Goal: Task Accomplishment & Management: Complete application form

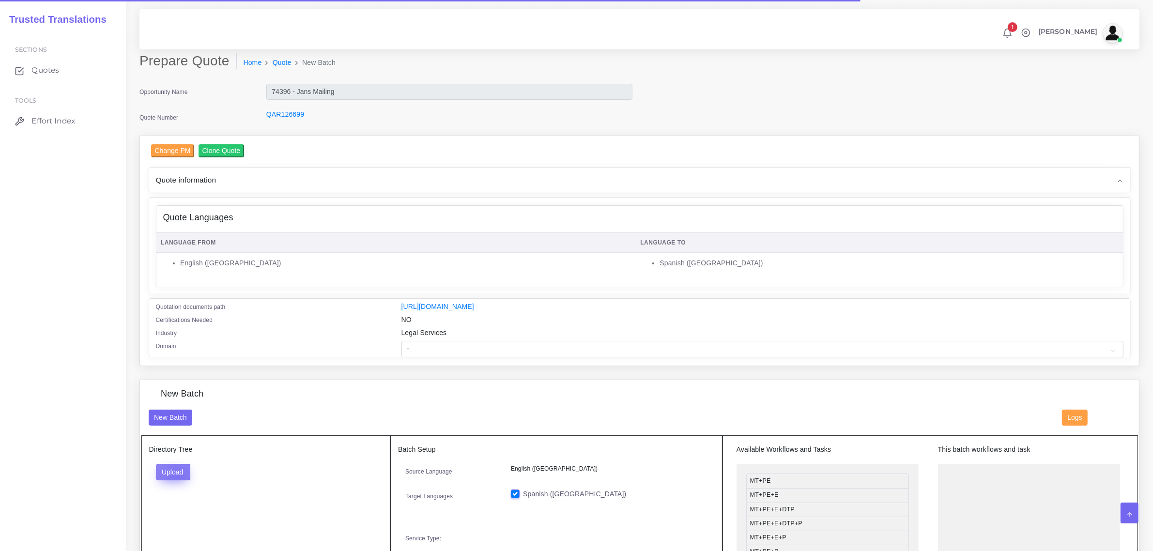
click at [177, 475] on button "Upload" at bounding box center [173, 472] width 34 height 16
click at [184, 507] on label "Files" at bounding box center [190, 508] width 67 height 12
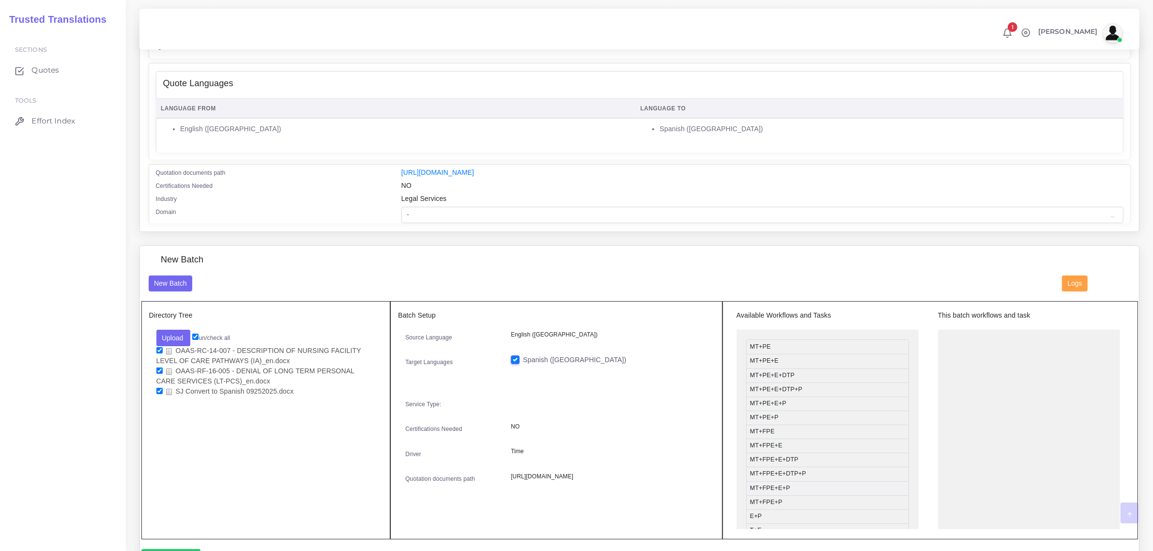
scroll to position [182, 0]
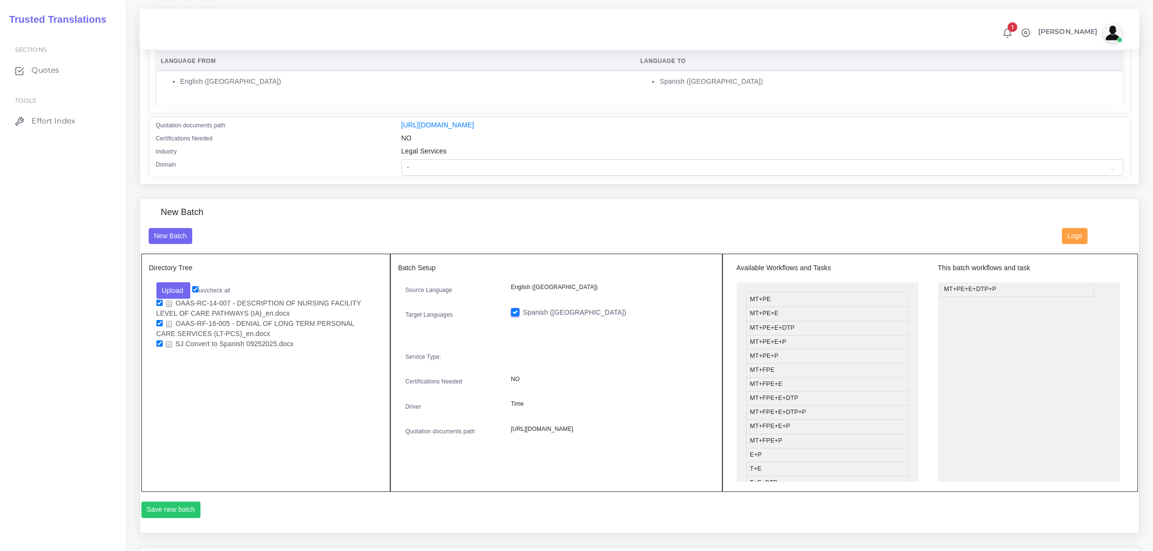
drag, startPoint x: 799, startPoint y: 340, endPoint x: 993, endPoint y: 287, distance: 201.3
drag, startPoint x: 782, startPoint y: 458, endPoint x: 984, endPoint y: 318, distance: 246.2
click at [170, 509] on button "Save new batch" at bounding box center [171, 510] width 60 height 16
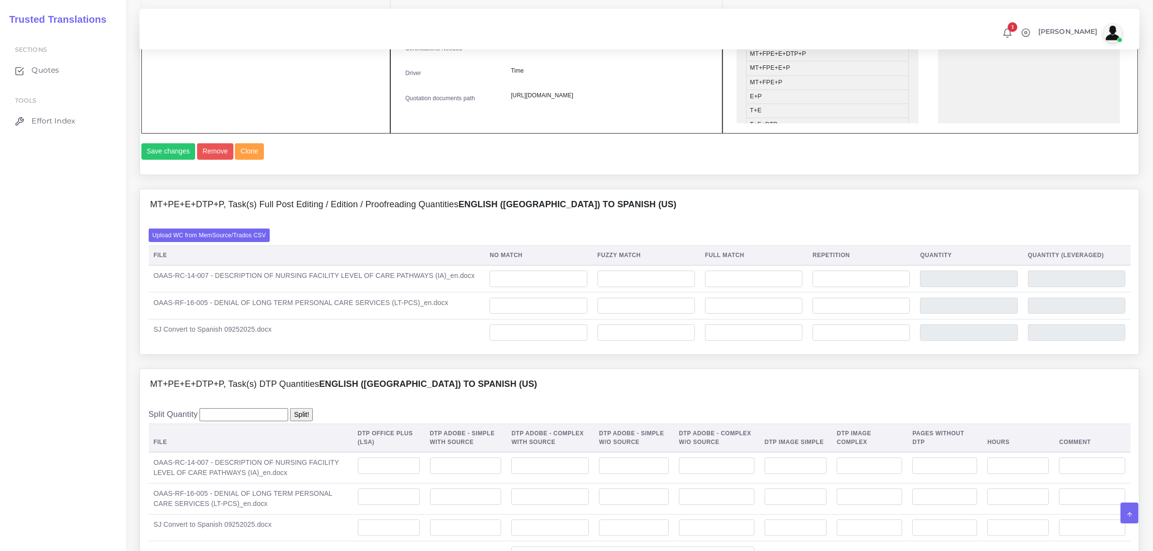
scroll to position [545, 0]
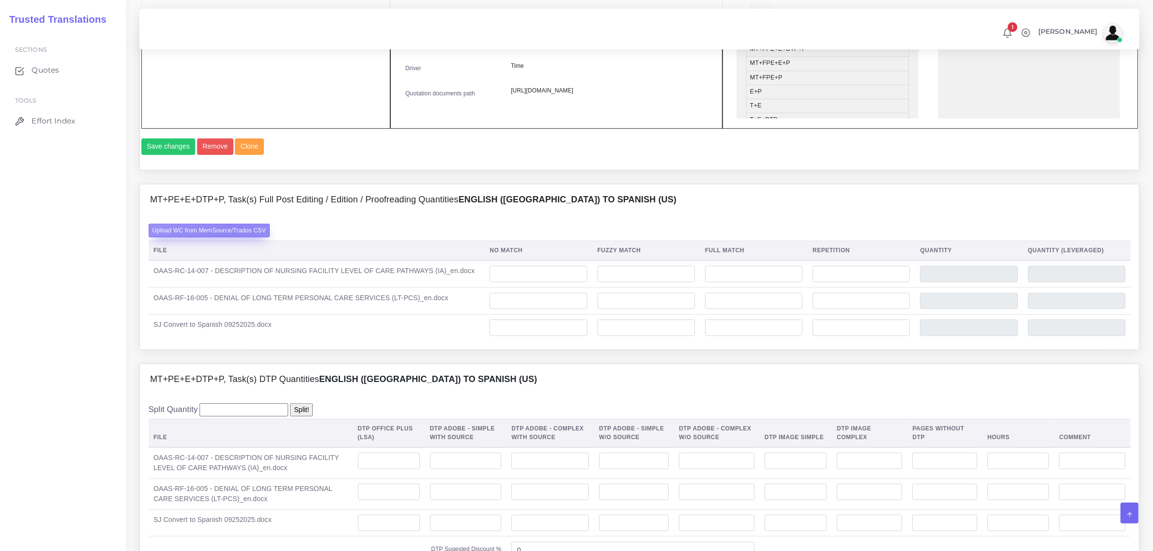
click at [231, 237] on label "Upload WC from MemSource/Trados CSV" at bounding box center [210, 230] width 122 height 13
click at [0, 0] on input "Upload WC from MemSource/Trados CSV" at bounding box center [0, 0] width 0 height 0
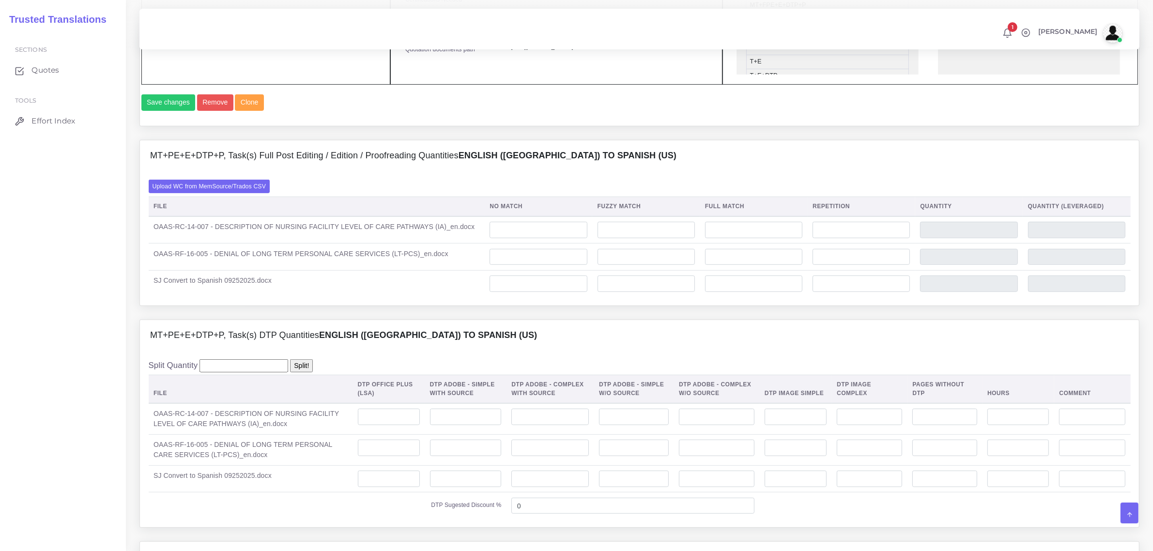
scroll to position [787, 0]
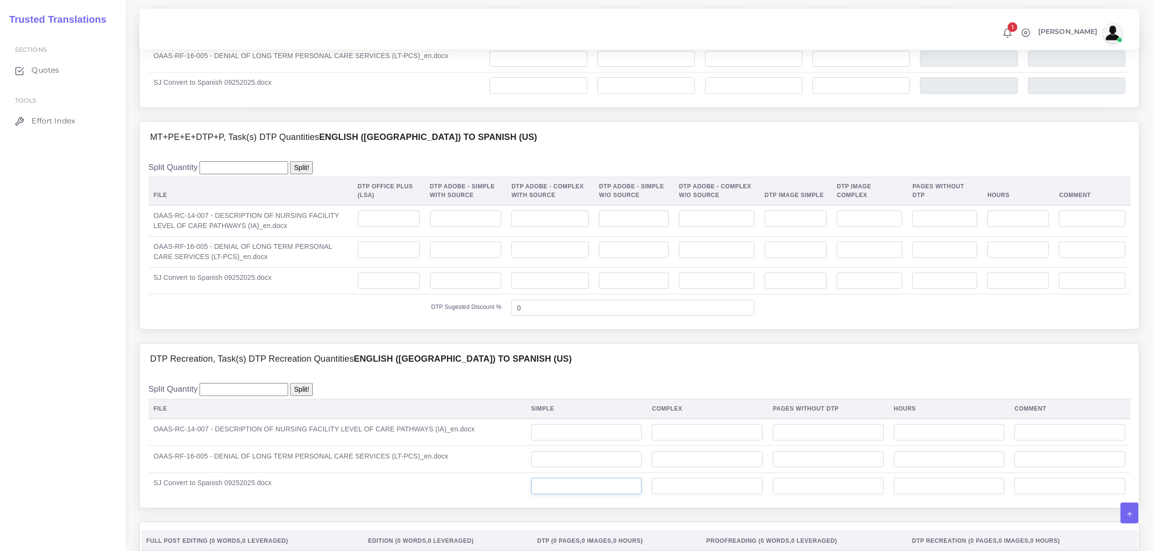
click at [544, 494] on input "number" at bounding box center [586, 486] width 111 height 16
type input "2"
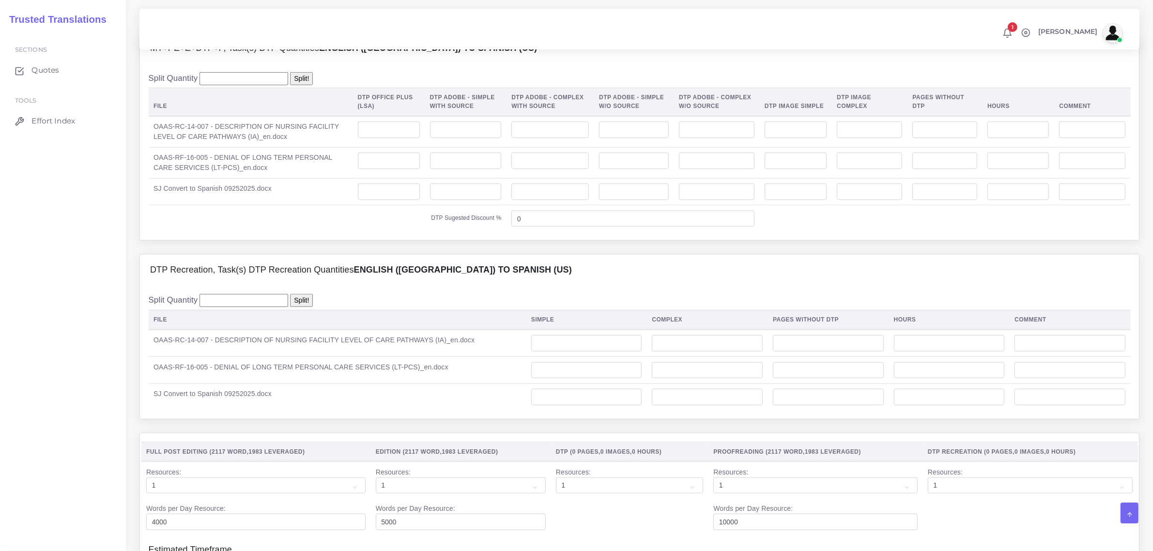
scroll to position [908, 0]
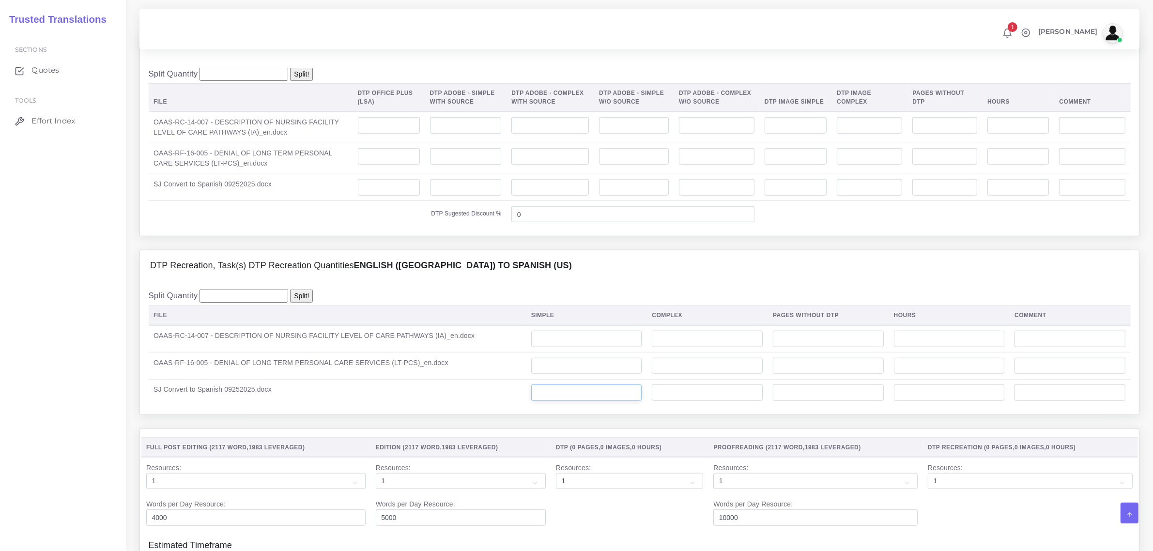
click at [544, 401] on input "number" at bounding box center [586, 392] width 111 height 16
type input "2"
click at [555, 352] on td at bounding box center [586, 338] width 121 height 27
click at [551, 347] on input "number" at bounding box center [586, 339] width 111 height 16
type input "3"
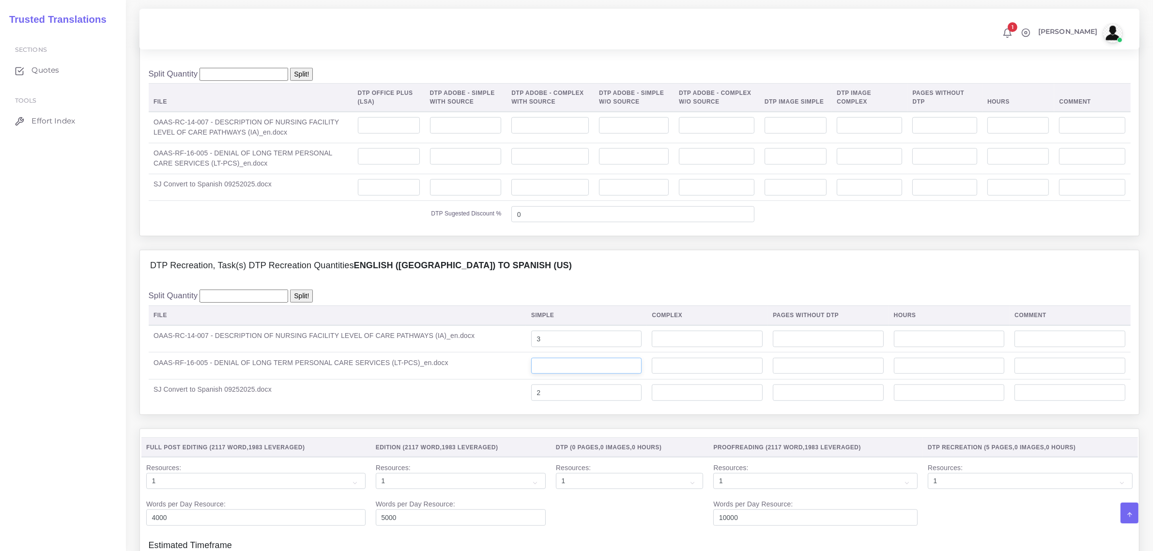
click at [546, 374] on input "number" at bounding box center [586, 366] width 111 height 16
type input "3"
click at [938, 374] on input "number" at bounding box center [949, 366] width 111 height 16
type input "0.2"
click at [909, 347] on input "number" at bounding box center [949, 339] width 111 height 16
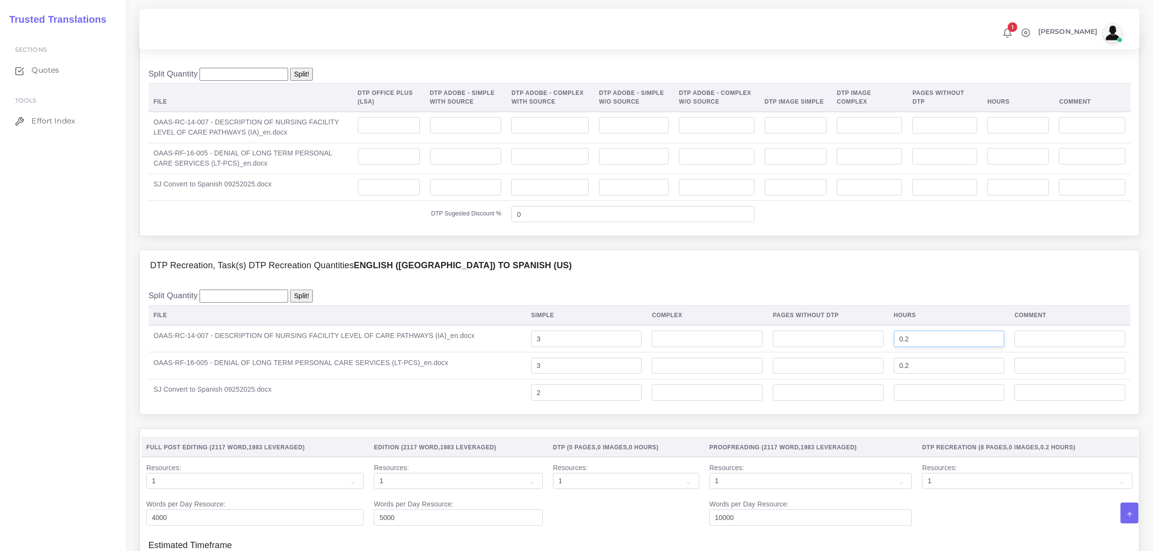
type input "0.2"
click at [950, 401] on input "number" at bounding box center [949, 392] width 111 height 16
drag, startPoint x: 917, startPoint y: 415, endPoint x: 887, endPoint y: 413, distance: 30.6
click at [888, 406] on td "0.5" at bounding box center [948, 392] width 121 height 27
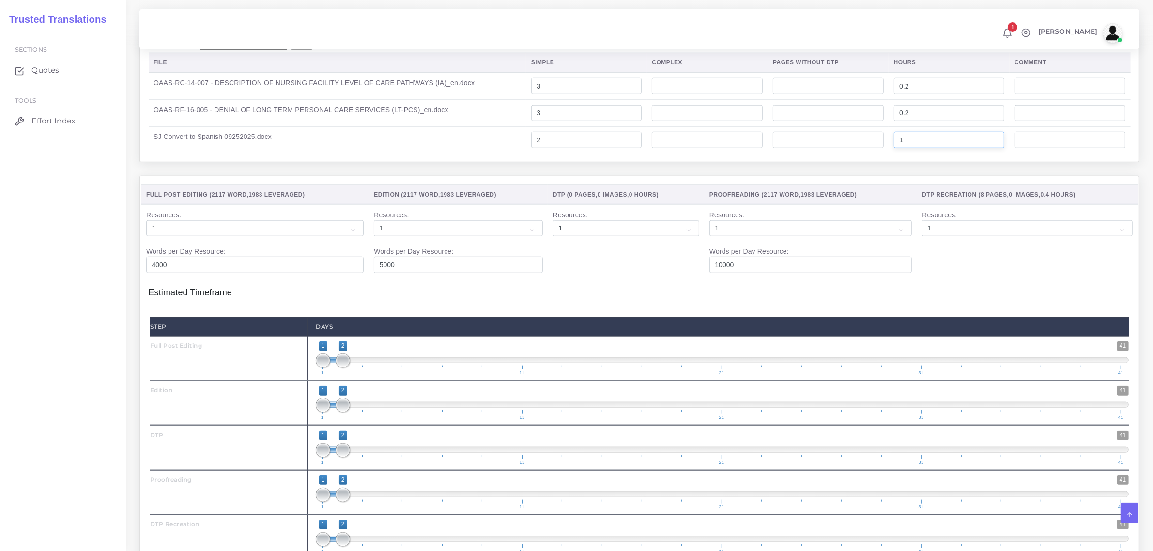
scroll to position [1331, 0]
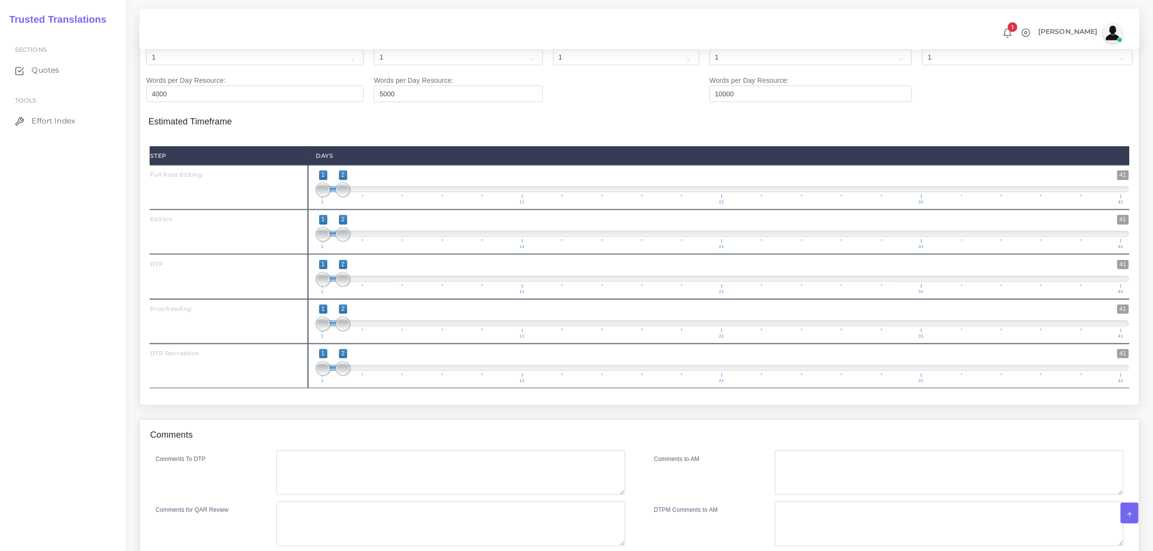
type input "1"
click at [381, 487] on textarea "Comments To DTP" at bounding box center [450, 472] width 348 height 45
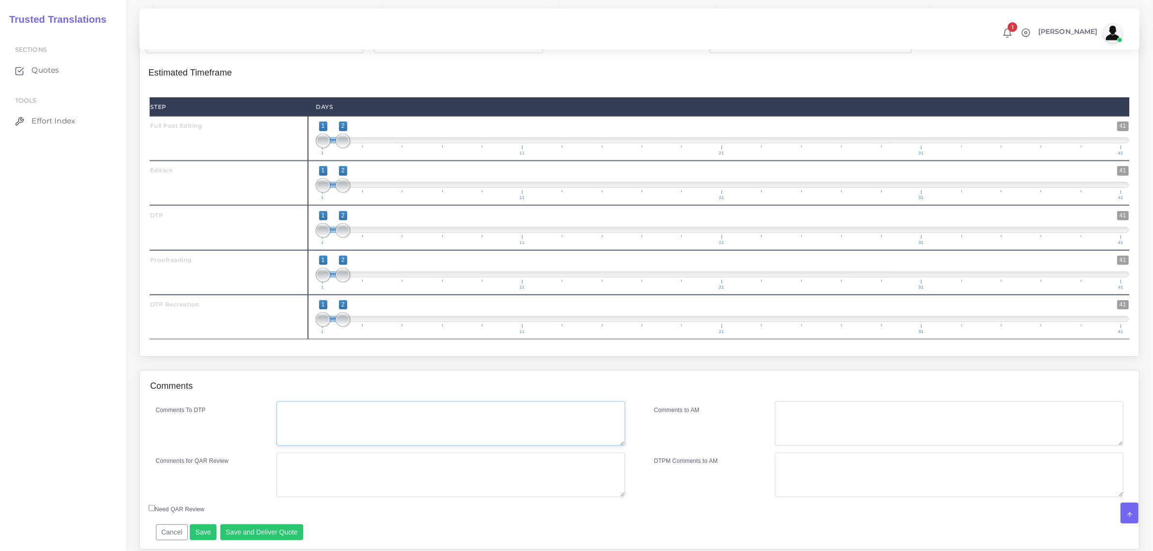
scroll to position [1437, 0]
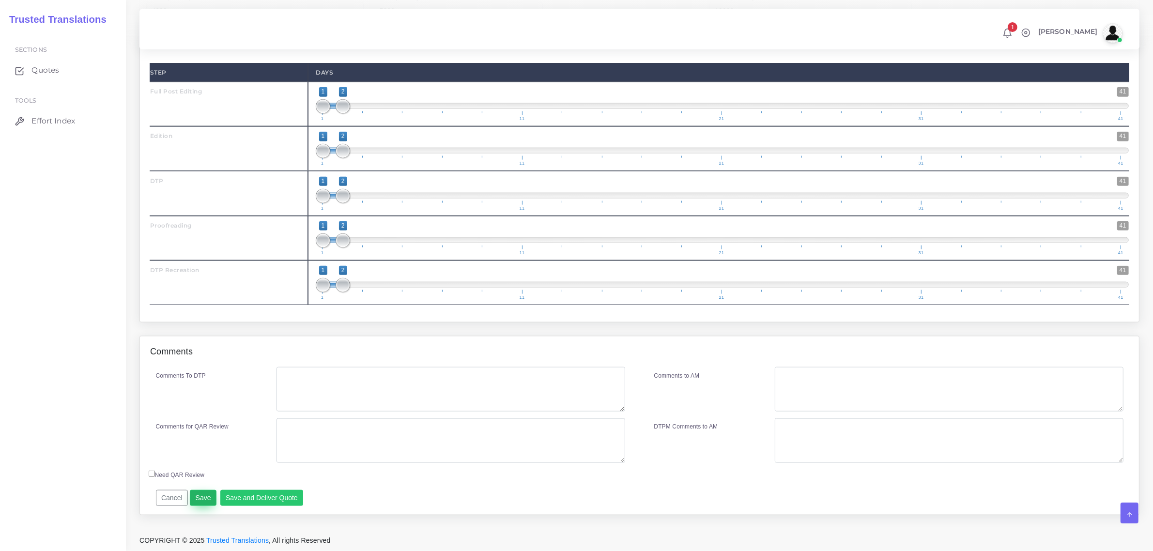
click at [202, 496] on button "Save" at bounding box center [203, 498] width 27 height 16
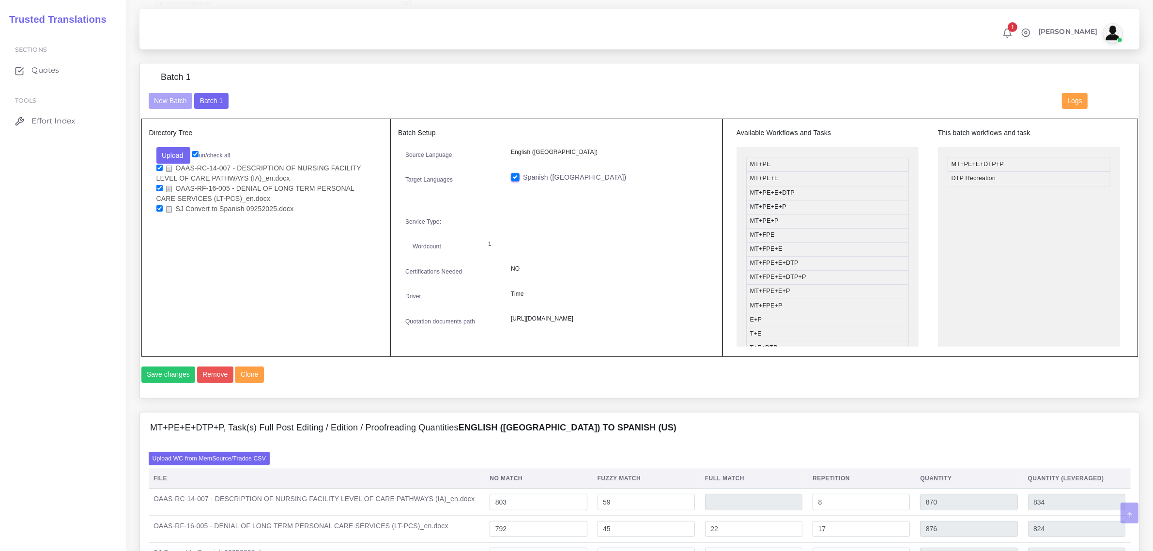
scroll to position [363, 0]
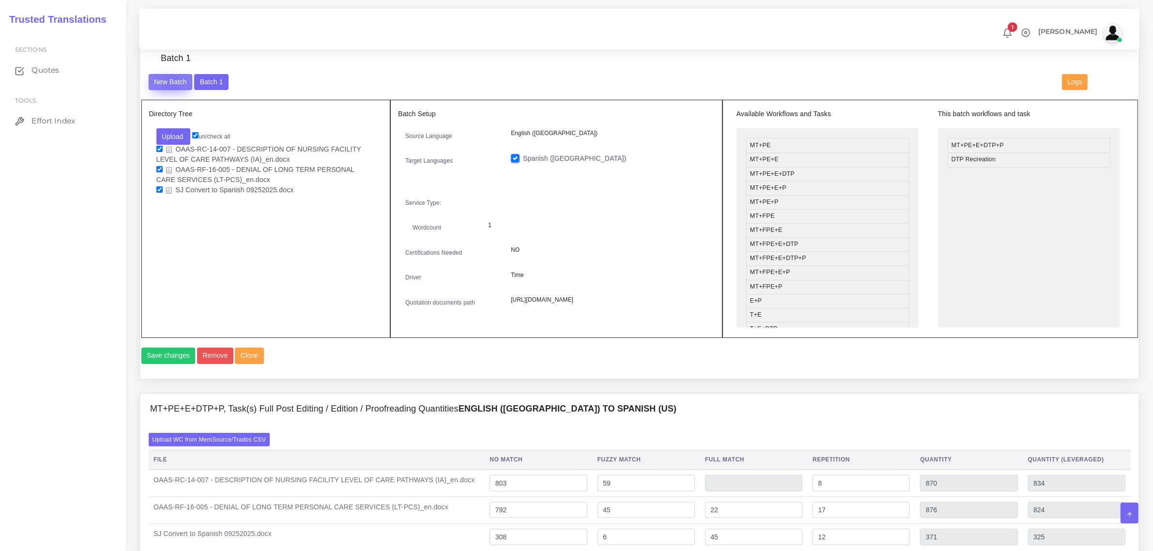
click at [173, 81] on button "New Batch" at bounding box center [171, 82] width 44 height 16
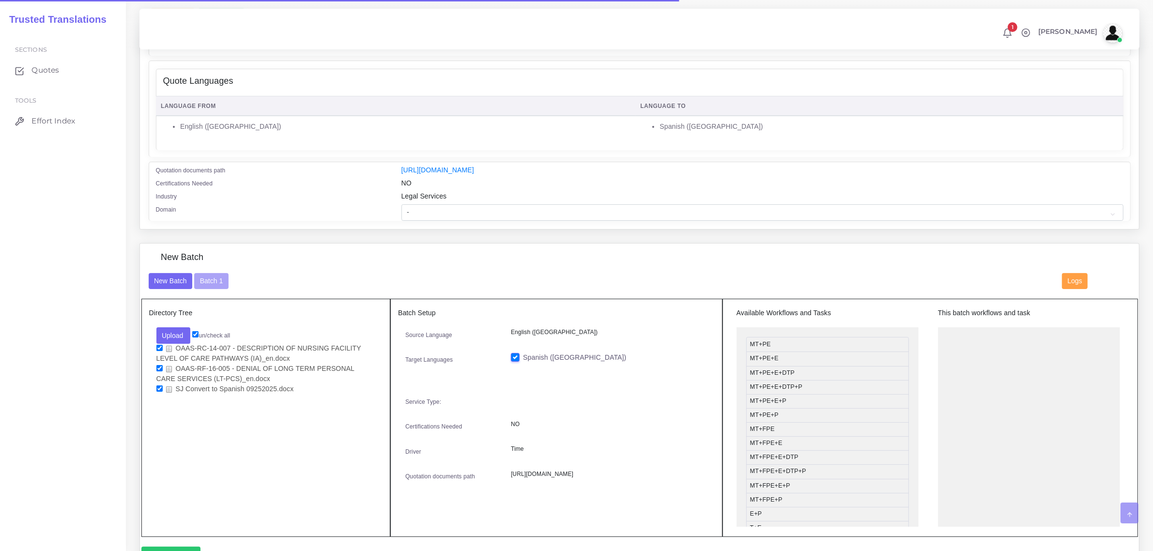
scroll to position [182, 0]
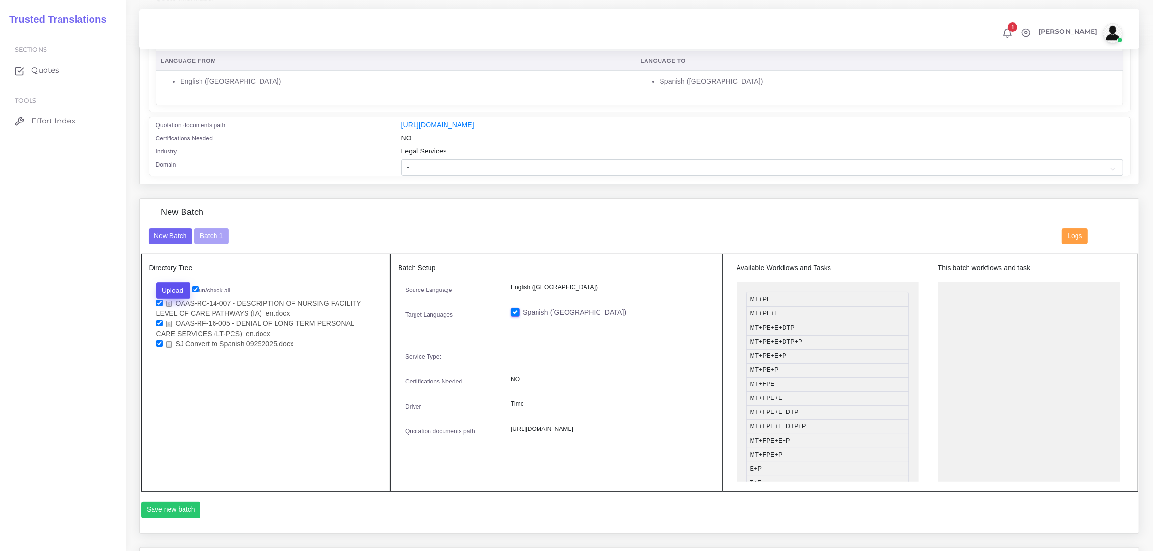
click at [178, 289] on button "Upload" at bounding box center [173, 290] width 34 height 16
click at [195, 327] on label "Files" at bounding box center [190, 327] width 67 height 12
drag, startPoint x: 157, startPoint y: 343, endPoint x: 154, endPoint y: 331, distance: 12.6
click at [156, 340] on input "checkbox" at bounding box center [159, 343] width 6 height 6
checkbox input "false"
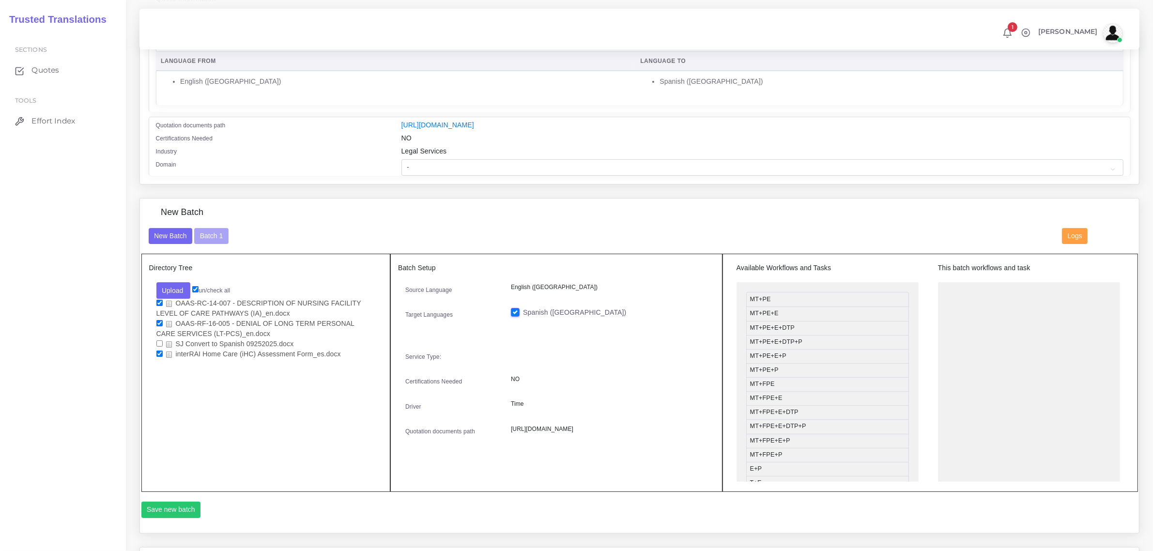
click at [161, 320] on input "checkbox" at bounding box center [159, 323] width 6 height 6
checkbox input "false"
click at [158, 300] on input "checkbox" at bounding box center [159, 303] width 6 height 6
checkbox input "false"
drag, startPoint x: 815, startPoint y: 456, endPoint x: 1009, endPoint y: 289, distance: 256.1
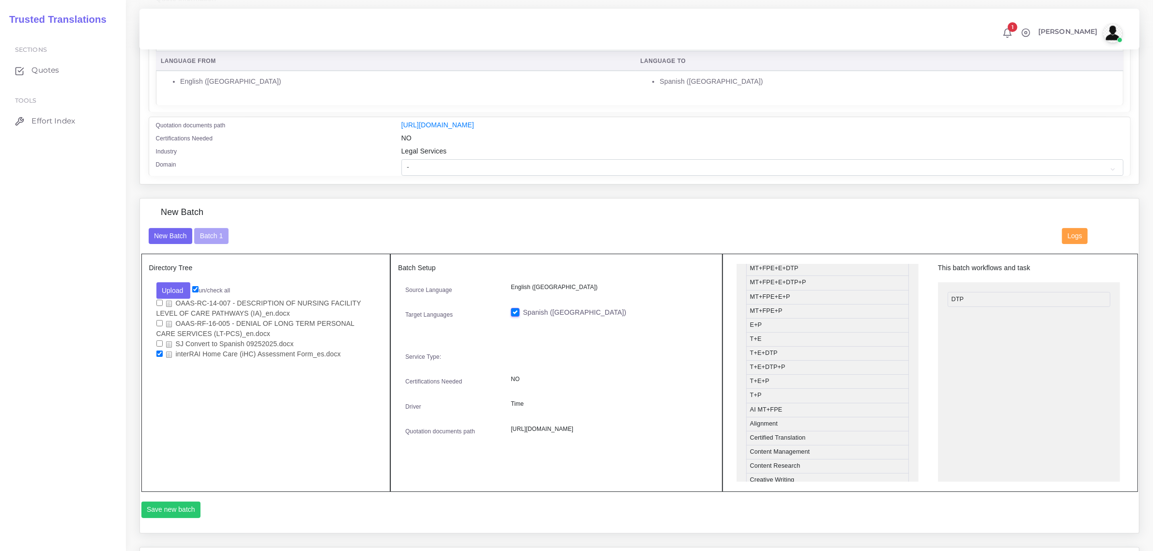
scroll to position [121, 0]
drag, startPoint x: 795, startPoint y: 391, endPoint x: 998, endPoint y: 317, distance: 215.9
drag, startPoint x: 990, startPoint y: 294, endPoint x: 790, endPoint y: 311, distance: 201.1
click at [170, 508] on button "Save new batch" at bounding box center [171, 510] width 60 height 16
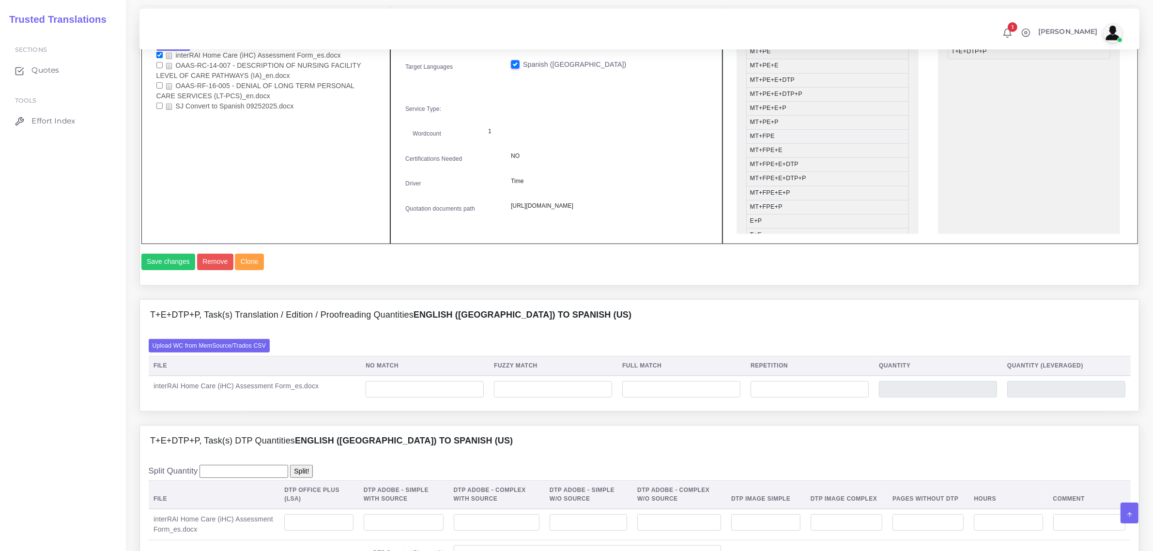
scroll to position [484, 0]
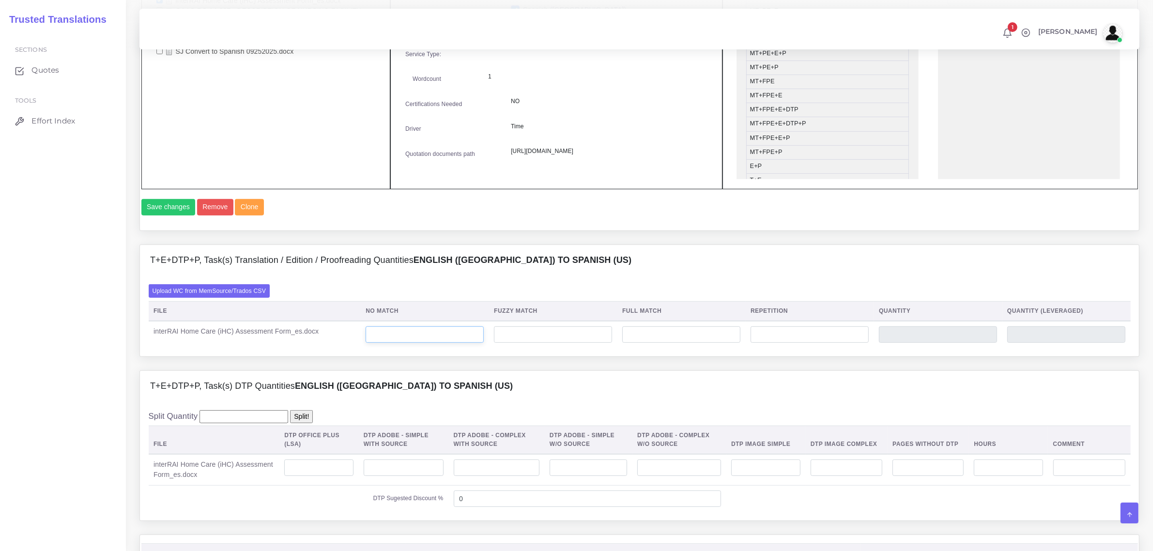
click at [421, 343] on input "number" at bounding box center [424, 334] width 118 height 16
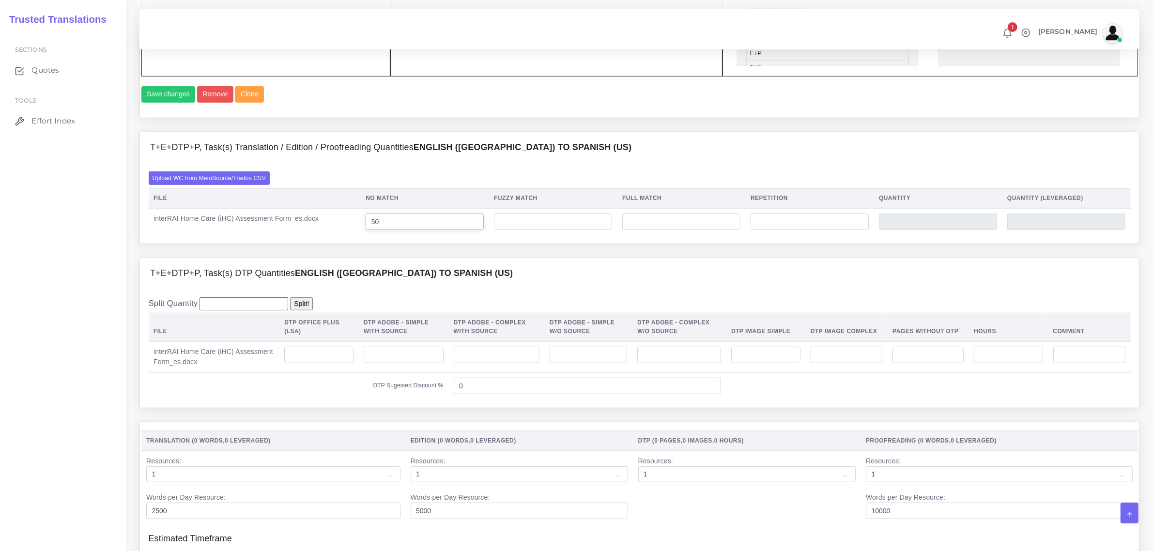
scroll to position [605, 0]
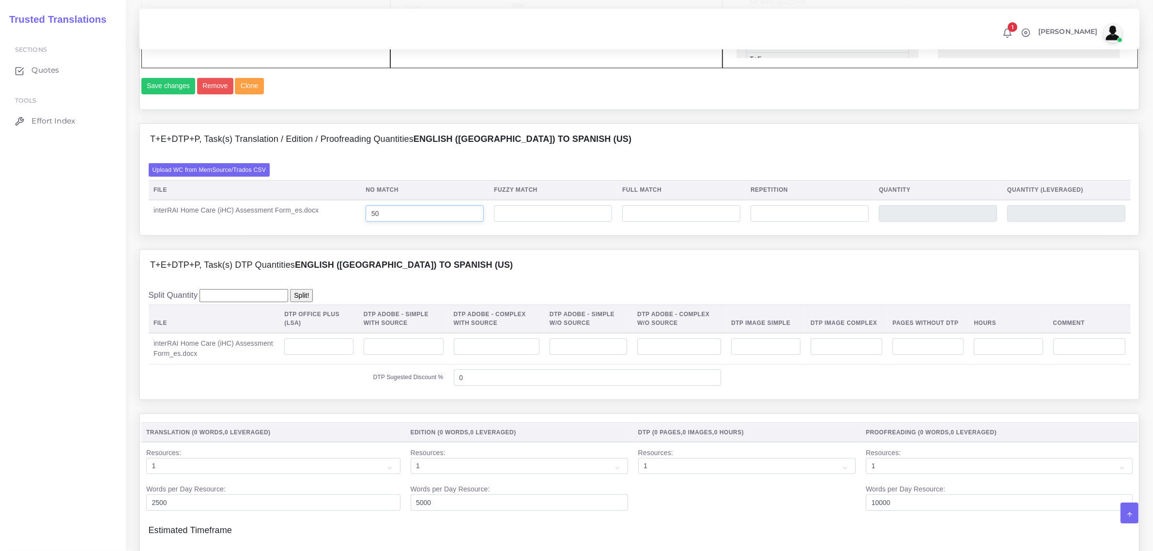
type input "50"
click at [990, 355] on input "number" at bounding box center [1007, 346] width 69 height 16
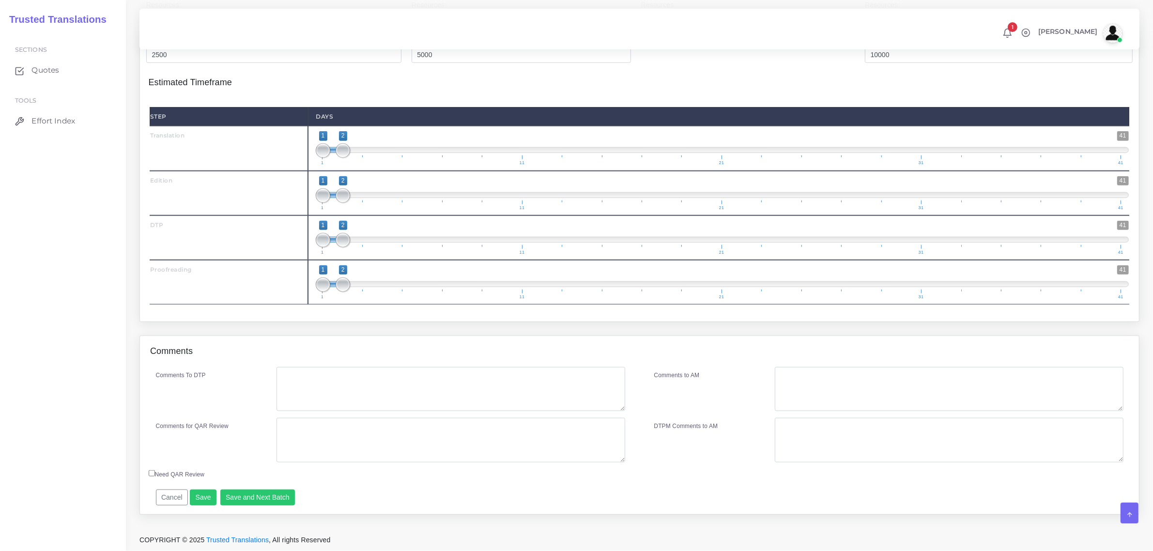
scroll to position [1074, 0]
type input "1"
click at [200, 496] on button "Save" at bounding box center [203, 497] width 27 height 16
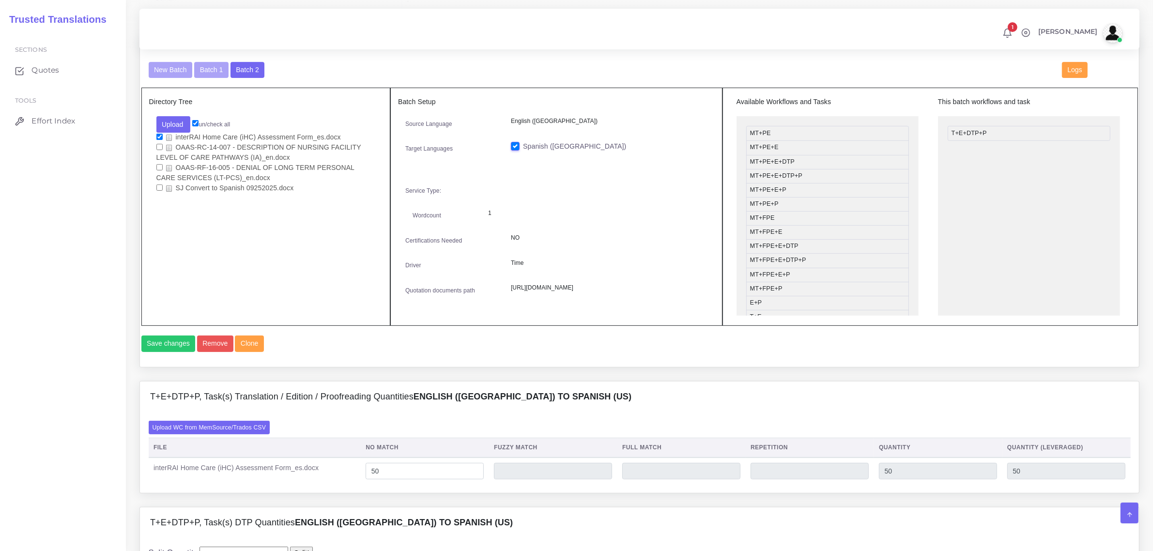
scroll to position [287, 0]
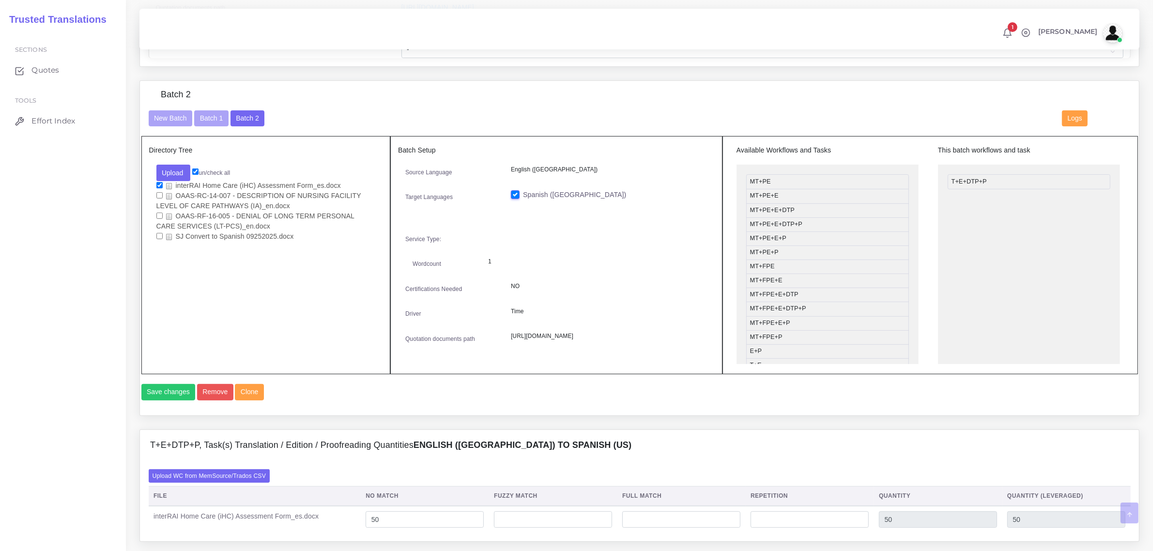
scroll to position [363, 0]
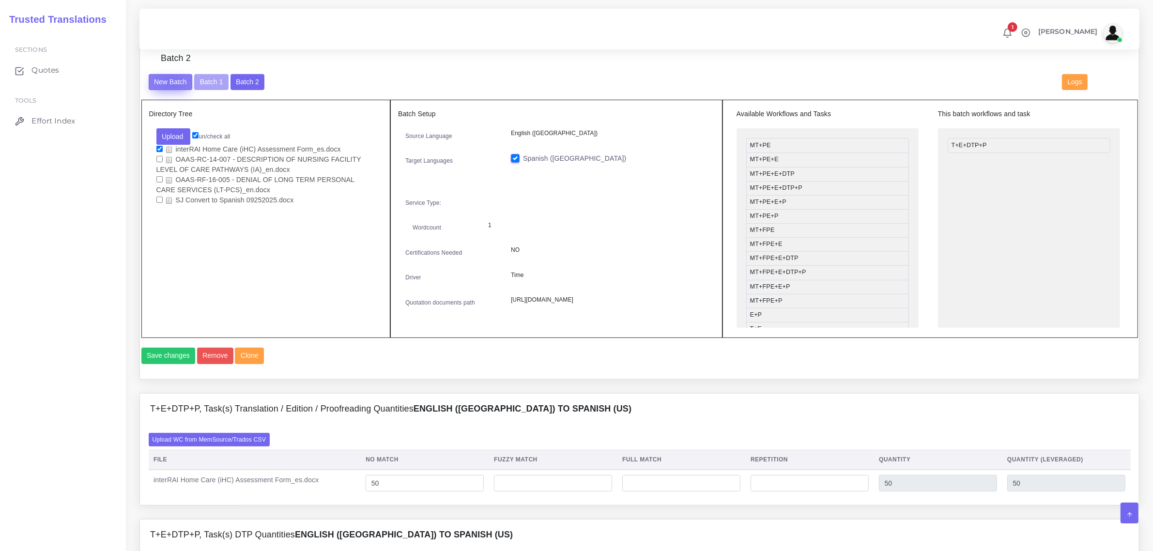
click at [170, 77] on button "New Batch" at bounding box center [171, 82] width 44 height 16
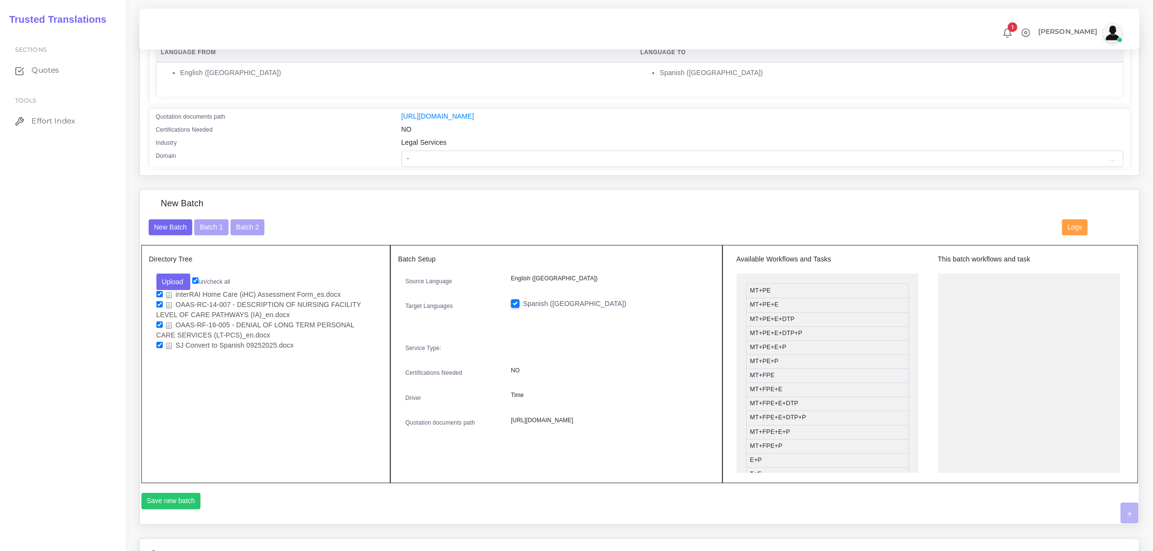
scroll to position [242, 0]
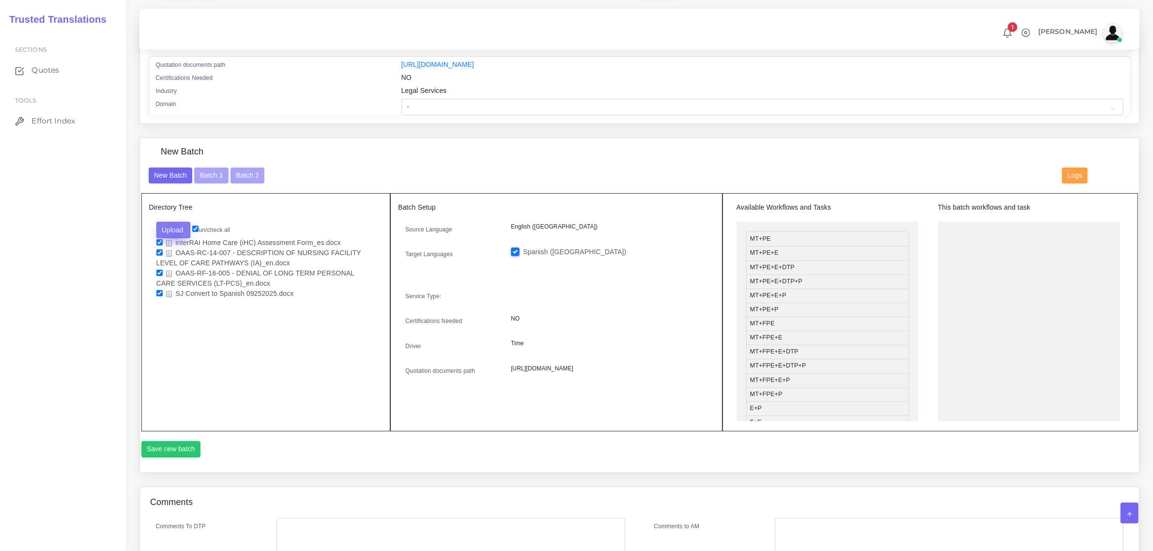
click at [172, 230] on button "Upload" at bounding box center [173, 230] width 34 height 16
click at [192, 267] on label "Files" at bounding box center [190, 266] width 67 height 12
click at [161, 239] on input "checkbox" at bounding box center [159, 242] width 6 height 6
checkbox input "false"
click at [158, 249] on input "checkbox" at bounding box center [159, 252] width 6 height 6
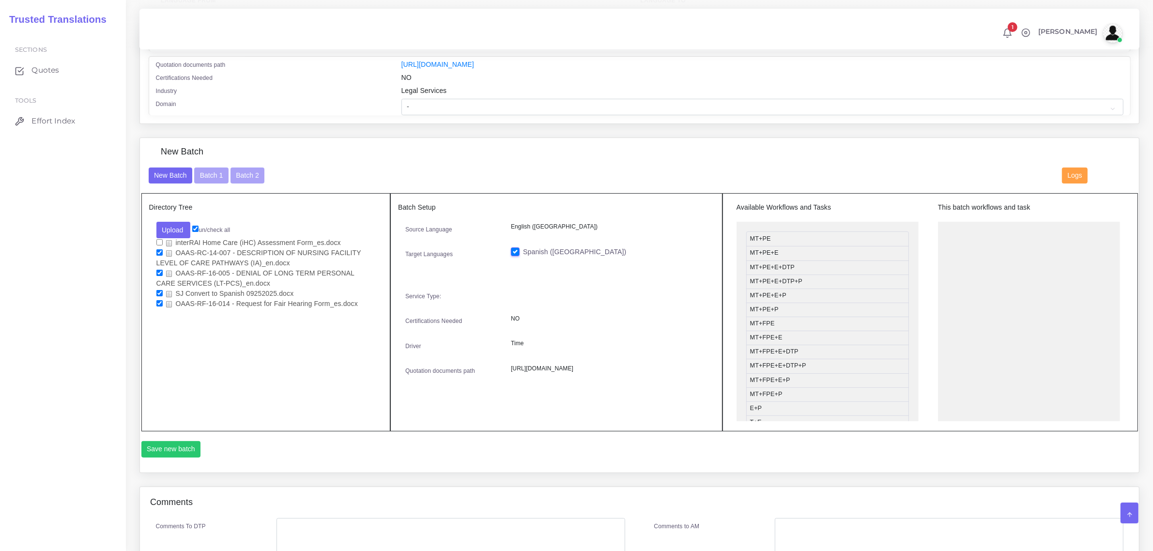
checkbox input "false"
click at [161, 270] on input "checkbox" at bounding box center [159, 273] width 6 height 6
checkbox input "false"
click at [160, 290] on input "checkbox" at bounding box center [159, 293] width 6 height 6
checkbox input "false"
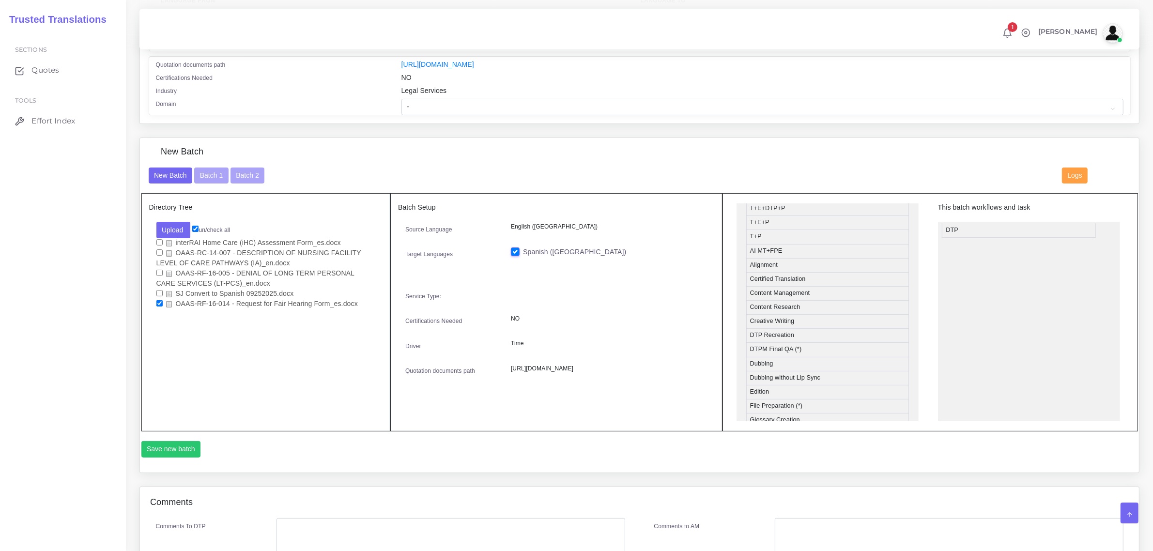
drag, startPoint x: 823, startPoint y: 334, endPoint x: 1019, endPoint y: 226, distance: 223.8
click at [168, 444] on button "Save new batch" at bounding box center [171, 449] width 60 height 16
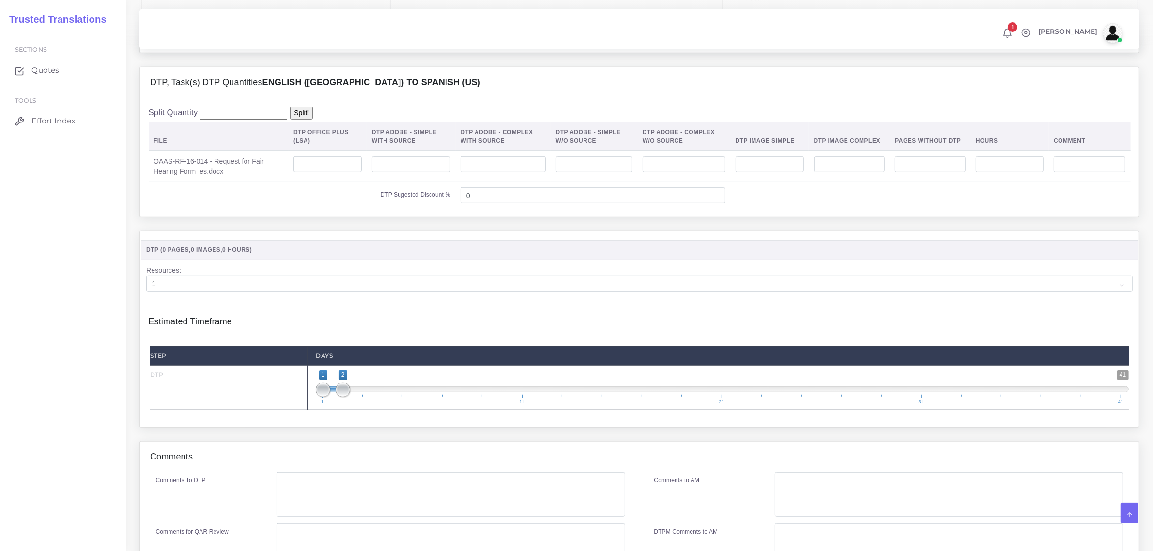
scroll to position [605, 0]
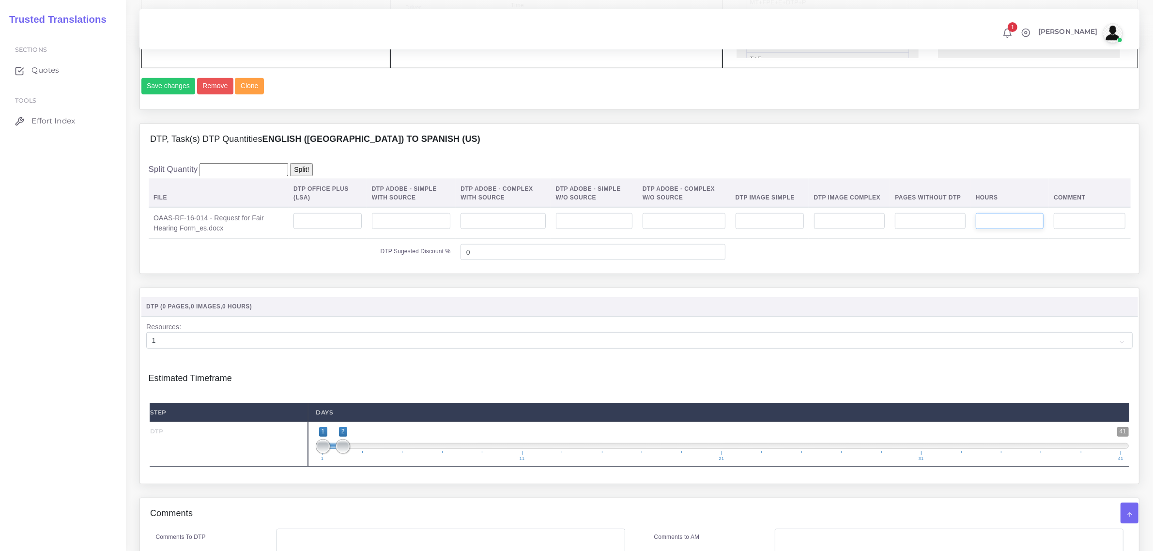
click at [998, 229] on input "number" at bounding box center [1009, 221] width 68 height 16
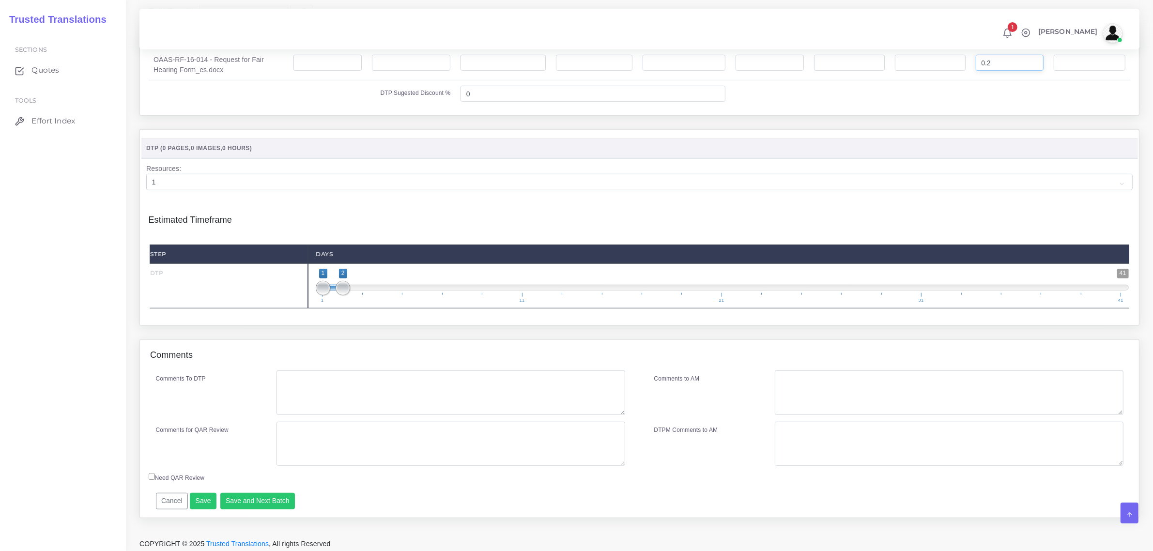
scroll to position [787, 0]
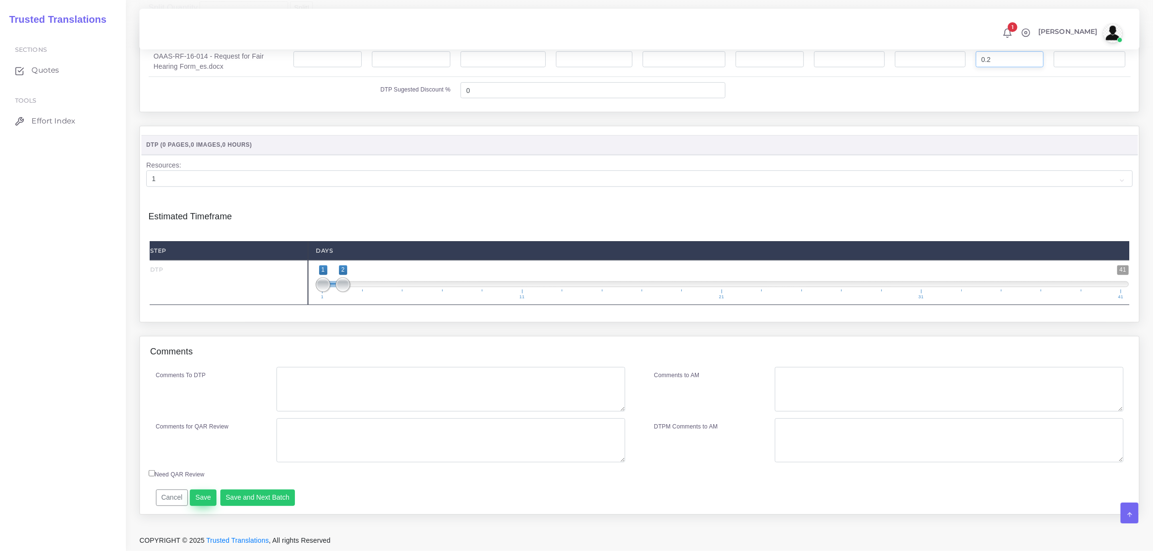
type input "0.2"
click at [205, 502] on button "Save" at bounding box center [203, 497] width 27 height 16
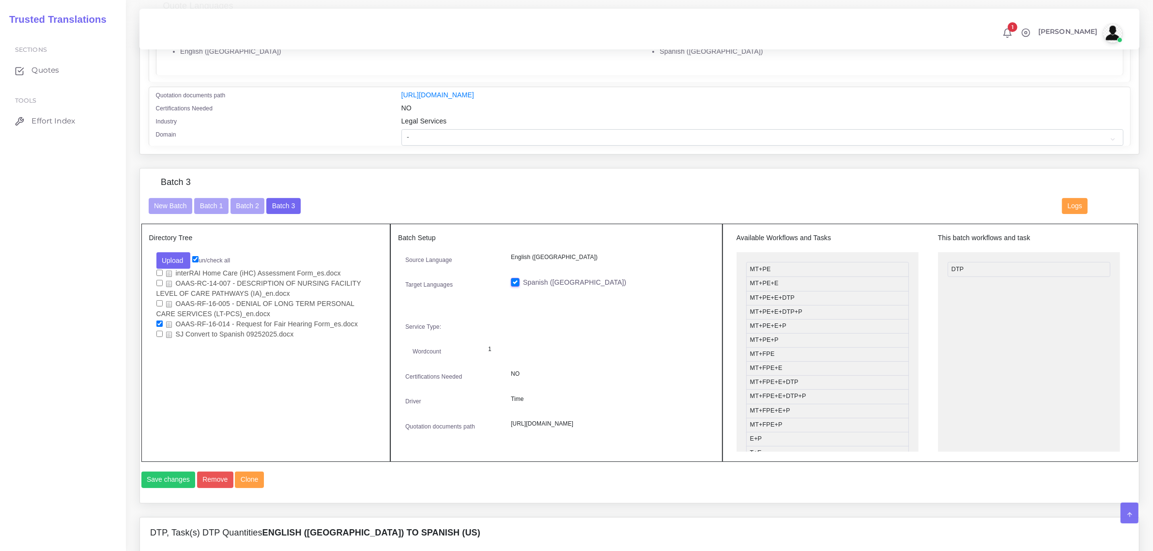
scroll to position [182, 0]
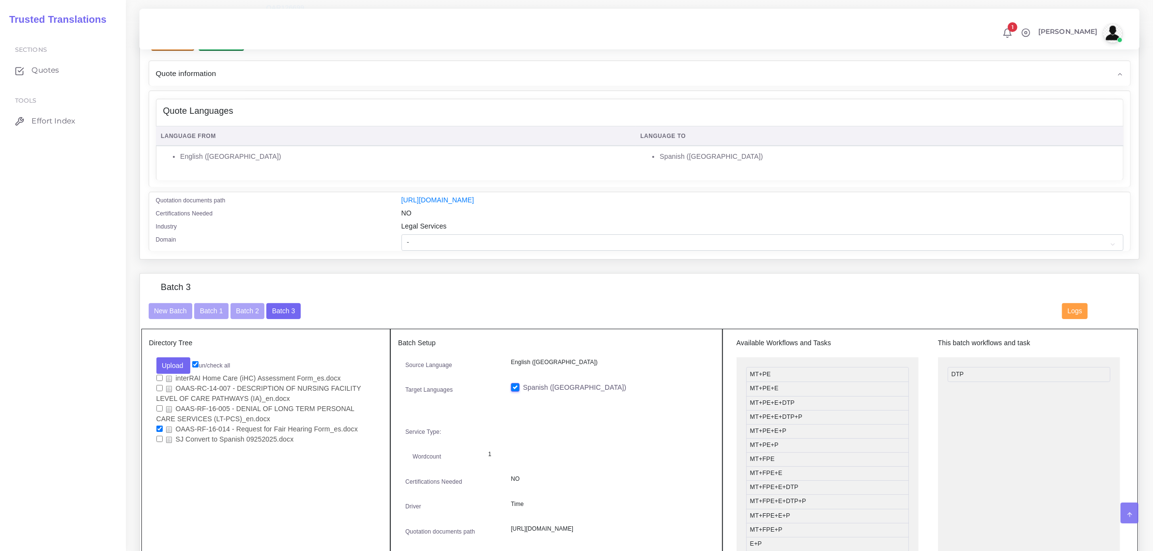
scroll to position [89, 0]
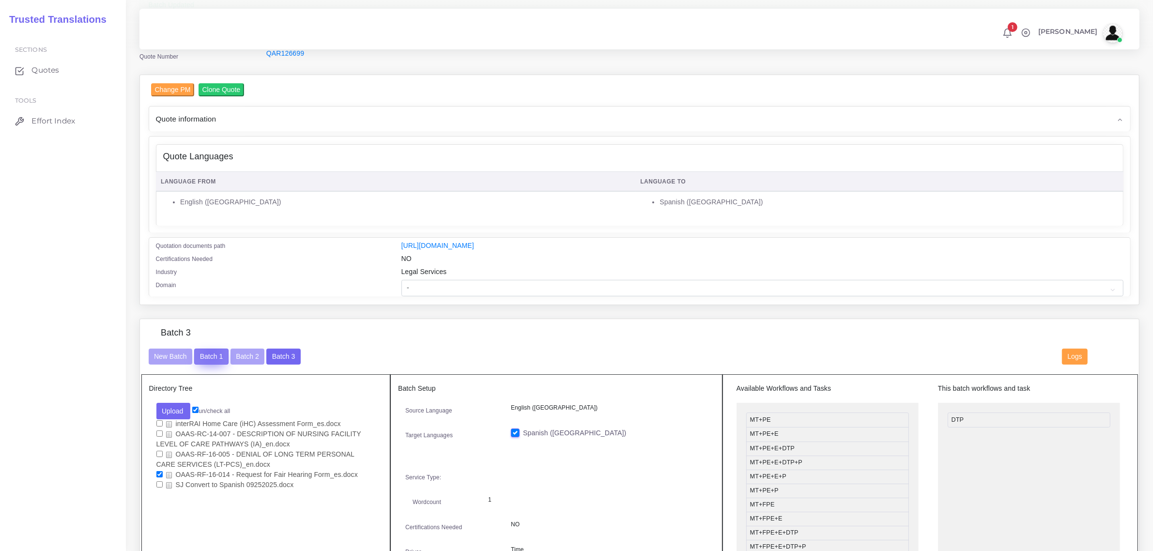
click at [211, 350] on button "Batch 1" at bounding box center [211, 357] width 34 height 16
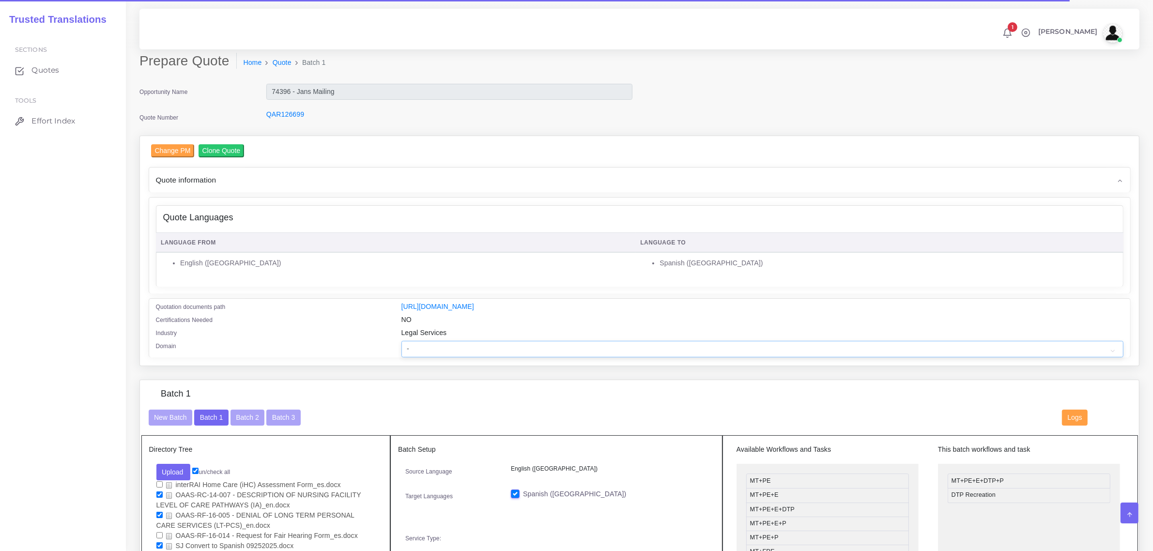
click at [419, 344] on select "- Advertising and Media Agriculture, Forestry and Fishing Architecture, Buildin…" at bounding box center [762, 349] width 722 height 16
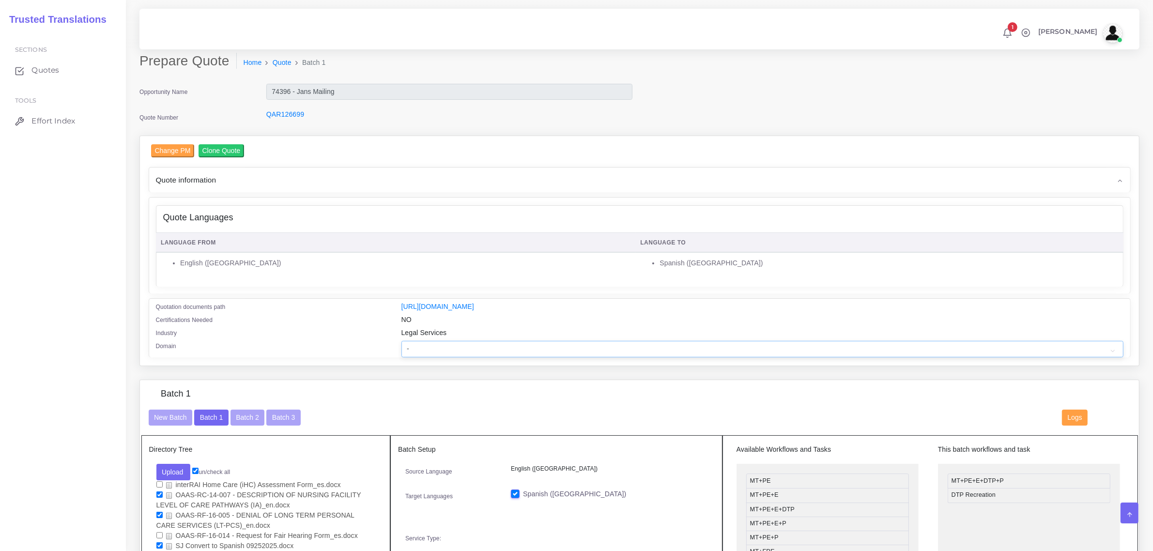
select select "Legal Services"
click at [401, 341] on select "- Advertising and Media Agriculture, Forestry and Fishing Architecture, Buildin…" at bounding box center [762, 349] width 722 height 16
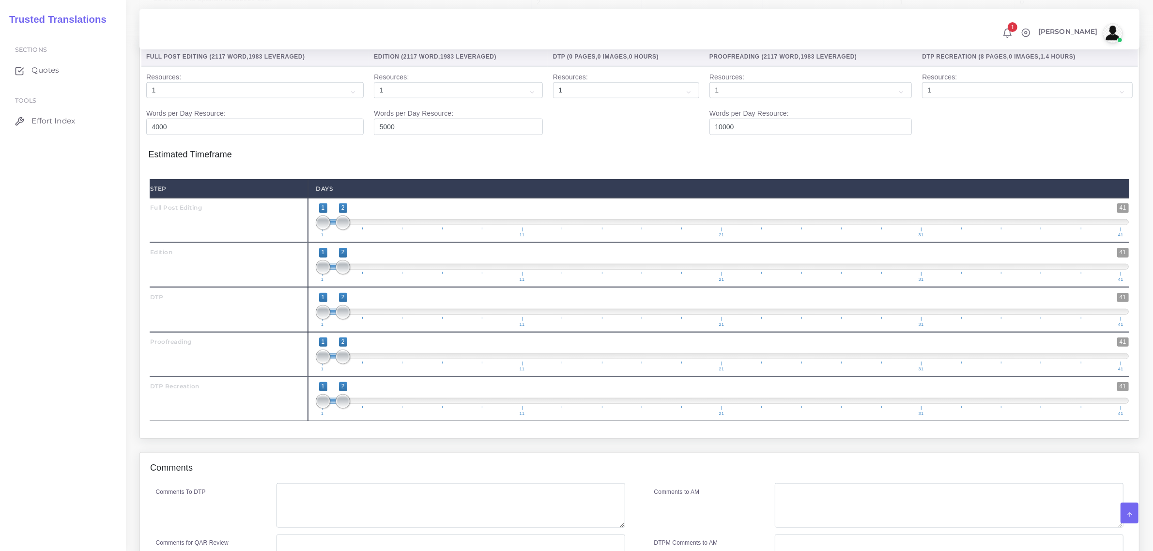
scroll to position [1409, 0]
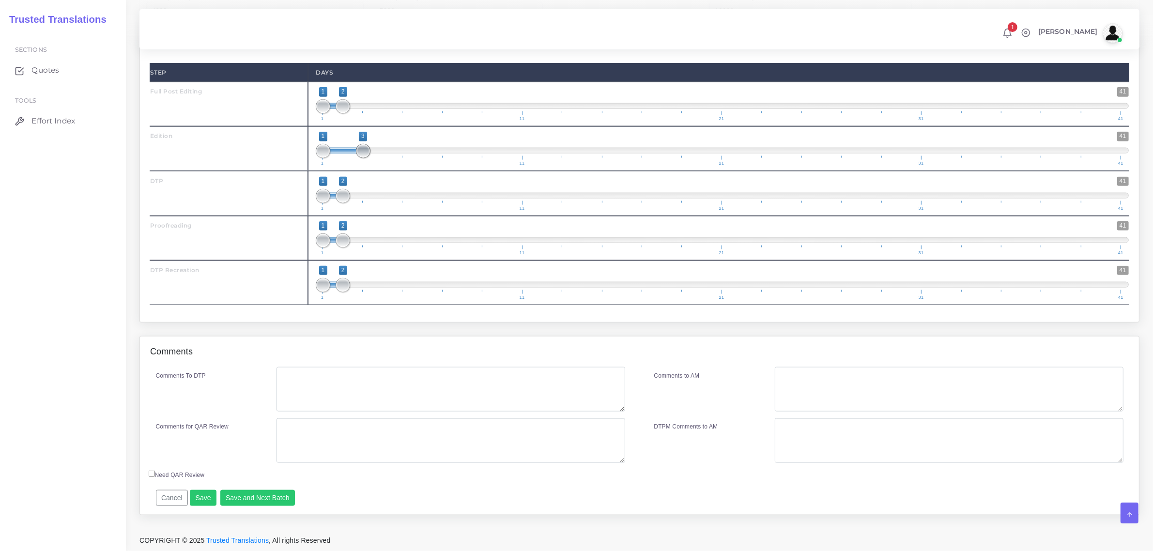
drag, startPoint x: 337, startPoint y: 149, endPoint x: 366, endPoint y: 153, distance: 28.9
click at [366, 153] on span at bounding box center [363, 151] width 15 height 15
type input "3;3"
drag, startPoint x: 318, startPoint y: 148, endPoint x: 359, endPoint y: 169, distance: 46.6
click at [330, 156] on span at bounding box center [323, 151] width 15 height 15
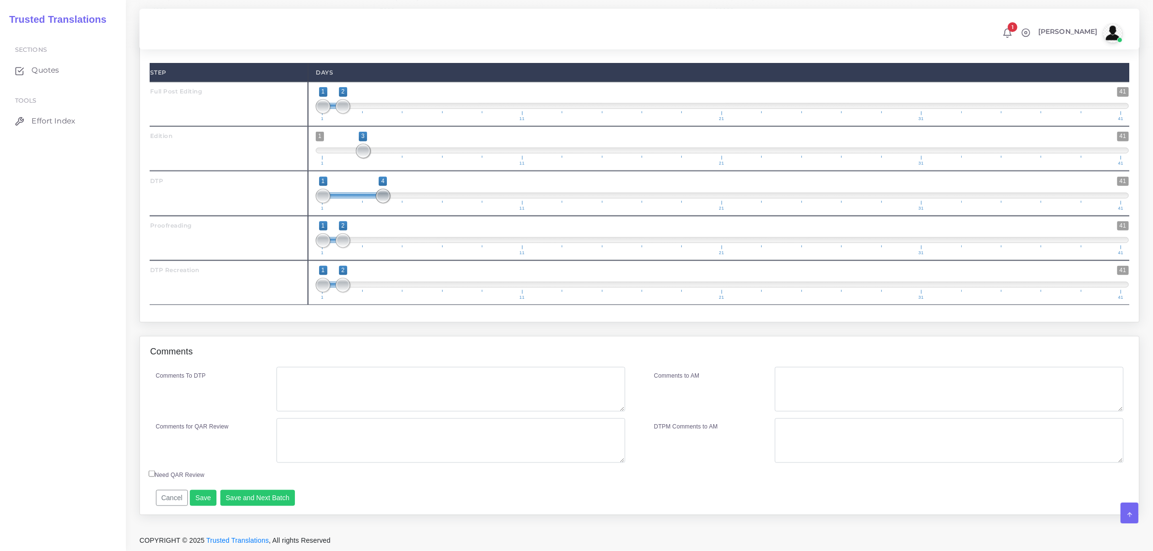
drag, startPoint x: 344, startPoint y: 198, endPoint x: 359, endPoint y: 197, distance: 15.0
click at [386, 194] on span at bounding box center [383, 196] width 15 height 15
type input "4;4"
drag, startPoint x: 320, startPoint y: 193, endPoint x: 386, endPoint y: 204, distance: 66.4
click at [386, 204] on span "1 41 2 4 2 — 4 1 11 21 31 41" at bounding box center [722, 194] width 813 height 34
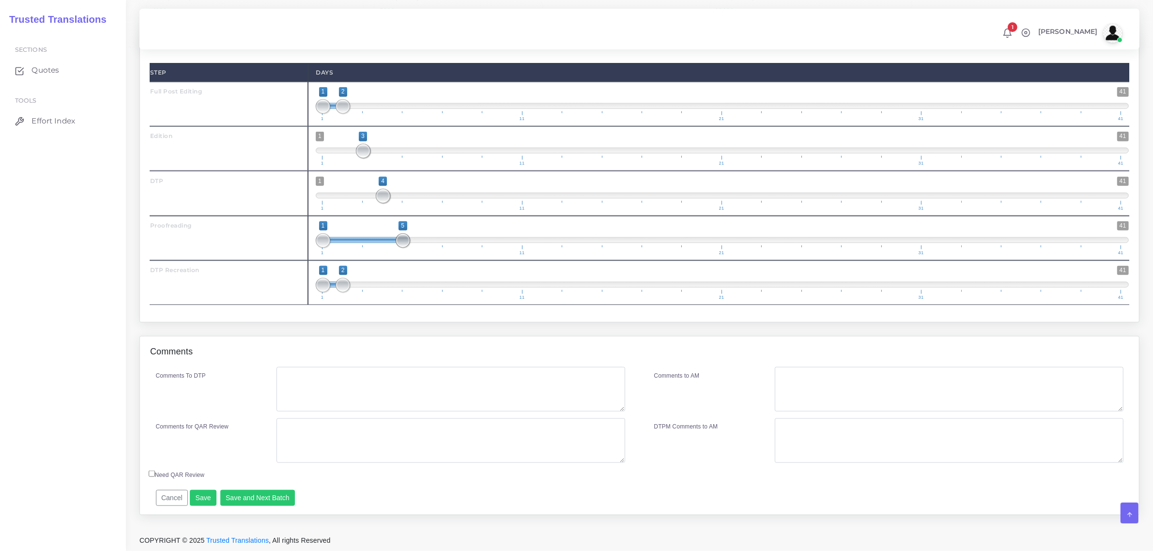
drag, startPoint x: 345, startPoint y: 236, endPoint x: 358, endPoint y: 243, distance: 15.4
click at [397, 238] on span at bounding box center [402, 240] width 15 height 15
type input "4;5"
drag, startPoint x: 320, startPoint y: 236, endPoint x: 383, endPoint y: 237, distance: 62.9
click at [383, 237] on span at bounding box center [383, 240] width 15 height 15
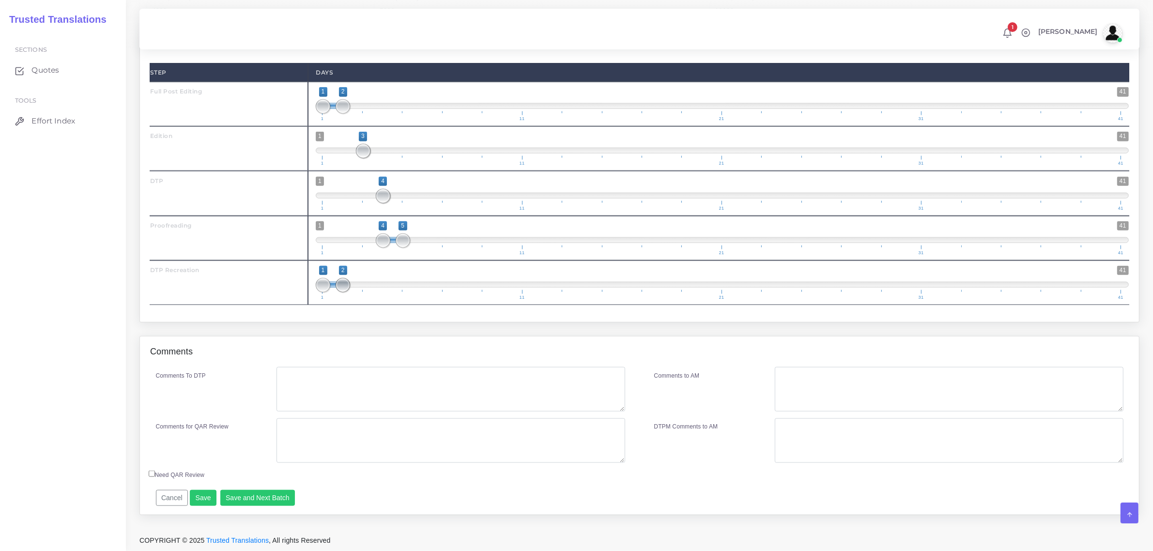
type input "1;1"
drag, startPoint x: 336, startPoint y: 286, endPoint x: 344, endPoint y: 264, distance: 23.6
click at [312, 286] on div "1 41 1 1 1 — 1 1 11 21 31 41 1;1" at bounding box center [722, 282] width 828 height 45
drag, startPoint x: 406, startPoint y: 240, endPoint x: 416, endPoint y: 241, distance: 10.7
click at [416, 241] on span at bounding box center [422, 240] width 15 height 15
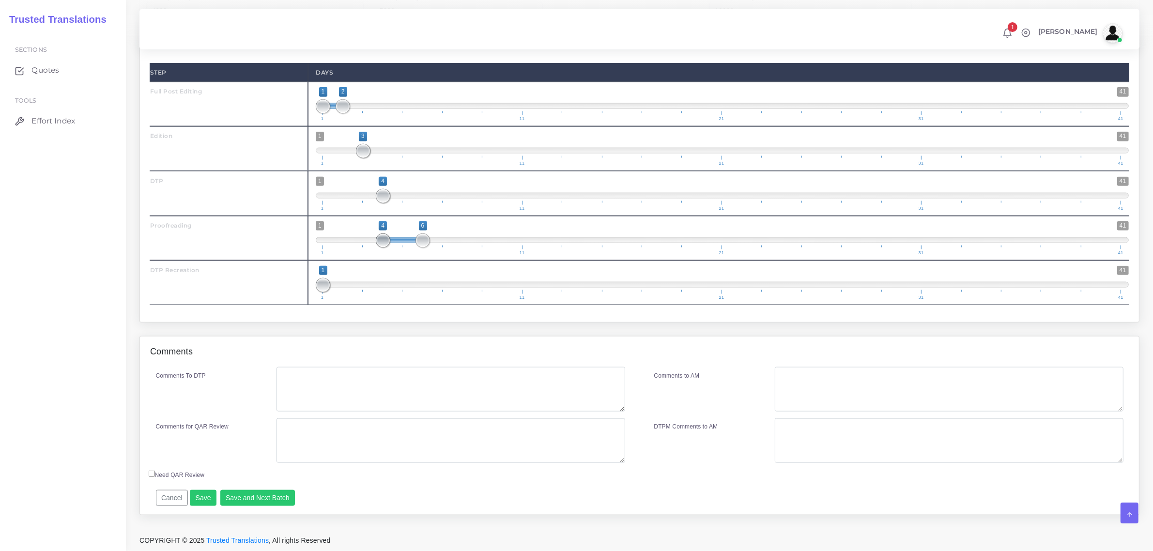
type input "6;6"
drag, startPoint x: 381, startPoint y: 238, endPoint x: 429, endPoint y: 242, distance: 47.6
click at [429, 242] on span at bounding box center [422, 240] width 15 height 15
click at [305, 379] on textarea "Comments To DTP" at bounding box center [450, 389] width 348 height 45
click at [402, 383] on textarea "Comments To DTP" at bounding box center [450, 389] width 348 height 45
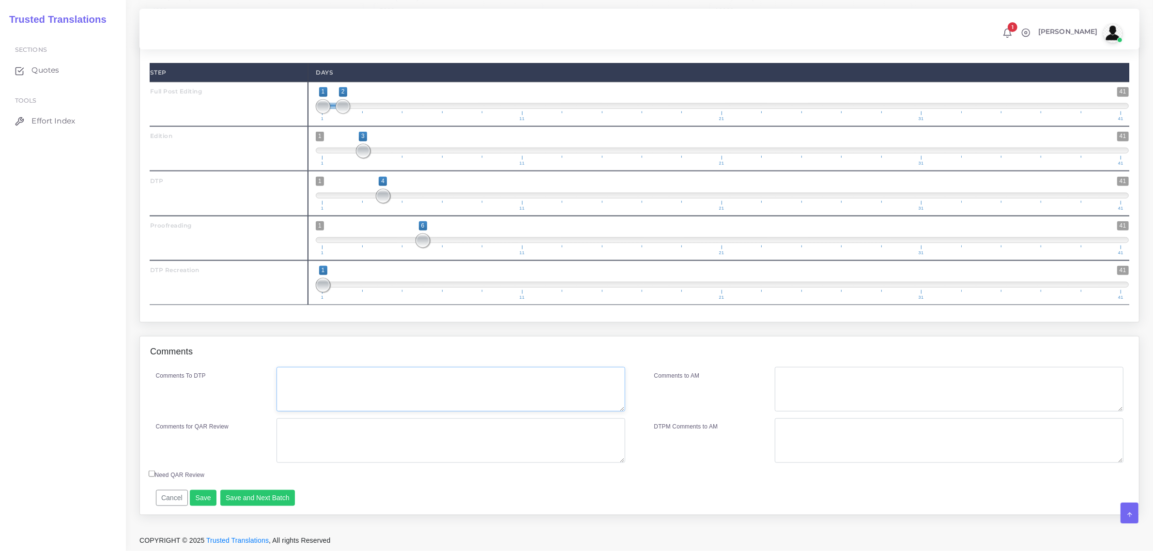
paste textarea "The assessment itself (about 20 pages) only needs numbers/scores inserted for t…"
type textarea "The assessment itself (about 20 pages) only needs numbers/scores inserted for t…"
click at [252, 496] on button "Save and Next Batch" at bounding box center [257, 498] width 75 height 16
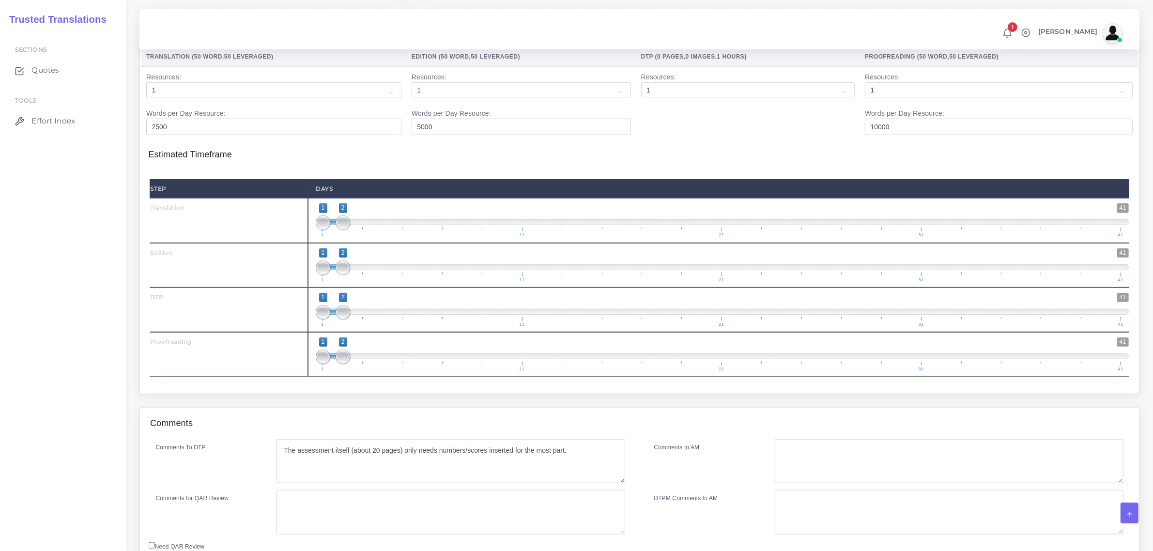
scroll to position [1074, 0]
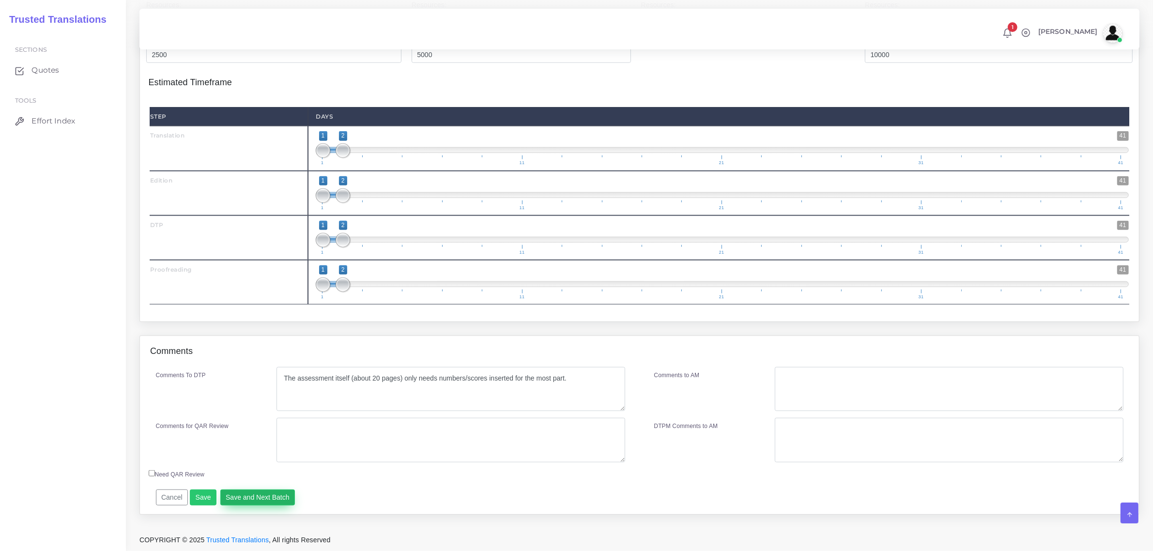
click at [269, 497] on button "Save and Next Batch" at bounding box center [257, 497] width 75 height 16
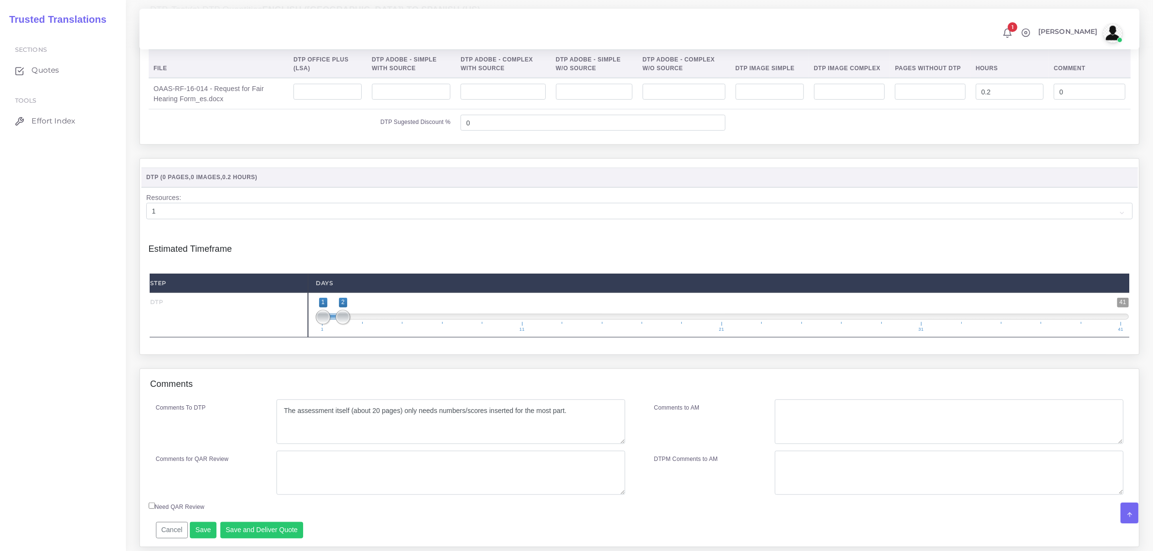
scroll to position [787, 0]
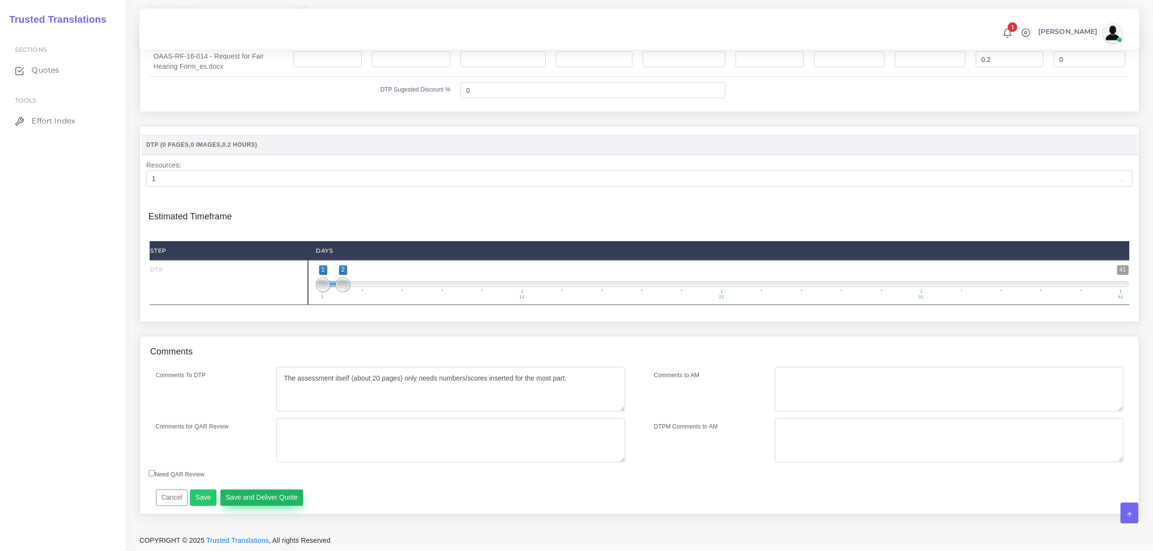
click at [260, 492] on button "Save and Deliver Quote" at bounding box center [261, 497] width 83 height 16
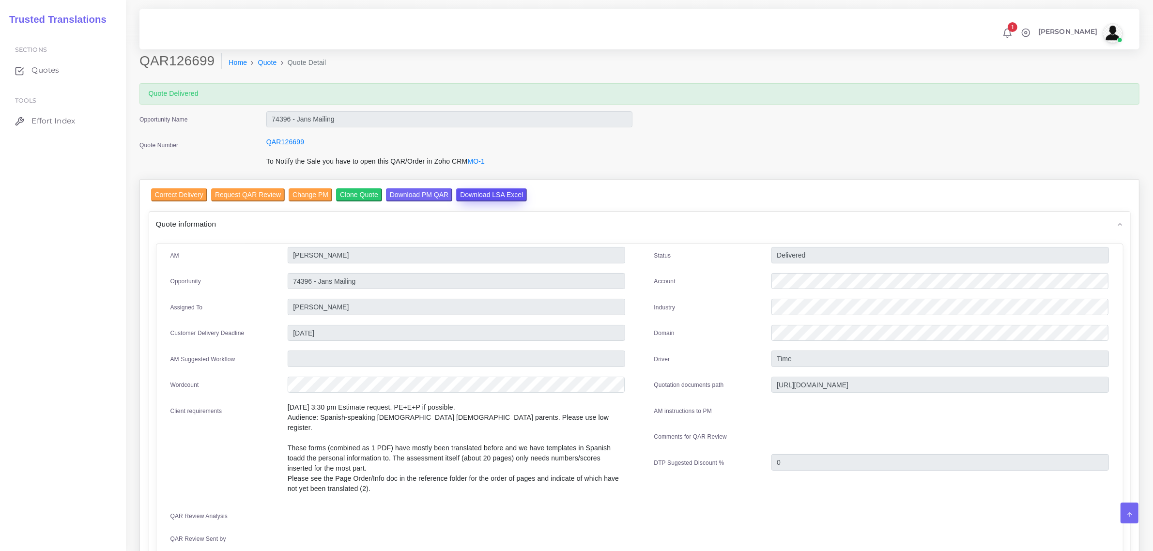
click at [482, 193] on input "Download LSA Excel" at bounding box center [491, 194] width 71 height 13
click at [173, 196] on input "Correct Delivery" at bounding box center [179, 194] width 56 height 13
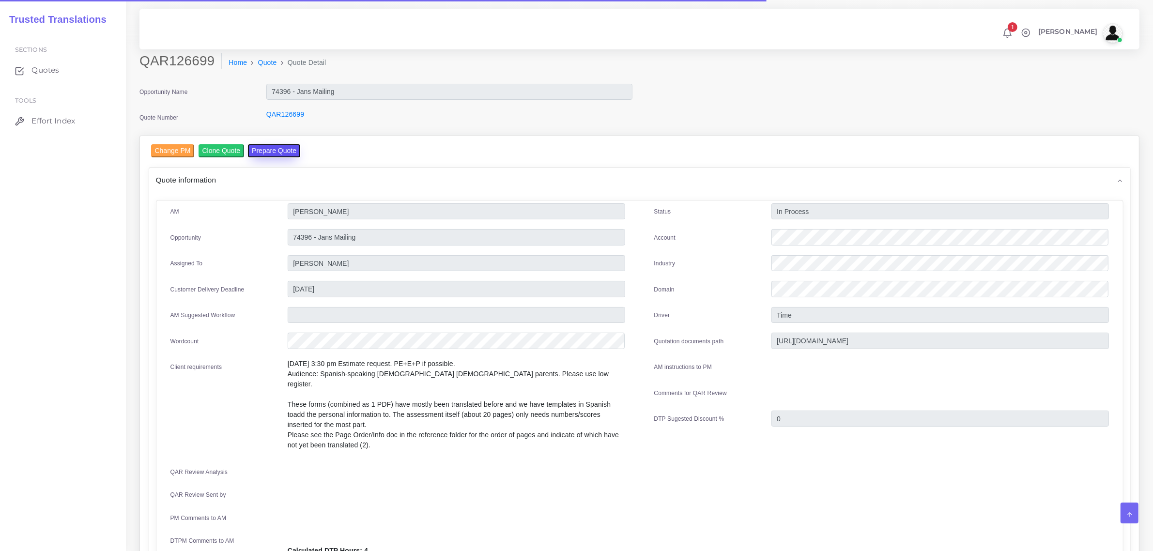
click at [270, 152] on button "Prepare Quote" at bounding box center [274, 150] width 52 height 13
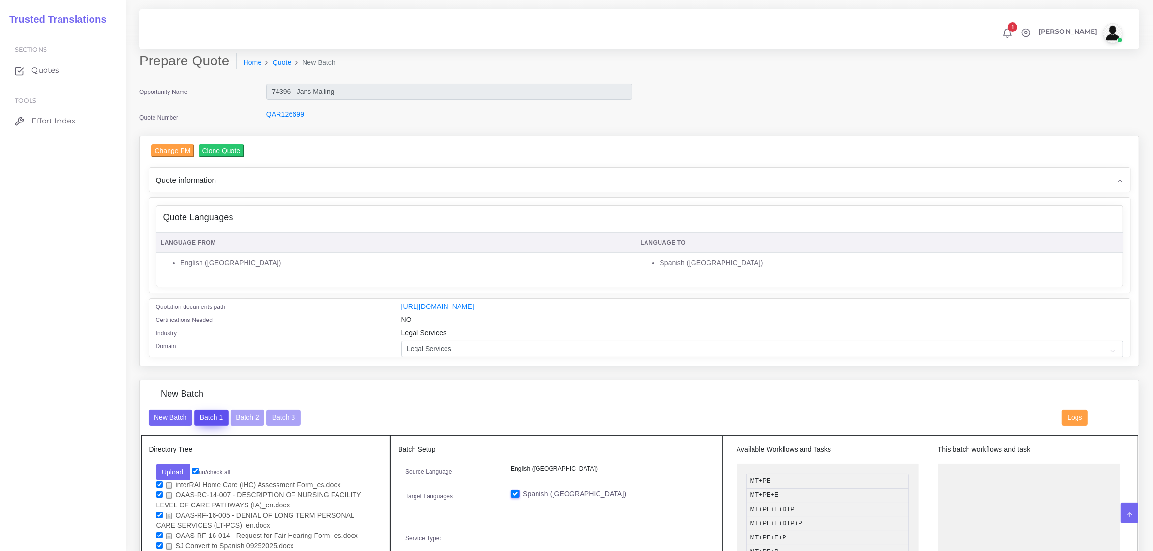
click at [209, 414] on button "Batch 1" at bounding box center [211, 418] width 34 height 16
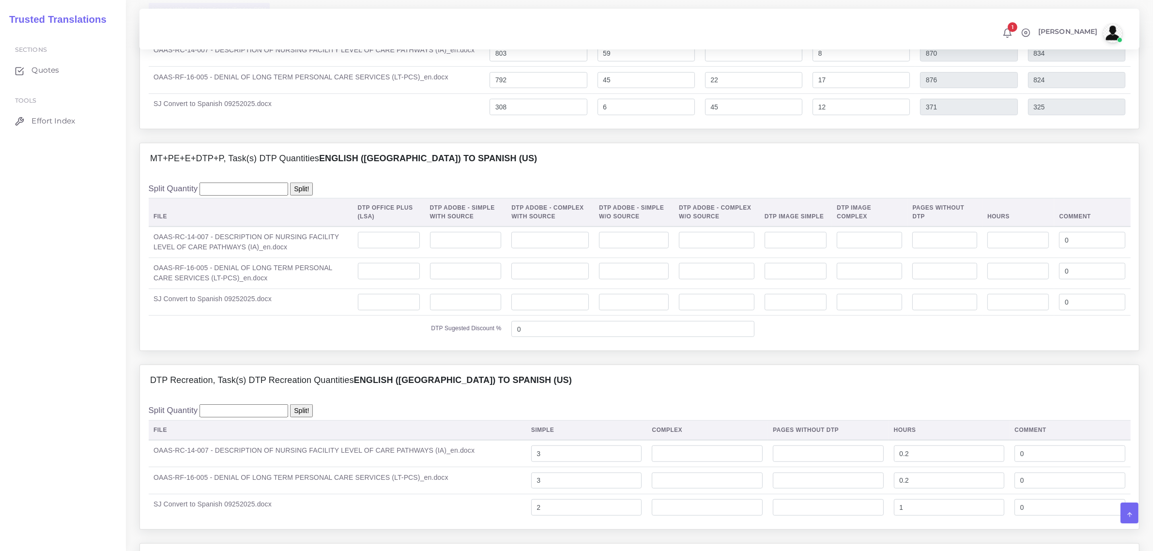
scroll to position [787, 0]
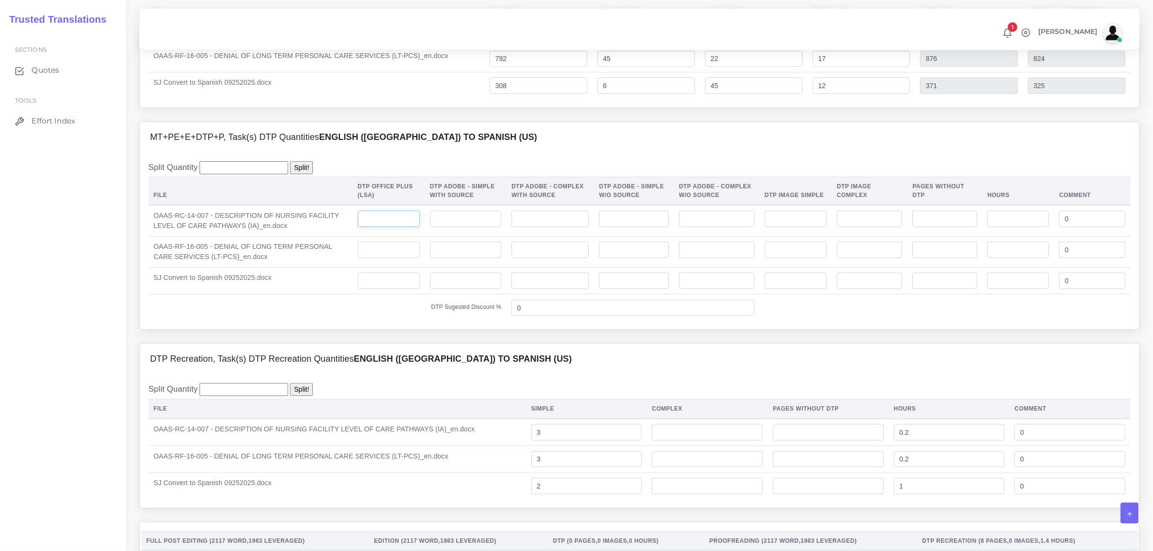
click at [380, 227] on input "number" at bounding box center [389, 219] width 62 height 16
type input "3"
click at [385, 259] on td at bounding box center [388, 251] width 72 height 31
click at [388, 258] on input "number" at bounding box center [389, 250] width 62 height 16
type input "3"
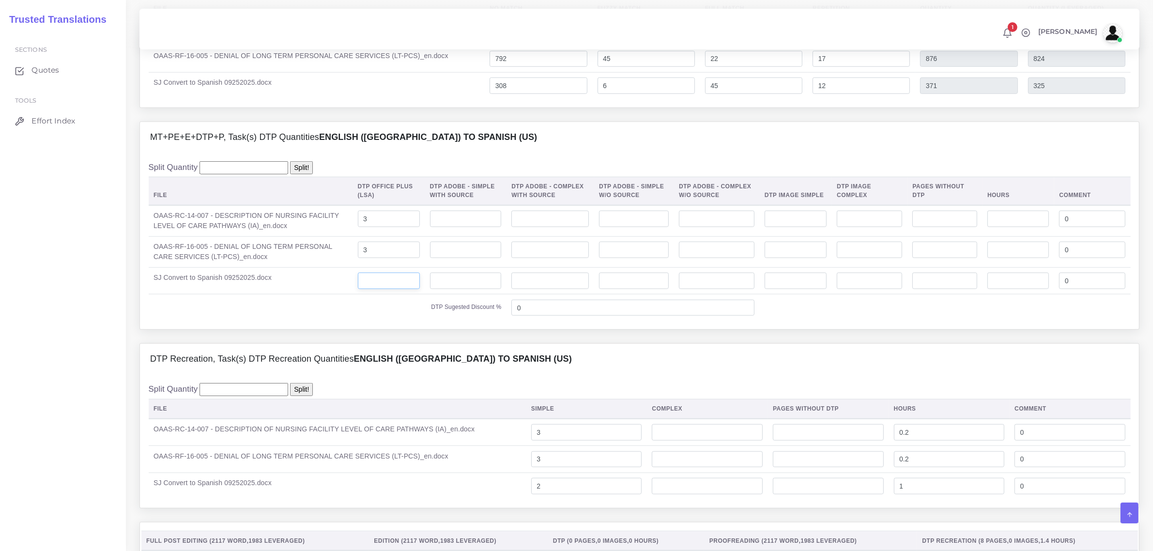
click at [388, 289] on input "number" at bounding box center [389, 281] width 62 height 16
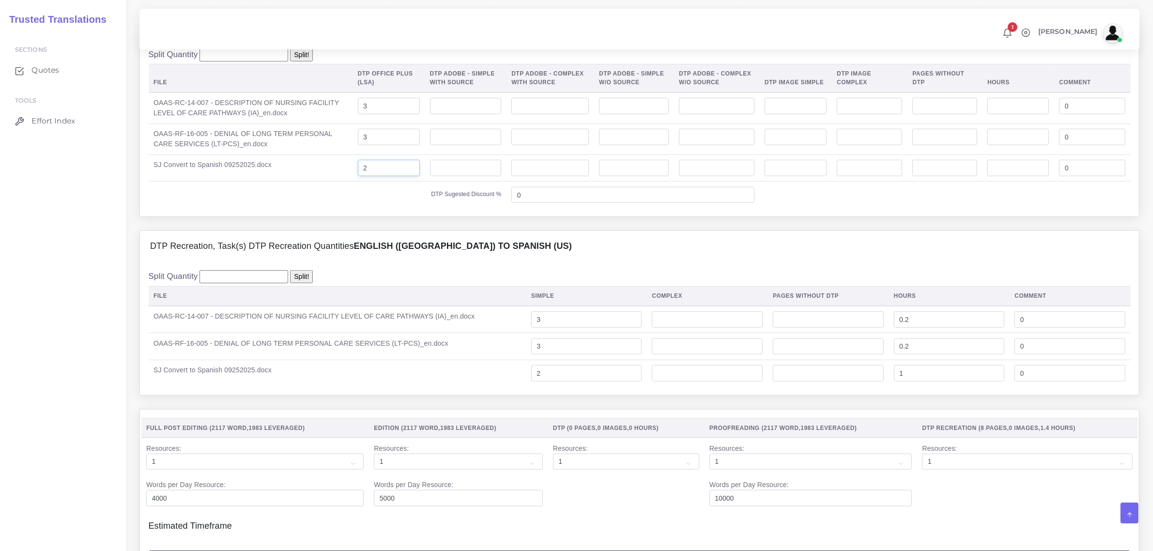
scroll to position [968, 0]
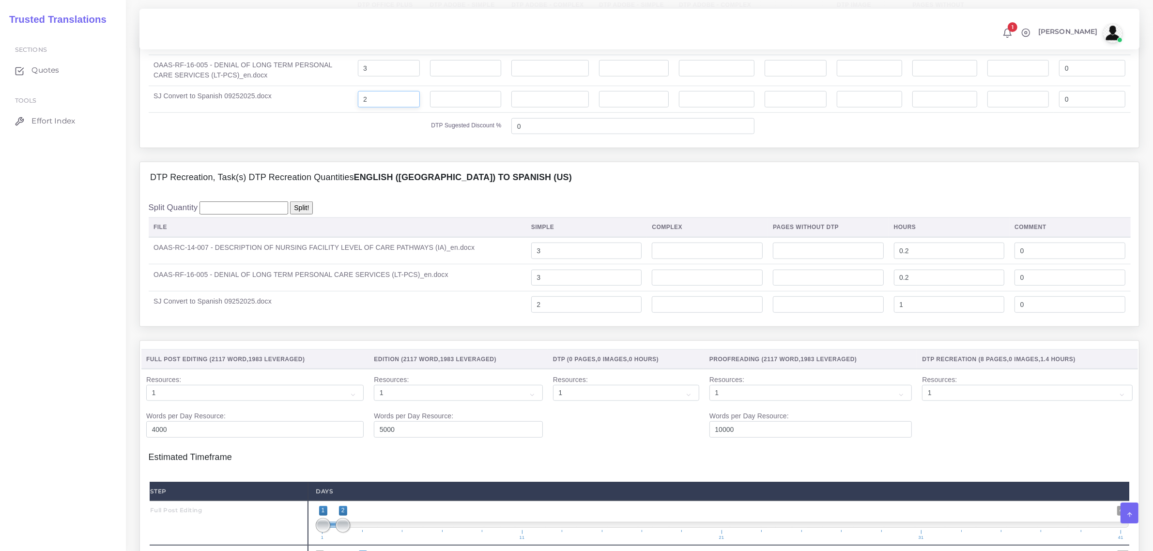
type input "2"
drag, startPoint x: 902, startPoint y: 328, endPoint x: 896, endPoint y: 328, distance: 6.3
click at [896, 313] on input "1" at bounding box center [949, 304] width 111 height 16
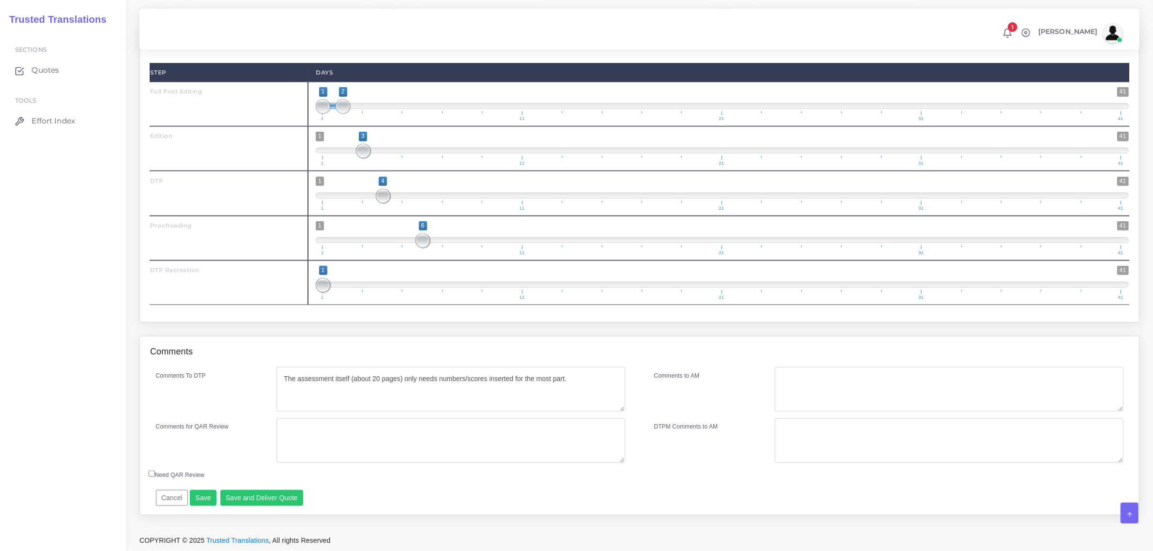
scroll to position [1409, 0]
click at [204, 497] on button "Save" at bounding box center [203, 498] width 27 height 16
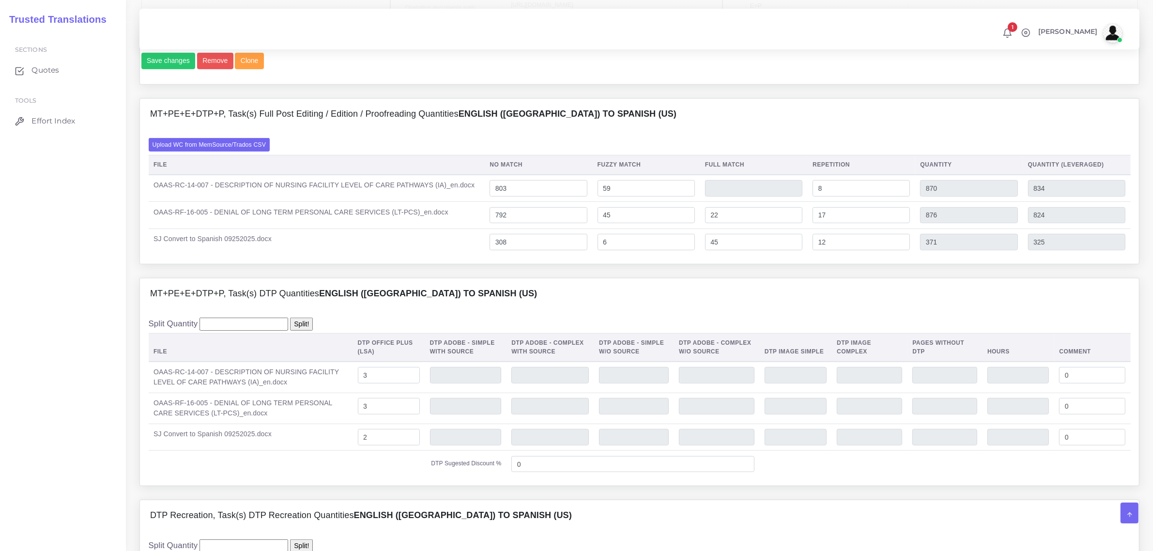
scroll to position [623, 0]
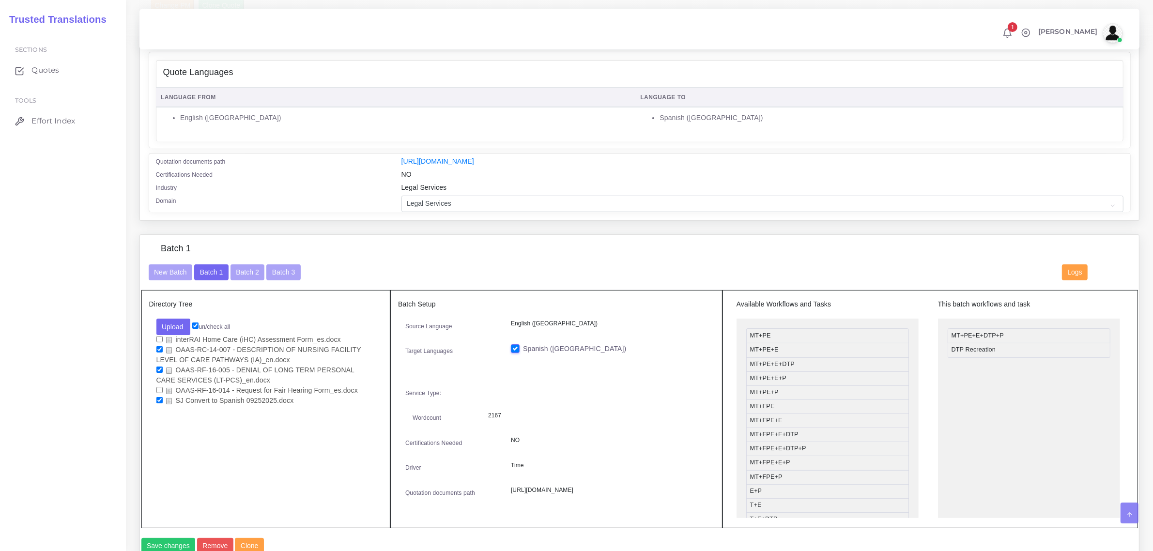
scroll to position [242, 0]
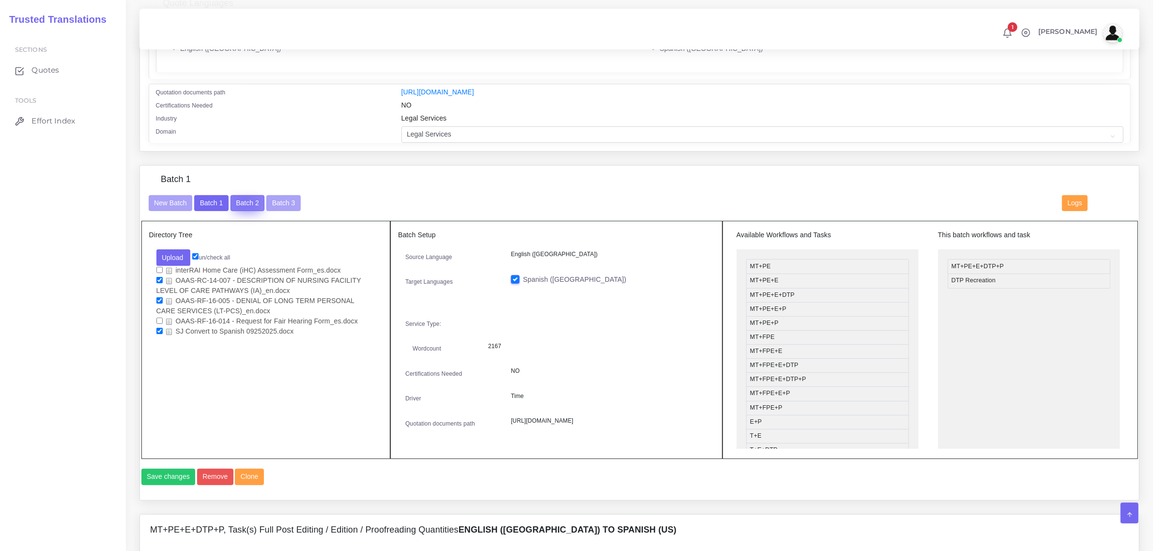
click at [243, 199] on button "Batch 2" at bounding box center [247, 203] width 34 height 16
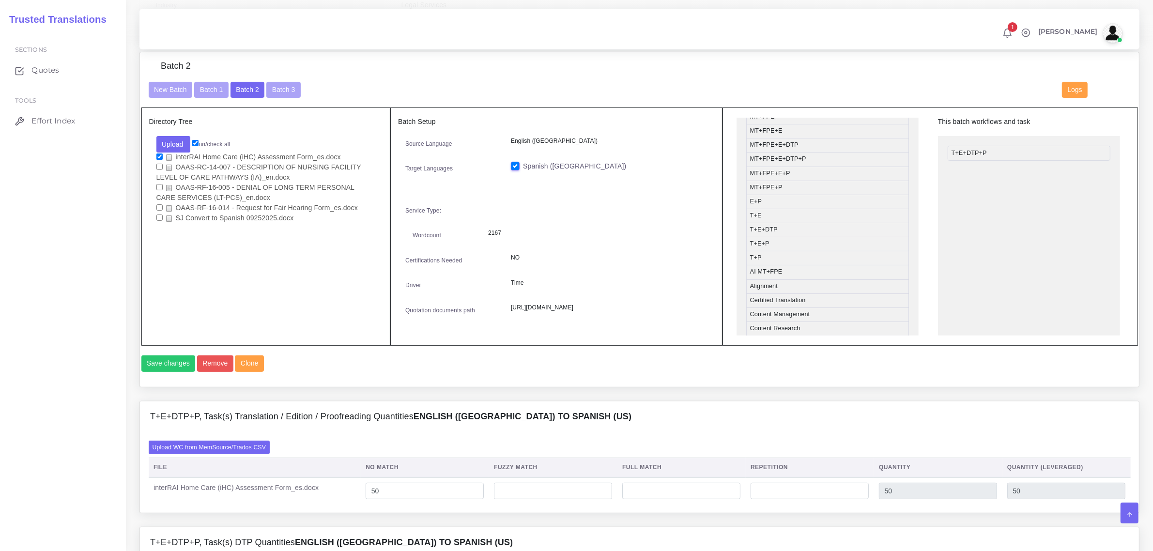
scroll to position [166, 0]
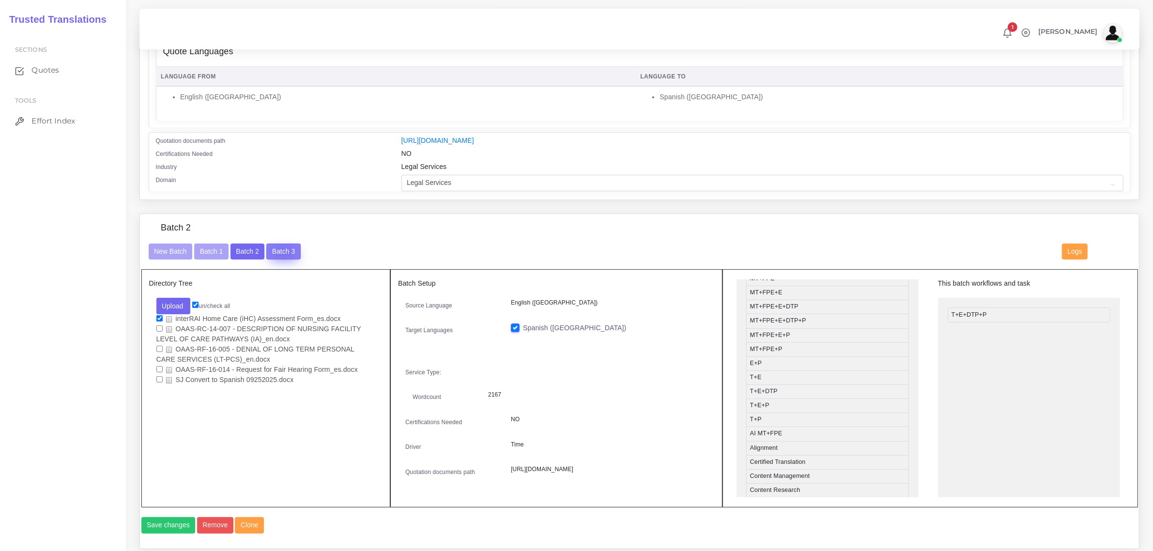
click at [281, 248] on button "Batch 3" at bounding box center [283, 251] width 34 height 16
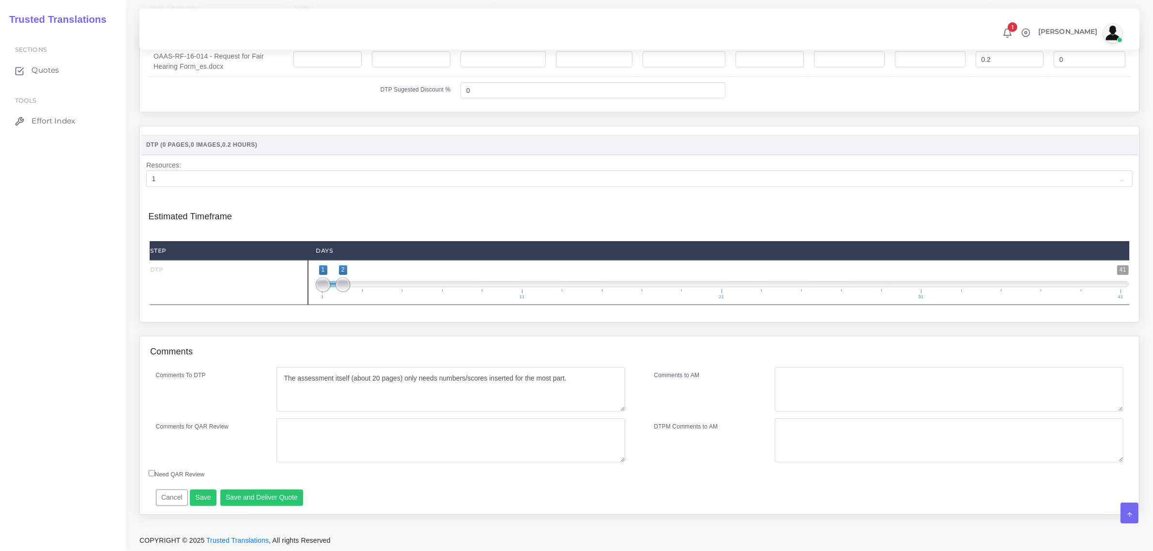
scroll to position [787, 0]
click at [244, 494] on button "Save and Deliver Quote" at bounding box center [261, 497] width 83 height 16
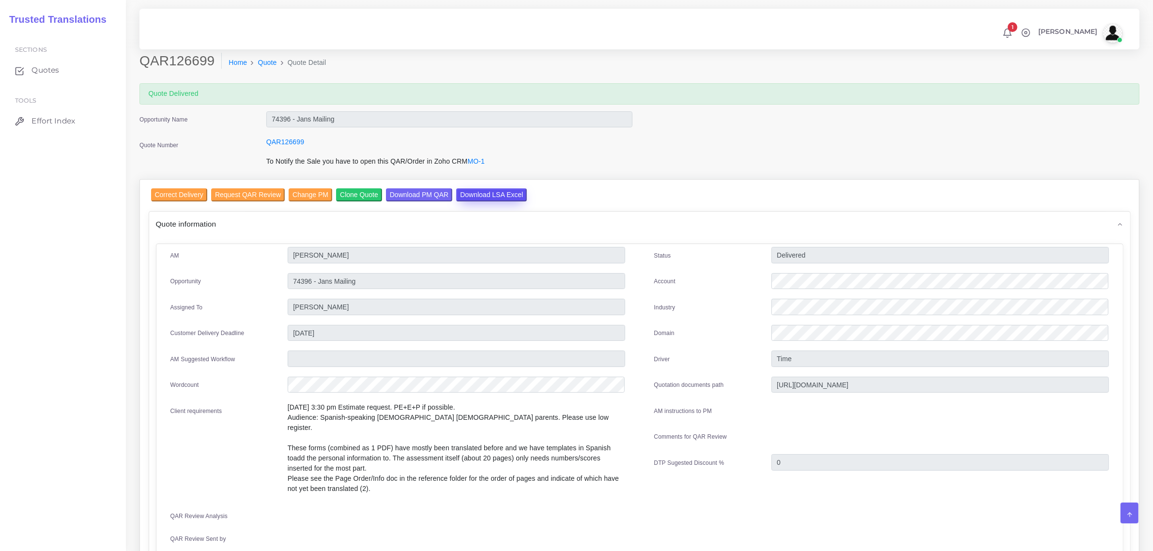
click at [479, 189] on input "Download LSA Excel" at bounding box center [491, 194] width 71 height 13
click at [179, 195] on input "Correct Delivery" at bounding box center [179, 194] width 56 height 13
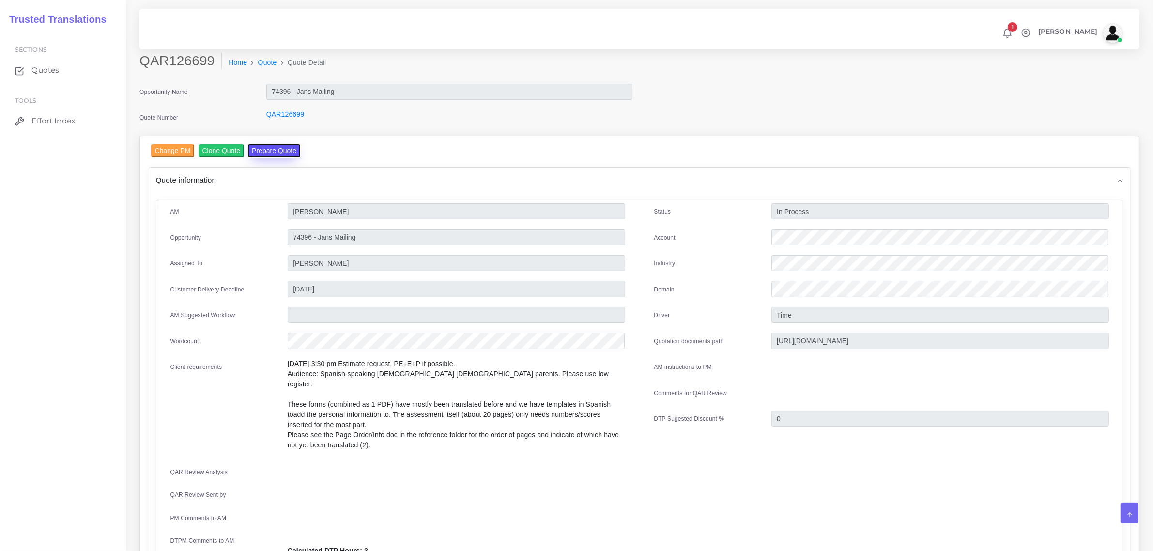
click at [271, 152] on button "Prepare Quote" at bounding box center [274, 150] width 52 height 13
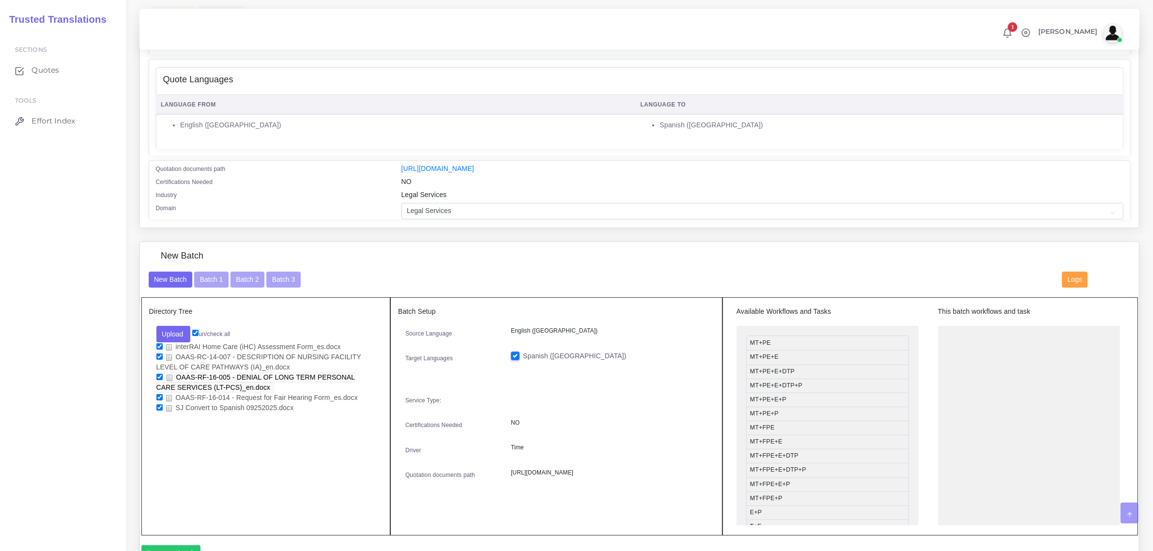
scroll to position [182, 0]
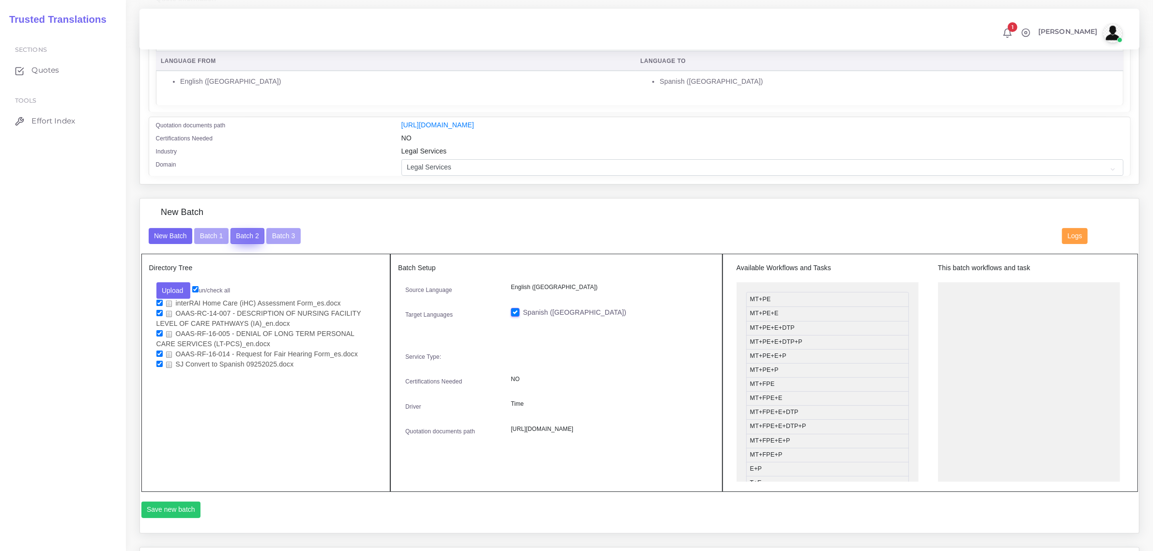
click at [249, 233] on button "Batch 2" at bounding box center [247, 236] width 34 height 16
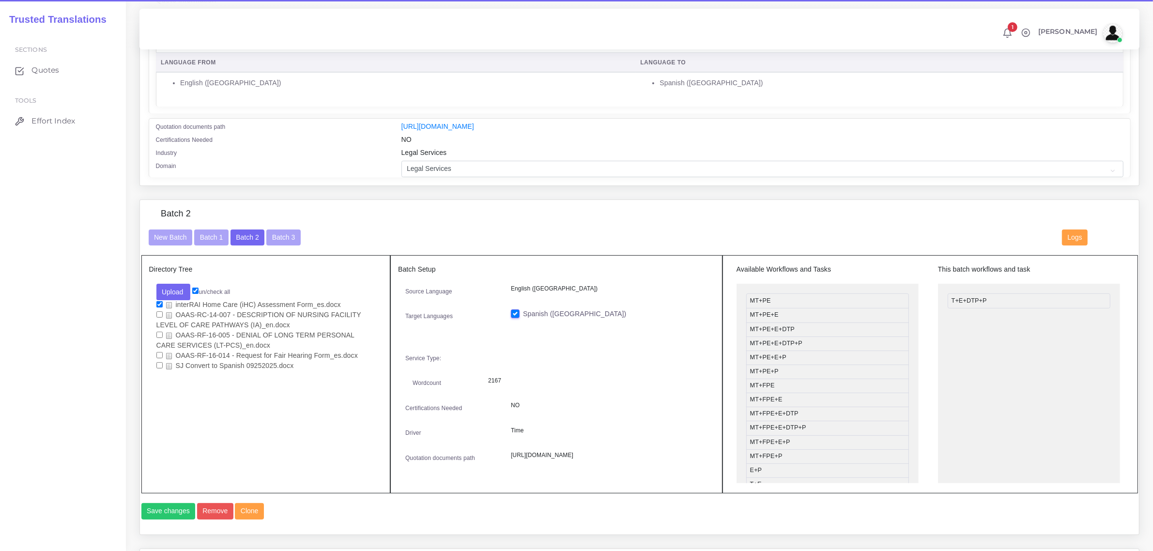
scroll to position [182, 0]
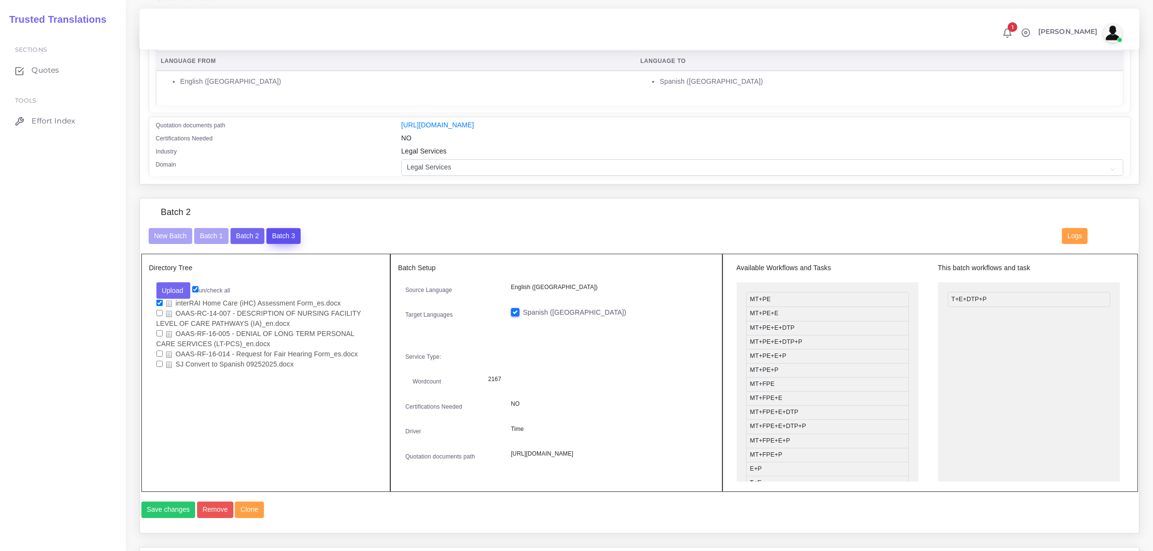
click at [285, 235] on button "Batch 3" at bounding box center [283, 236] width 34 height 16
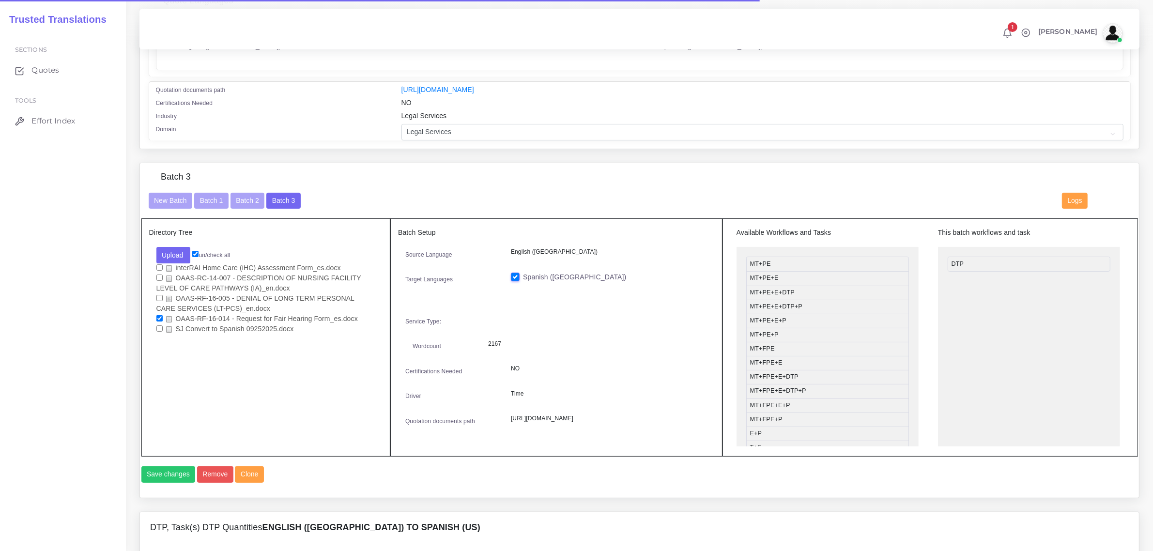
scroll to position [242, 0]
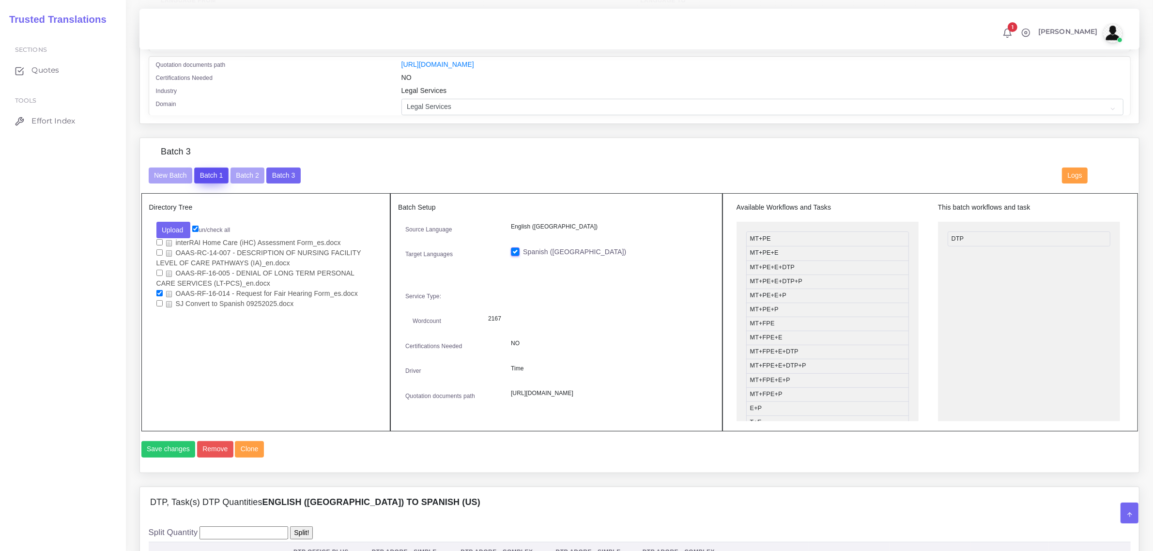
click at [213, 174] on button "Batch 1" at bounding box center [211, 175] width 34 height 16
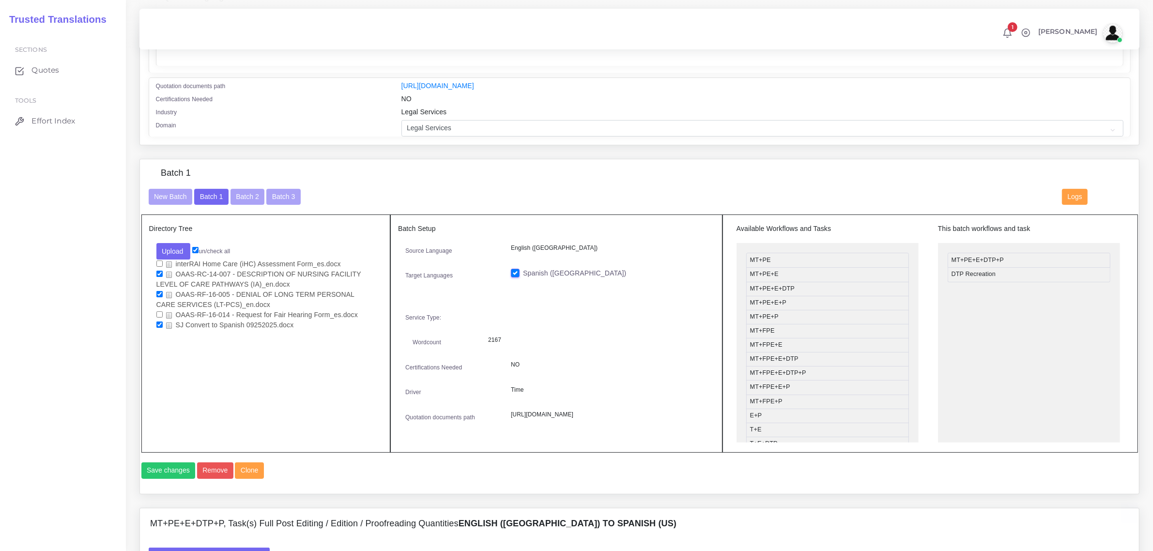
scroll to position [242, 0]
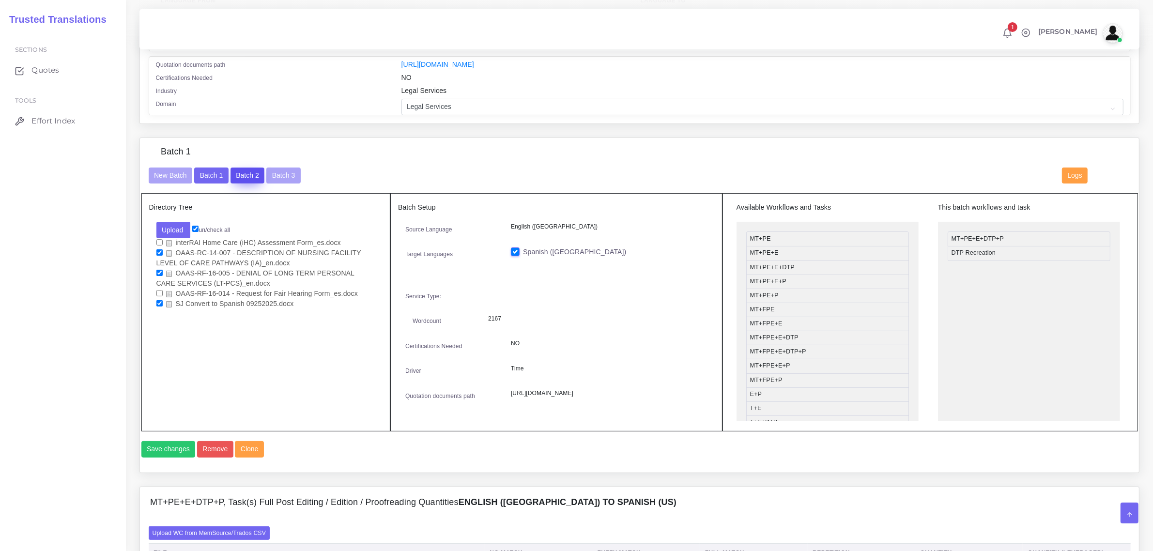
click at [249, 173] on button "Batch 2" at bounding box center [247, 175] width 34 height 16
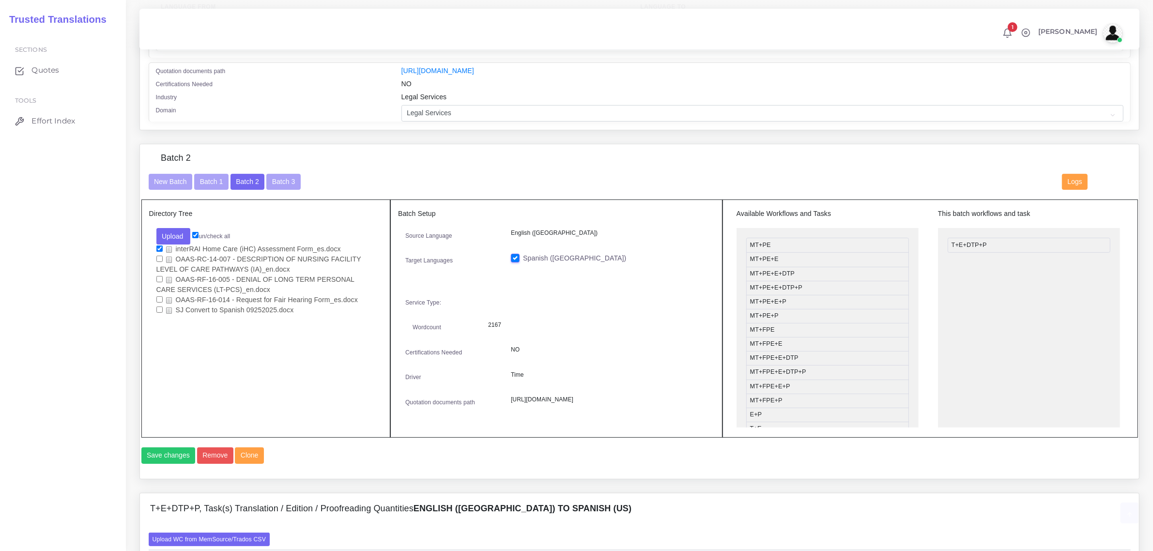
scroll to position [242, 0]
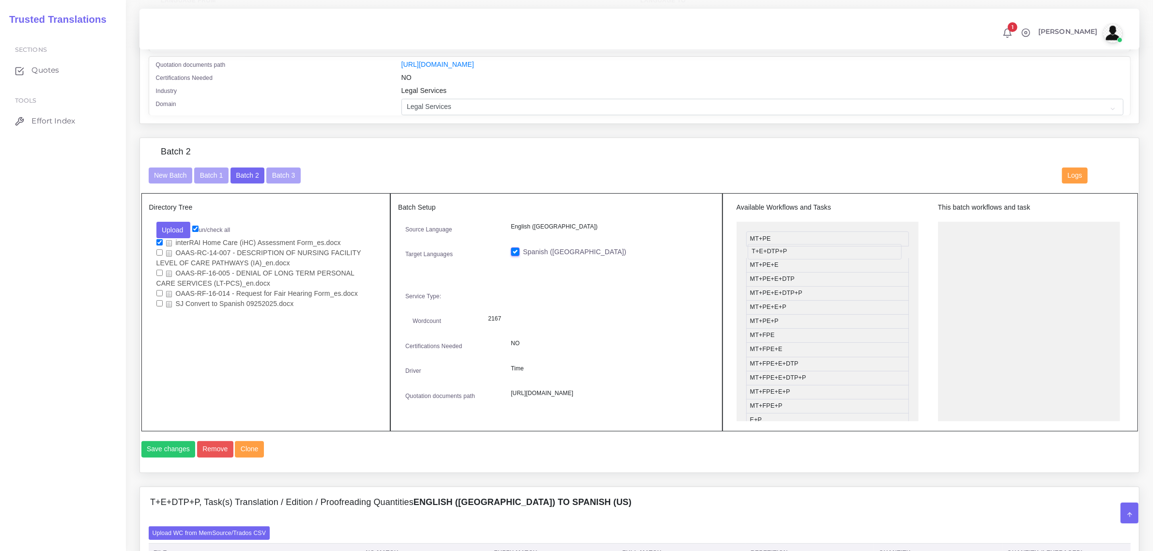
drag, startPoint x: 972, startPoint y: 238, endPoint x: 773, endPoint y: 251, distance: 199.8
drag, startPoint x: 810, startPoint y: 281, endPoint x: 810, endPoint y: 265, distance: 16.0
drag, startPoint x: 799, startPoint y: 268, endPoint x: 991, endPoint y: 231, distance: 196.1
click at [175, 227] on button "Upload" at bounding box center [173, 230] width 34 height 16
drag, startPoint x: 980, startPoint y: 240, endPoint x: 778, endPoint y: 236, distance: 201.9
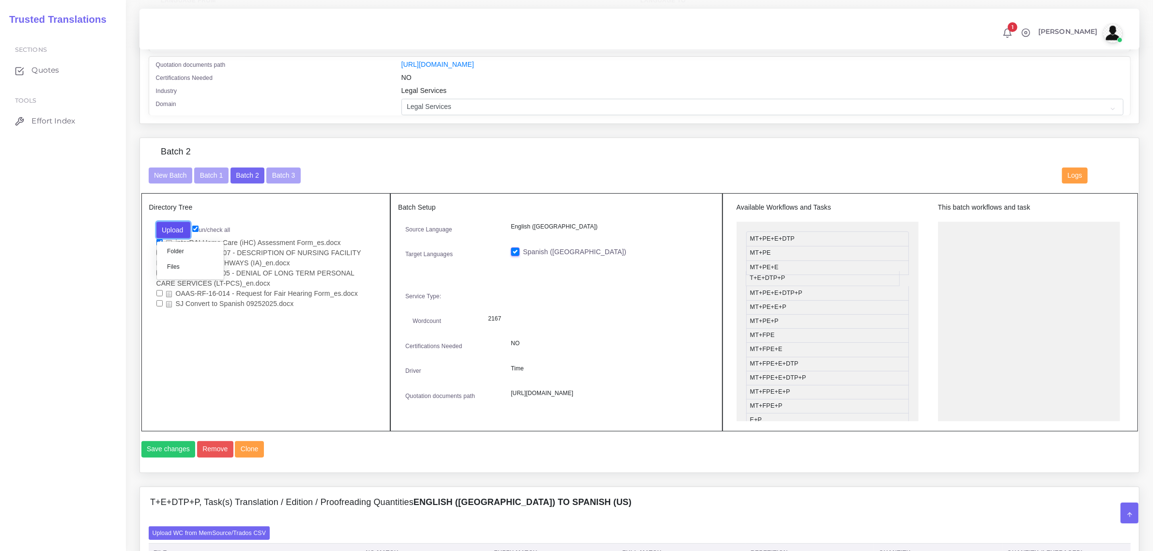
drag, startPoint x: 783, startPoint y: 267, endPoint x: 783, endPoint y: 277, distance: 10.6
drag, startPoint x: 786, startPoint y: 280, endPoint x: 981, endPoint y: 227, distance: 202.2
click at [182, 264] on label "Files" at bounding box center [190, 266] width 67 height 12
click at [157, 310] on input "checkbox" at bounding box center [159, 313] width 6 height 6
checkbox input "true"
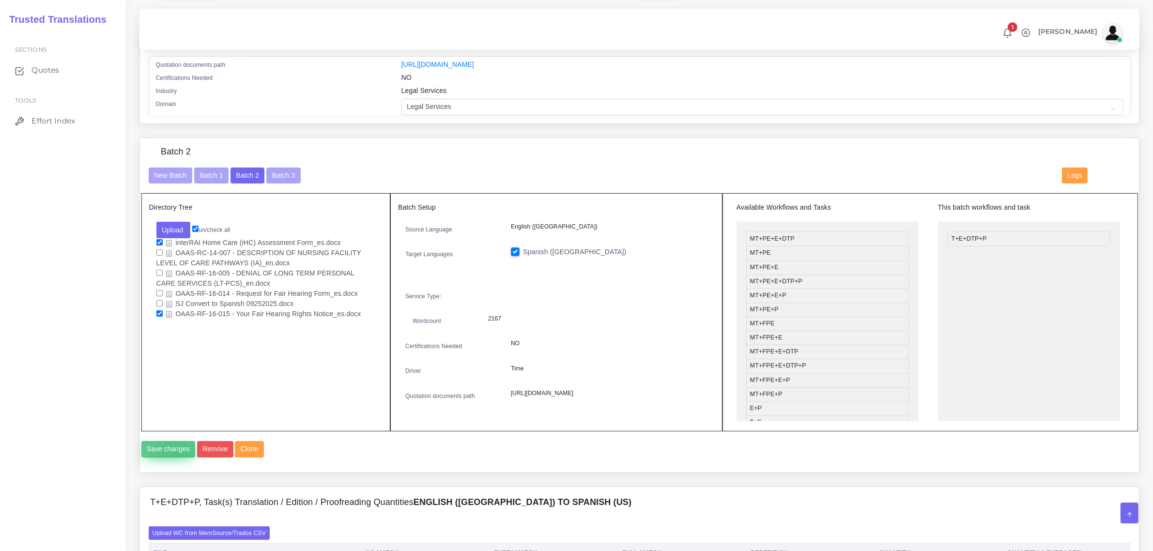
click at [175, 457] on button "Save changes" at bounding box center [168, 449] width 54 height 16
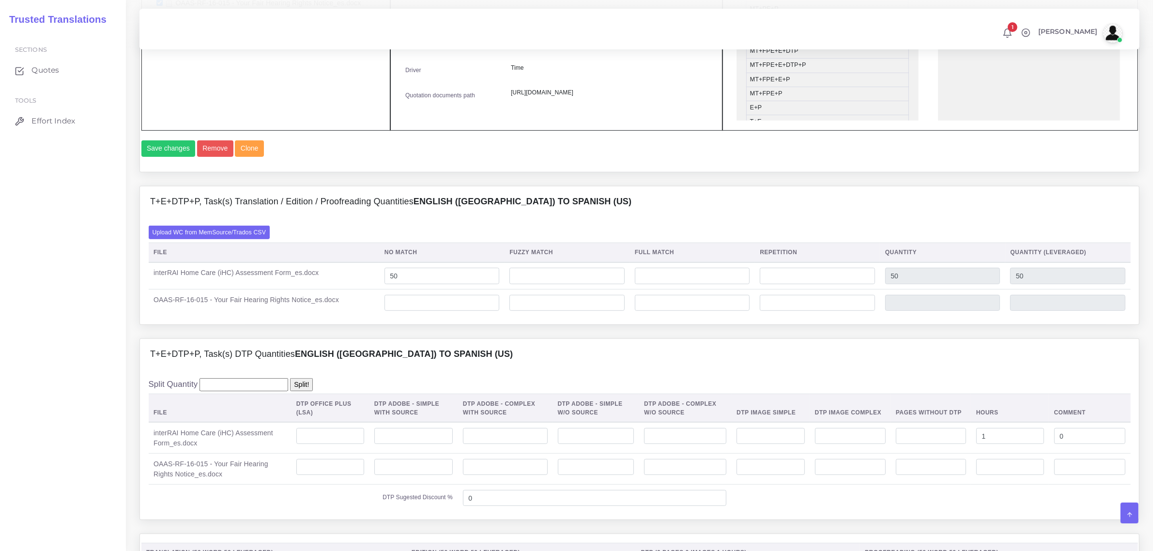
scroll to position [666, 0]
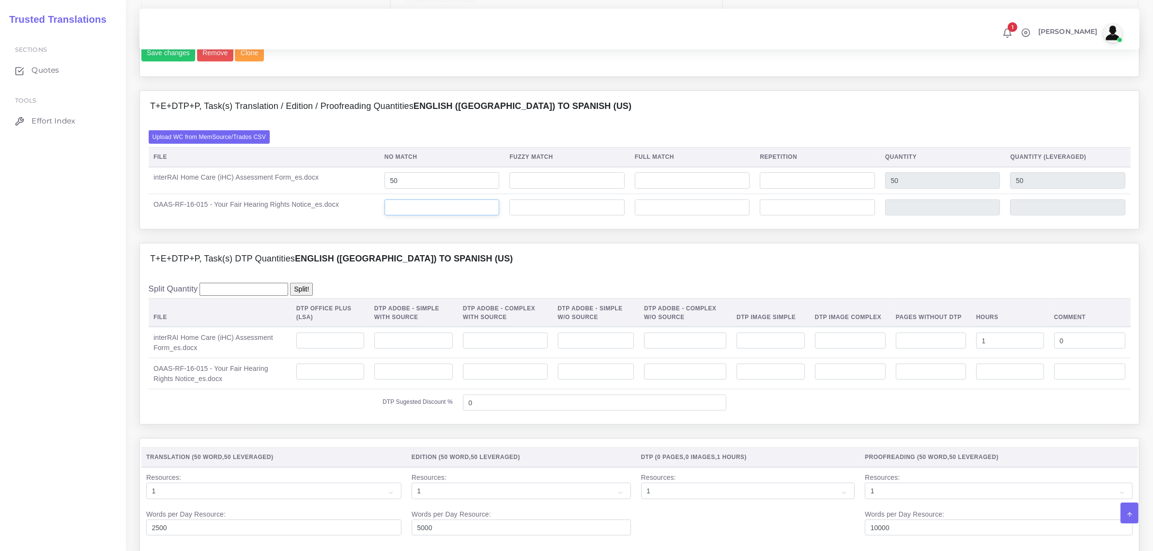
click at [425, 216] on input "number" at bounding box center [441, 207] width 115 height 16
type input "10"
click at [1002, 380] on input "number" at bounding box center [1010, 372] width 68 height 16
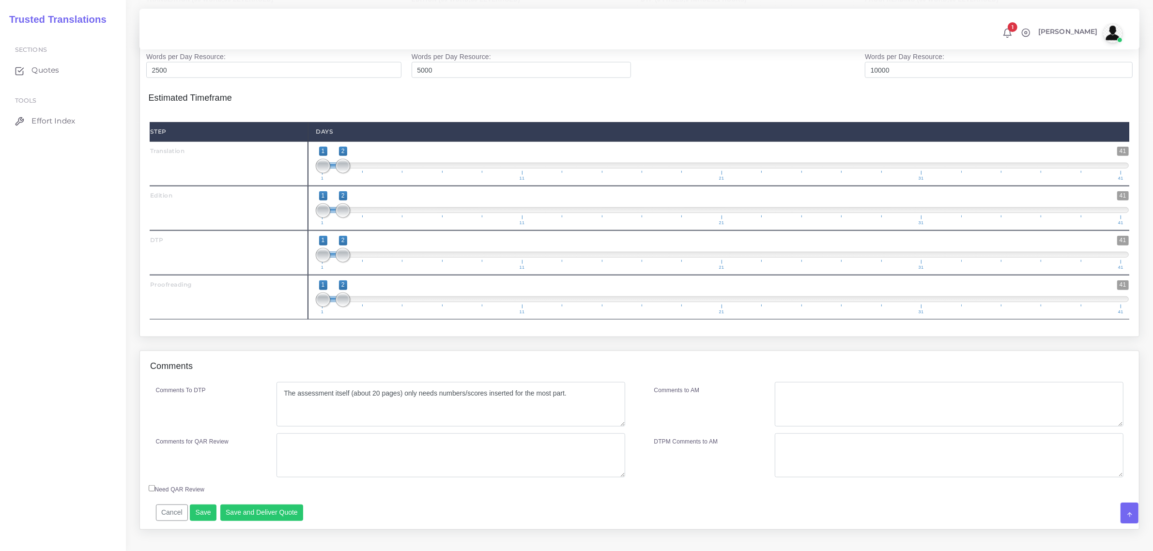
scroll to position [1160, 0]
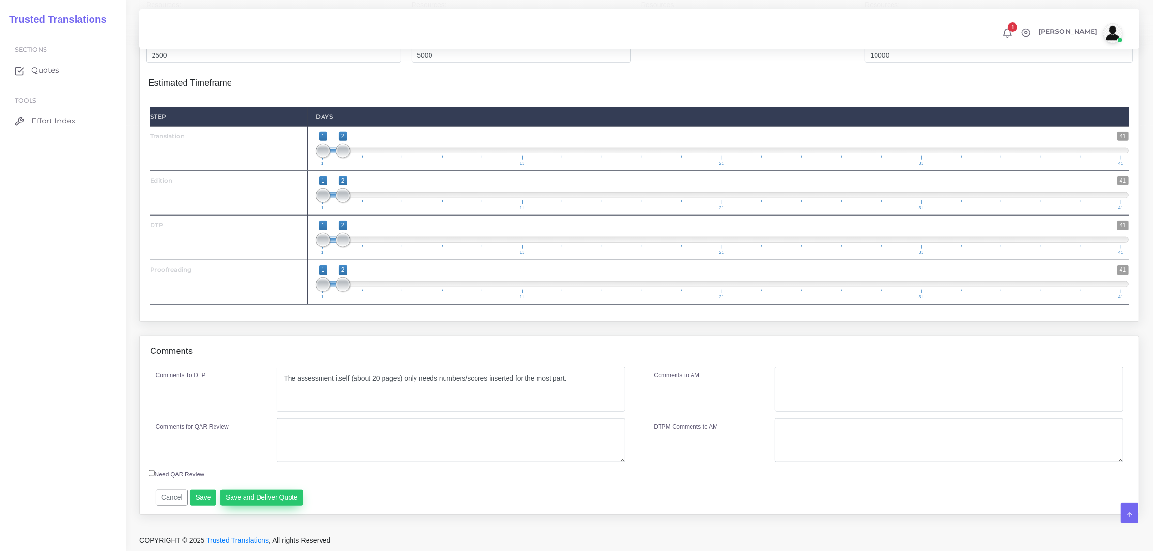
type input "0.2"
click at [268, 496] on button "Save and Deliver Quote" at bounding box center [261, 497] width 83 height 16
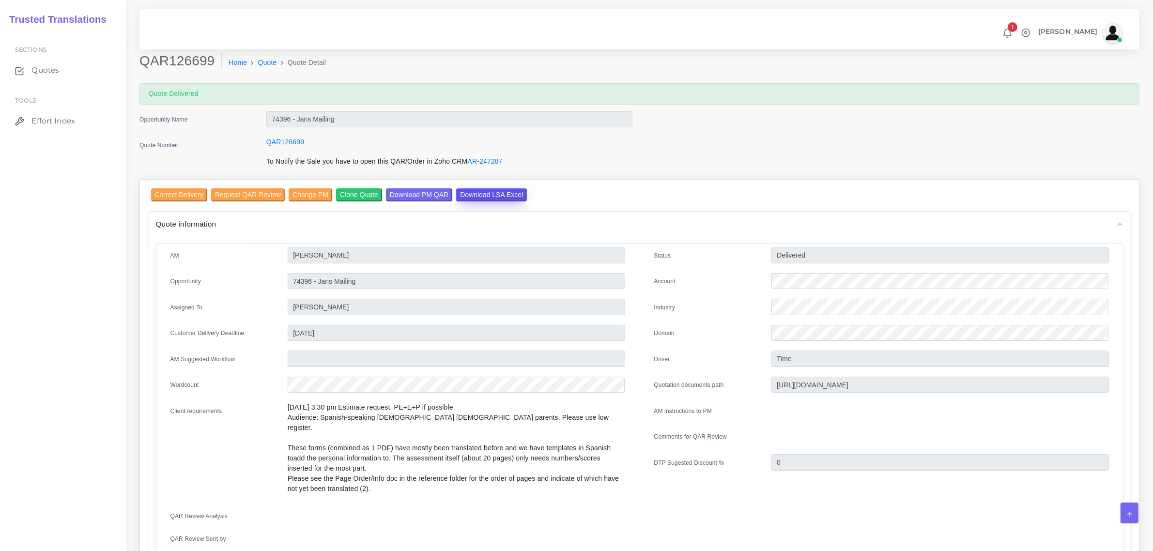
click at [464, 196] on input "Download LSA Excel" at bounding box center [491, 194] width 71 height 13
click at [45, 68] on span "Quotes" at bounding box center [48, 70] width 28 height 11
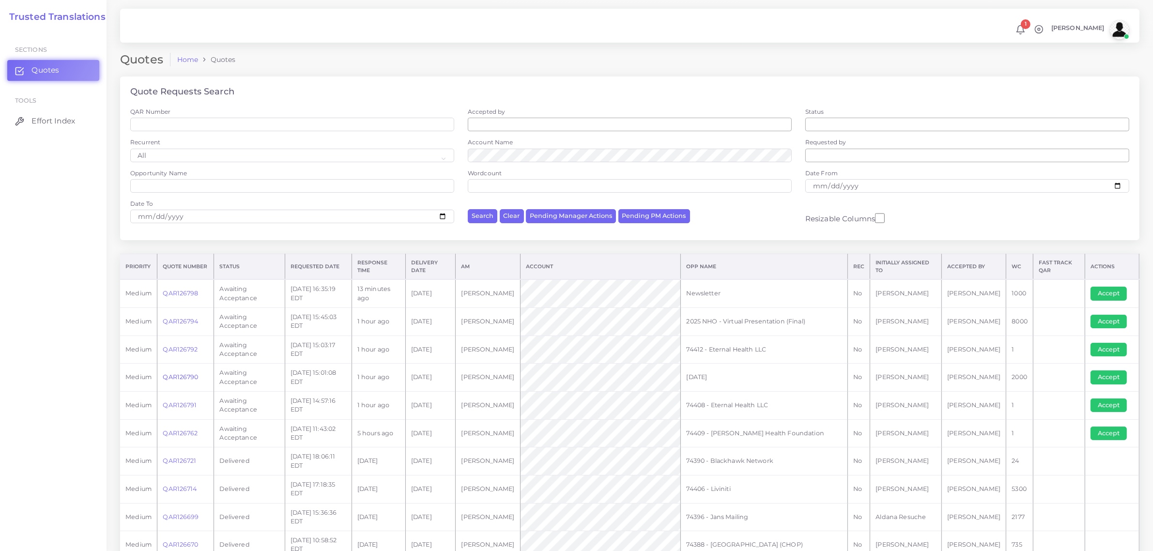
click at [189, 376] on link "QAR126790" at bounding box center [180, 376] width 35 height 7
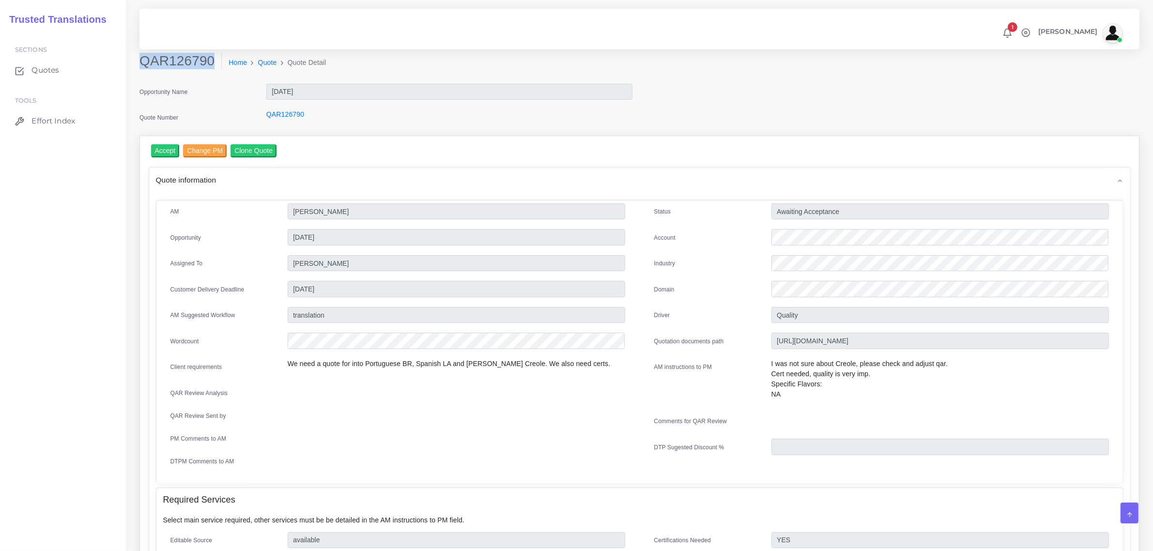
drag, startPoint x: 141, startPoint y: 61, endPoint x: 208, endPoint y: 68, distance: 67.7
click at [208, 68] on h2 "QAR126790" at bounding box center [180, 61] width 82 height 16
copy h2 "QAR126790"
drag, startPoint x: 365, startPoint y: 359, endPoint x: 500, endPoint y: 365, distance: 134.7
click at [500, 365] on div "We need a quote for into Portuguese BR, Spanish LA and [PERSON_NAME] Creole. We…" at bounding box center [456, 368] width 352 height 19
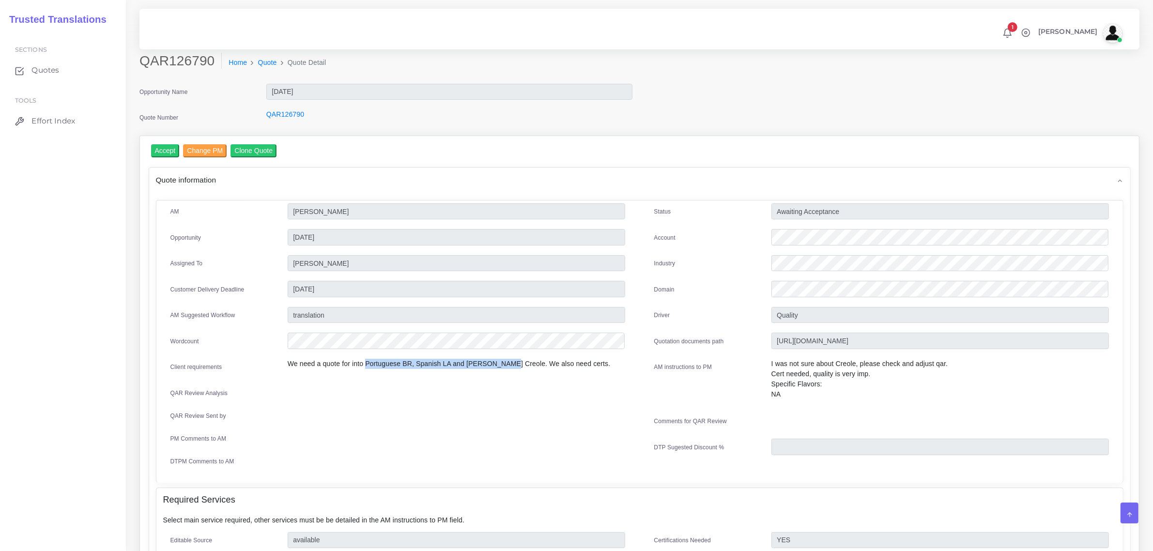
copy p "Portuguese BR, Spanish LA and [PERSON_NAME] Creole"
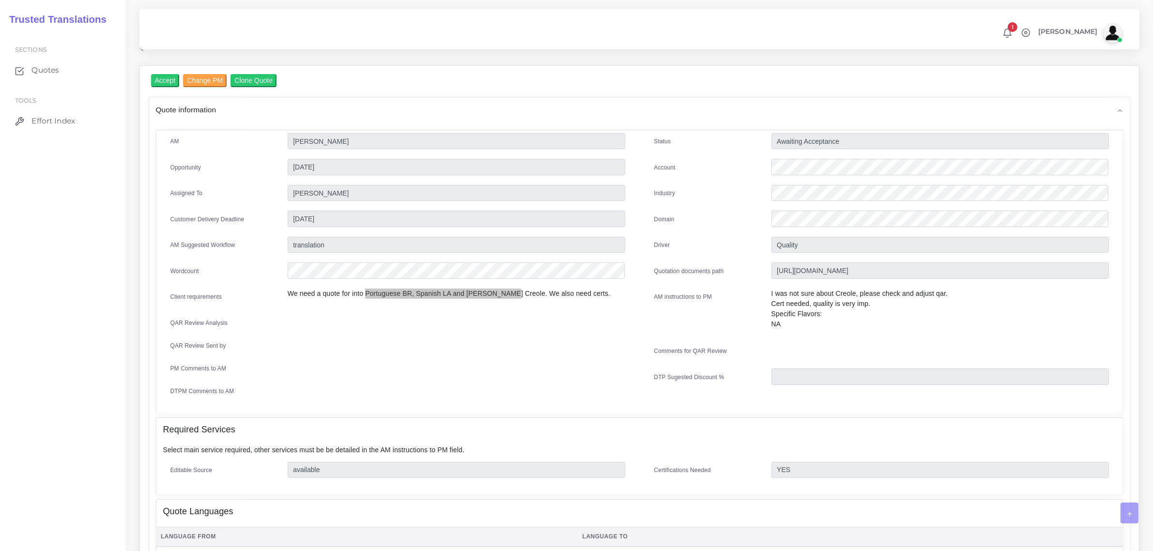
scroll to position [61, 0]
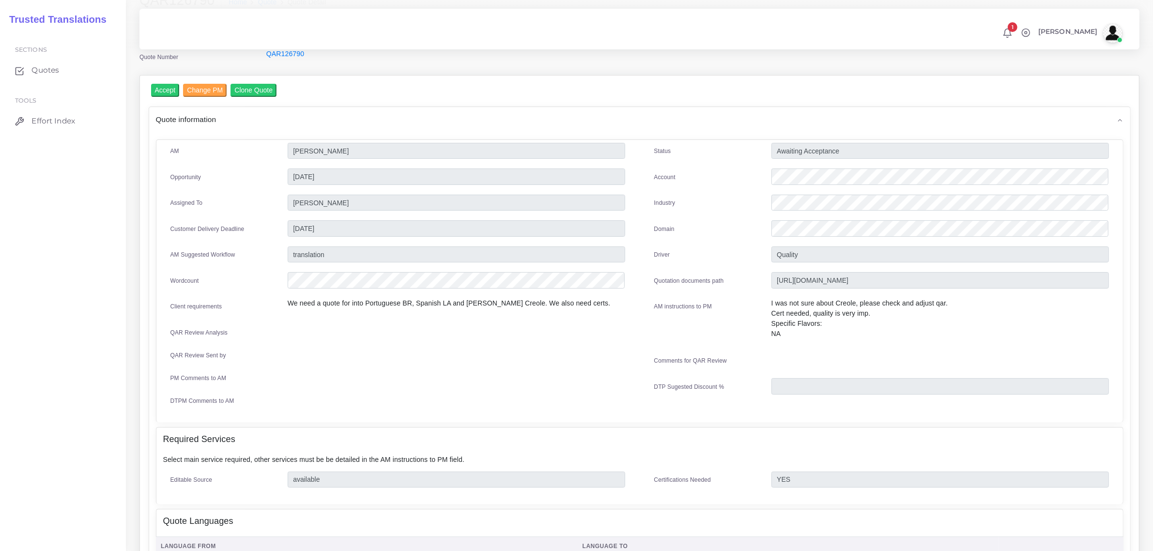
drag, startPoint x: 513, startPoint y: 316, endPoint x: 491, endPoint y: 318, distance: 21.9
click at [512, 316] on div "AM Kurt Mehdi Opportunity 09-29-25 11-10-2025" at bounding box center [398, 279] width 484 height 273
drag, startPoint x: 462, startPoint y: 299, endPoint x: 500, endPoint y: 304, distance: 38.1
click at [500, 304] on p "We need a quote for into Portuguese BR, Spanish LA and [PERSON_NAME] Creole. We…" at bounding box center [456, 303] width 337 height 10
copy p "Verda Creole"
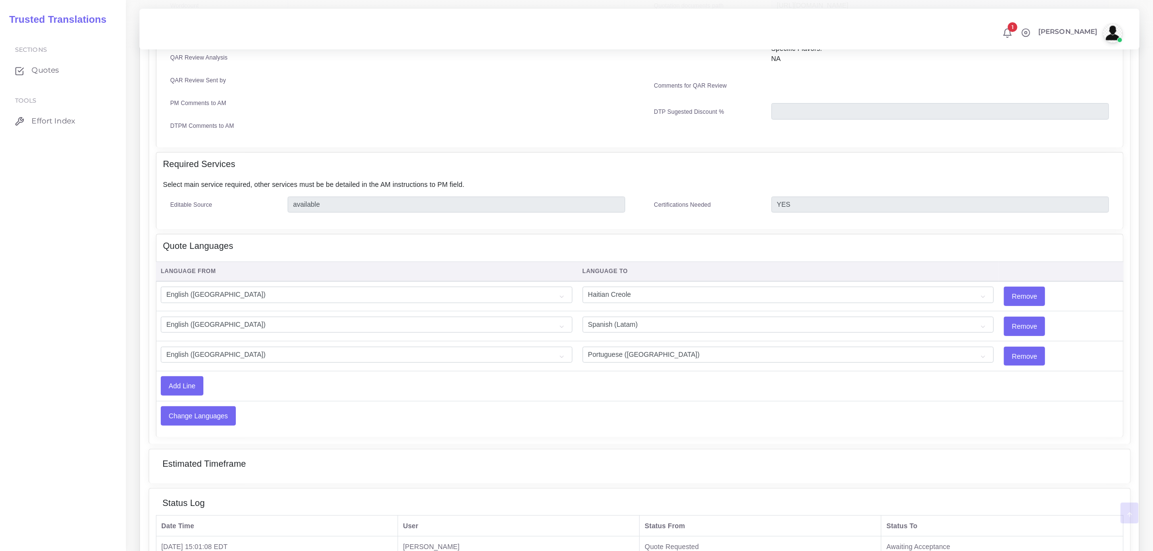
scroll to position [363, 0]
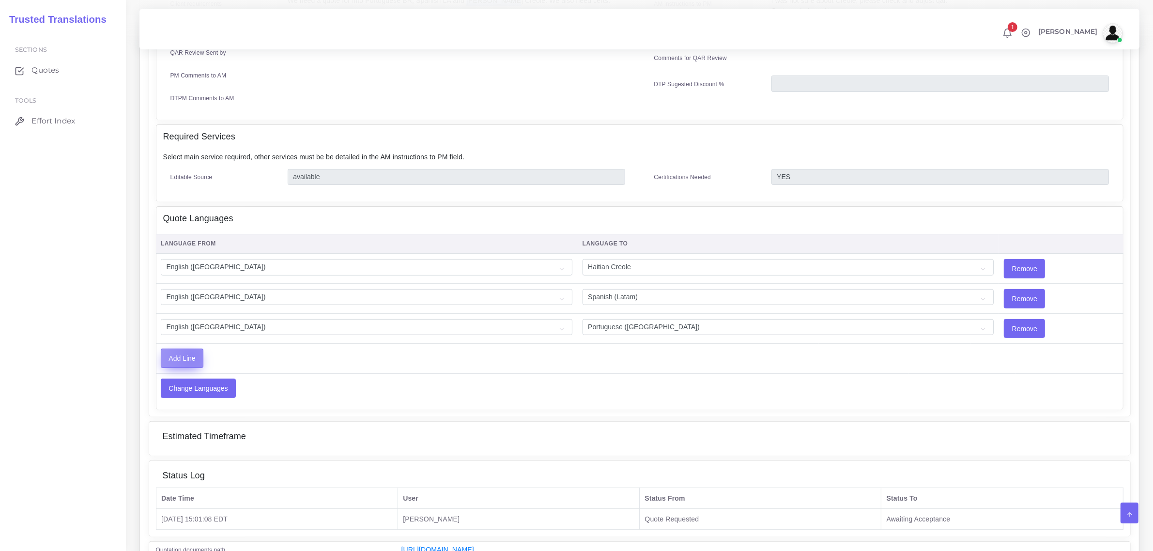
click at [191, 351] on input "Add Line" at bounding box center [182, 358] width 42 height 18
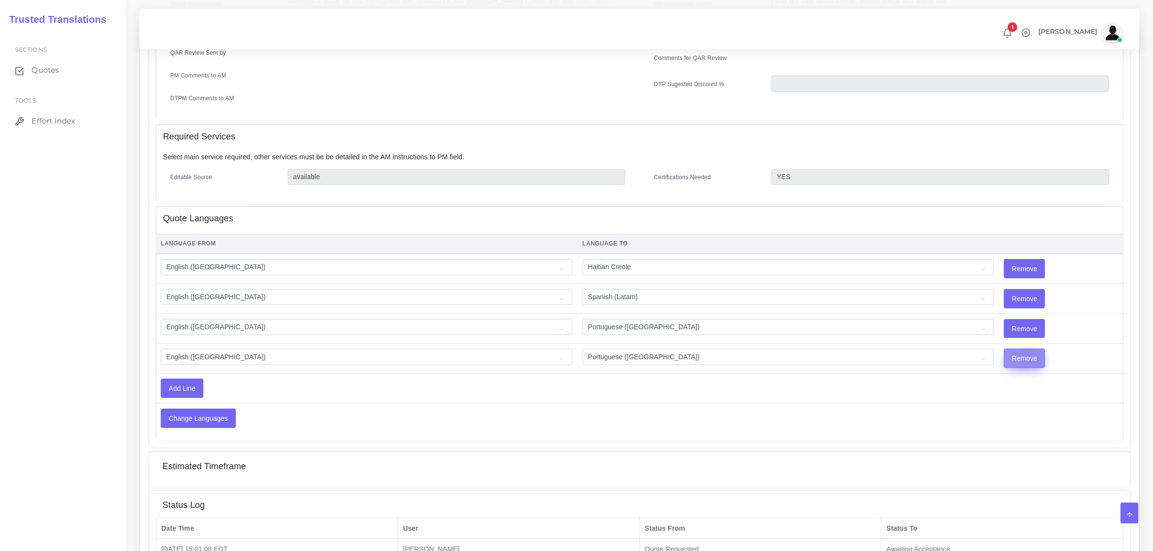
click at [1004, 351] on input "Remove" at bounding box center [1024, 358] width 40 height 18
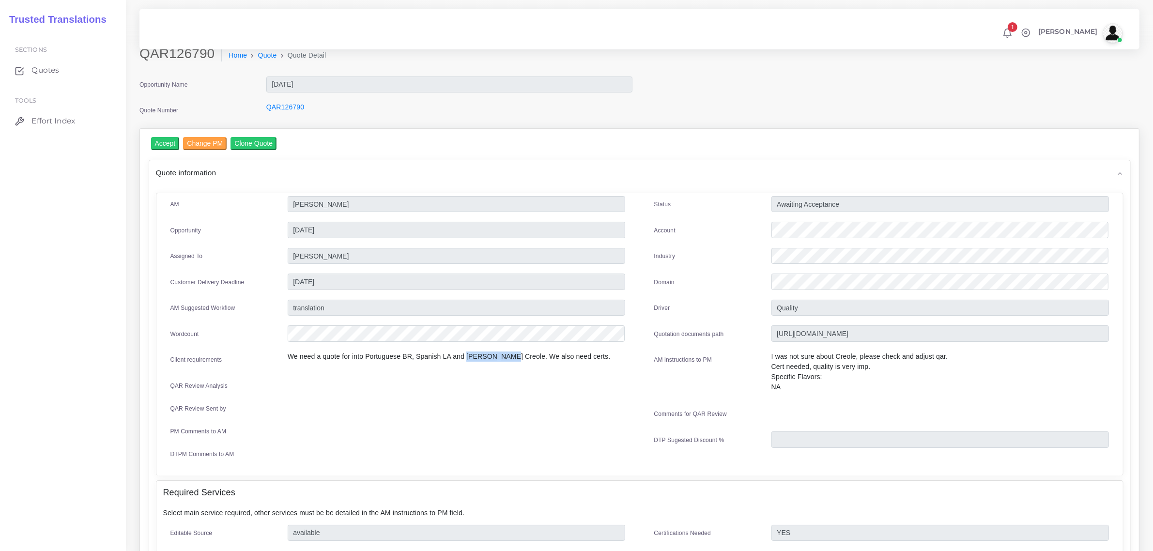
scroll to position [0, 0]
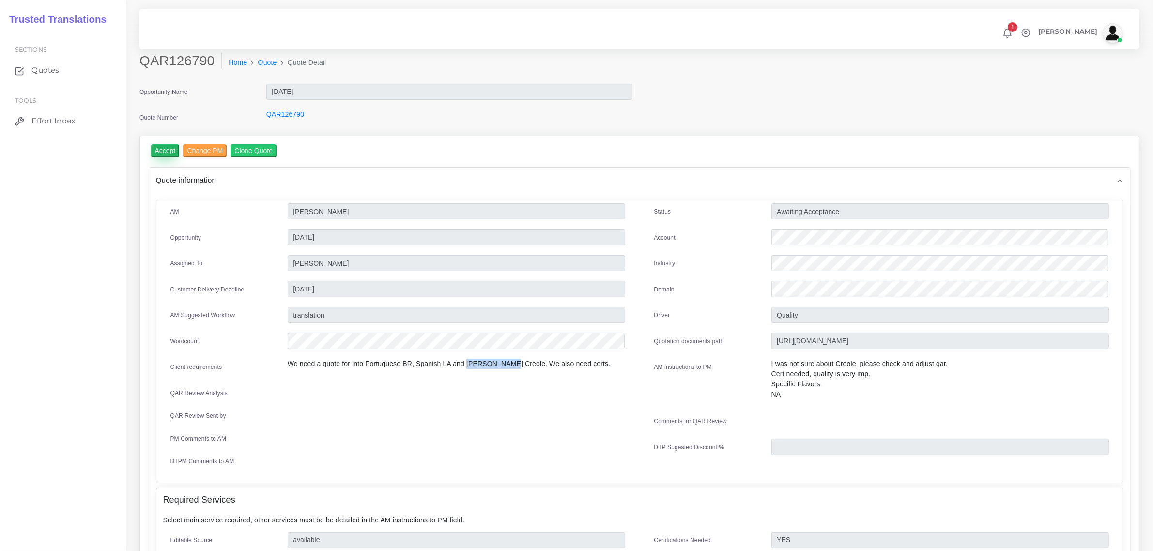
click at [165, 150] on input "Accept" at bounding box center [165, 150] width 29 height 13
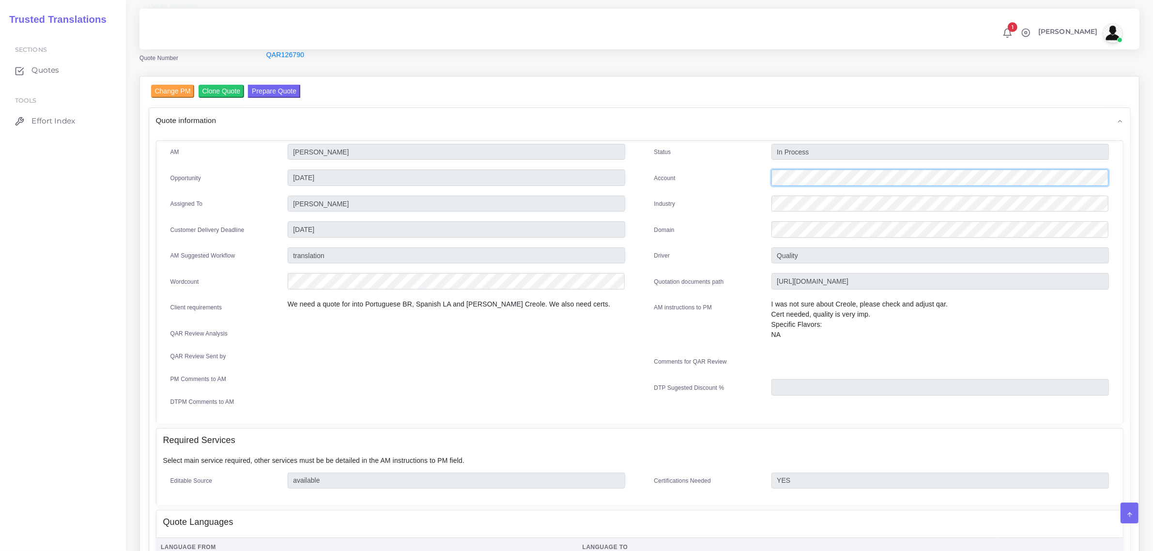
scroll to position [472, 0]
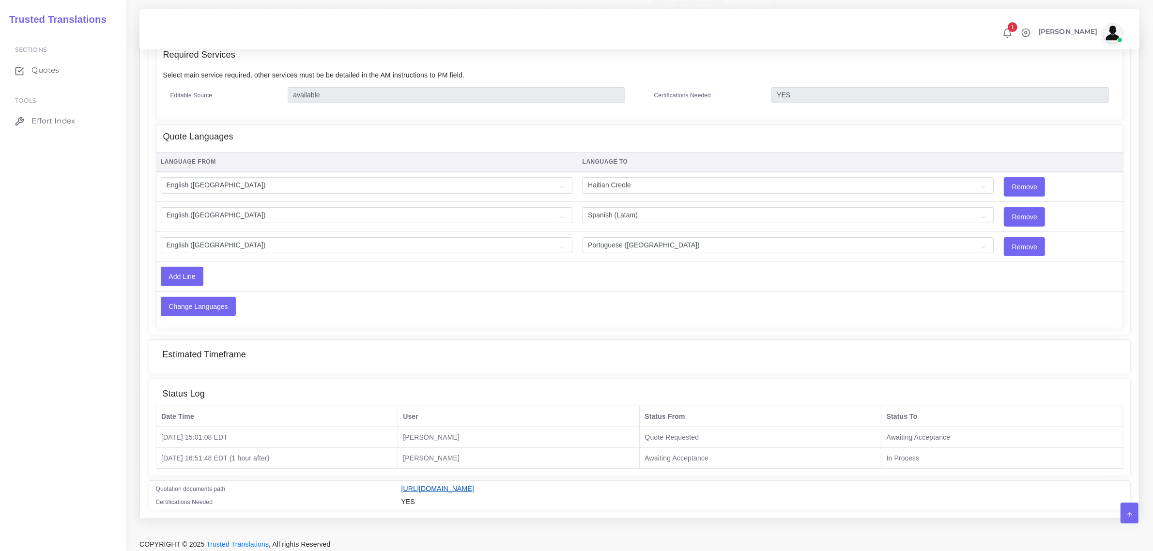
click at [474, 487] on link "[URL][DOMAIN_NAME]" at bounding box center [437, 489] width 73 height 8
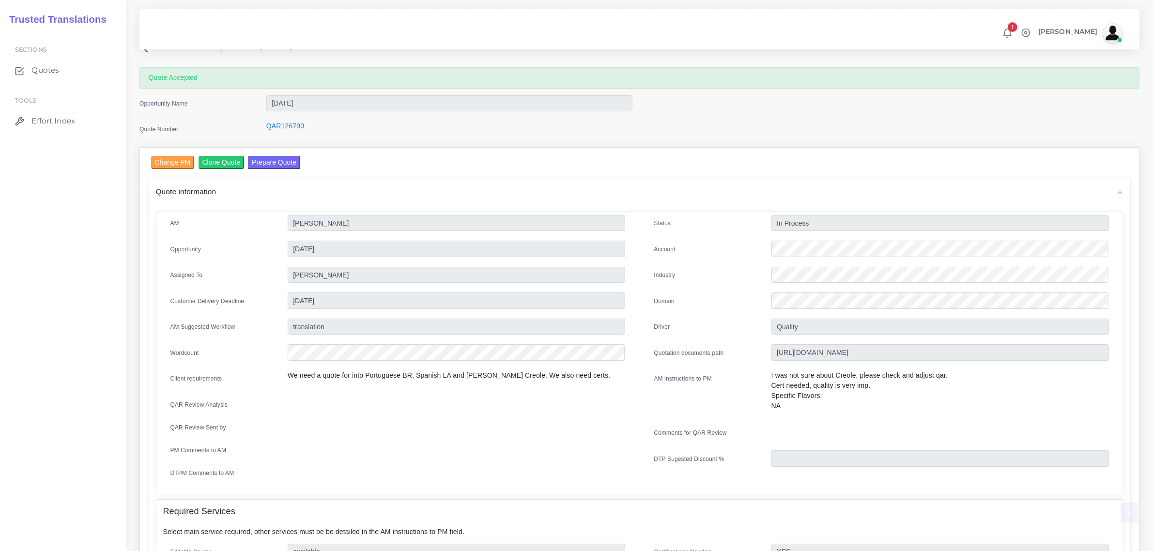
scroll to position [0, 0]
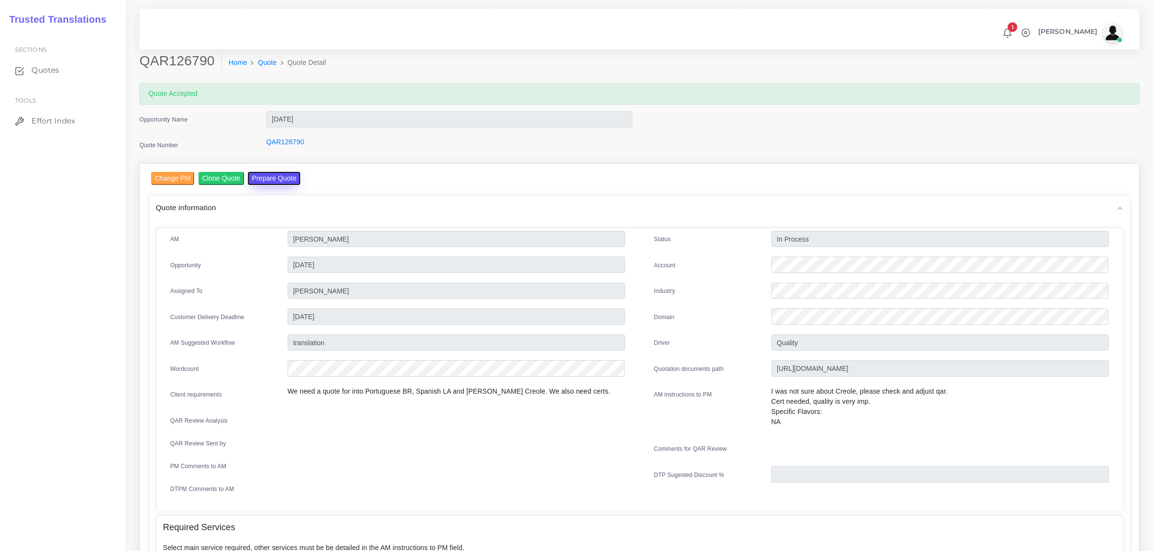
click at [272, 178] on button "Prepare Quote" at bounding box center [274, 178] width 52 height 13
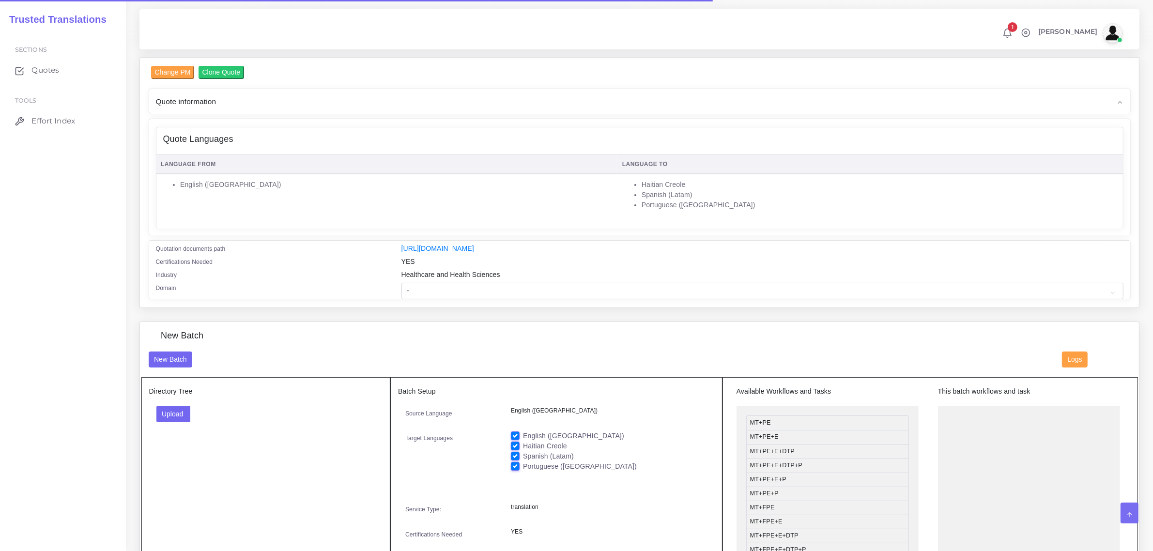
scroll to position [182, 0]
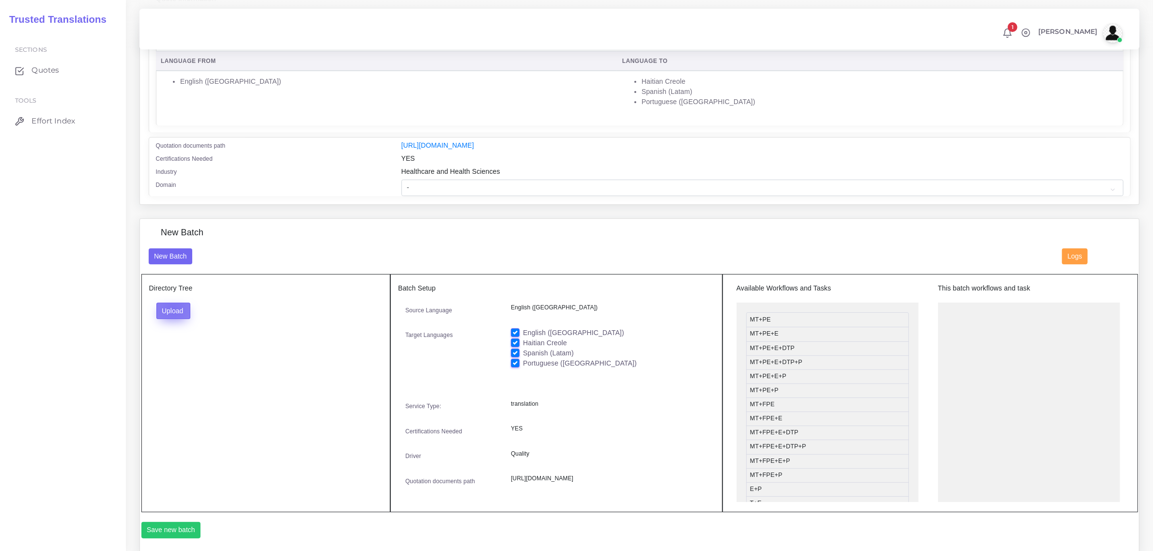
click at [173, 306] on button "Upload" at bounding box center [173, 311] width 34 height 16
click at [190, 347] on label "Files" at bounding box center [190, 347] width 67 height 12
click at [523, 330] on label "English ([GEOGRAPHIC_DATA])" at bounding box center [573, 333] width 101 height 10
click at [514, 330] on input "English ([GEOGRAPHIC_DATA])" at bounding box center [515, 332] width 9 height 9
checkbox input "false"
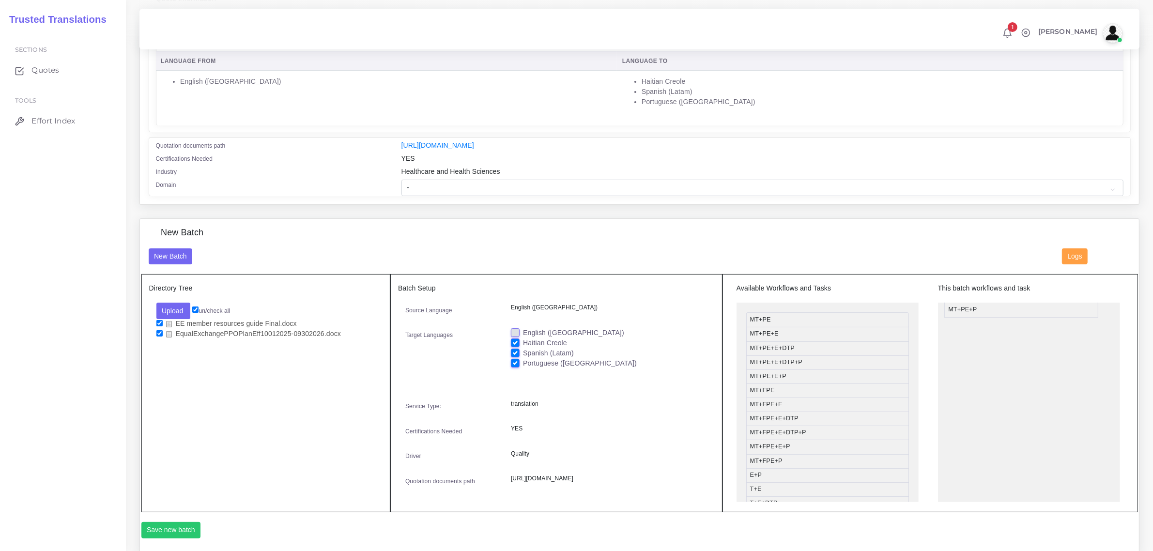
drag, startPoint x: 798, startPoint y: 389, endPoint x: 996, endPoint y: 307, distance: 214.5
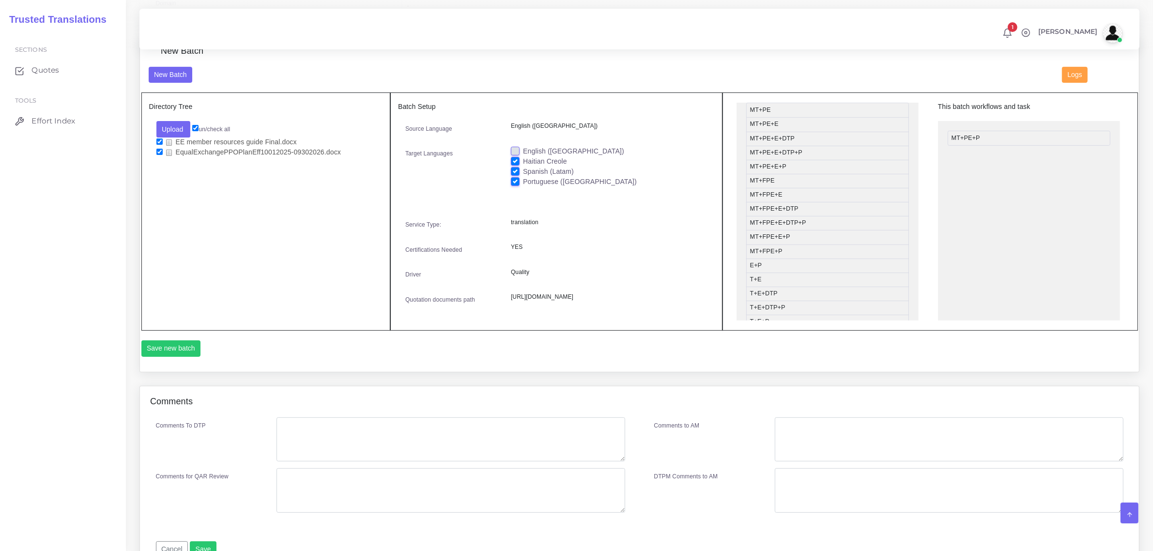
scroll to position [0, 0]
click at [523, 157] on label "Haitian Creole" at bounding box center [545, 161] width 44 height 10
click at [517, 157] on input "Haitian Creole" at bounding box center [515, 160] width 9 height 9
checkbox input "false"
click at [167, 357] on button "Save new batch" at bounding box center [171, 348] width 60 height 16
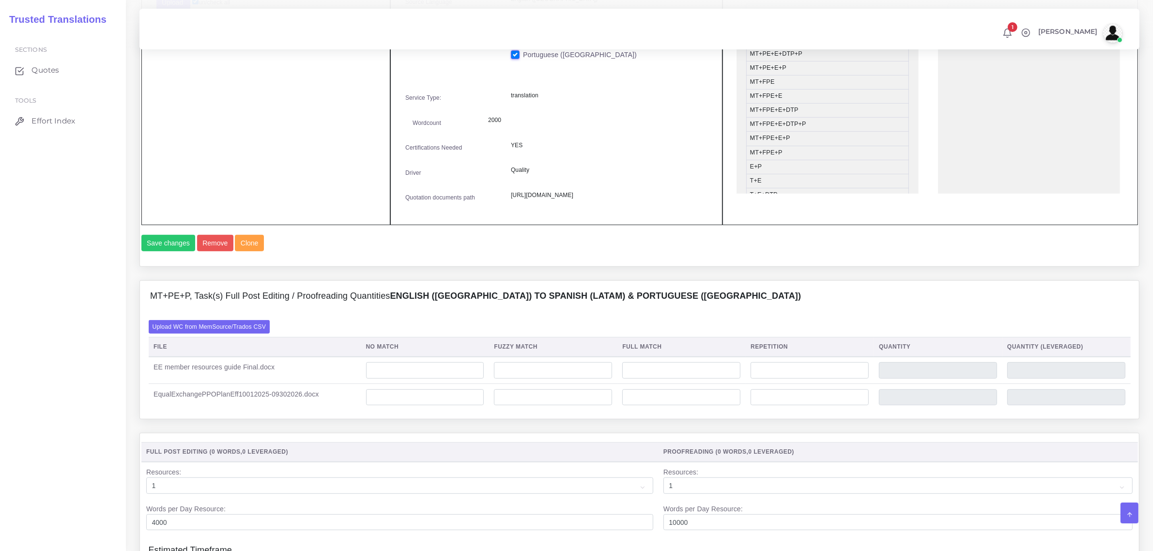
scroll to position [787, 0]
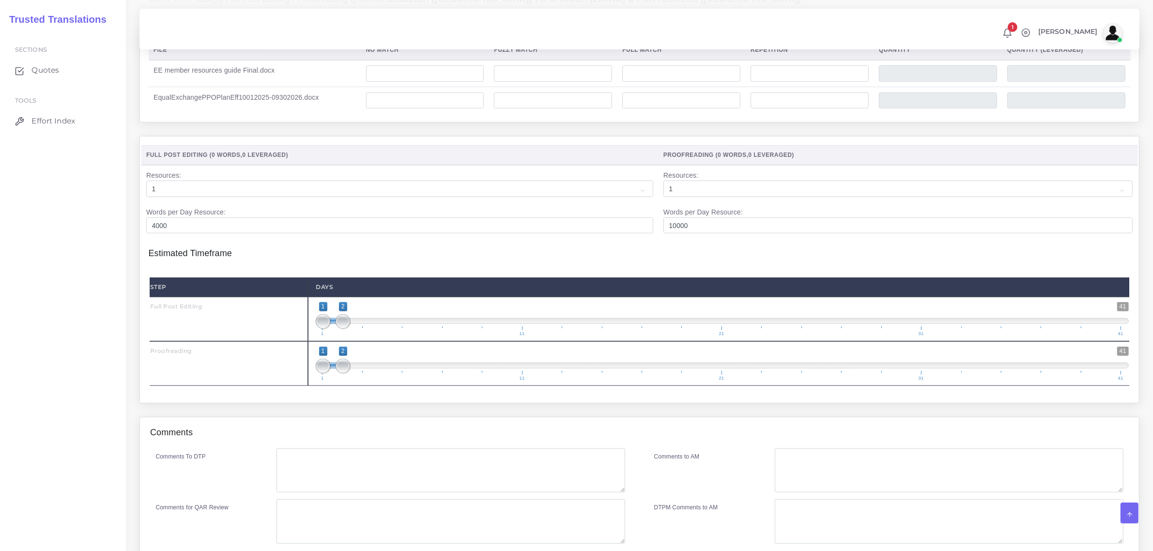
click at [235, 36] on label "Upload WC from MemSource/Trados CSV" at bounding box center [210, 29] width 122 height 13
click at [0, 0] on input "Upload WC from MemSource/Trados CSV" at bounding box center [0, 0] width 0 height 0
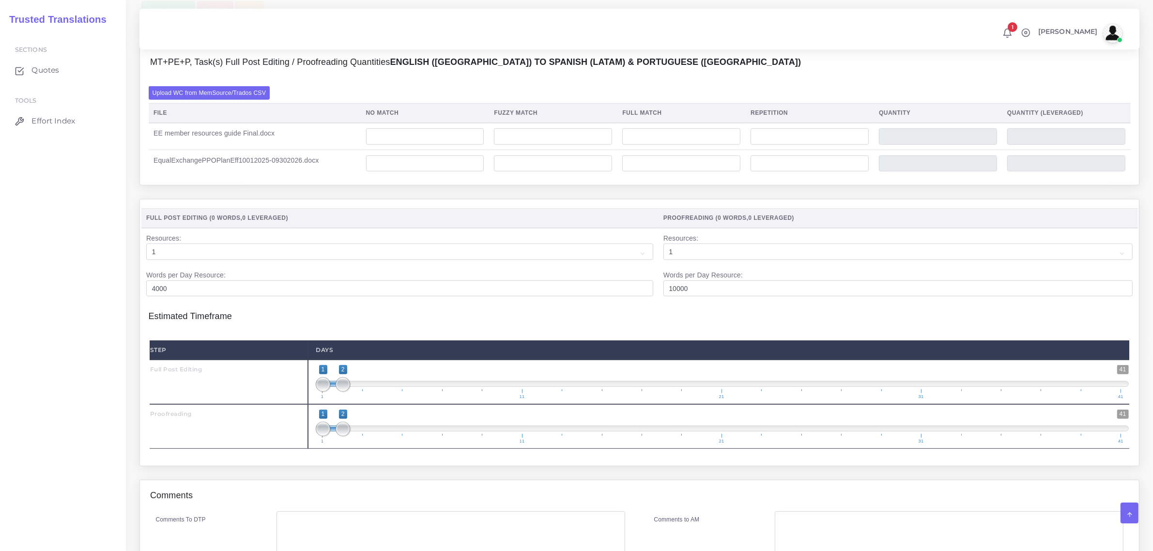
scroll to position [666, 0]
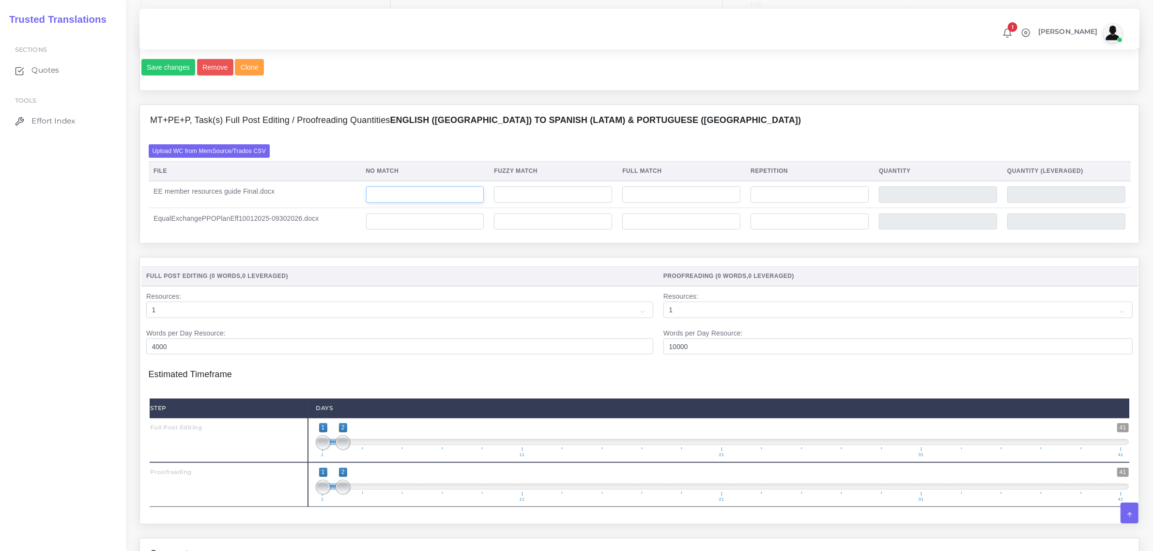
click at [400, 203] on input "number" at bounding box center [425, 194] width 118 height 16
type input "3468"
click at [785, 203] on input "number" at bounding box center [809, 194] width 118 height 16
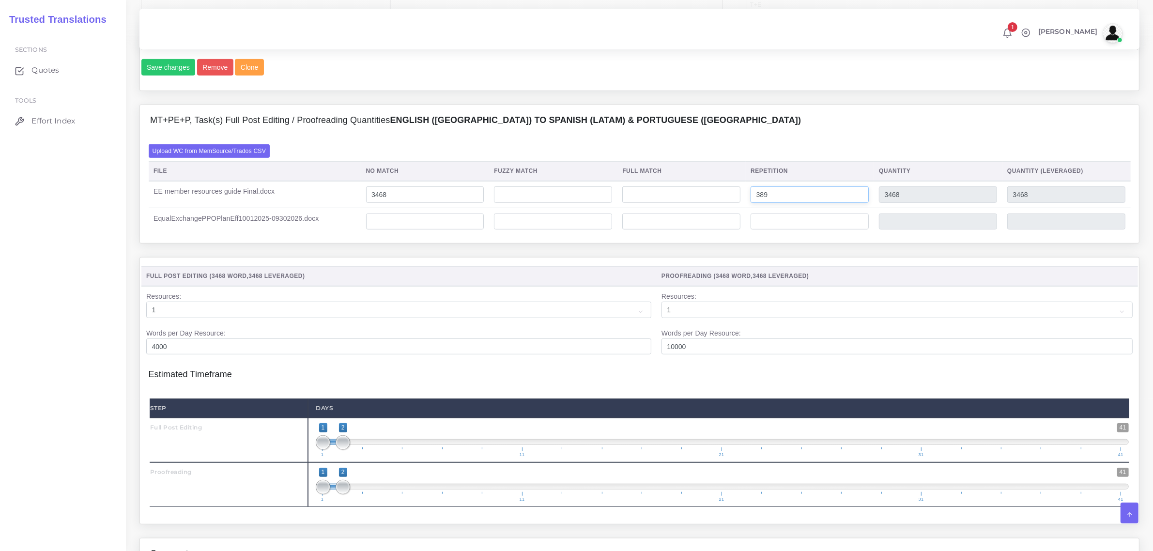
type input "389"
type input "3857"
type input "3565"
click at [391, 230] on input "number" at bounding box center [425, 221] width 118 height 16
type input "2514"
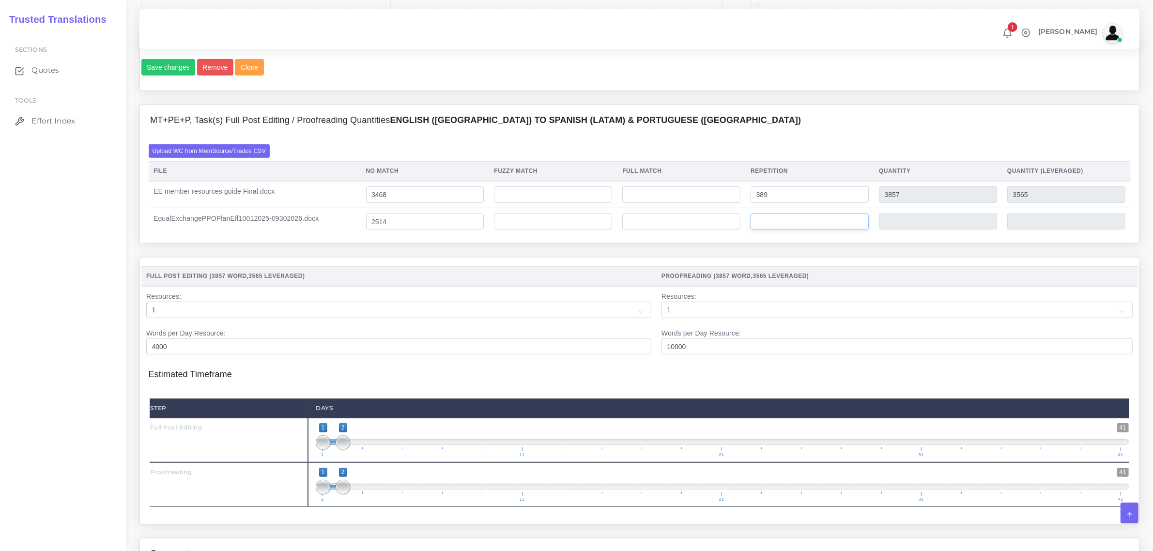
type input "2514"
click at [783, 230] on input "number" at bounding box center [809, 221] width 118 height 16
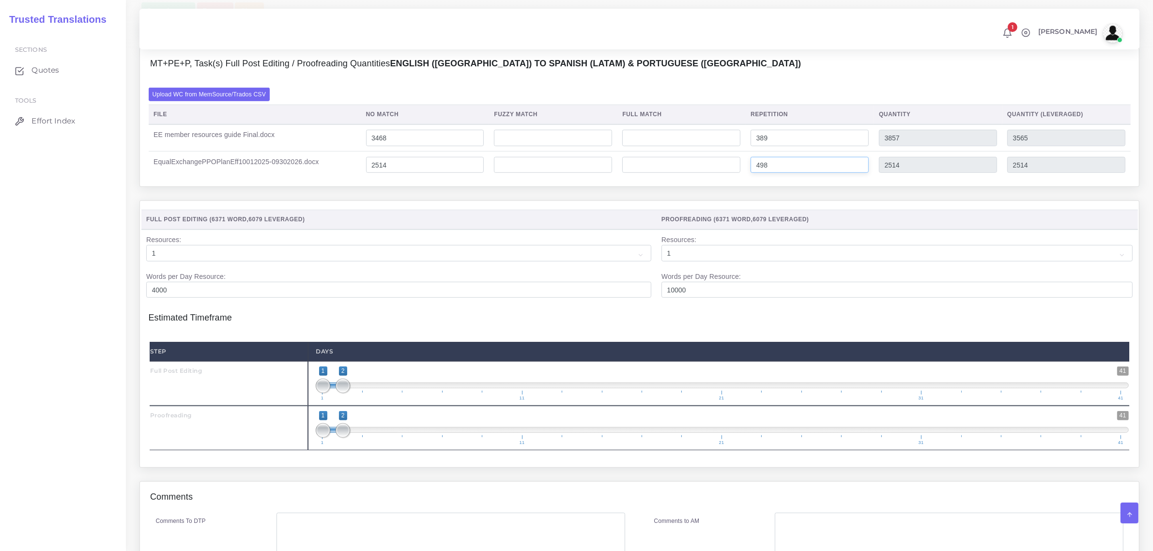
scroll to position [897, 0]
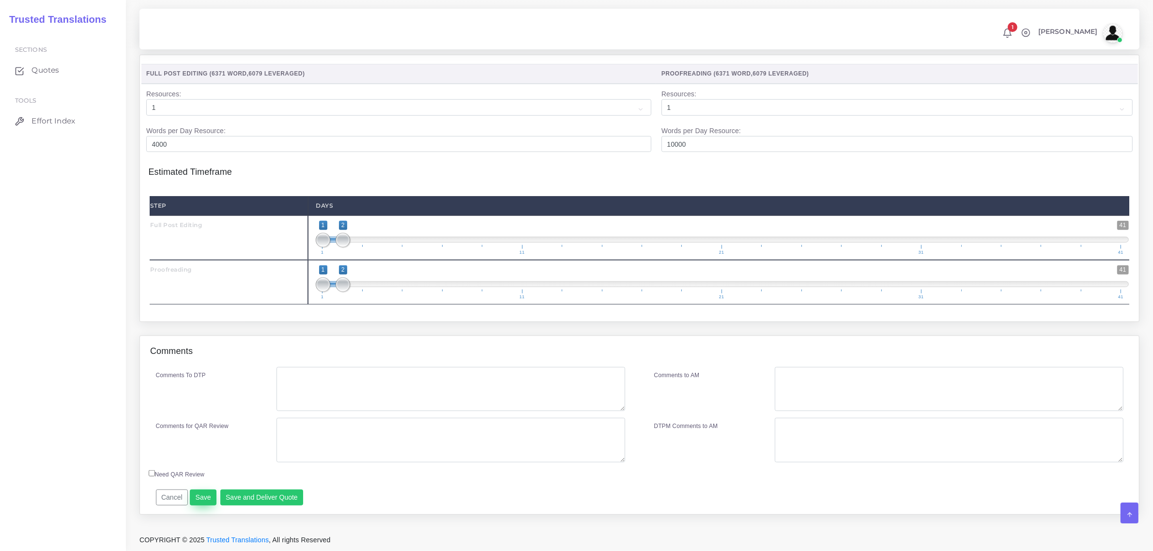
type input "498"
type input "3012"
type input "2638"
click at [201, 496] on button "Save" at bounding box center [203, 497] width 27 height 16
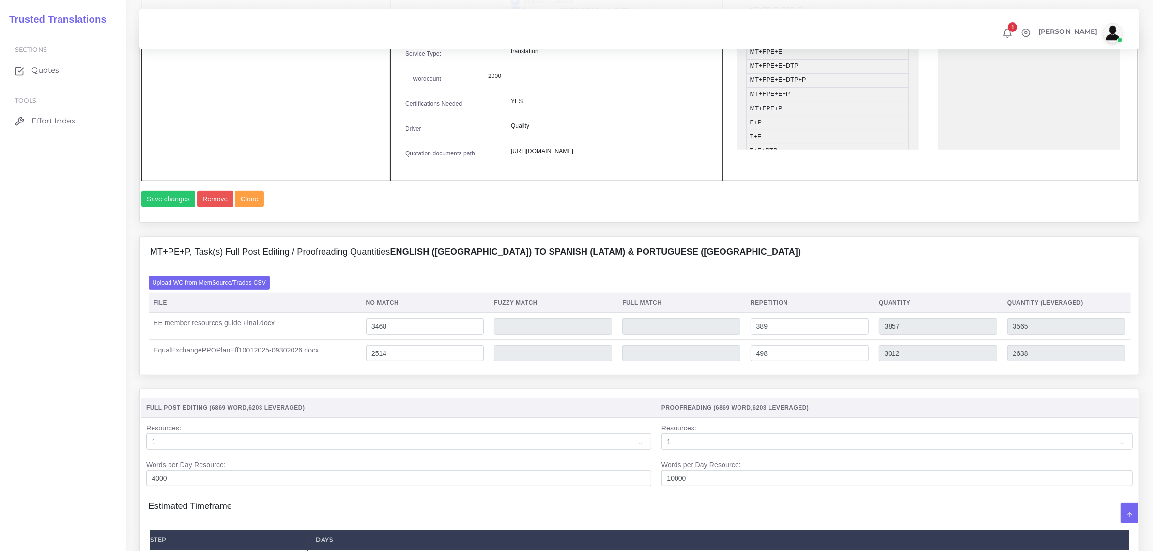
scroll to position [533, 0]
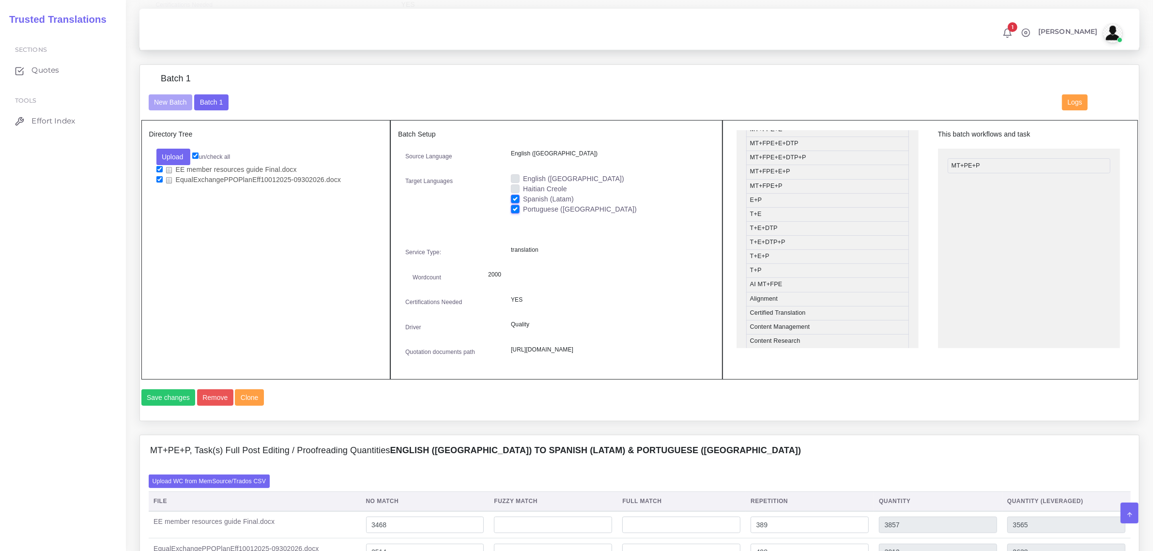
scroll to position [182, 0]
drag, startPoint x: 802, startPoint y: 312, endPoint x: 1003, endPoint y: 177, distance: 242.7
click at [168, 406] on button "Save changes" at bounding box center [168, 397] width 54 height 16
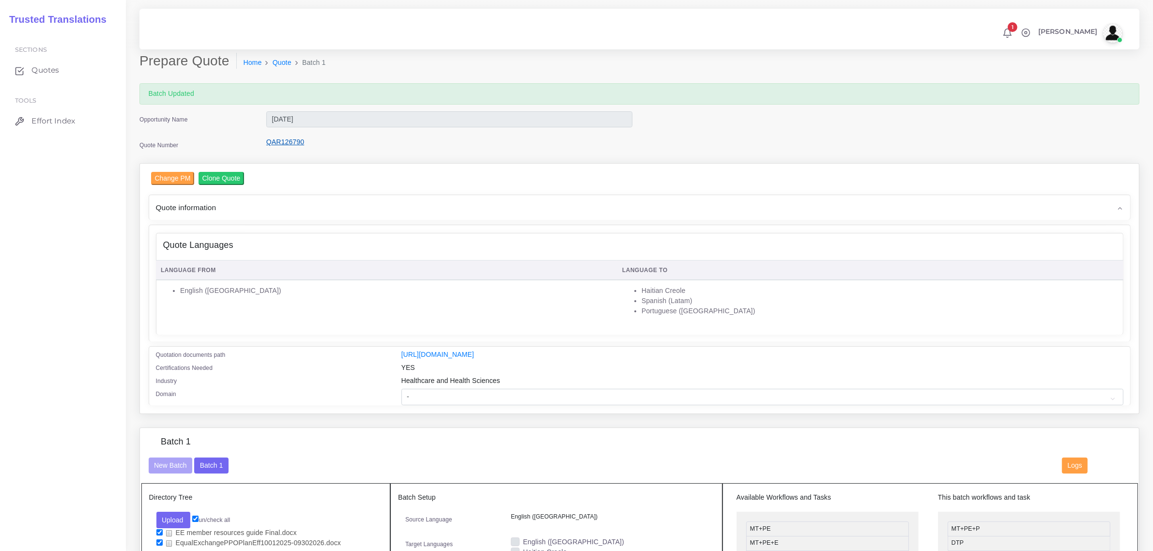
click at [276, 143] on link "QAR126790" at bounding box center [285, 142] width 38 height 8
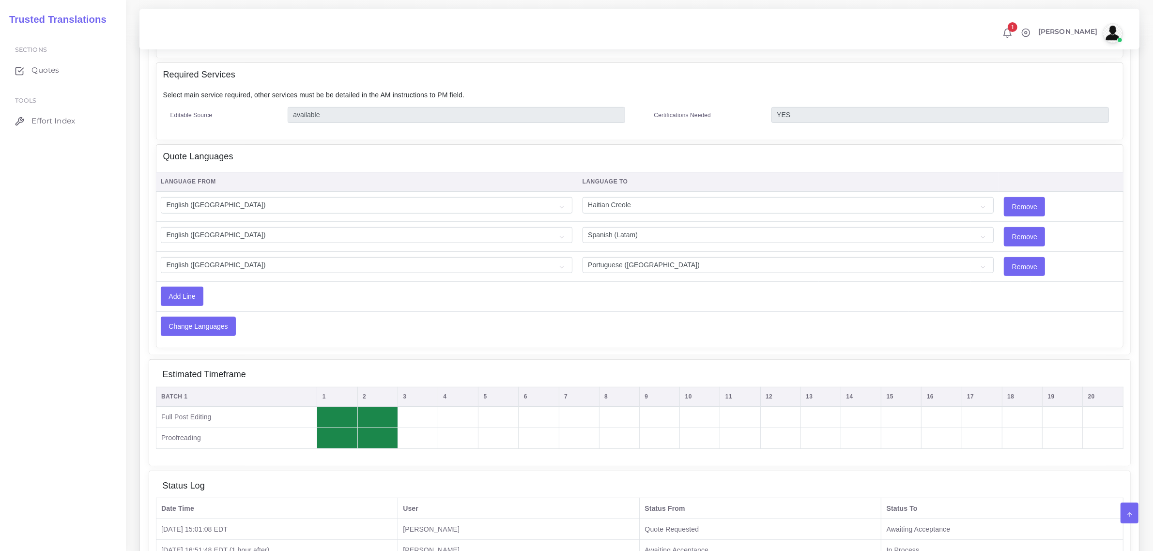
scroll to position [395, 0]
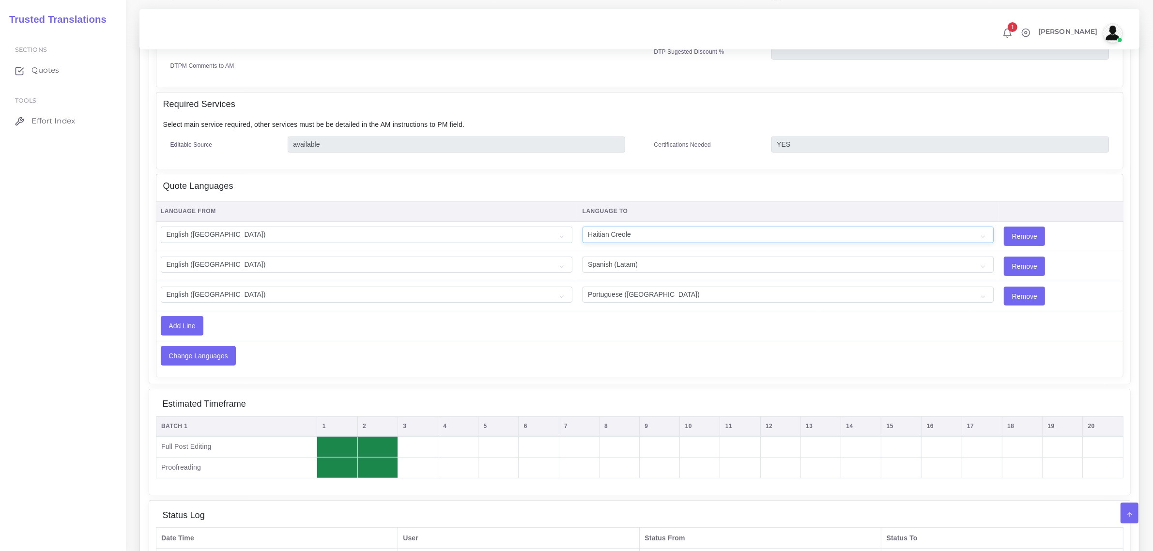
click at [605, 227] on select "Acoli Afar Afrikaans Akan Akateko [DEMOGRAPHIC_DATA] American Sign Language (AS…" at bounding box center [787, 235] width 411 height 16
select select "7757"
click at [582, 227] on select "Acoli Afar Afrikaans Akan Akateko [DEMOGRAPHIC_DATA] American Sign Language (AS…" at bounding box center [787, 235] width 411 height 16
click at [1004, 230] on input "Remove" at bounding box center [1024, 236] width 40 height 18
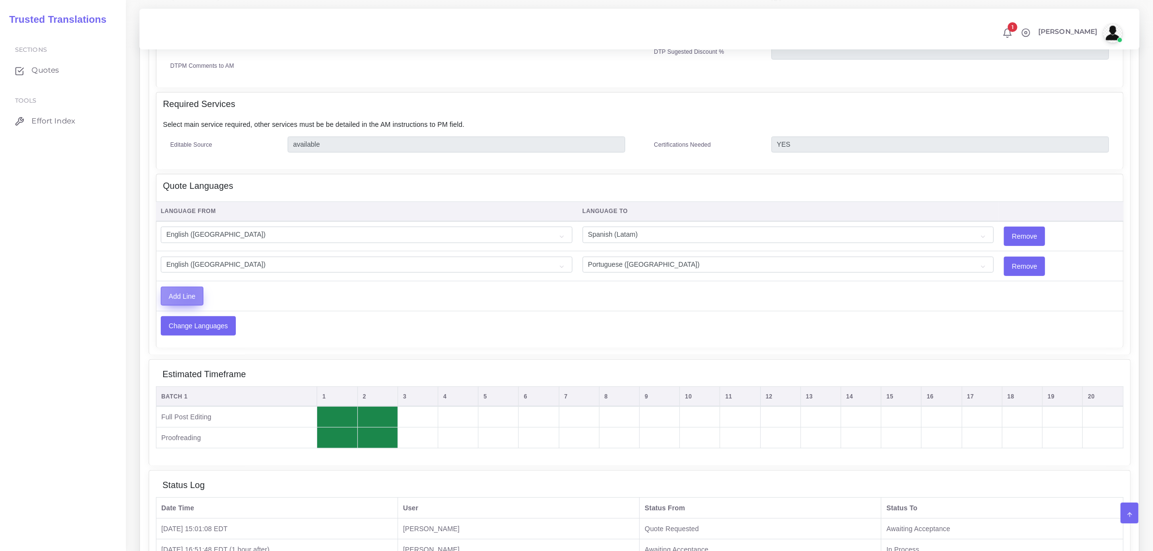
click at [189, 289] on input "Add Line" at bounding box center [182, 296] width 42 height 18
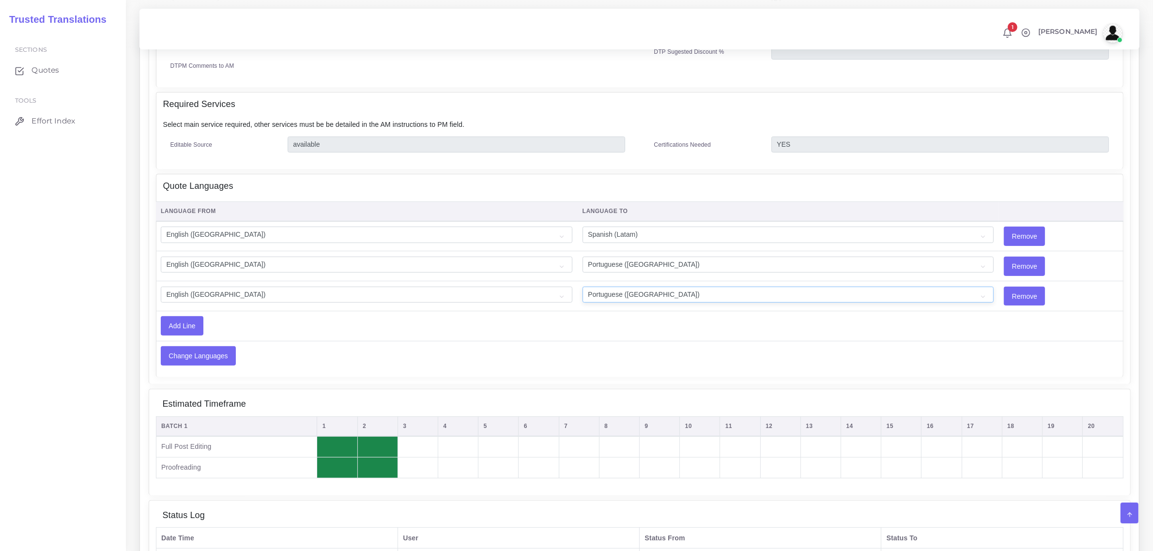
click at [641, 291] on select "Acoli Afar Afrikaans Akan Akateko [DEMOGRAPHIC_DATA] American Sign Language (AS…" at bounding box center [787, 295] width 411 height 16
select select "7757"
click at [643, 293] on select "Acoli Afar Afrikaans Akan Akateko Albanian American Sign Language (ASL) Amharic…" at bounding box center [787, 295] width 411 height 16
click at [185, 321] on input "Add Line" at bounding box center [182, 326] width 42 height 18
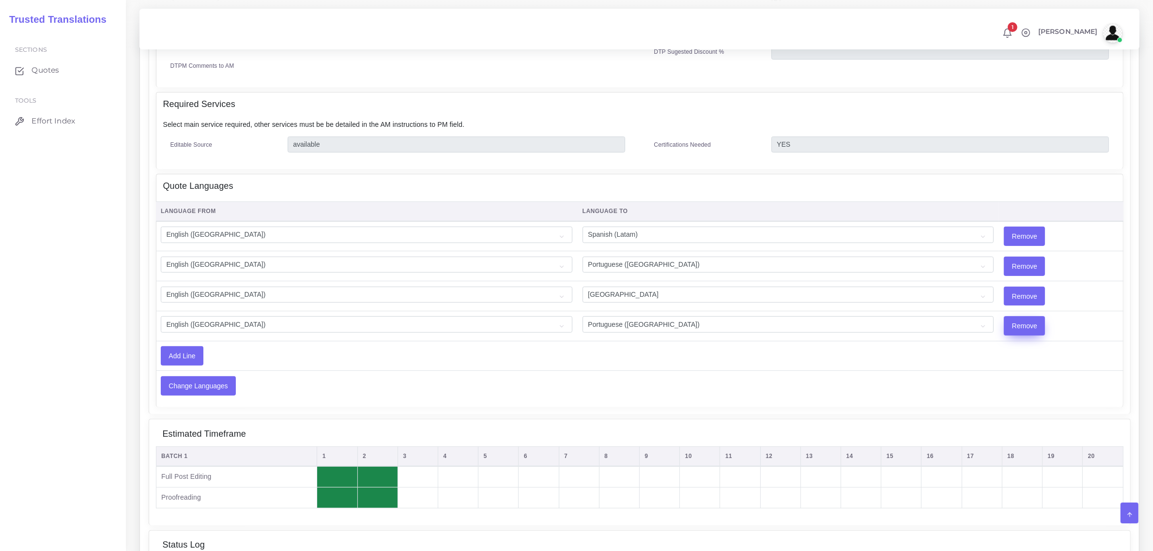
click at [1004, 322] on input "Remove" at bounding box center [1024, 326] width 40 height 18
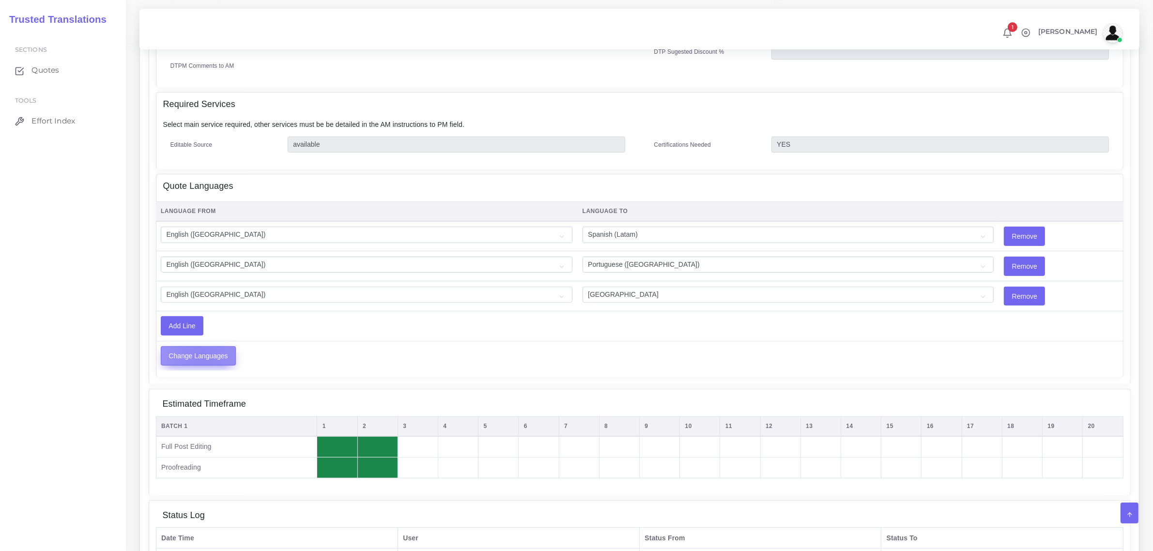
click at [203, 349] on input "Change Languages" at bounding box center [198, 356] width 74 height 18
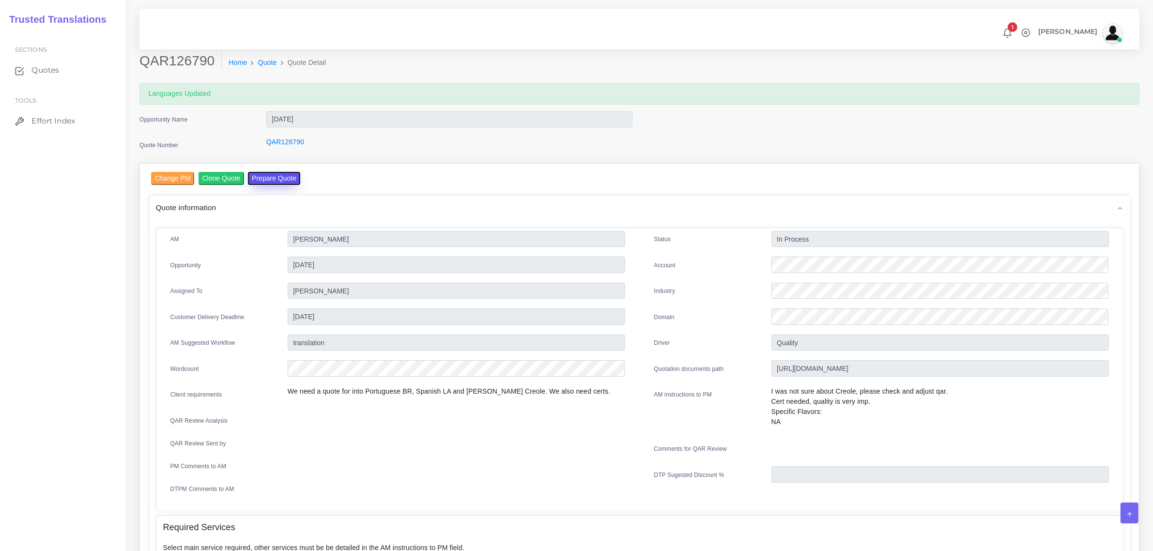
click at [272, 177] on button "Prepare Quote" at bounding box center [274, 178] width 52 height 13
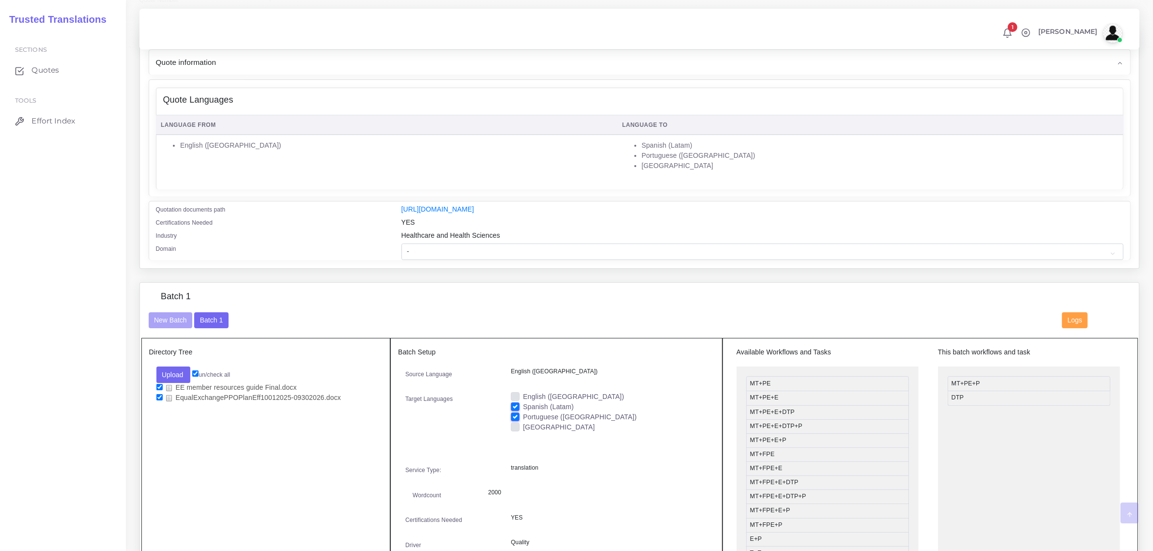
scroll to position [121, 0]
click at [523, 419] on label "Cape Verdean" at bounding box center [559, 424] width 72 height 10
click at [511, 419] on input "[GEOGRAPHIC_DATA]" at bounding box center [515, 423] width 9 height 9
checkbox input "true"
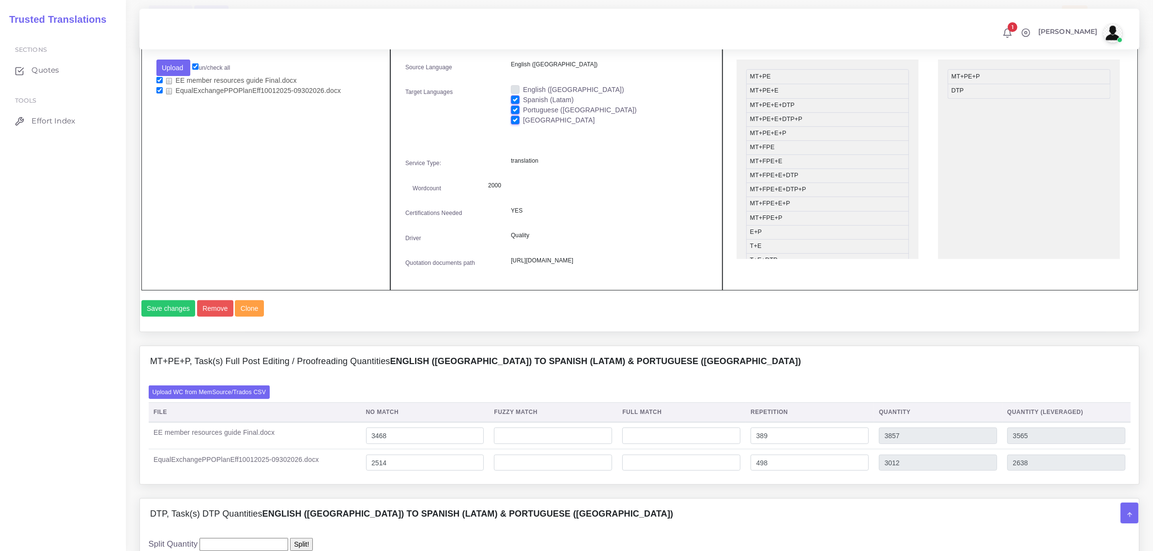
scroll to position [484, 0]
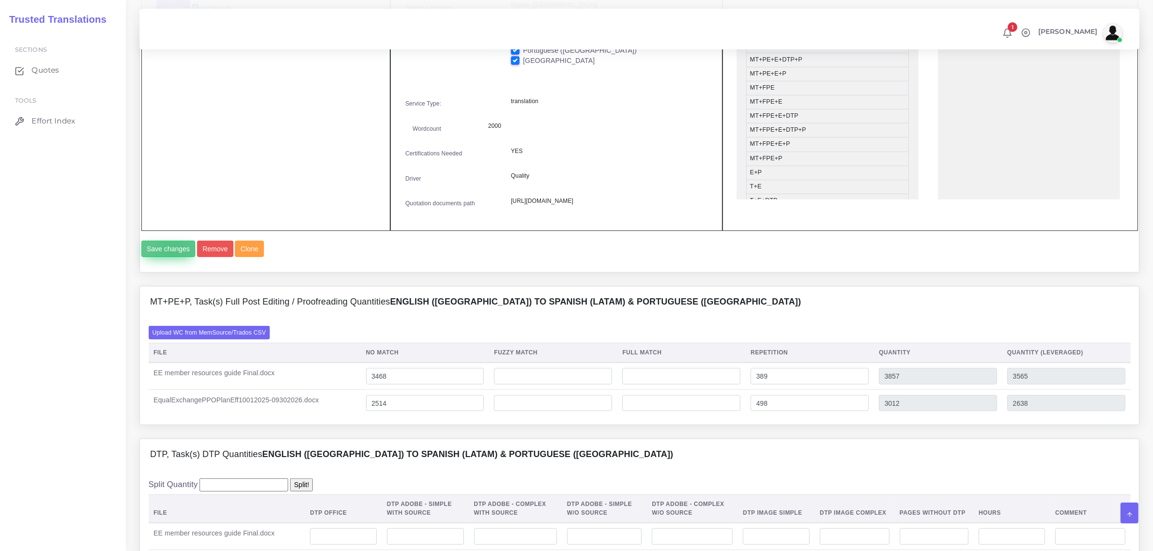
click at [172, 257] on button "Save changes" at bounding box center [168, 249] width 54 height 16
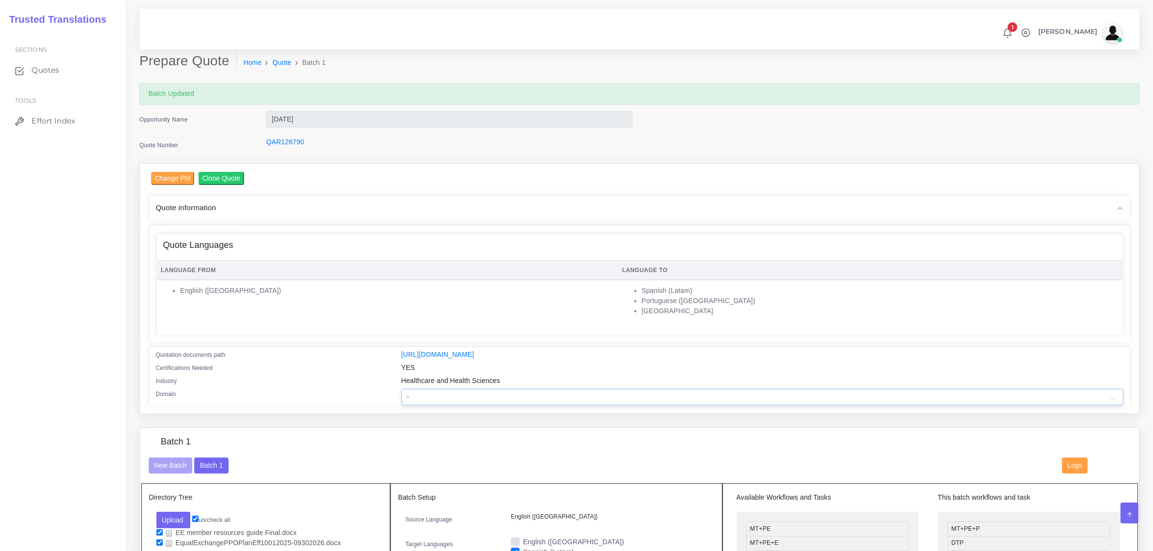
click at [426, 392] on select "- Advertising and Media Agriculture, Forestry and Fishing Architecture, Buildin…" at bounding box center [762, 397] width 722 height 16
select select "Healthcare and Health Sciences"
click at [401, 389] on select "- Advertising and Media Agriculture, Forestry and Fishing Architecture, Buildin…" at bounding box center [762, 397] width 722 height 16
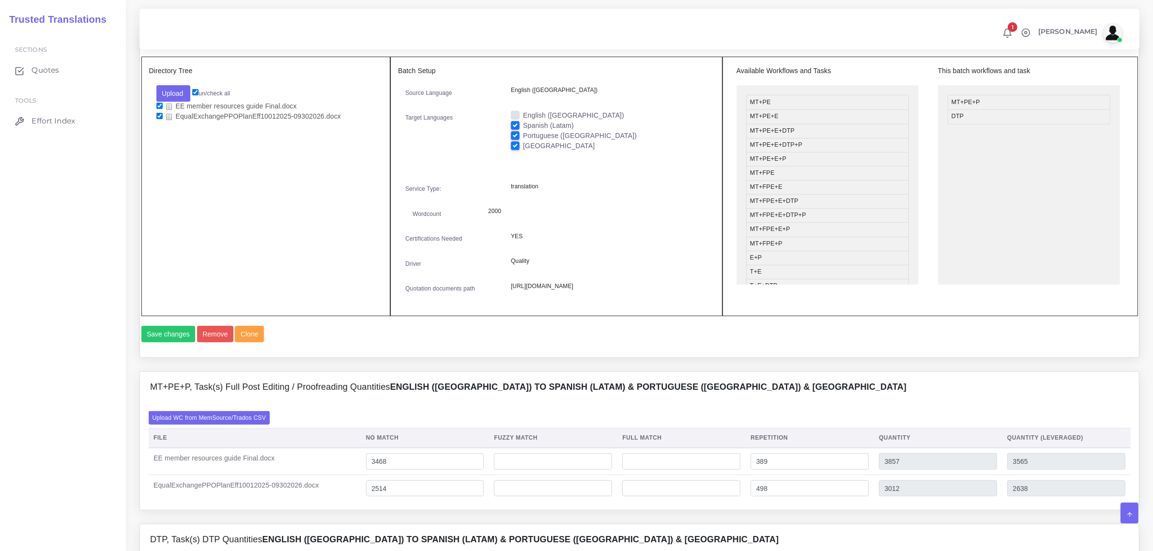
scroll to position [666, 0]
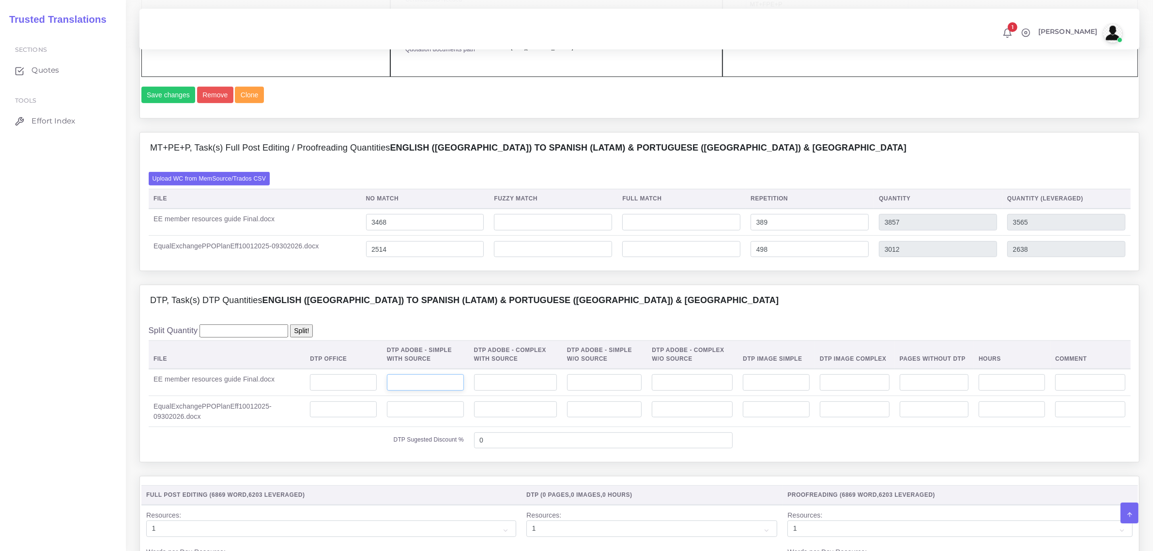
click at [424, 391] on input "number" at bounding box center [425, 382] width 77 height 16
click at [351, 391] on input "number" at bounding box center [343, 382] width 66 height 16
type input "13"
click at [328, 418] on input "number" at bounding box center [343, 409] width 66 height 16
type input "4"
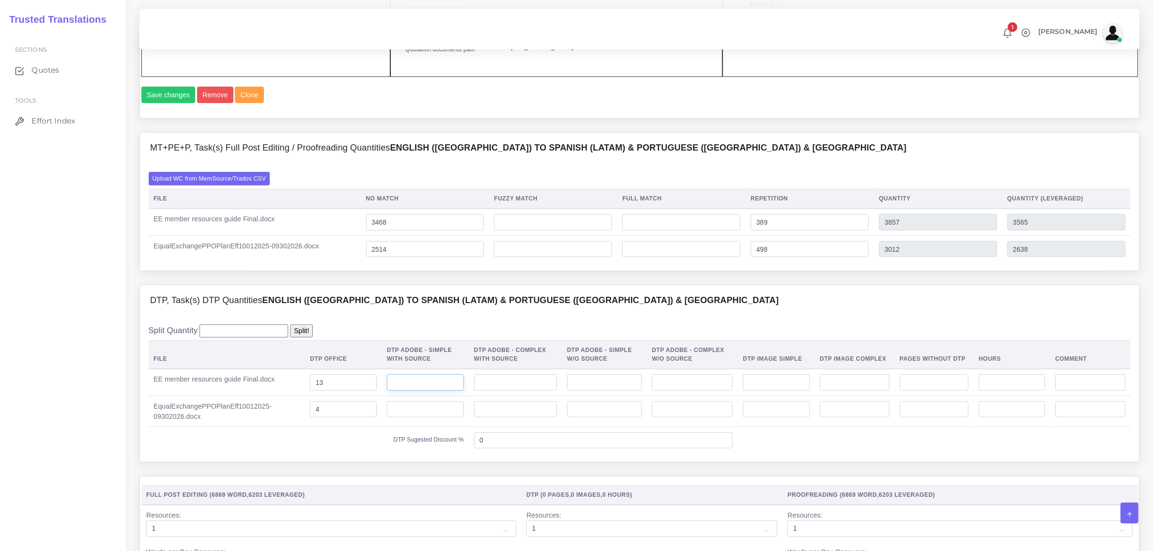
click at [436, 391] on input "number" at bounding box center [425, 382] width 77 height 16
type input "13"
click at [440, 418] on input "number" at bounding box center [425, 409] width 77 height 16
type input "1"
type input "4"
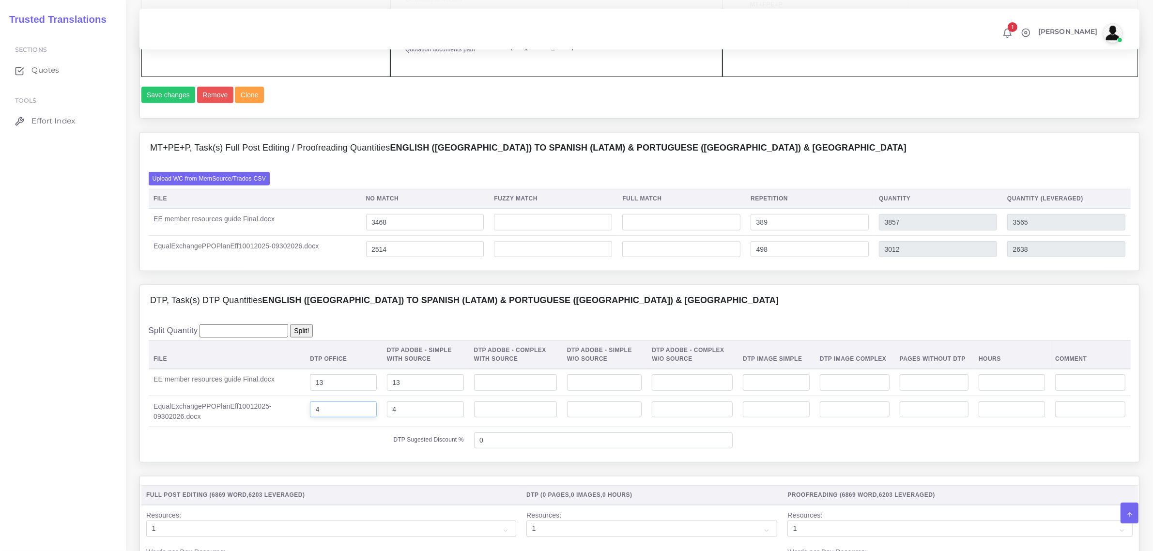
drag, startPoint x: 326, startPoint y: 439, endPoint x: 299, endPoint y: 448, distance: 28.3
click at [296, 427] on tr "EqualExchangePPOPlanEff10012025-09302026.docx 4 4" at bounding box center [640, 411] width 982 height 31
drag, startPoint x: 321, startPoint y: 410, endPoint x: 310, endPoint y: 408, distance: 10.9
click at [310, 391] on input "13" at bounding box center [343, 382] width 66 height 16
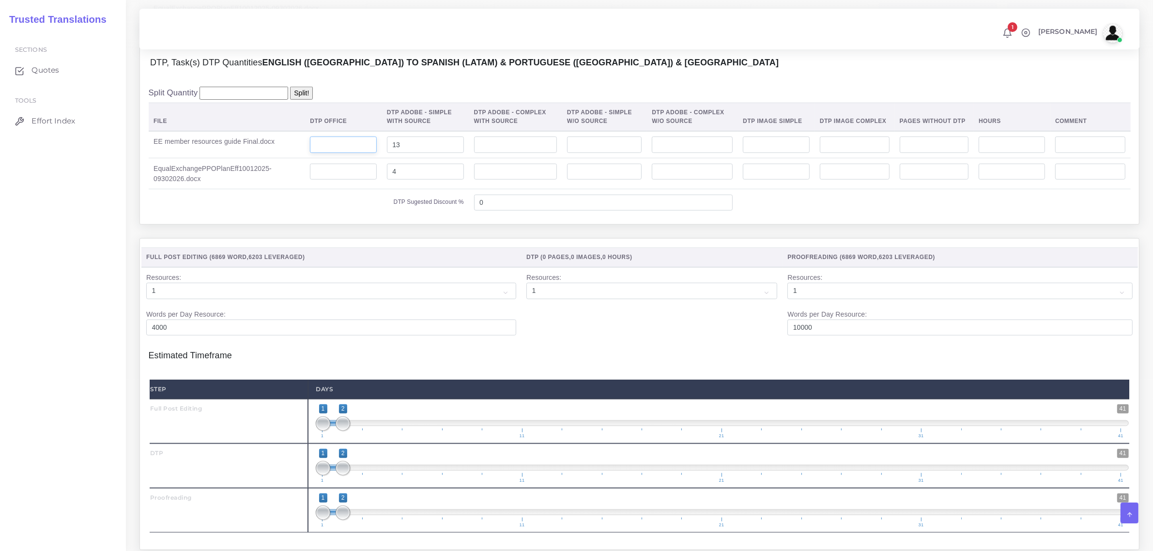
scroll to position [1029, 0]
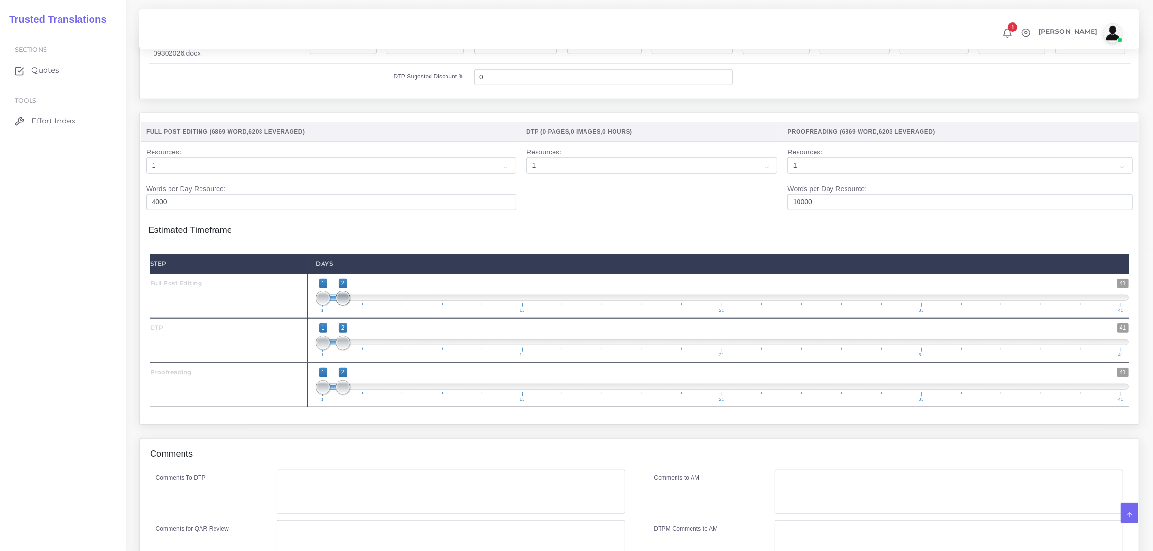
type input "1;1"
drag, startPoint x: 339, startPoint y: 327, endPoint x: 315, endPoint y: 356, distance: 37.8
click at [310, 318] on div "1 41 1 1 1 — 1 1 11 21 31 41 1;1" at bounding box center [722, 296] width 828 height 45
drag, startPoint x: 343, startPoint y: 373, endPoint x: 354, endPoint y: 374, distance: 11.2
click at [354, 357] on span "1 41 1 3 1 — 3 1 11 21 31 41" at bounding box center [722, 340] width 813 height 34
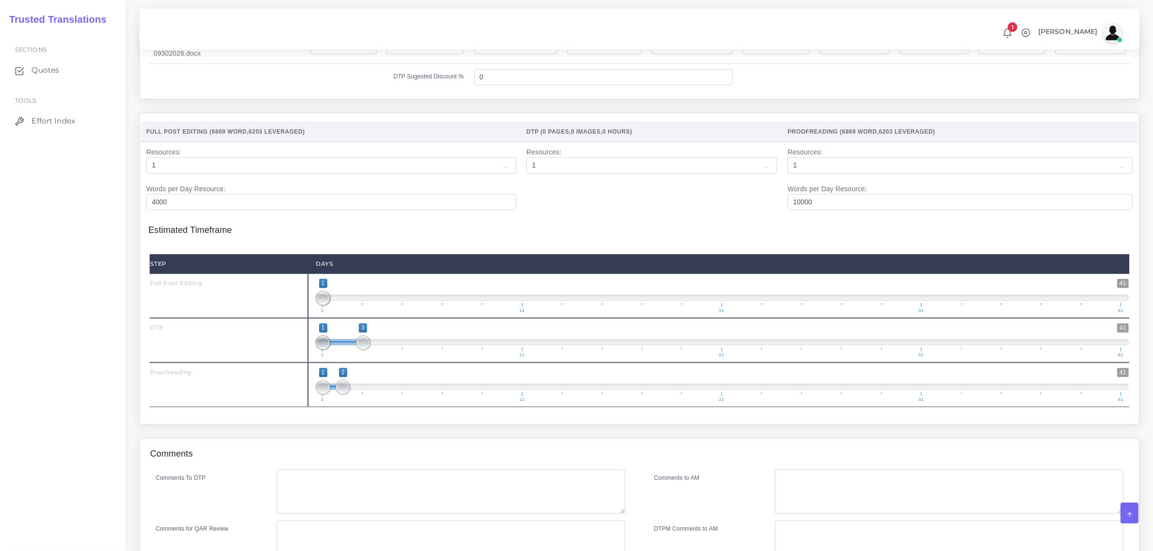
type input "3;3"
drag, startPoint x: 322, startPoint y: 371, endPoint x: 368, endPoint y: 371, distance: 45.5
click at [368, 350] on span at bounding box center [363, 342] width 15 height 15
type input "1;2"
drag, startPoint x: 322, startPoint y: 325, endPoint x: 335, endPoint y: 323, distance: 13.2
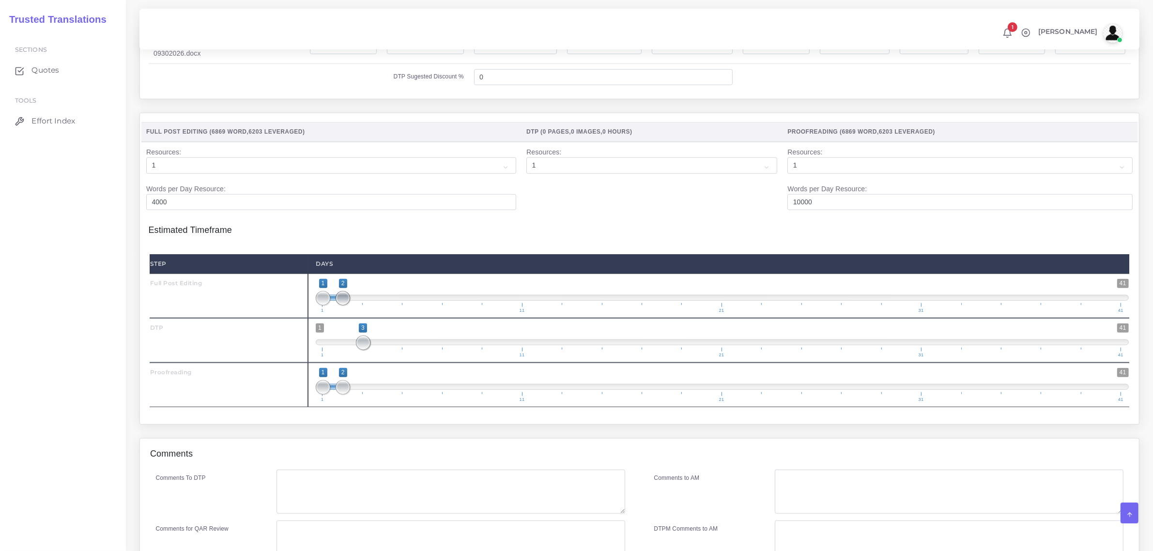
click at [335, 305] on span at bounding box center [342, 298] width 15 height 15
drag, startPoint x: 338, startPoint y: 420, endPoint x: 397, endPoint y: 428, distance: 59.7
click at [397, 402] on span "1 41 1 5 1 — 5 1 11 21 31 41" at bounding box center [722, 385] width 813 height 34
drag, startPoint x: 320, startPoint y: 415, endPoint x: 380, endPoint y: 421, distance: 60.3
click at [380, 395] on span at bounding box center [383, 387] width 15 height 15
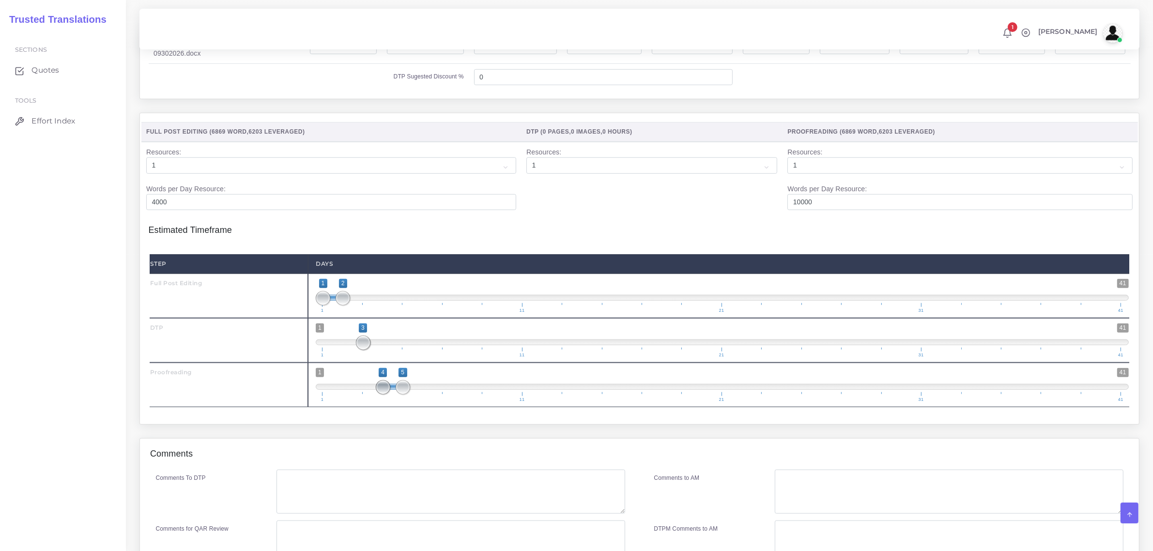
type input "5;5"
drag, startPoint x: 385, startPoint y: 410, endPoint x: 404, endPoint y: 415, distance: 20.0
click at [404, 395] on span at bounding box center [402, 387] width 15 height 15
click at [336, 514] on textarea "Comments To DTP" at bounding box center [450, 492] width 348 height 45
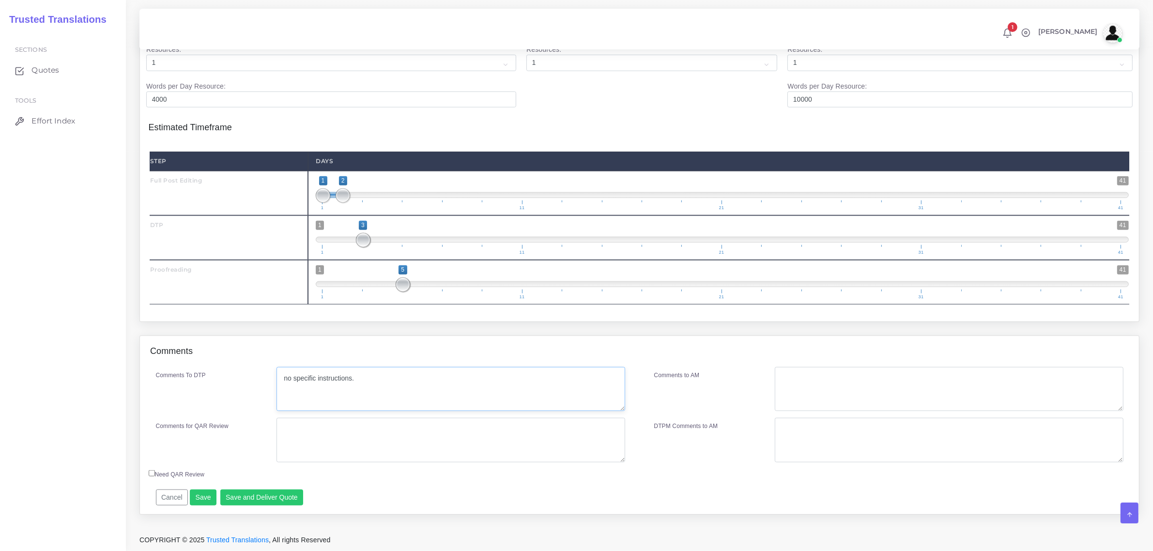
scroll to position [1150, 0]
type textarea "no specific instructions."
click at [797, 397] on textarea "Comments to AM" at bounding box center [949, 389] width 348 height 45
type textarea "I"
type textarea "W"
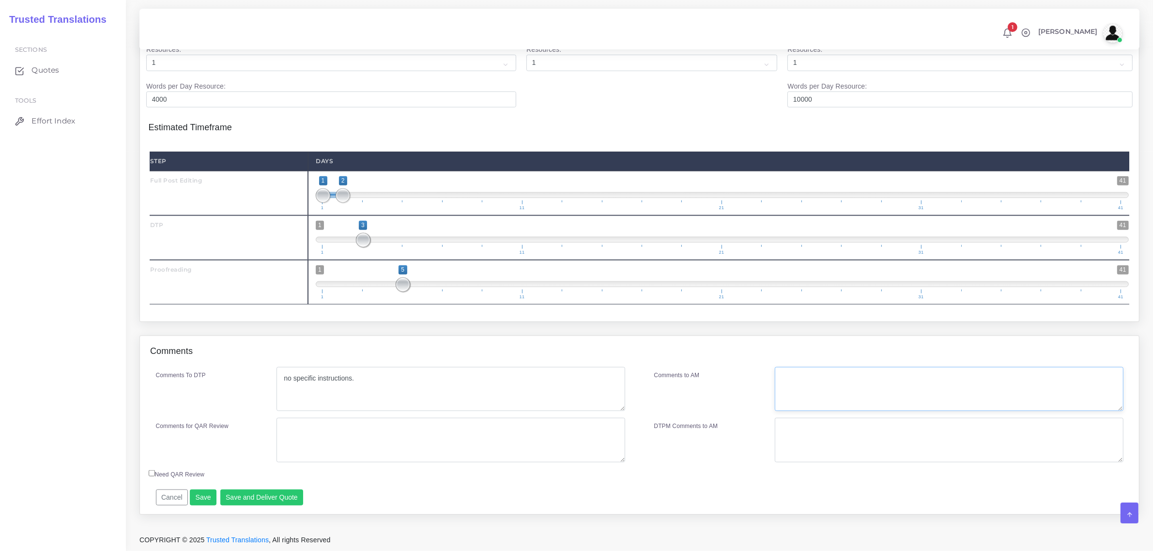
type textarea "T"
click at [202, 506] on button "Save" at bounding box center [203, 497] width 27 height 16
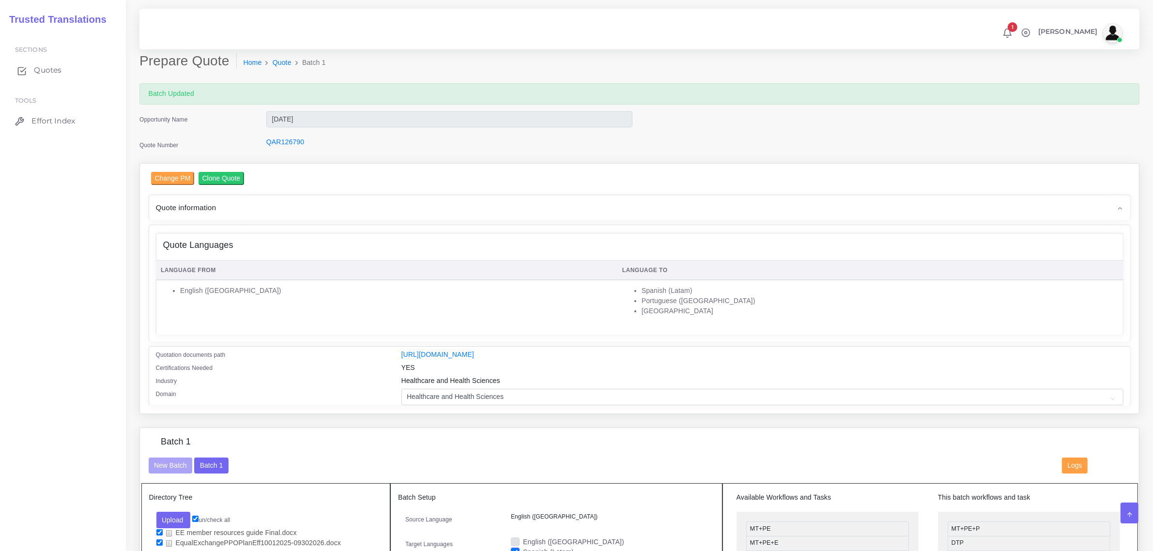
click at [52, 69] on span "Quotes" at bounding box center [48, 70] width 28 height 11
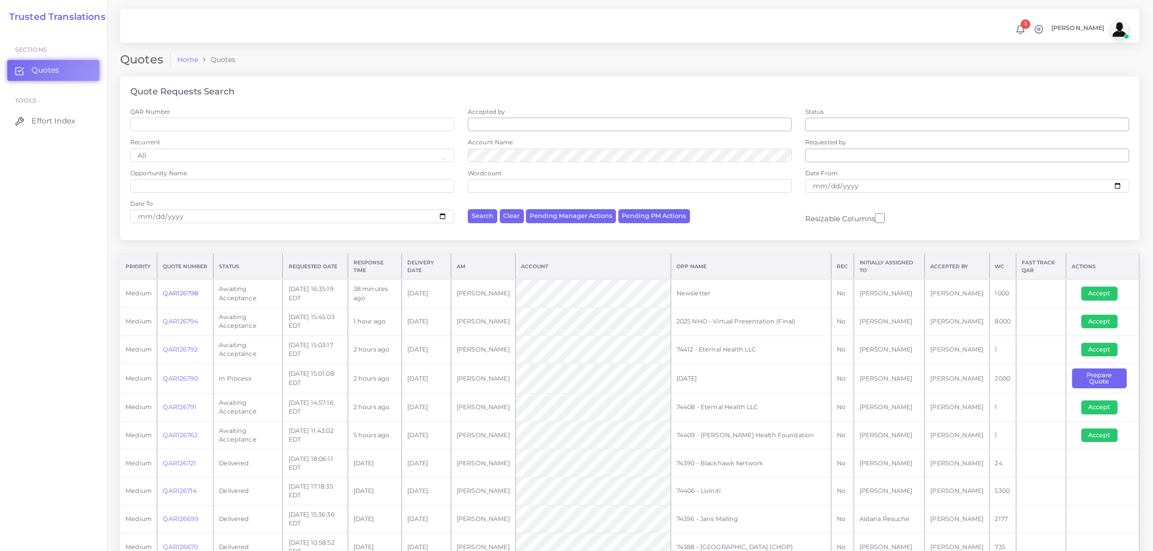
click at [179, 291] on link "QAR126798" at bounding box center [180, 292] width 35 height 7
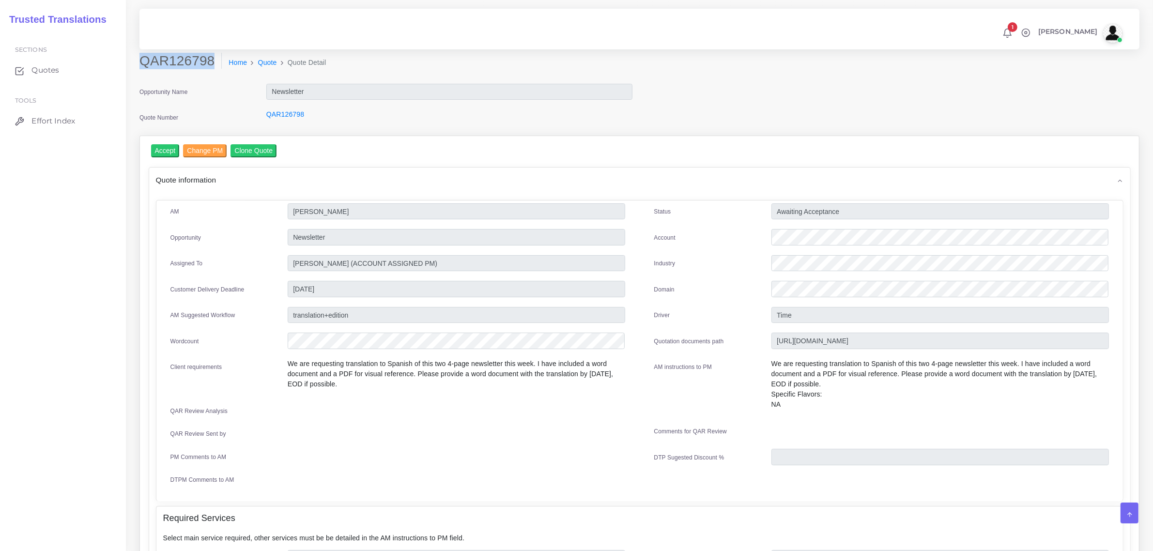
drag, startPoint x: 139, startPoint y: 60, endPoint x: 211, endPoint y: 64, distance: 71.8
click at [211, 64] on h2 "QAR126798" at bounding box center [180, 61] width 82 height 16
copy h2 "QAR126798"
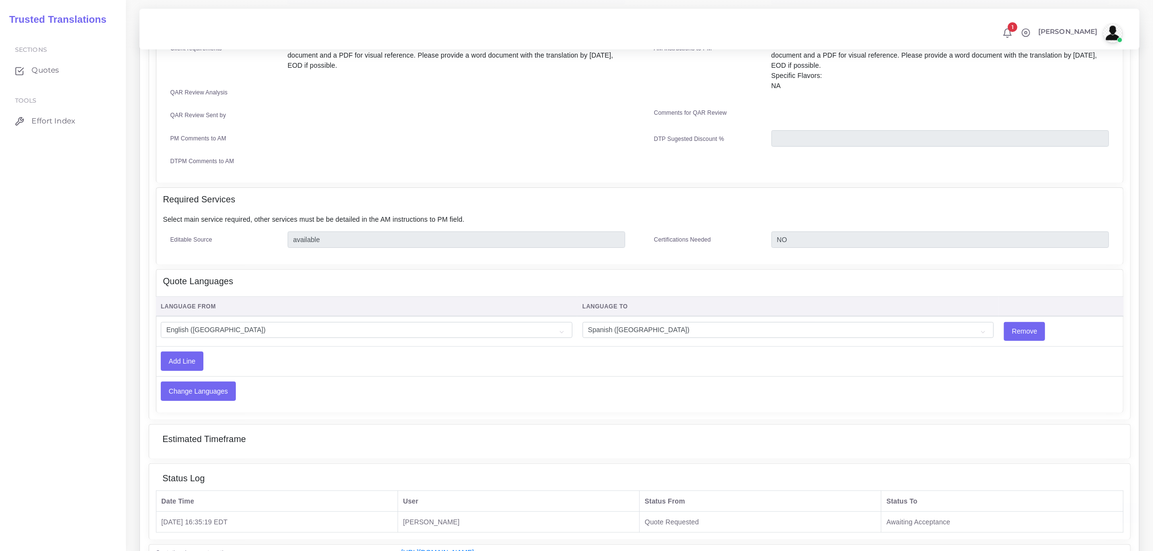
scroll to position [381, 0]
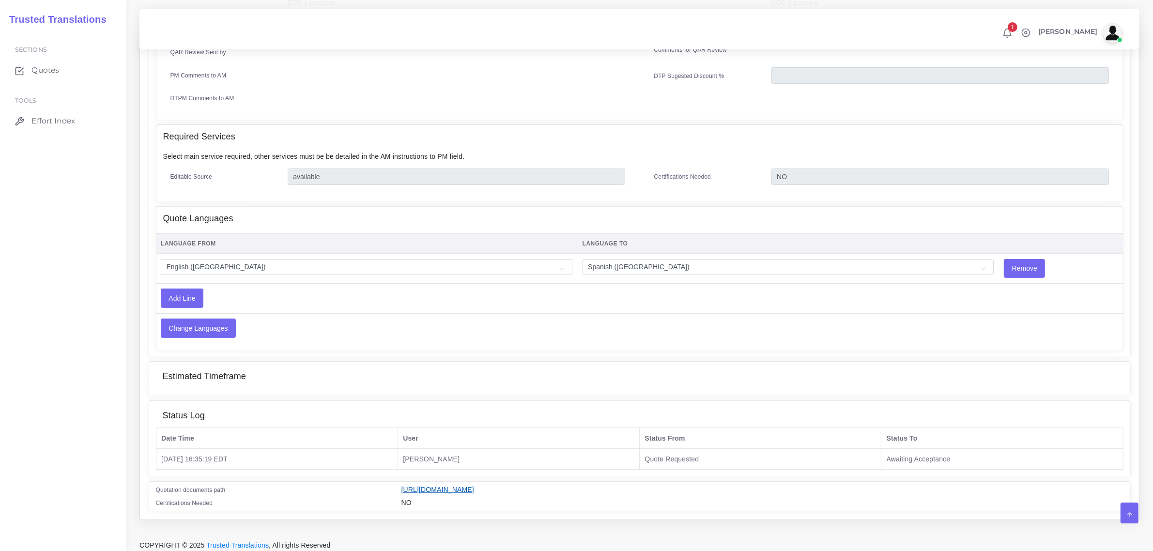
click at [474, 486] on link "https://workdrive.zoho.com/fgoh3e43b1a1fe2124b65bedd7c3c51a0e040/teams/fgoh3e43…" at bounding box center [437, 490] width 73 height 8
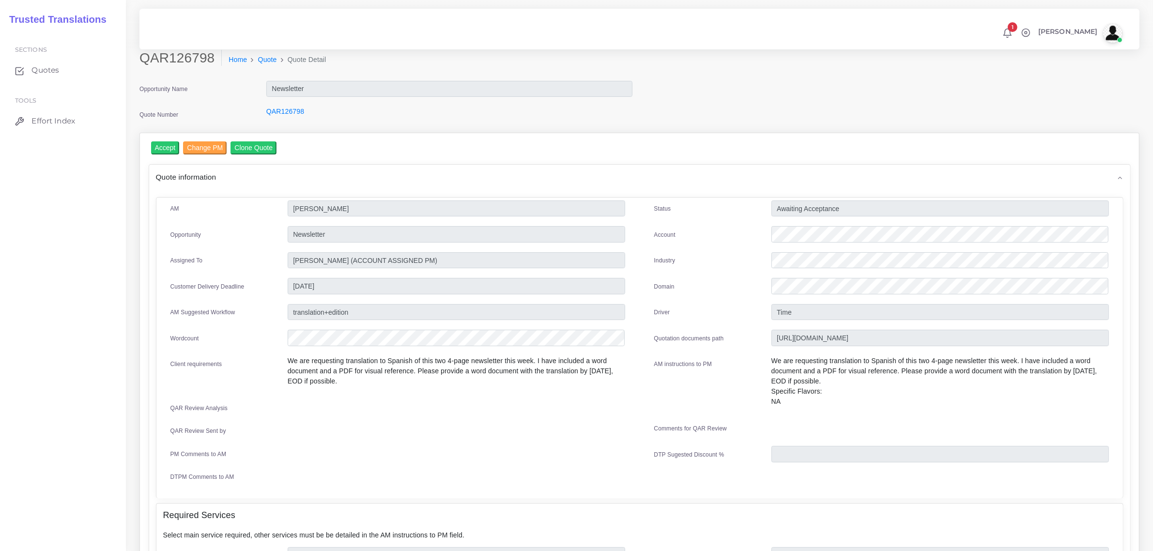
scroll to position [0, 0]
click at [162, 152] on input "Accept" at bounding box center [165, 150] width 29 height 13
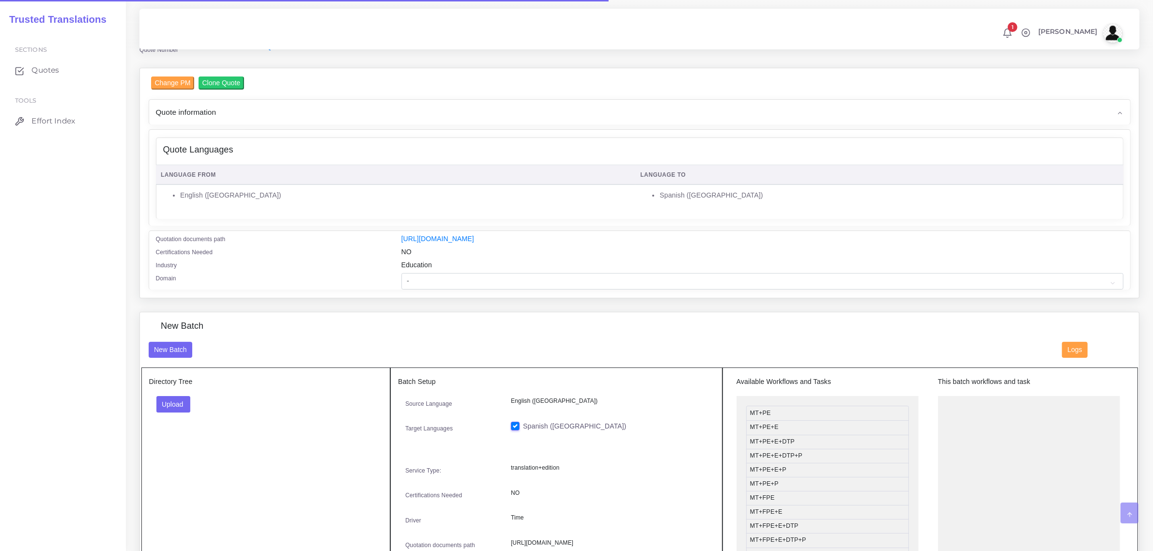
scroll to position [121, 0]
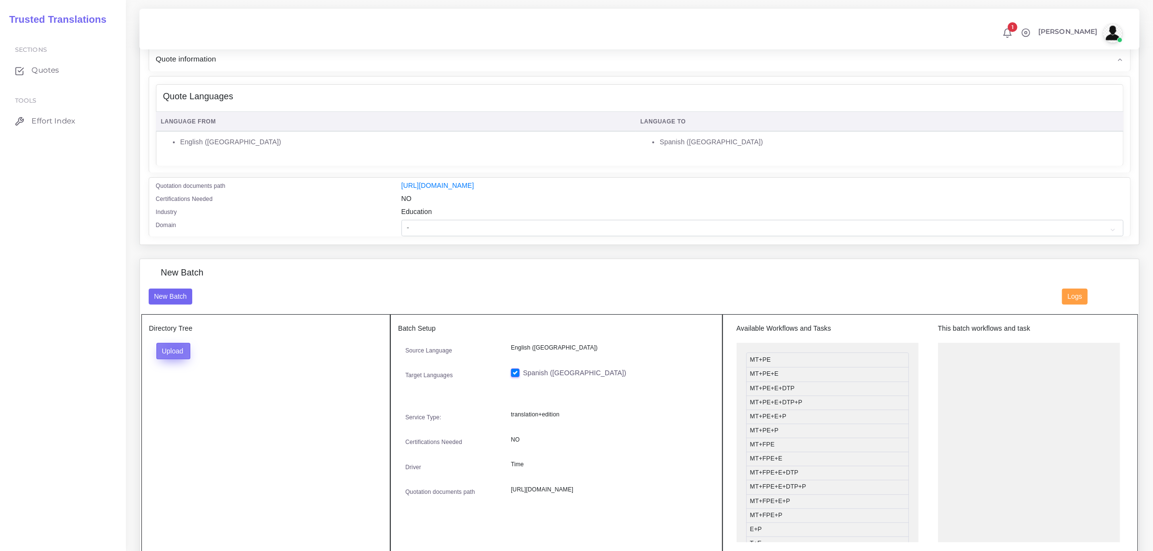
click at [175, 347] on button "Upload" at bounding box center [173, 351] width 34 height 16
click at [182, 385] on label "Files" at bounding box center [190, 387] width 67 height 12
drag, startPoint x: 787, startPoint y: 443, endPoint x: 979, endPoint y: 348, distance: 215.2
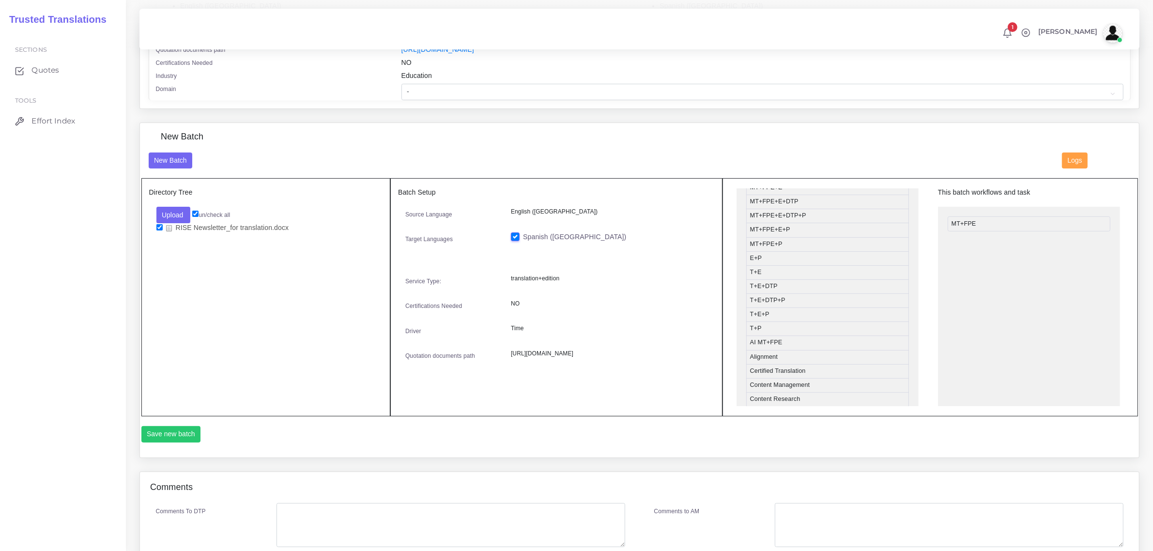
scroll to position [363, 0]
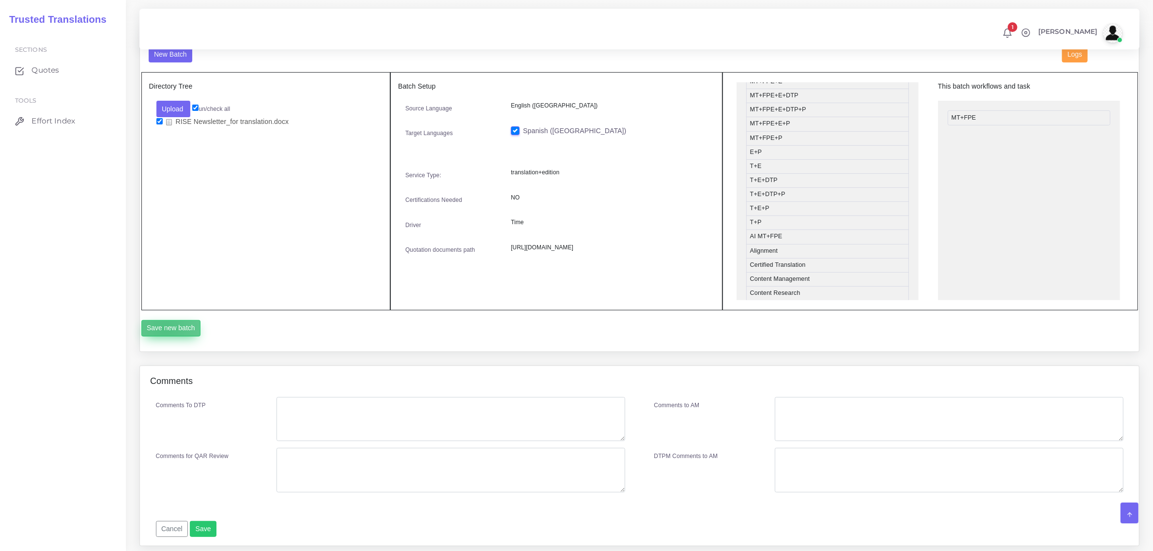
click at [165, 327] on button "Save new batch" at bounding box center [171, 328] width 60 height 16
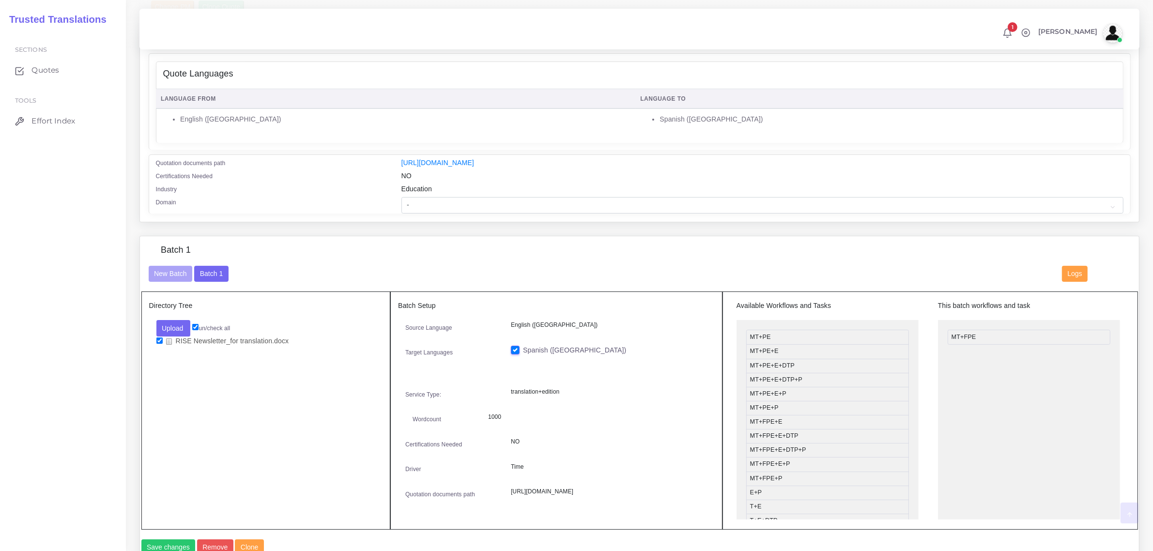
scroll to position [424, 0]
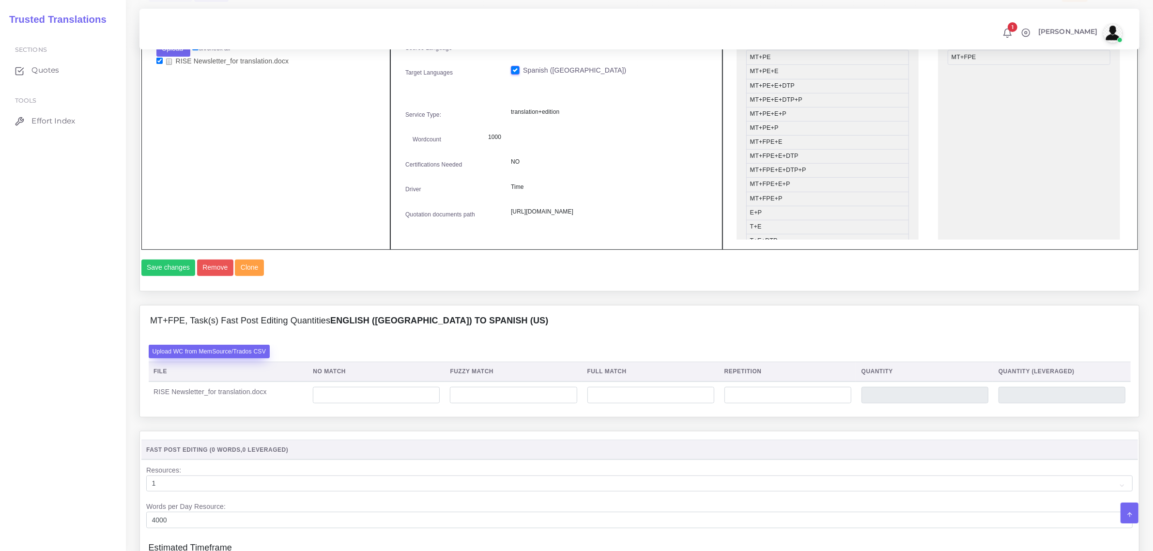
click at [226, 358] on label "Upload WC from MemSource/Trados CSV" at bounding box center [210, 351] width 122 height 13
click at [0, 0] on input "Upload WC from MemSource/Trados CSV" at bounding box center [0, 0] width 0 height 0
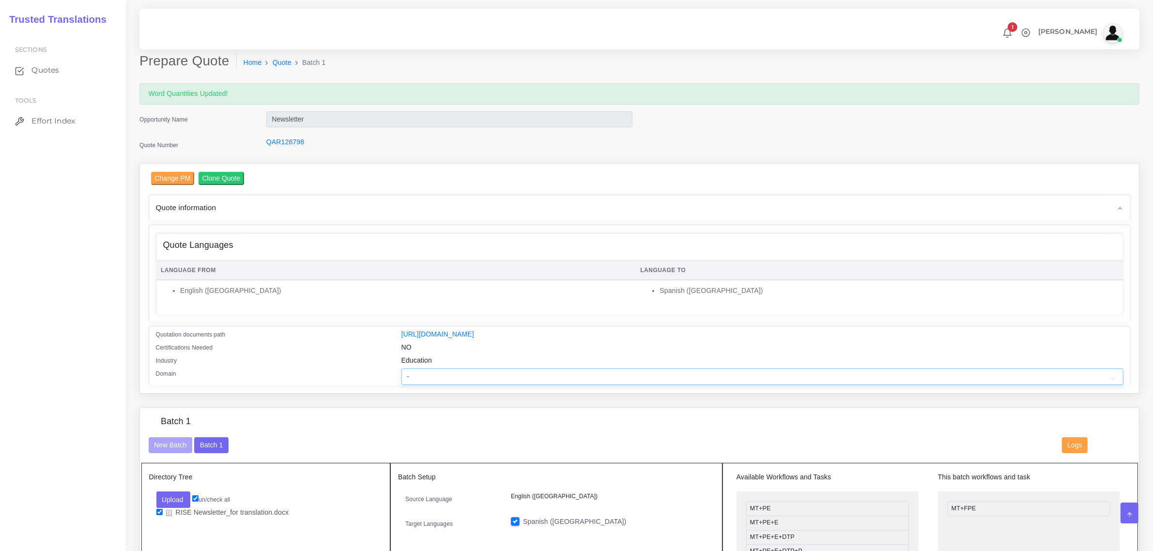
click at [412, 376] on select "- Advertising and Media Agriculture, Forestry and Fishing Architecture, Buildin…" at bounding box center [762, 376] width 722 height 16
select select "Education"
click at [401, 368] on select "- Advertising and Media Agriculture, Forestry and Fishing Architecture, Buildin…" at bounding box center [762, 376] width 722 height 16
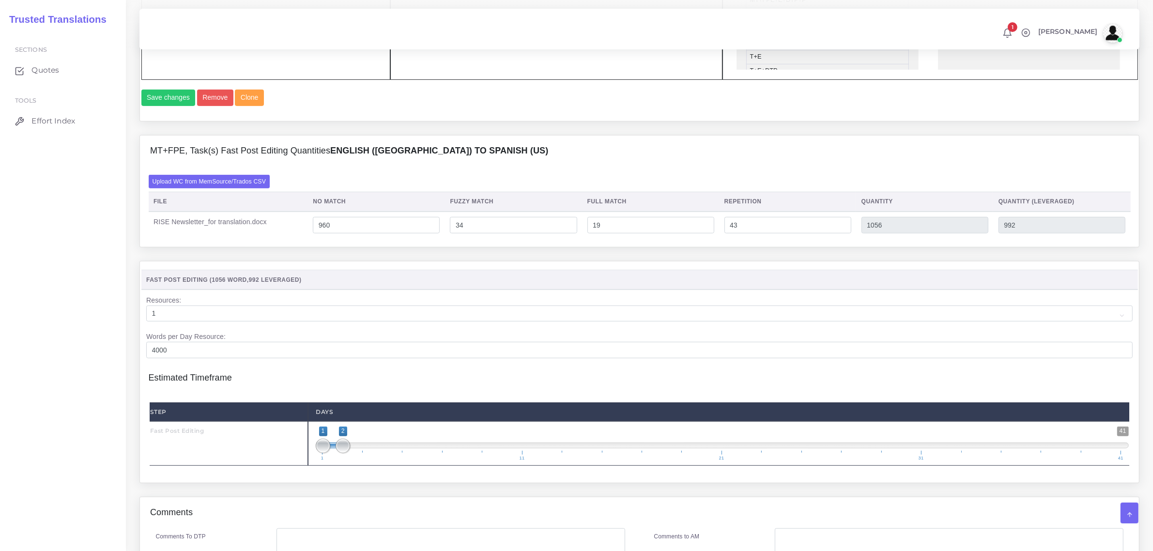
scroll to position [803, 0]
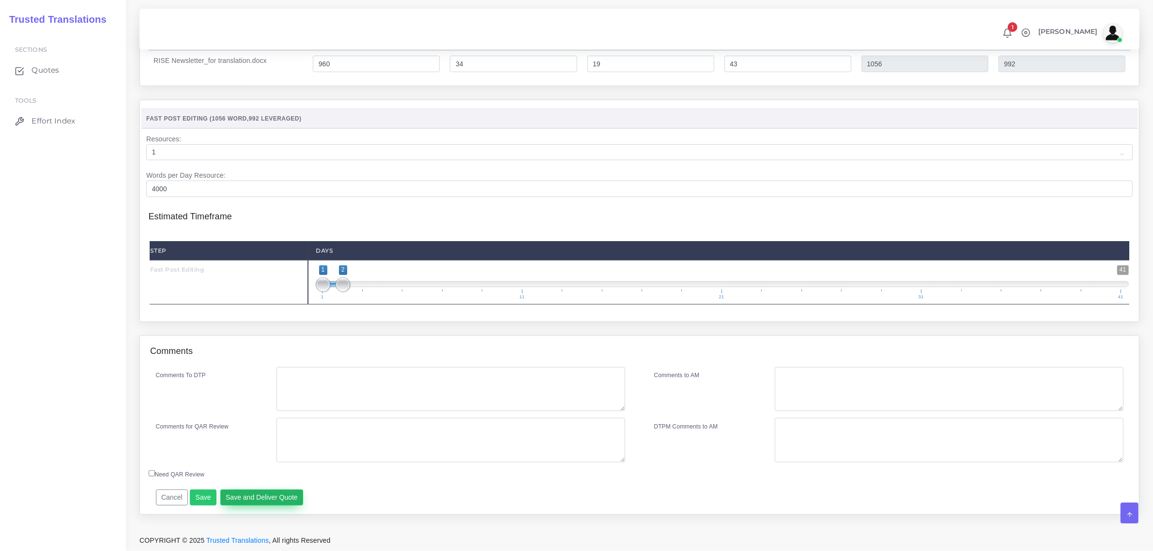
click at [263, 494] on button "Save and Deliver Quote" at bounding box center [261, 497] width 83 height 16
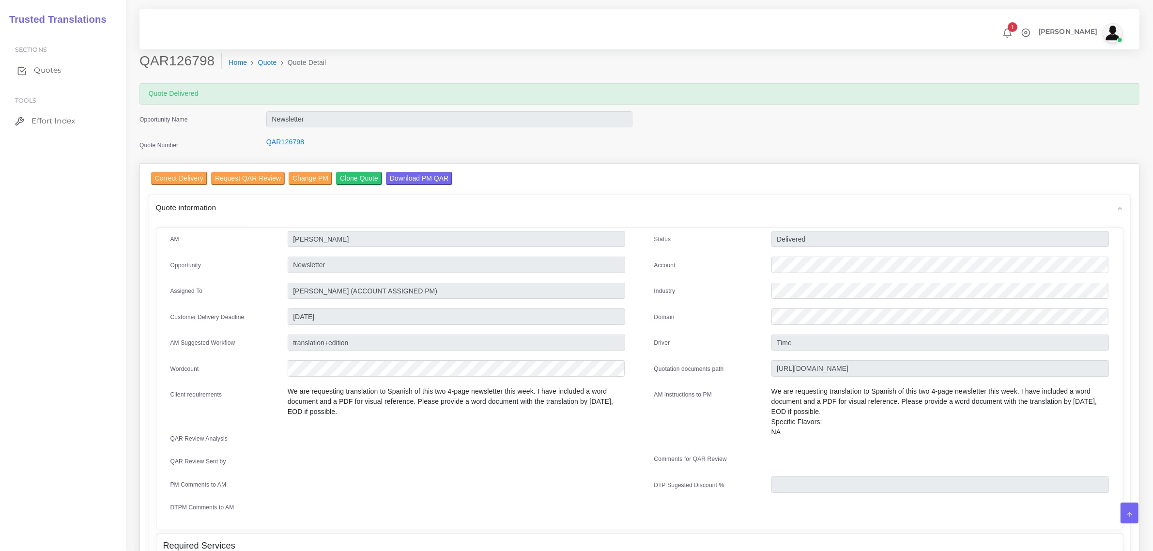
click at [44, 73] on span "Quotes" at bounding box center [48, 70] width 28 height 11
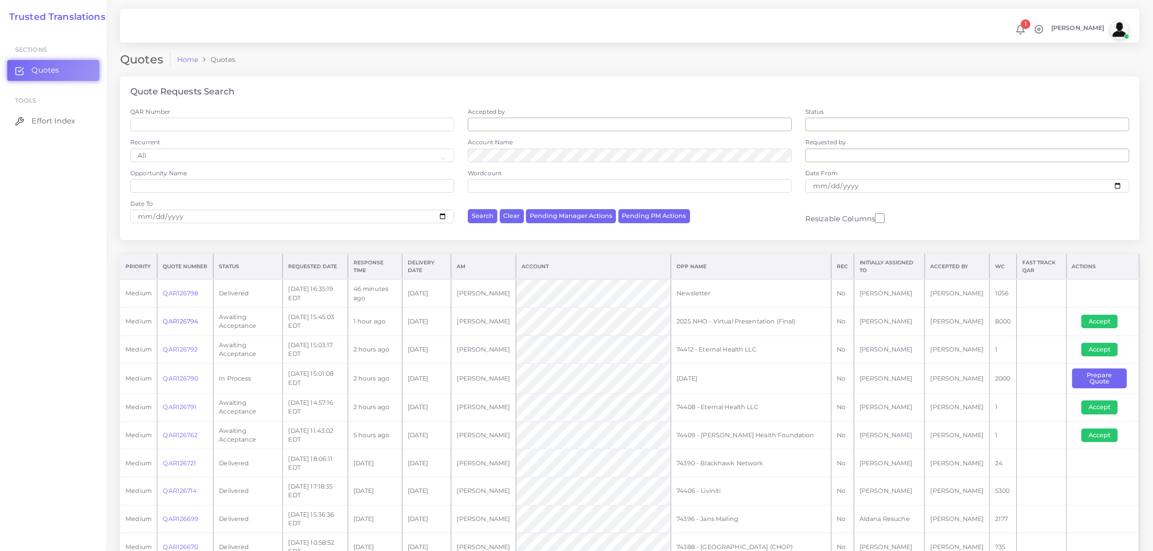
click at [184, 319] on link "QAR126794" at bounding box center [180, 321] width 35 height 7
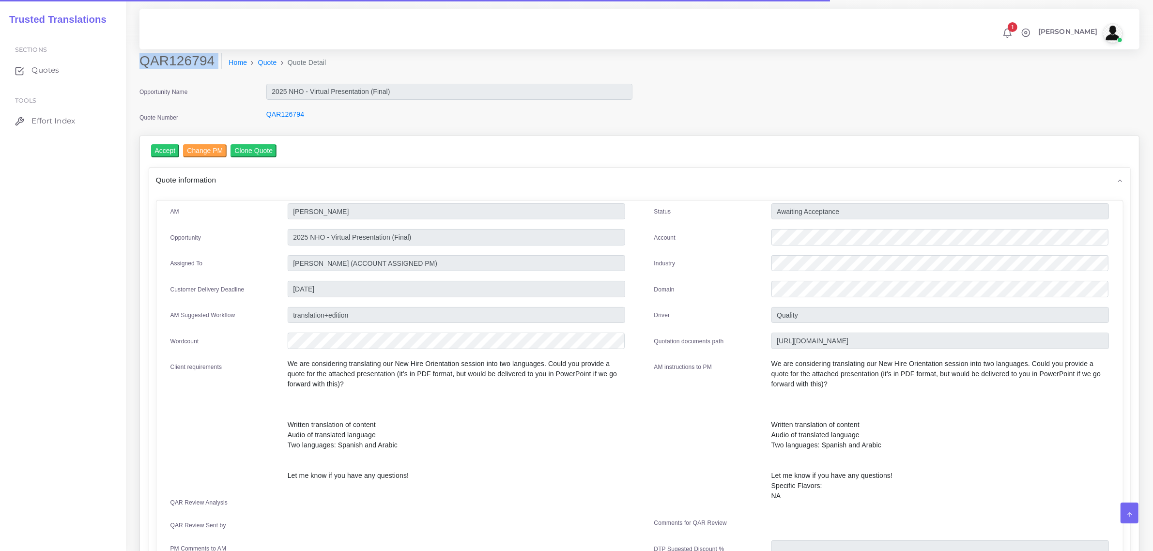
drag, startPoint x: 141, startPoint y: 63, endPoint x: 218, endPoint y: 81, distance: 78.4
click at [218, 81] on div "QAR126794 Home Quote Quote Detail" at bounding box center [639, 68] width 1014 height 30
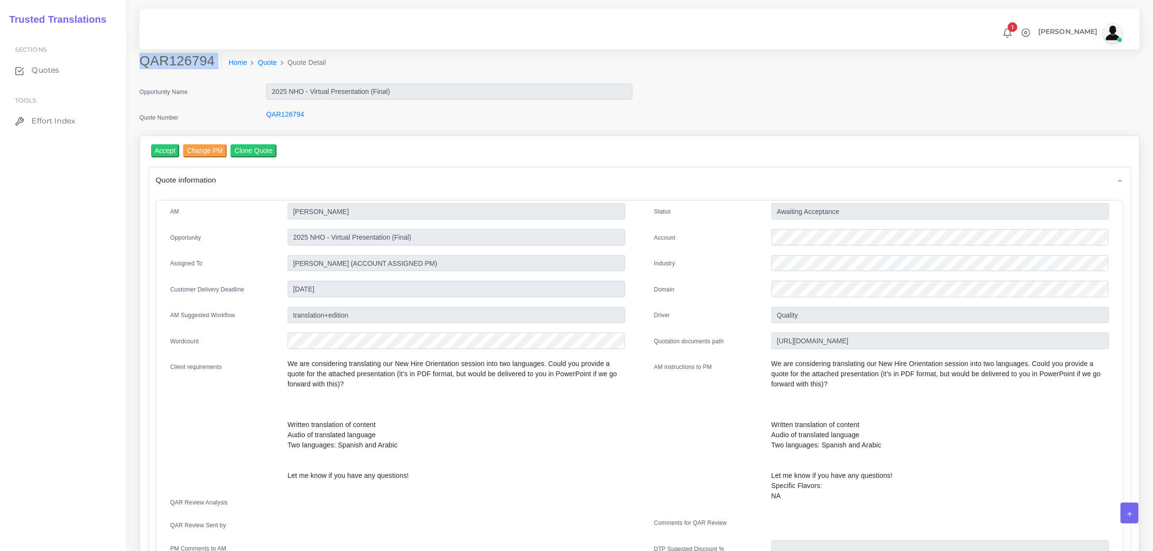
copy div "QAR126794"
click at [230, 100] on div "Opportunity Name" at bounding box center [195, 93] width 127 height 19
drag, startPoint x: 141, startPoint y: 61, endPoint x: 207, endPoint y: 75, distance: 66.9
click at [207, 75] on div "QAR126794 Home Quote Quote Detail" at bounding box center [512, 66] width 760 height 27
copy div "QAR126794"
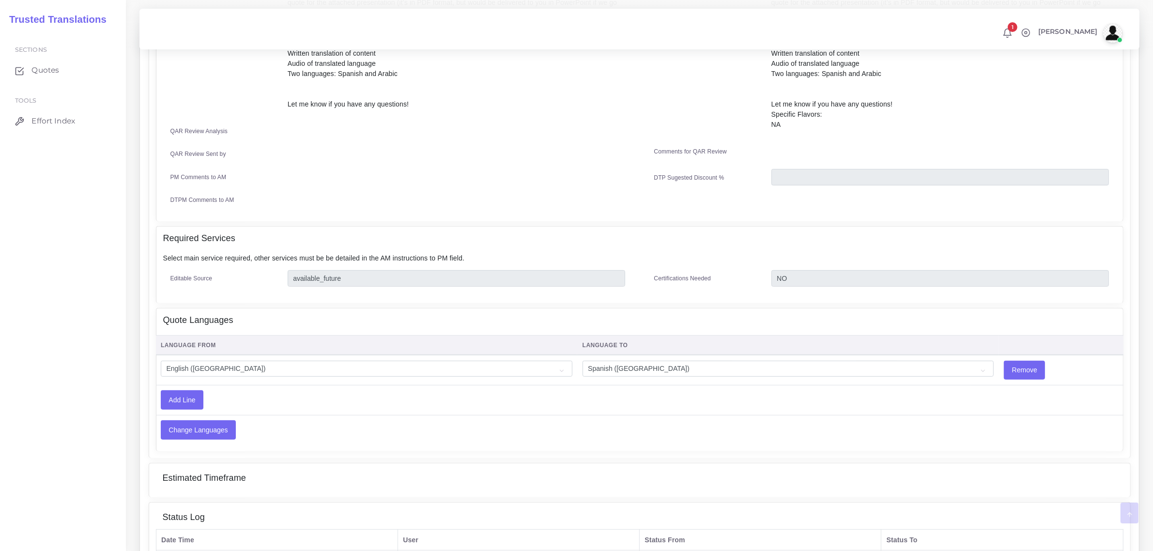
scroll to position [473, 0]
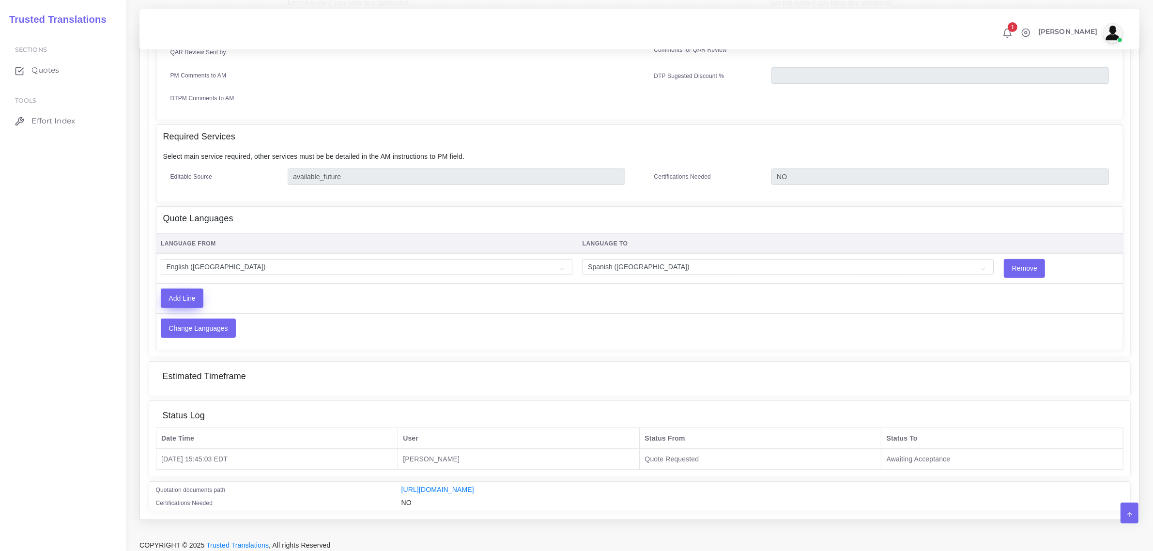
click at [172, 290] on input "Add Line" at bounding box center [182, 298] width 42 height 18
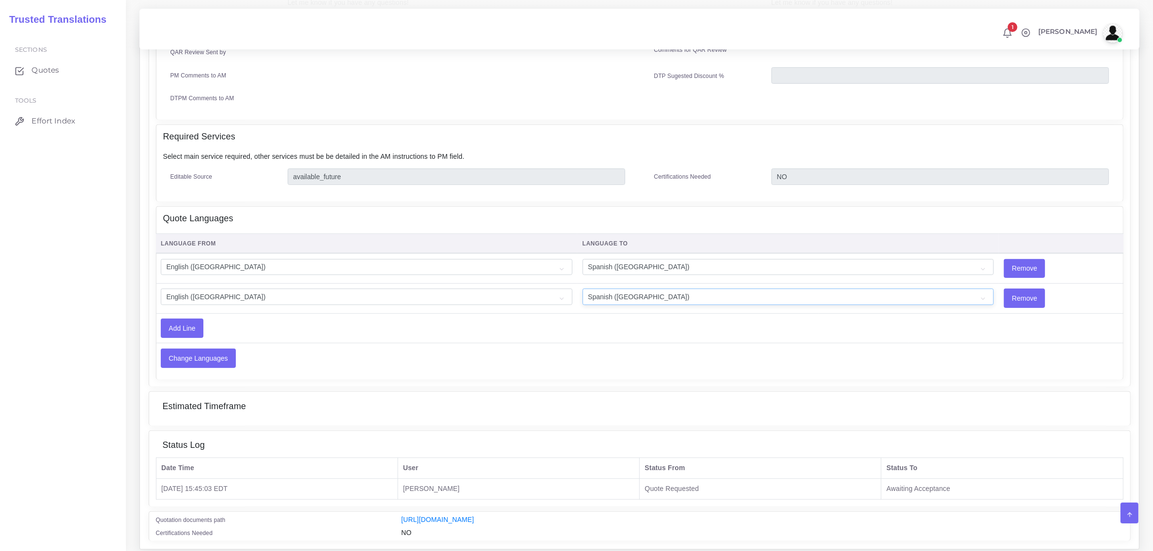
click at [608, 291] on select "Acoli Afar Afrikaans Akan Akateko Albanian American Sign Language (ASL) Amharic…" at bounding box center [787, 297] width 411 height 16
select select "41"
click at [608, 291] on select "Acoli Afar Afrikaans Akan Akateko Albanian American Sign Language (ASL) Amharic…" at bounding box center [787, 297] width 411 height 16
click at [214, 352] on input "Change Languages" at bounding box center [198, 358] width 74 height 18
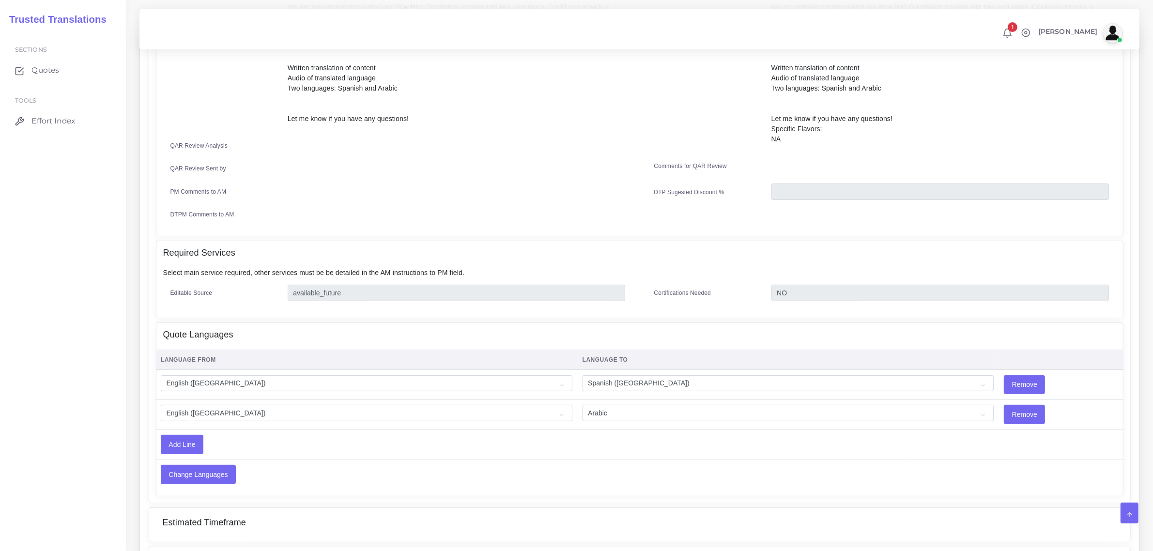
scroll to position [352, 0]
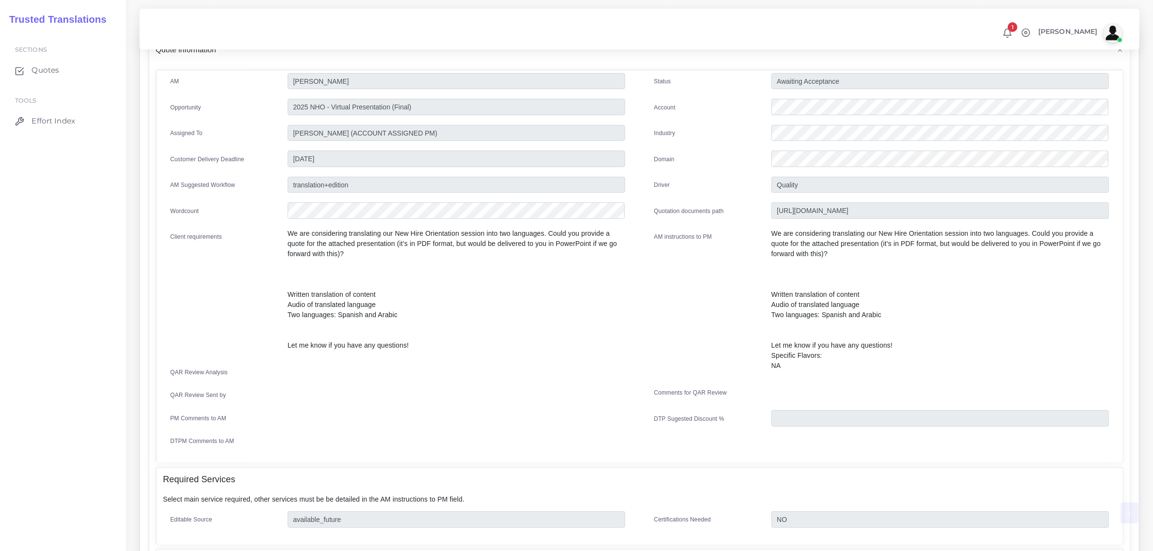
scroll to position [242, 0]
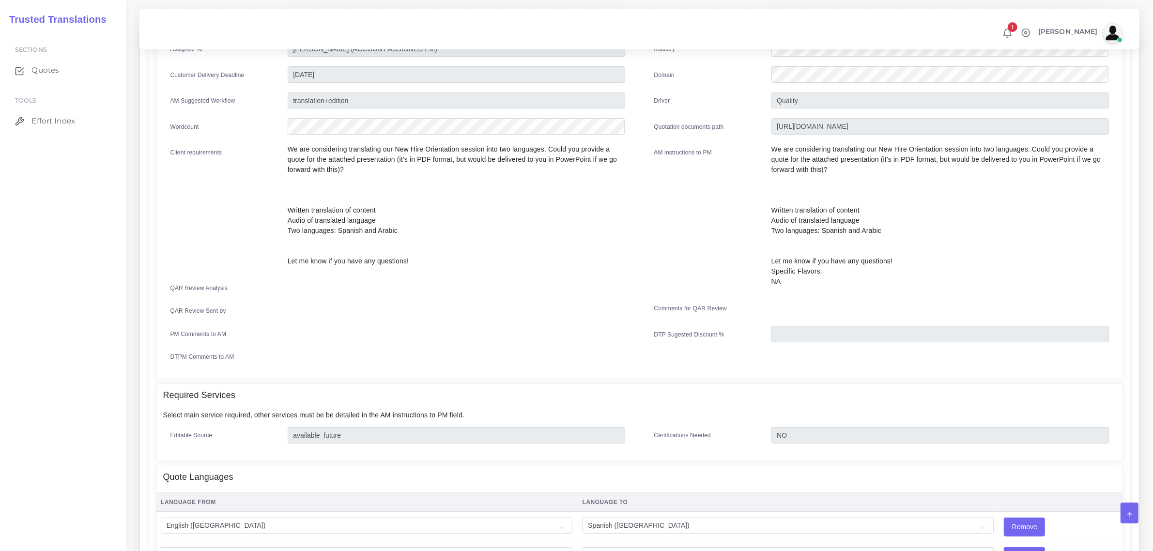
drag, startPoint x: 771, startPoint y: 207, endPoint x: 889, endPoint y: 216, distance: 118.5
click at [889, 216] on p "We are considering translating our New Hire Orientation session into two langua…" at bounding box center [939, 215] width 337 height 142
copy p "Written translation of content Audio of translated language"
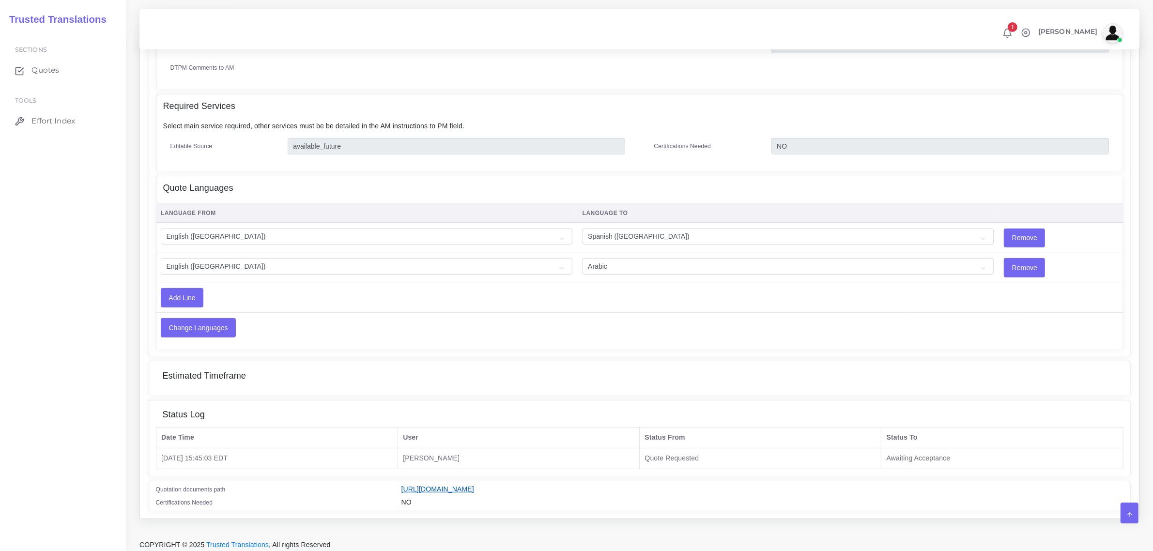
click at [474, 485] on link "https://workdrive.zoho.com/fgoh3e43b1a1fe2124b65bedd7c3c51a0e040/teams/fgoh3e43…" at bounding box center [437, 489] width 73 height 8
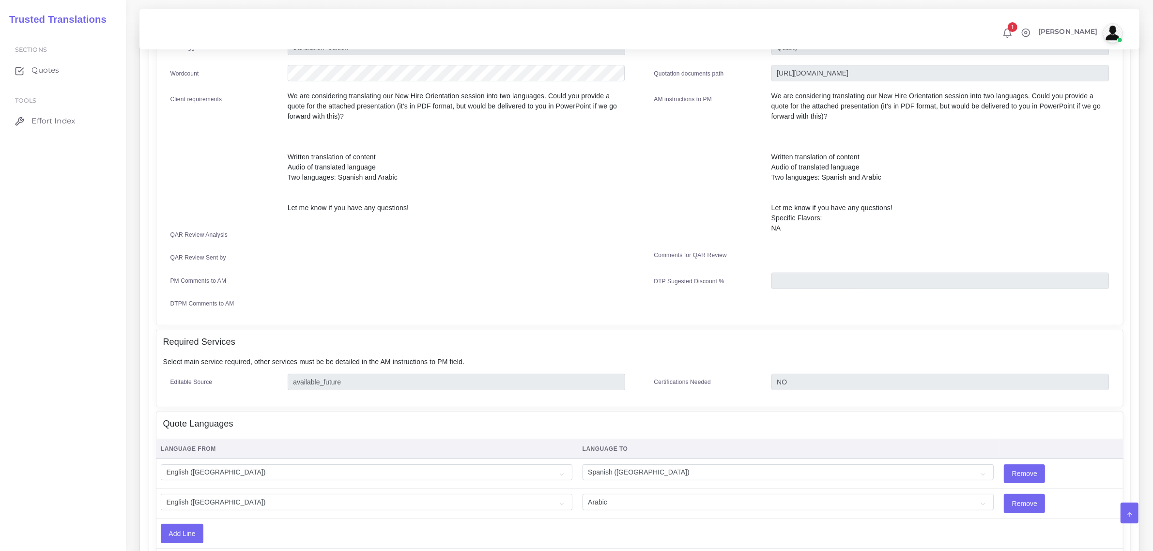
scroll to position [289, 0]
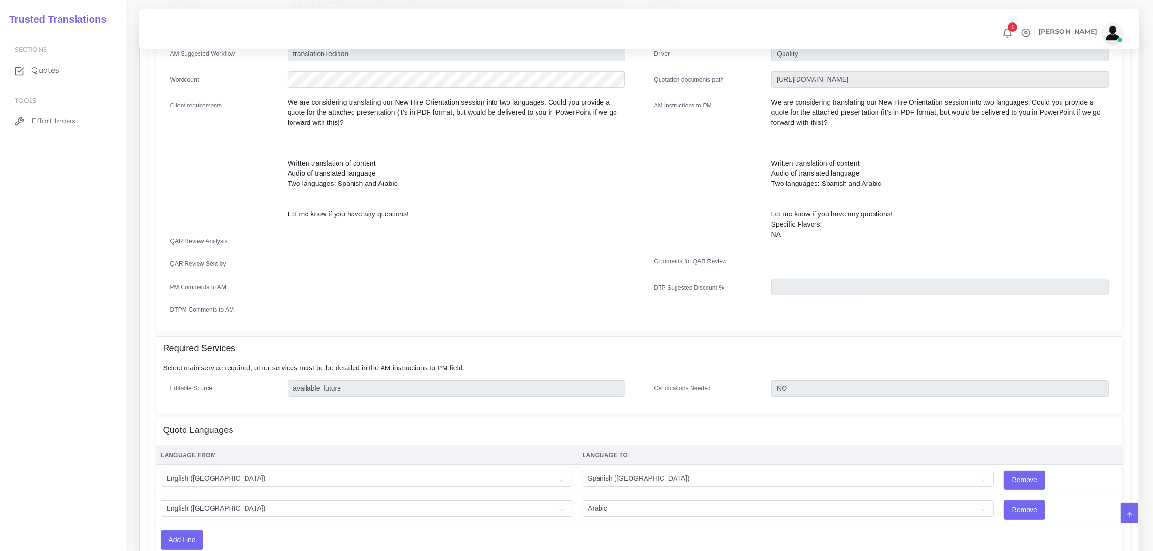
click at [719, 206] on div "AM instructions to PM" at bounding box center [705, 171] width 117 height 149
drag, startPoint x: 771, startPoint y: 171, endPoint x: 862, endPoint y: 172, distance: 91.0
click at [862, 172] on p "We are considering translating our New Hire Orientation session into two langua…" at bounding box center [939, 168] width 337 height 142
copy p "Audio of translated language"
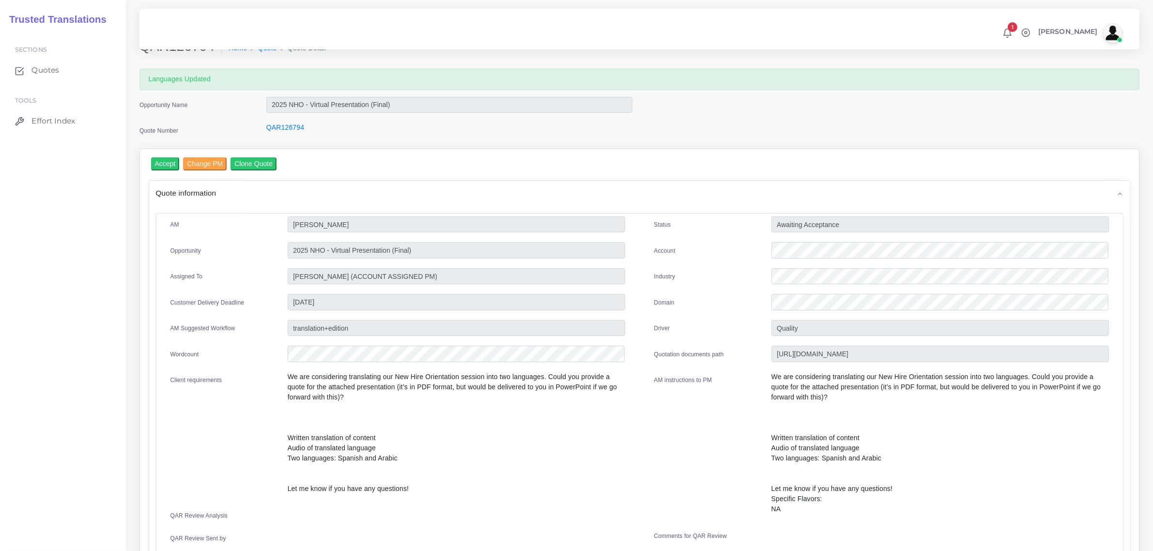
scroll to position [0, 0]
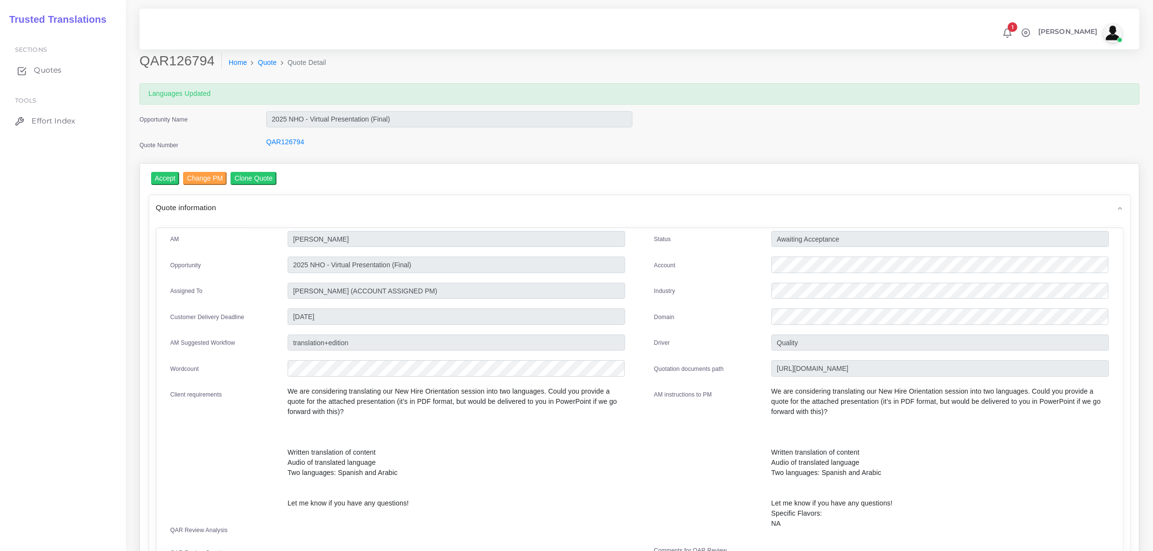
click at [46, 70] on span "Quotes" at bounding box center [48, 70] width 28 height 11
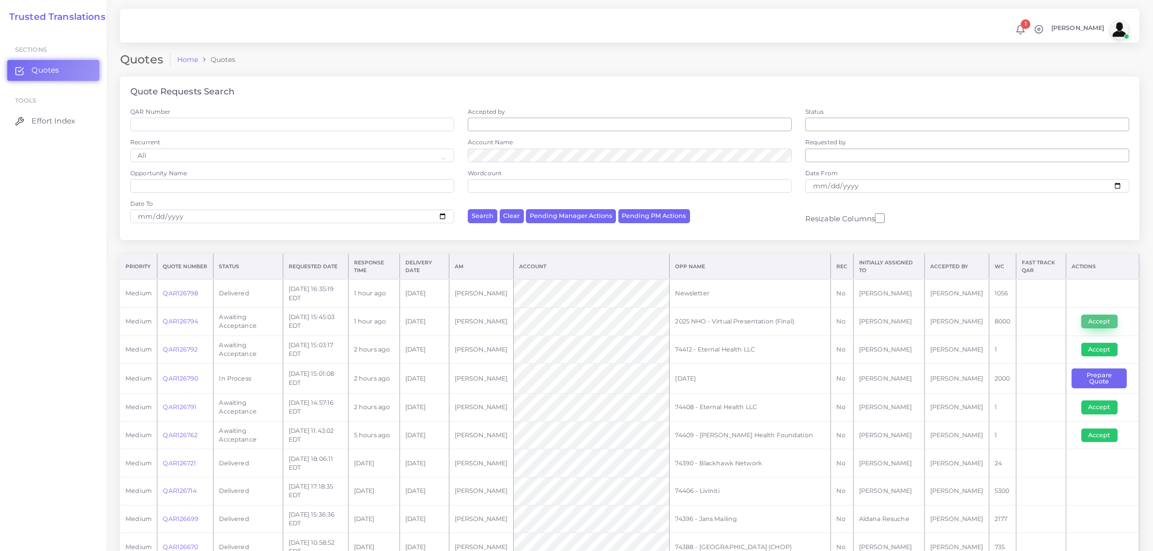
click at [1097, 320] on button "Accept" at bounding box center [1099, 322] width 36 height 14
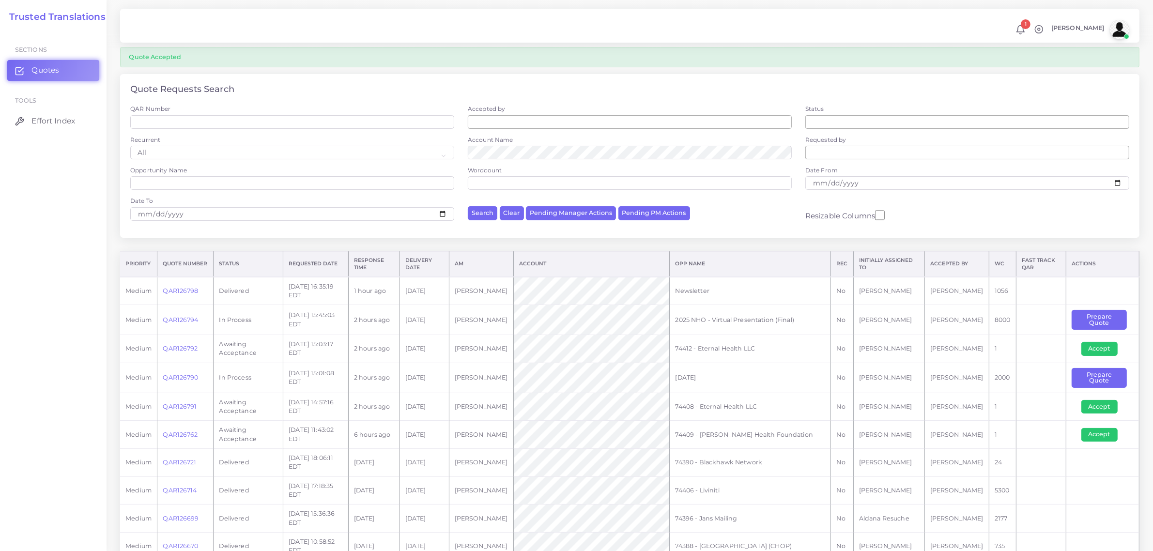
scroll to position [61, 0]
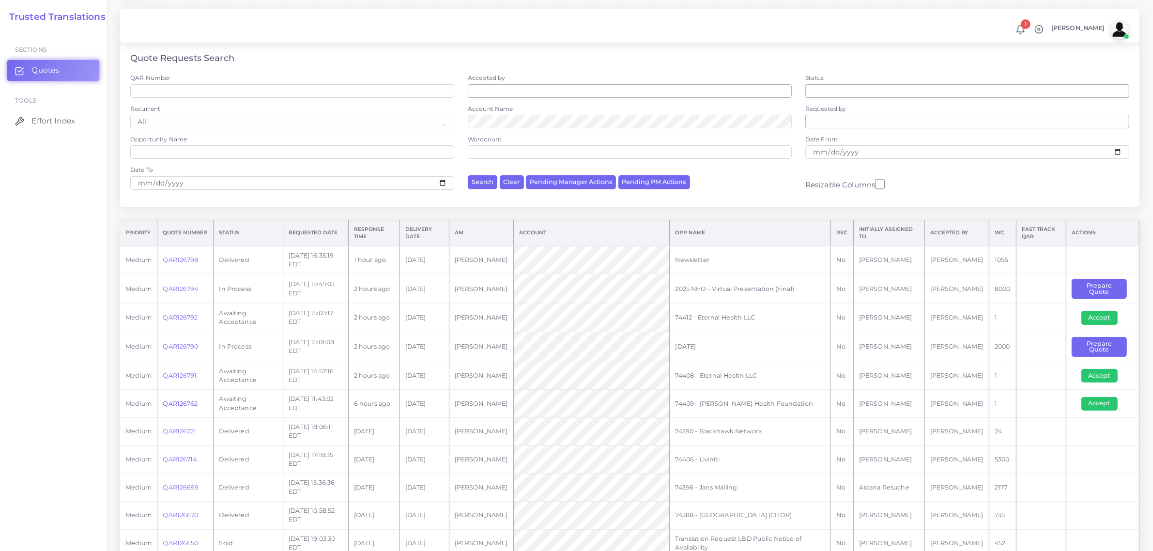
click at [187, 404] on link "QAR126762" at bounding box center [180, 403] width 35 height 7
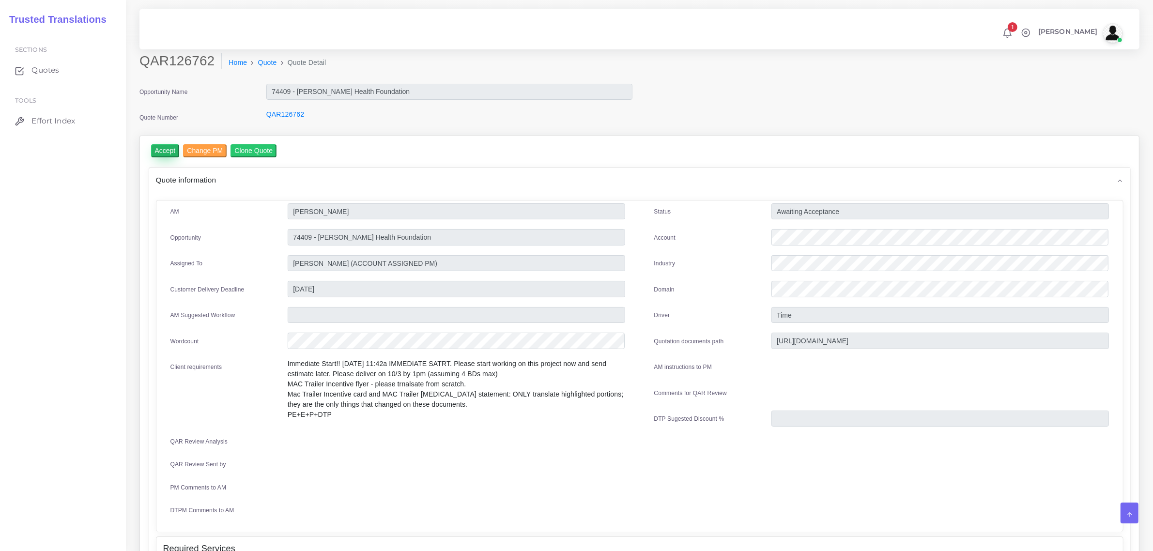
click at [161, 151] on input "Accept" at bounding box center [165, 150] width 29 height 13
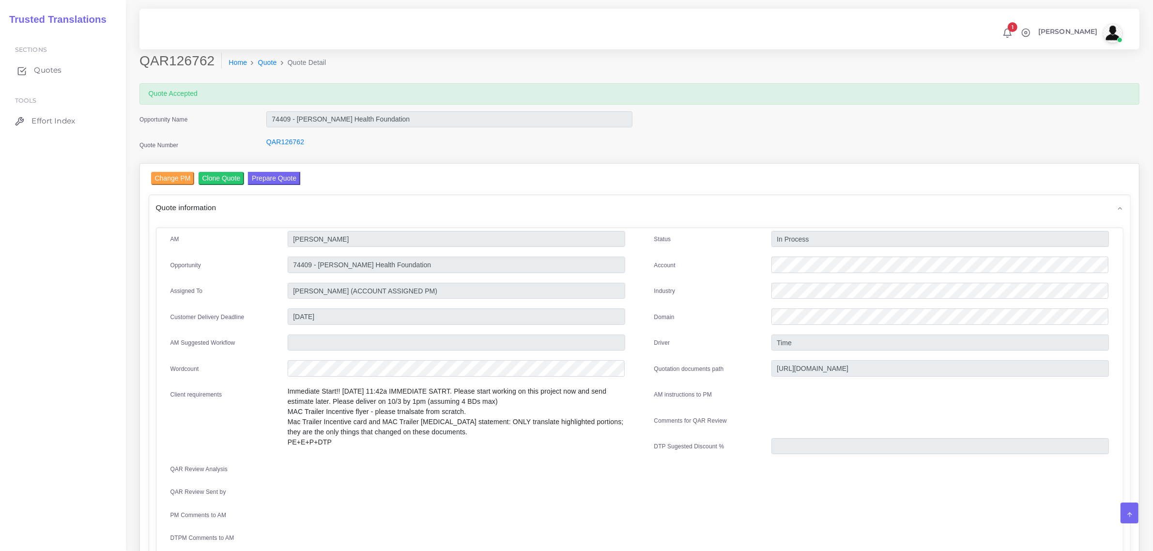
click at [46, 71] on span "Quotes" at bounding box center [48, 70] width 28 height 11
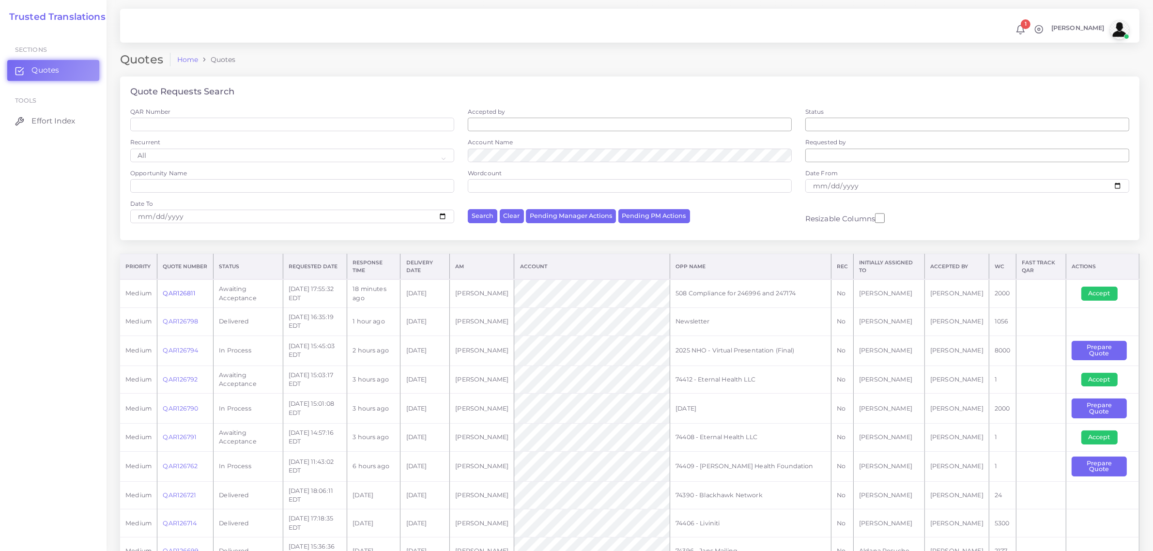
click at [183, 291] on link "QAR126811" at bounding box center [179, 292] width 33 height 7
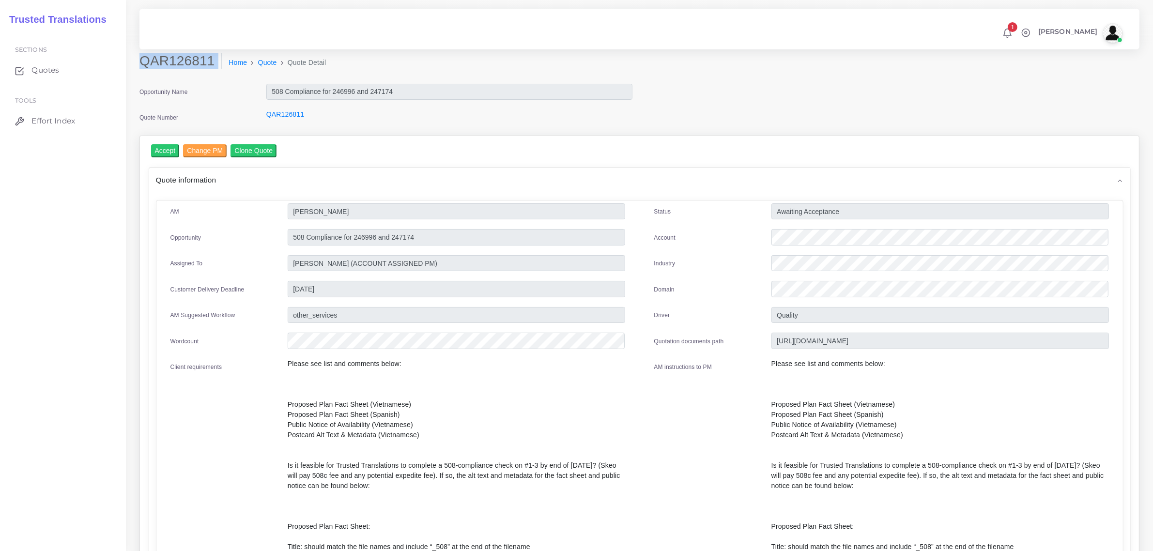
drag, startPoint x: 141, startPoint y: 59, endPoint x: 203, endPoint y: 70, distance: 63.0
click at [203, 70] on div "QAR126811 Home Quote Quote Detail" at bounding box center [512, 66] width 760 height 27
copy div "QAR126811"
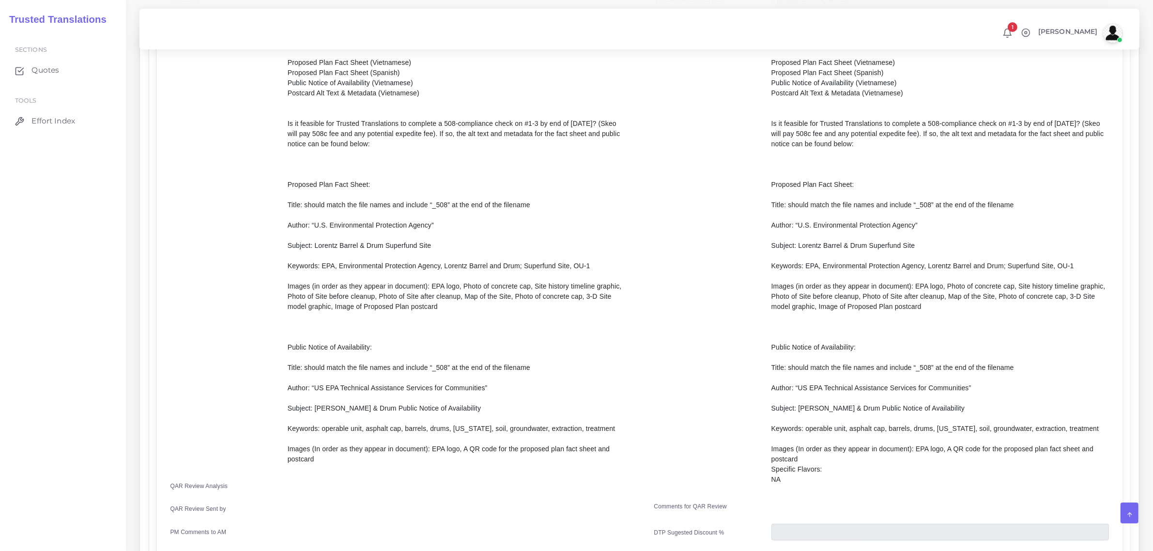
scroll to position [363, 0]
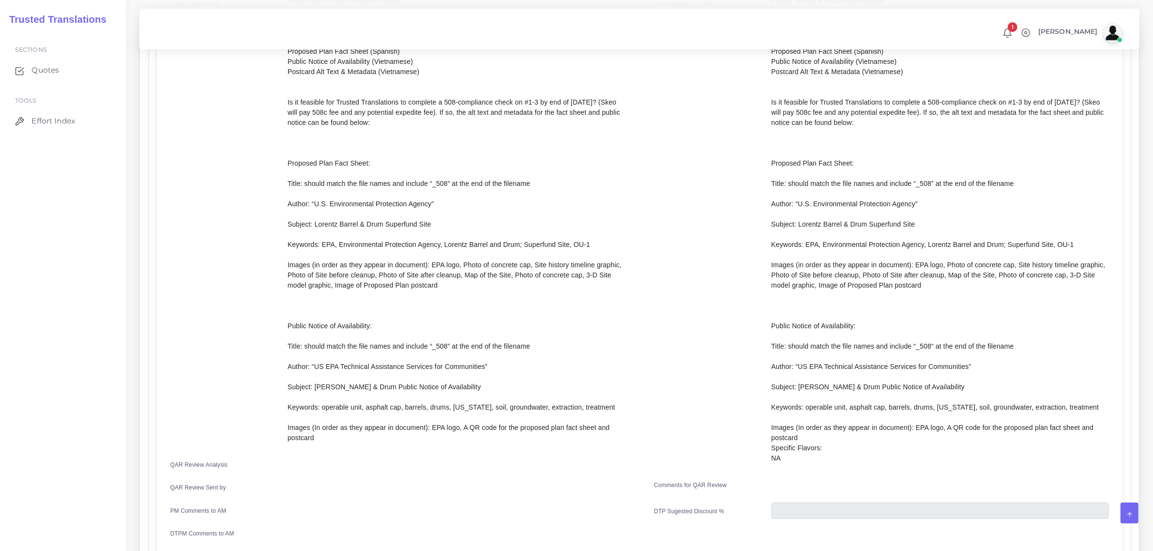
drag, startPoint x: 771, startPoint y: 159, endPoint x: 834, endPoint y: 456, distance: 303.3
click at [834, 456] on p "Please see list and comments below: Proposed Plan Fact Sheet (Vietnamese) Propo…" at bounding box center [939, 230] width 337 height 468
copy p "Proposed Plan Fact Sheet: Title: should match the file names and include “_508”…"
click at [691, 282] on div "AM instructions to PM" at bounding box center [705, 233] width 117 height 474
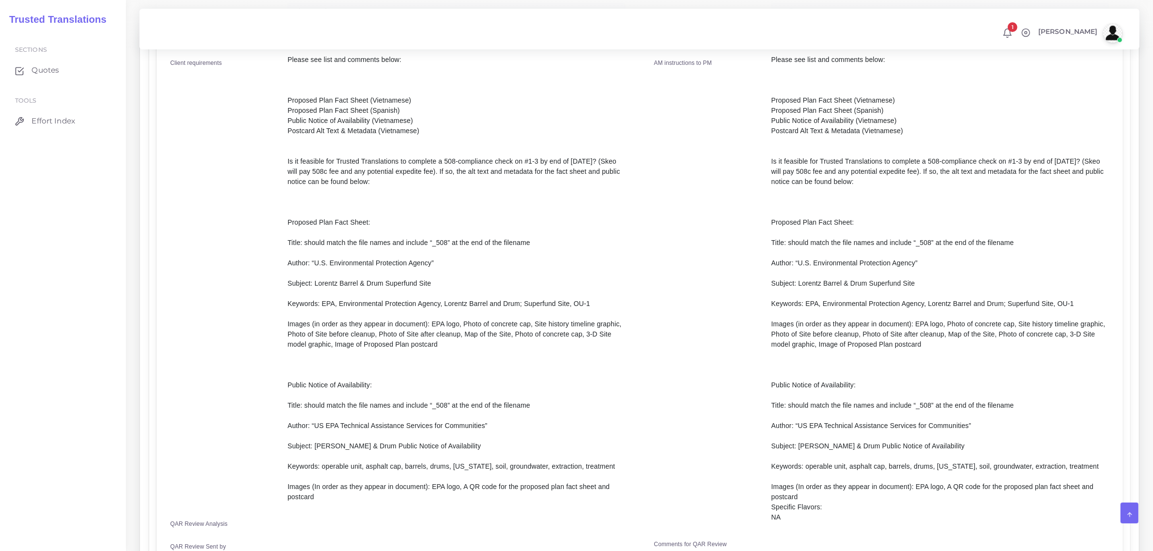
scroll to position [242, 0]
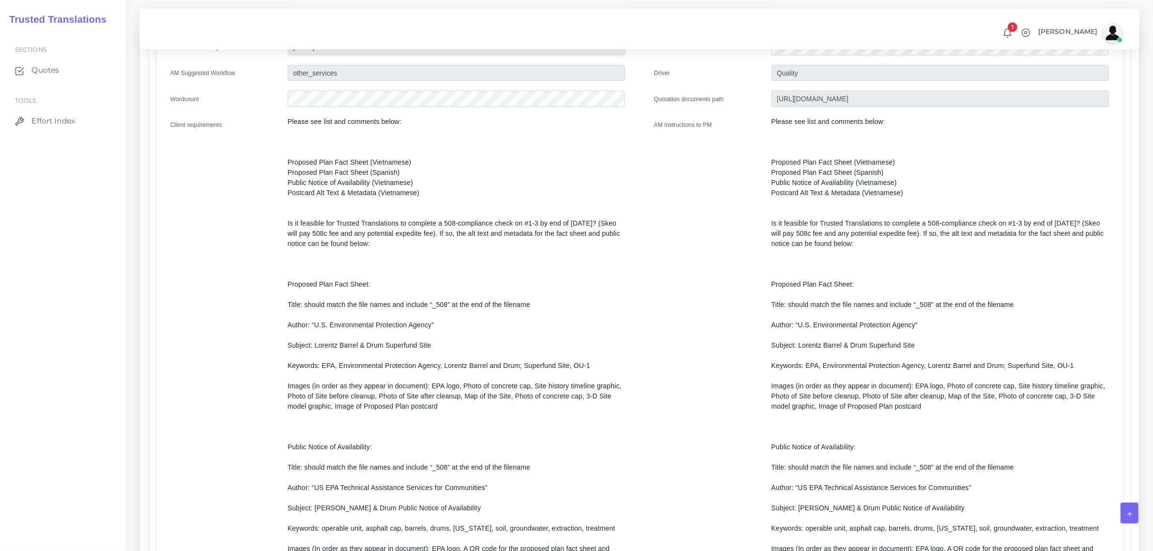
drag, startPoint x: 771, startPoint y: 119, endPoint x: 873, endPoint y: 243, distance: 160.7
click at [873, 243] on p "Please see list and comments below: Proposed Plan Fact Sheet (Vietnamese) Propo…" at bounding box center [939, 351] width 337 height 468
copy p "Please see list and comments below: Proposed Plan Fact Sheet (Vietnamese) Propo…"
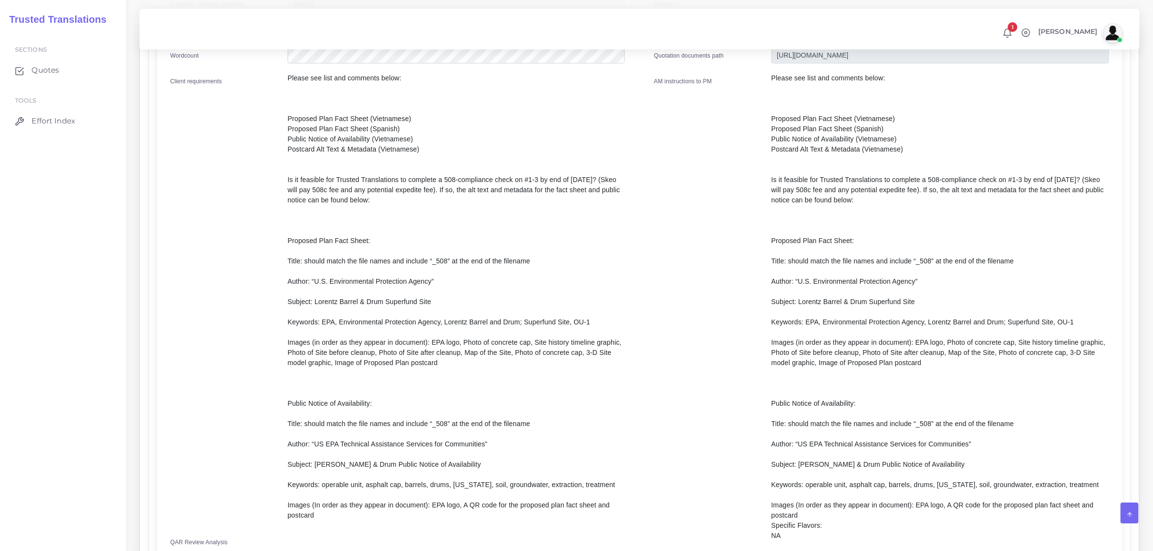
scroll to position [363, 0]
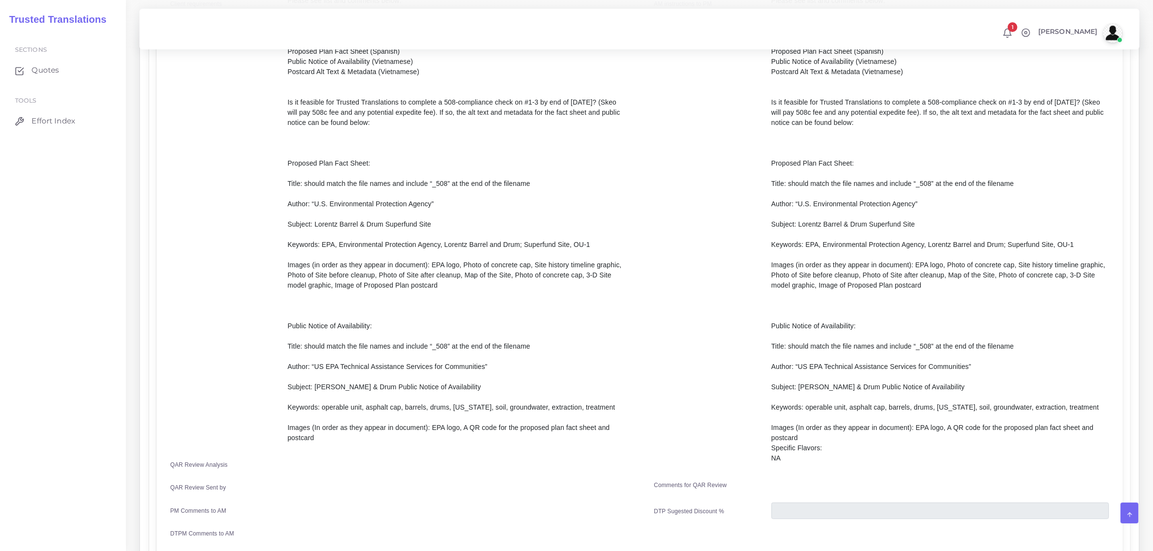
drag, startPoint x: 771, startPoint y: 161, endPoint x: 857, endPoint y: 432, distance: 284.9
click at [857, 432] on p "Please see list and comments below: Proposed Plan Fact Sheet (Vietnamese) Propo…" at bounding box center [939, 230] width 337 height 468
copy p "Proposed Plan Fact Sheet: Title: should match the file names and include “_508”…"
click at [715, 328] on div "AM instructions to PM" at bounding box center [705, 233] width 117 height 474
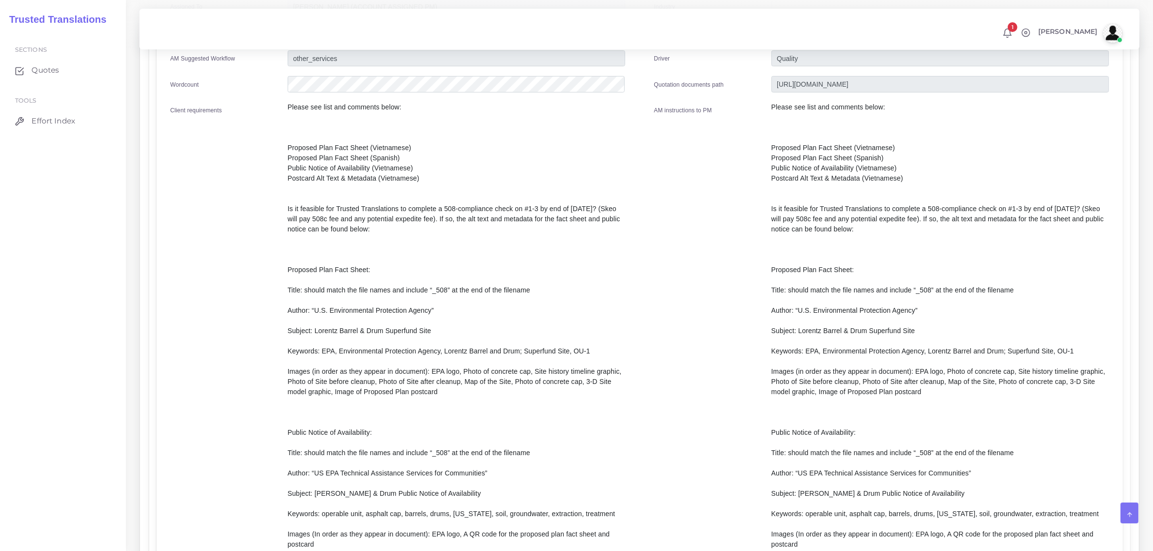
scroll to position [0, 0]
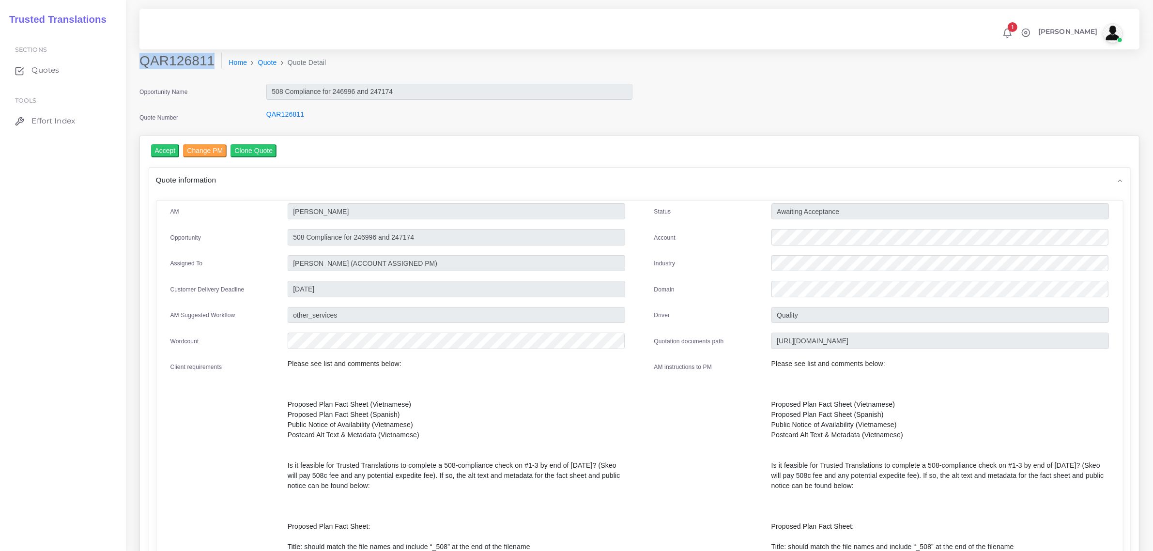
drag, startPoint x: 139, startPoint y: 61, endPoint x: 206, endPoint y: 68, distance: 67.6
click at [206, 68] on h2 "QAR126811" at bounding box center [180, 61] width 82 height 16
copy h2 "QAR126811"
click at [166, 149] on input "Accept" at bounding box center [165, 150] width 29 height 13
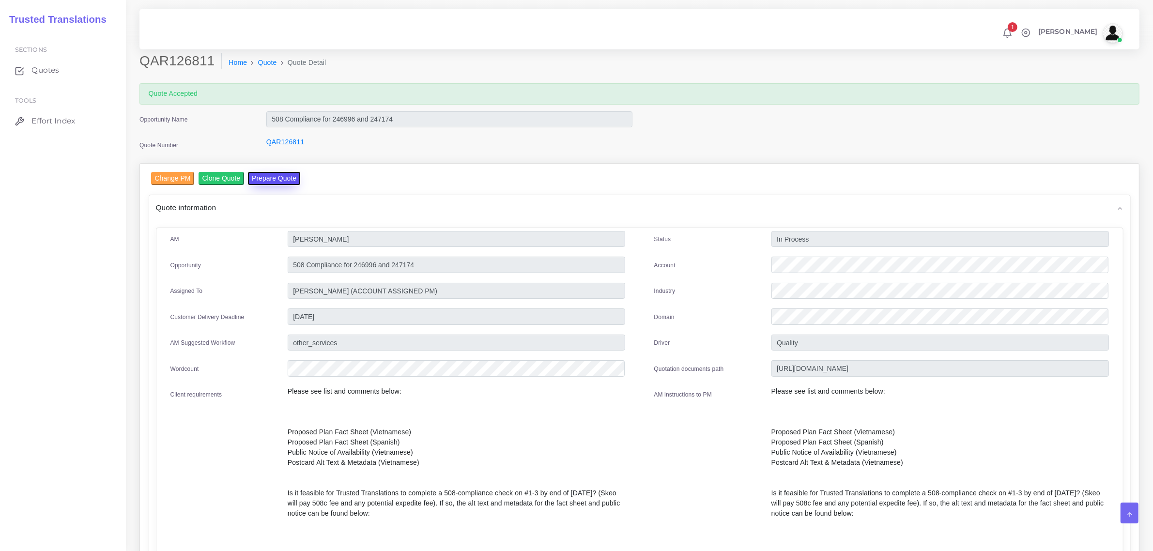
click at [272, 177] on button "Prepare Quote" at bounding box center [274, 178] width 52 height 13
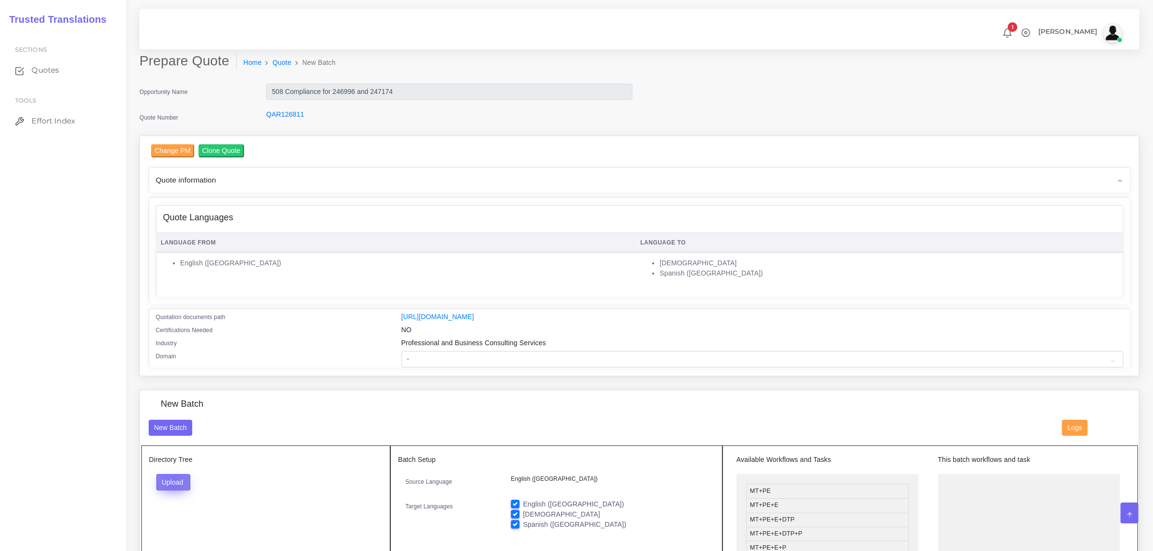
click at [173, 480] on button "Upload" at bounding box center [173, 482] width 34 height 16
click at [183, 514] on label "Files" at bounding box center [190, 519] width 67 height 12
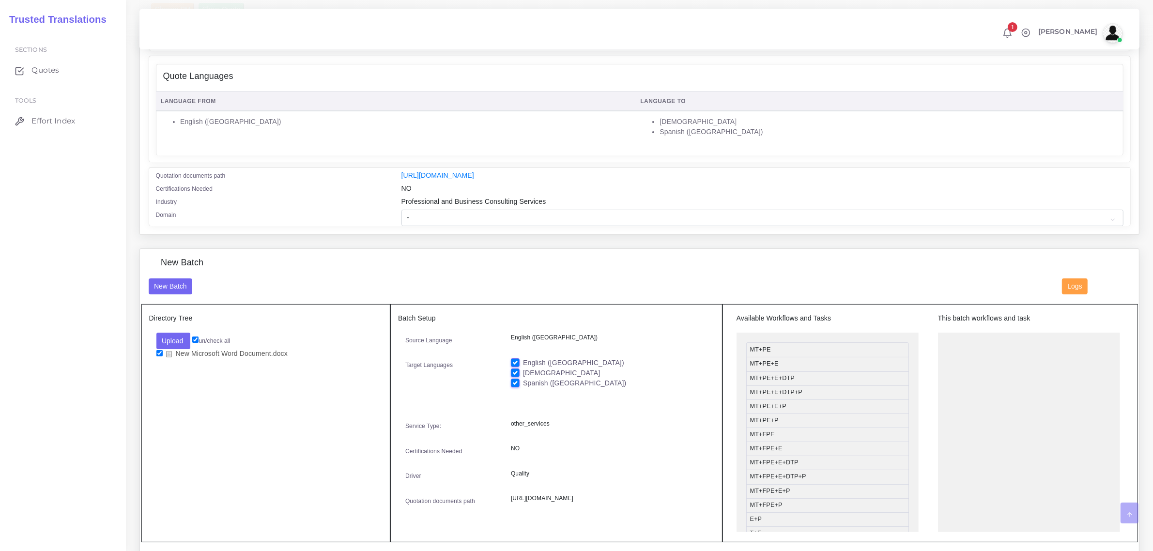
scroll to position [182, 0]
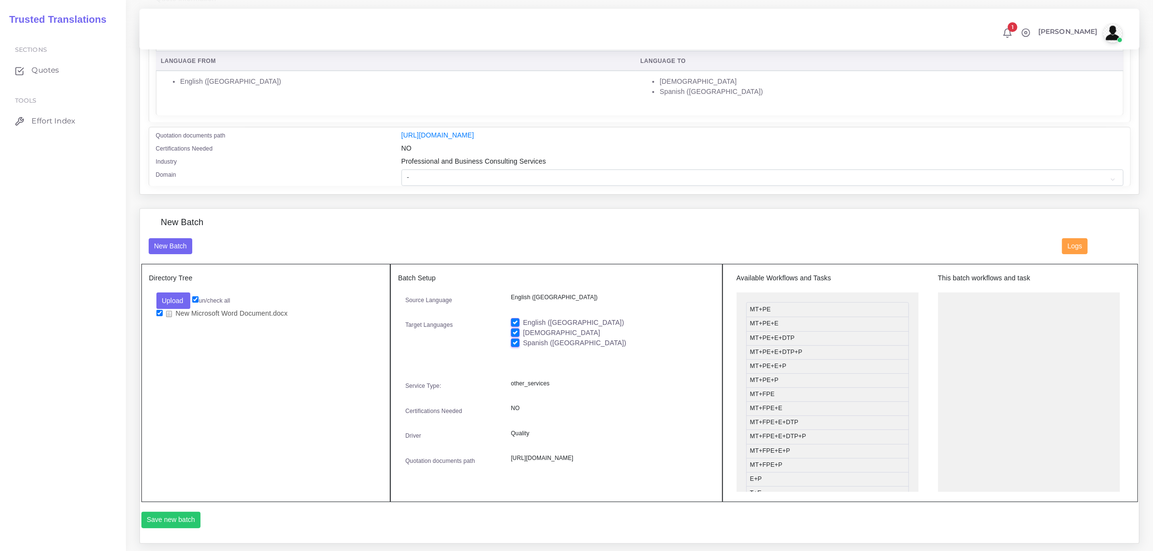
click at [523, 320] on label "English ([GEOGRAPHIC_DATA])" at bounding box center [573, 323] width 101 height 10
click at [518, 320] on input "English ([GEOGRAPHIC_DATA])" at bounding box center [515, 322] width 9 height 9
checkbox input "false"
drag, startPoint x: 800, startPoint y: 393, endPoint x: 996, endPoint y: 297, distance: 218.4
drag, startPoint x: 780, startPoint y: 455, endPoint x: 984, endPoint y: 323, distance: 242.6
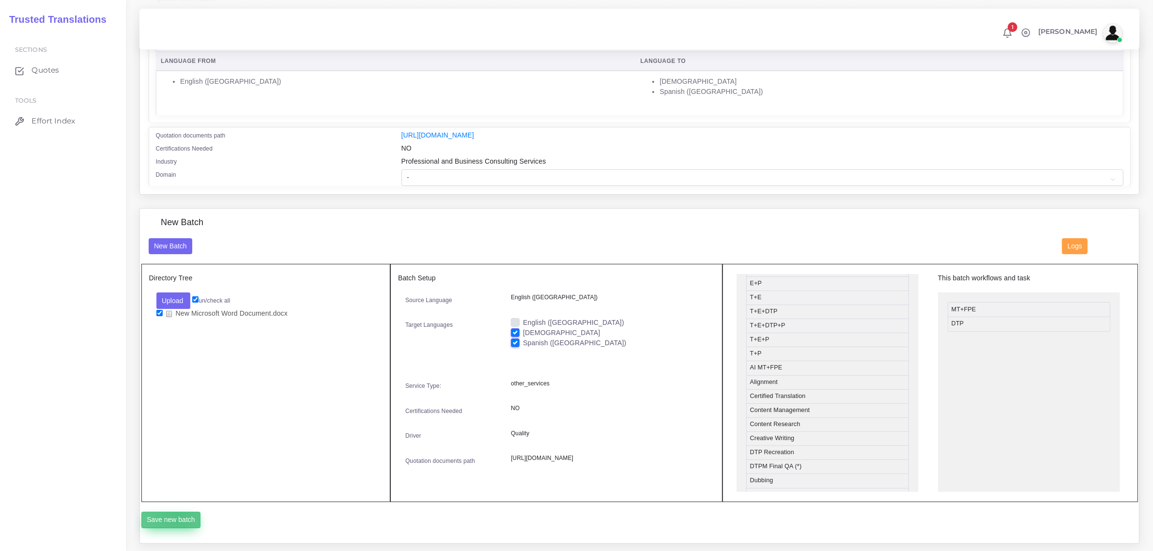
click at [177, 527] on button "Save new batch" at bounding box center [171, 520] width 60 height 16
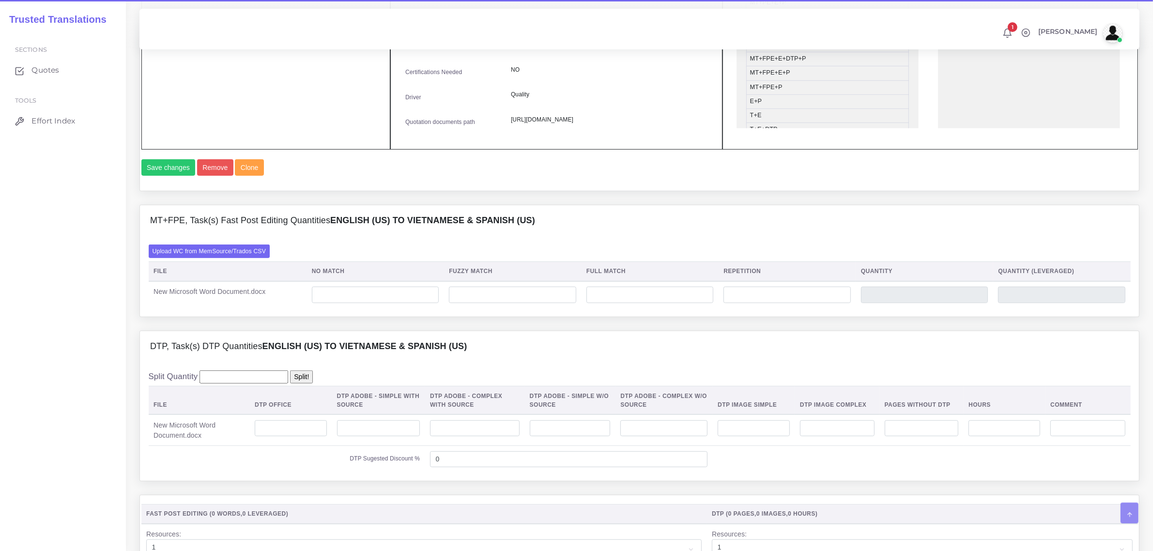
scroll to position [546, 0]
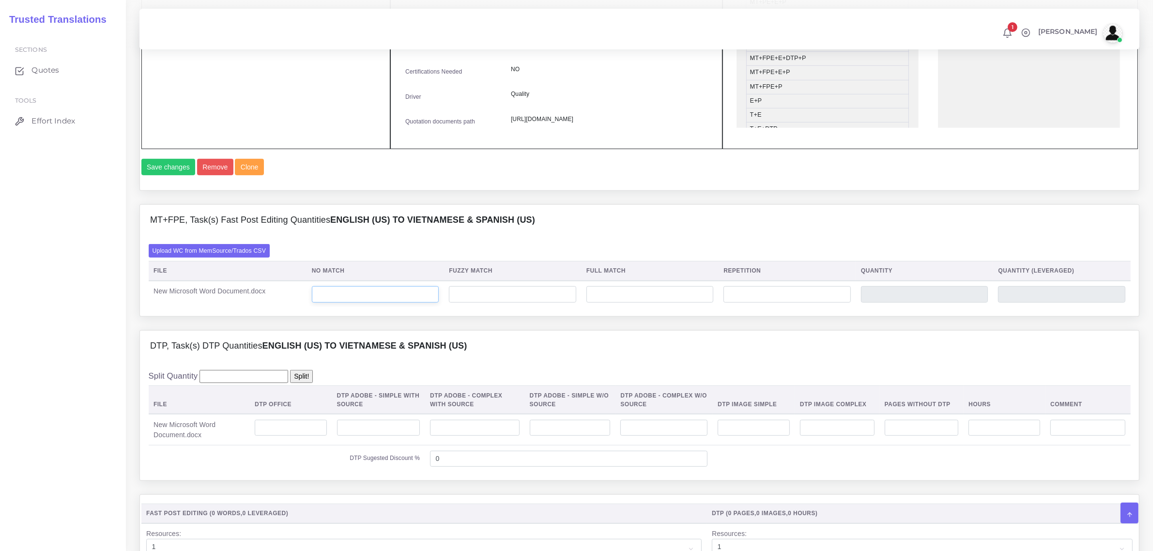
click at [367, 303] on input "number" at bounding box center [375, 294] width 127 height 16
type input "100"
click at [988, 436] on input "number" at bounding box center [1004, 428] width 72 height 16
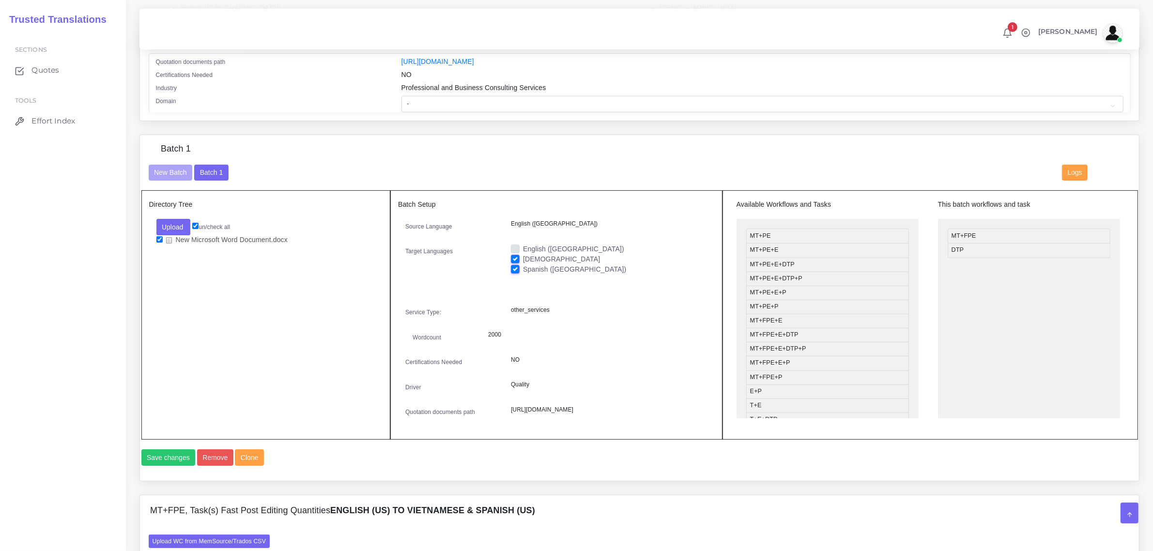
scroll to position [182, 0]
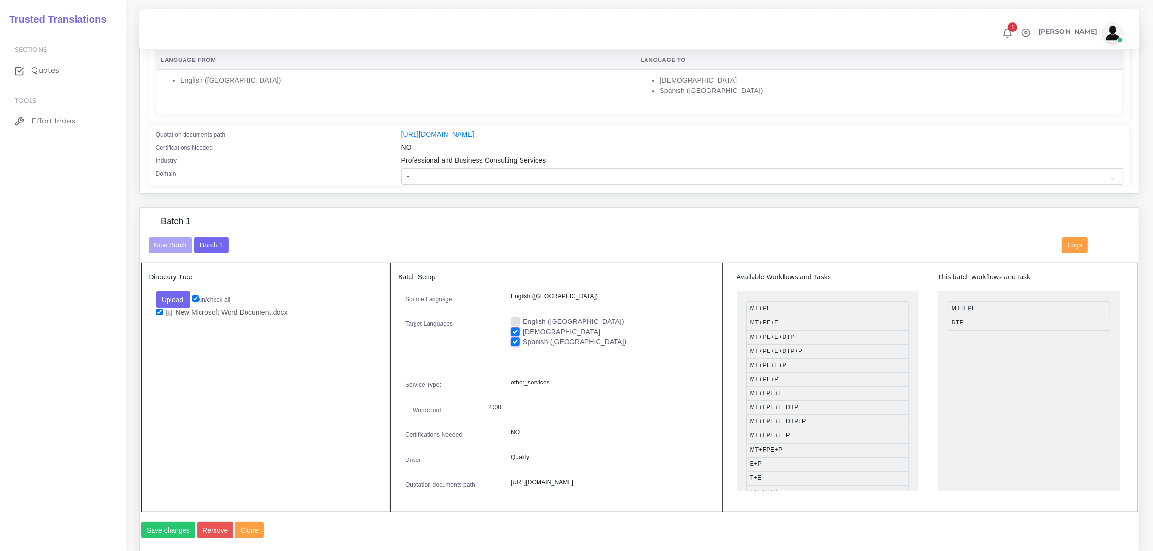
type input "1"
click at [439, 170] on select "- Advertising and Media Agriculture, Forestry and Fishing Architecture, Buildin…" at bounding box center [762, 176] width 722 height 16
select select "Architecture, Building and Construction"
click at [401, 168] on select "- Advertising and Media Agriculture, Forestry and Fishing Architecture, Buildin…" at bounding box center [762, 176] width 722 height 16
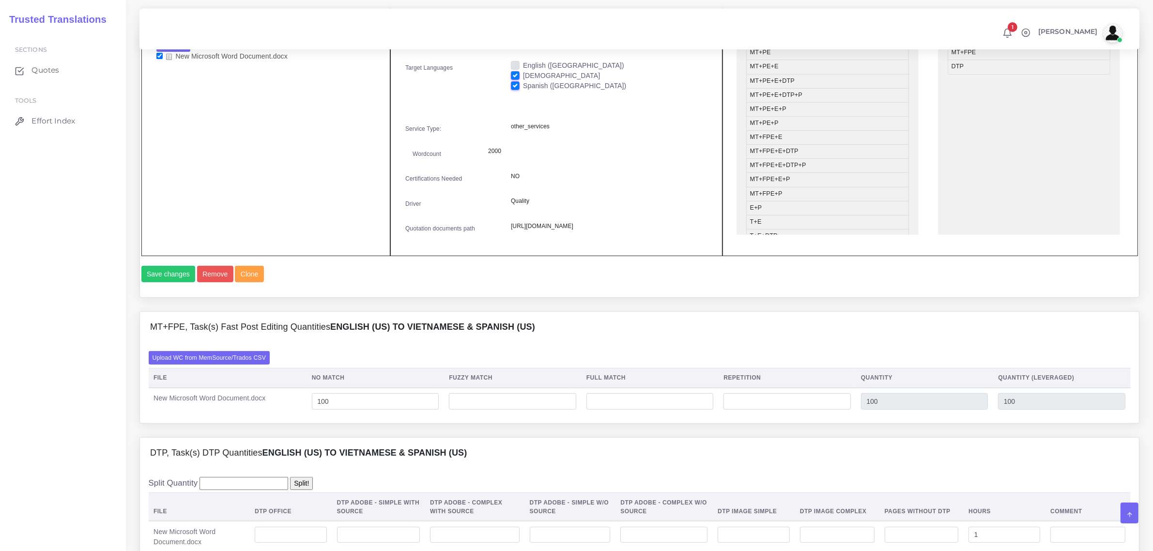
scroll to position [364, 0]
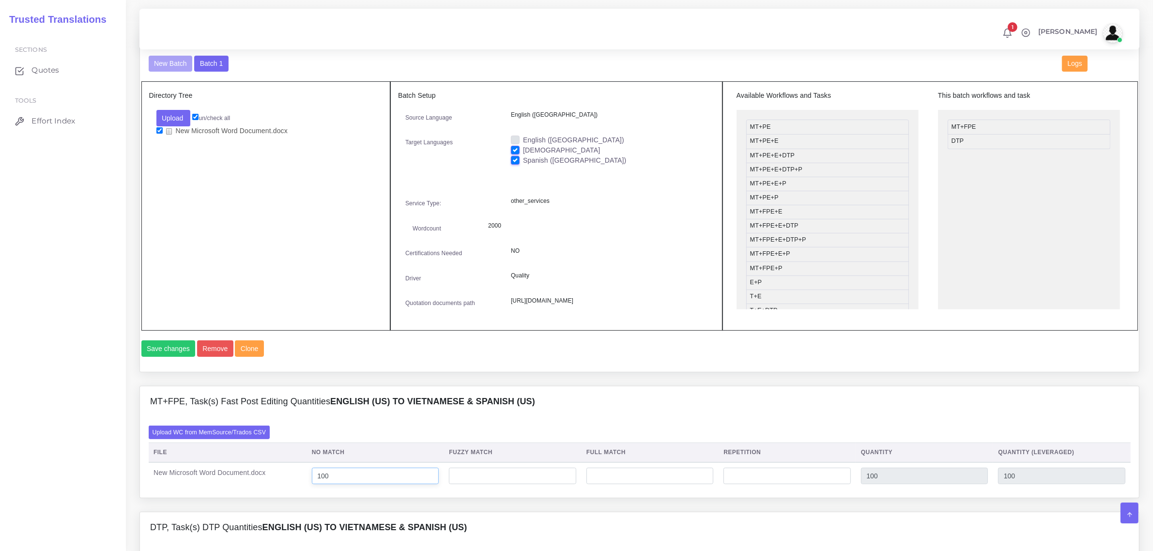
click at [364, 484] on input "100" at bounding box center [375, 476] width 127 height 16
drag, startPoint x: 983, startPoint y: 126, endPoint x: 779, endPoint y: 124, distance: 203.3
click at [774, 134] on li "MT+PE" at bounding box center [827, 141] width 163 height 15
drag, startPoint x: 775, startPoint y: 140, endPoint x: 978, endPoint y: 119, distance: 203.9
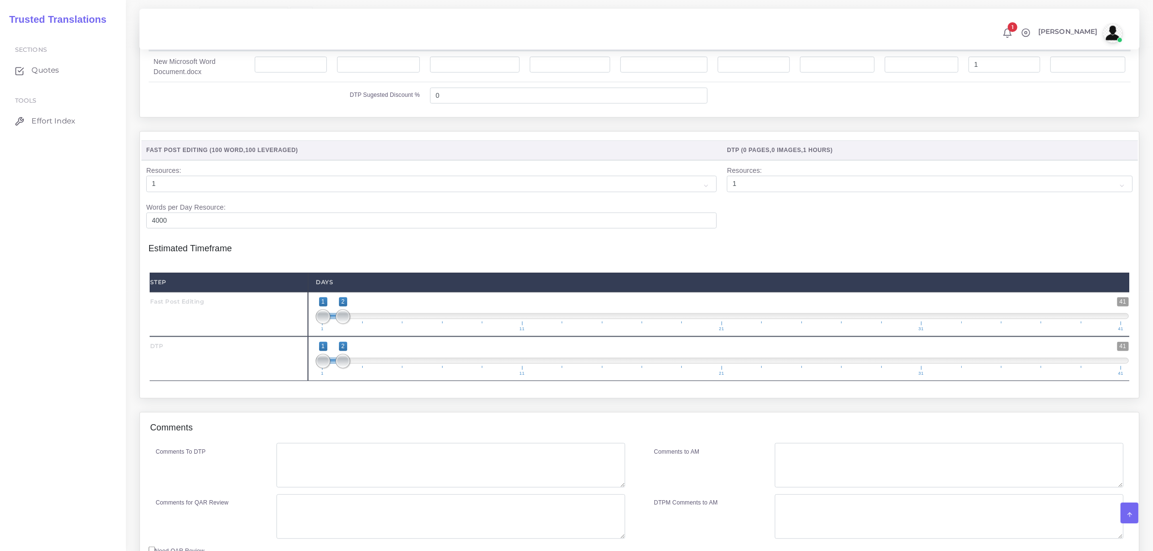
scroll to position [1013, 0]
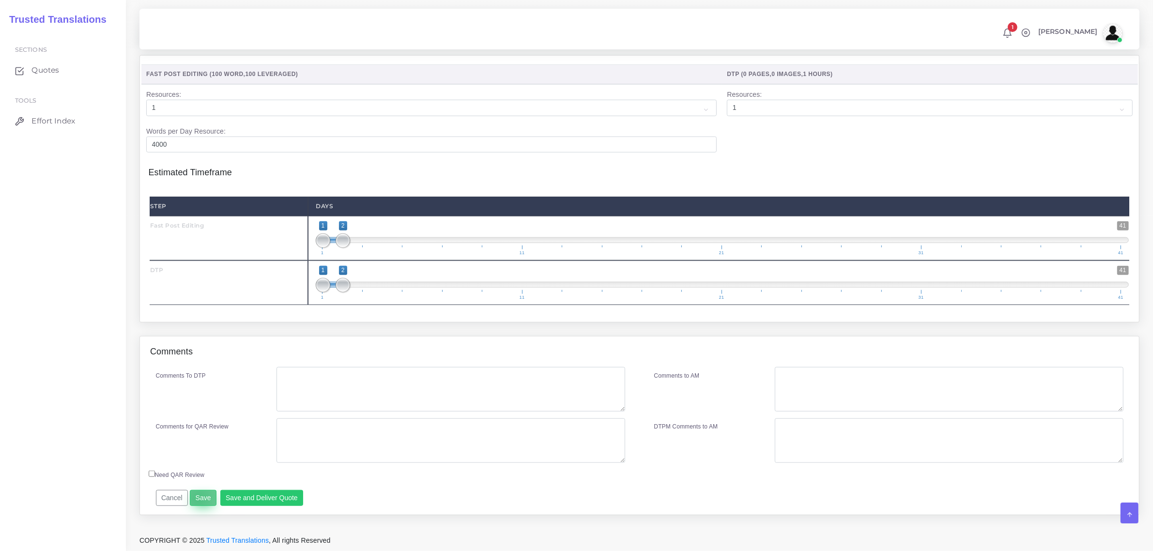
click at [197, 499] on button "Save" at bounding box center [203, 498] width 27 height 16
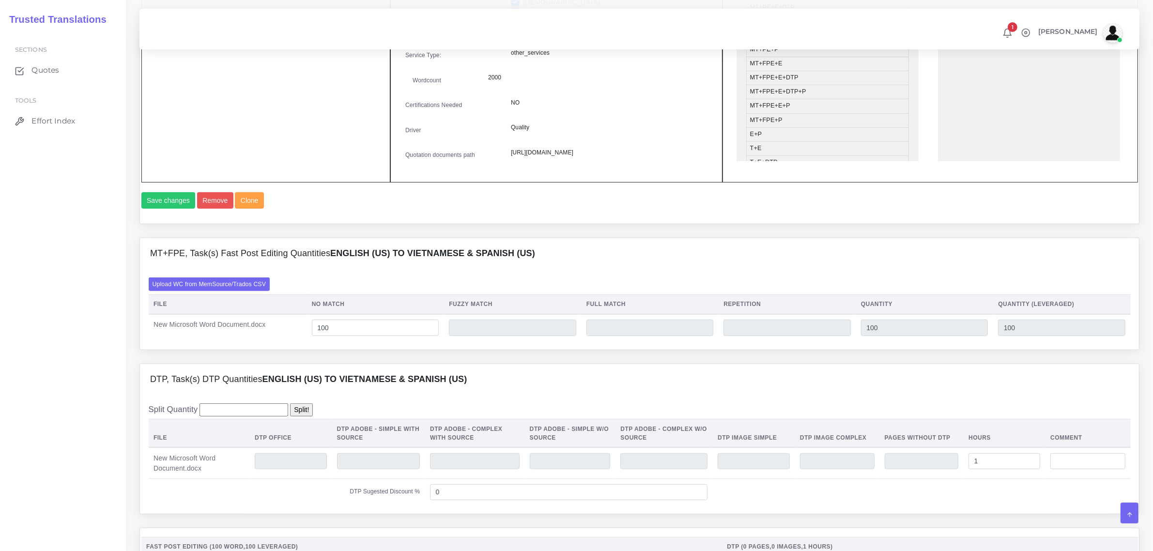
scroll to position [408, 0]
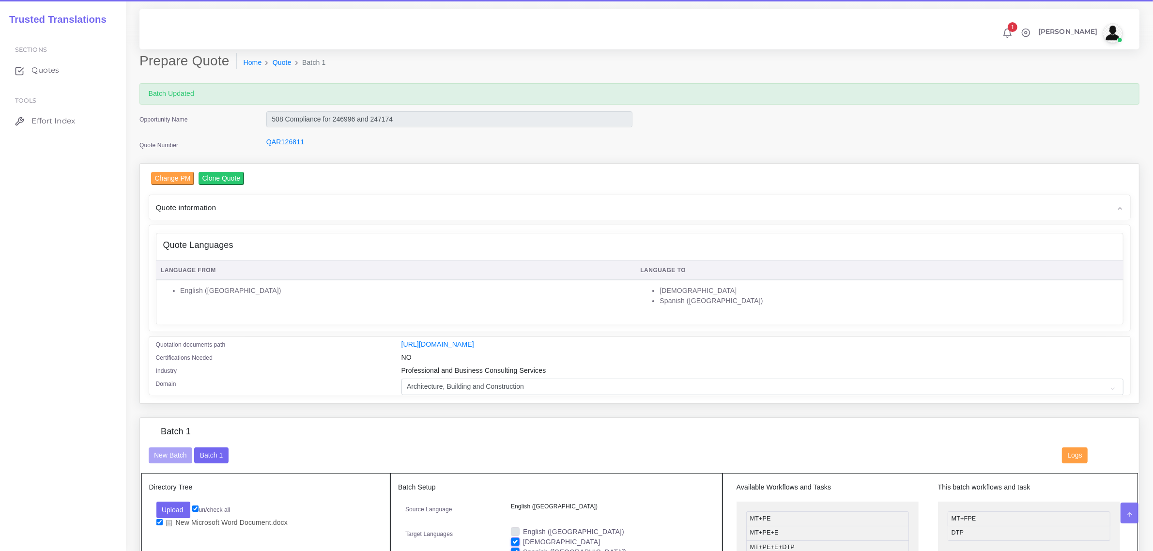
scroll to position [363, 0]
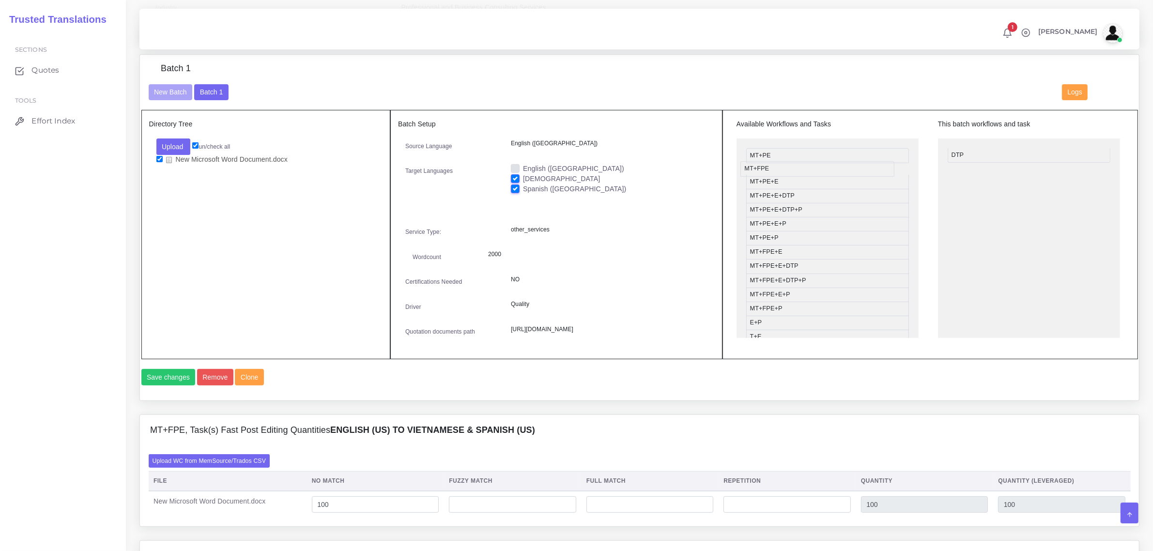
drag, startPoint x: 962, startPoint y: 152, endPoint x: 755, endPoint y: 166, distance: 207.1
drag, startPoint x: 756, startPoint y: 151, endPoint x: 955, endPoint y: 138, distance: 199.8
click at [174, 385] on button "Save changes" at bounding box center [168, 377] width 54 height 16
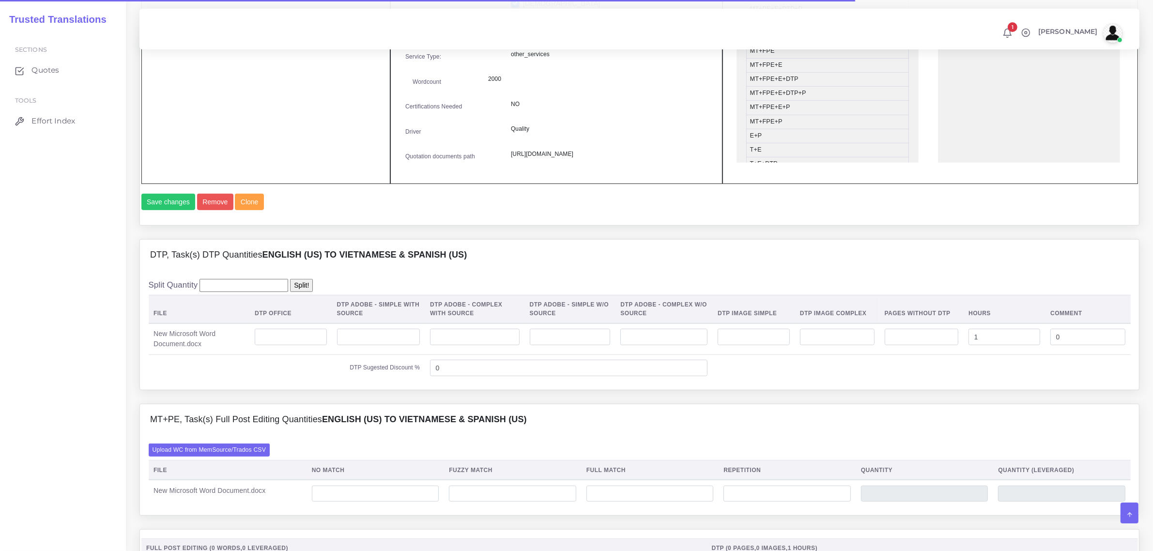
scroll to position [578, 0]
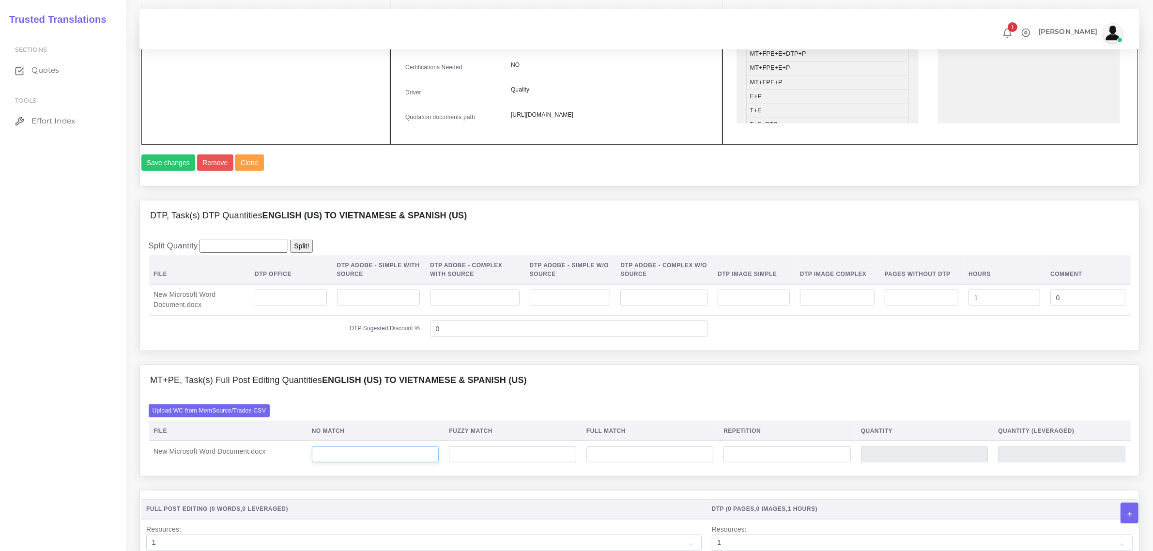
click at [364, 463] on input "number" at bounding box center [375, 454] width 127 height 16
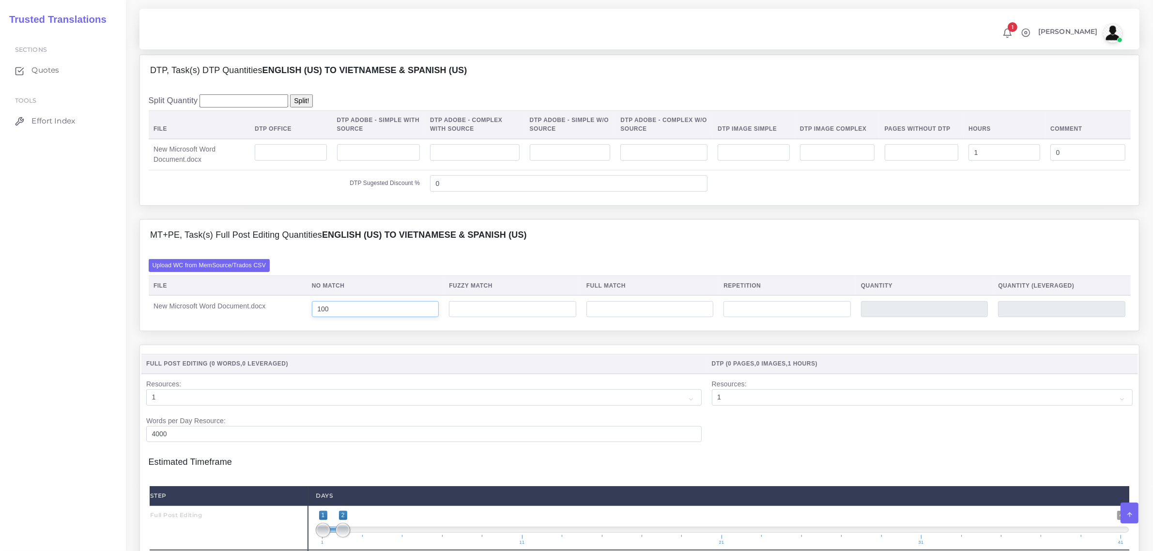
scroll to position [699, 0]
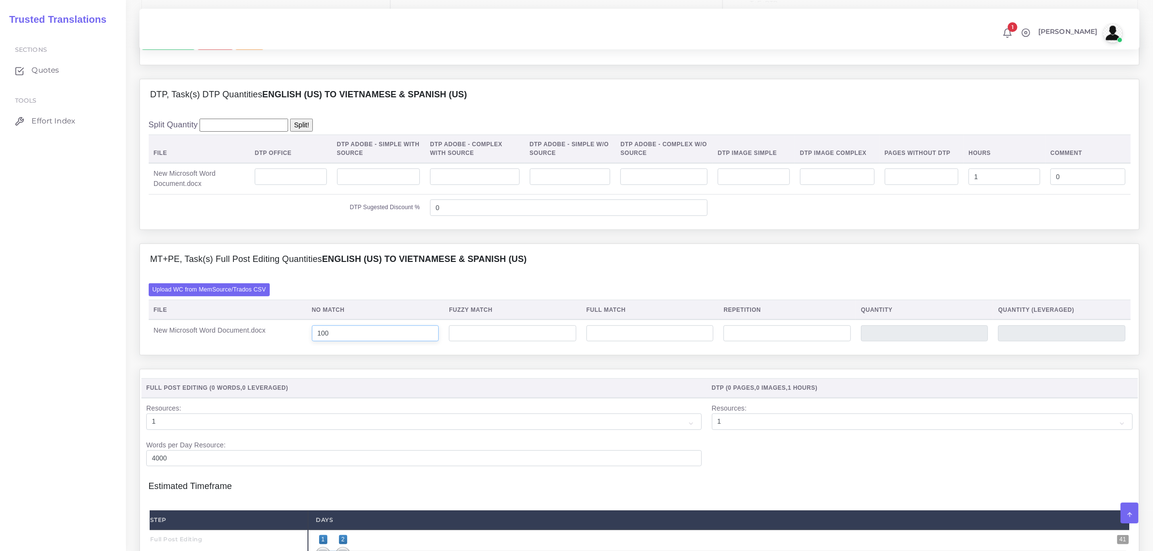
type input "100"
click at [986, 185] on input "1" at bounding box center [1004, 176] width 72 height 16
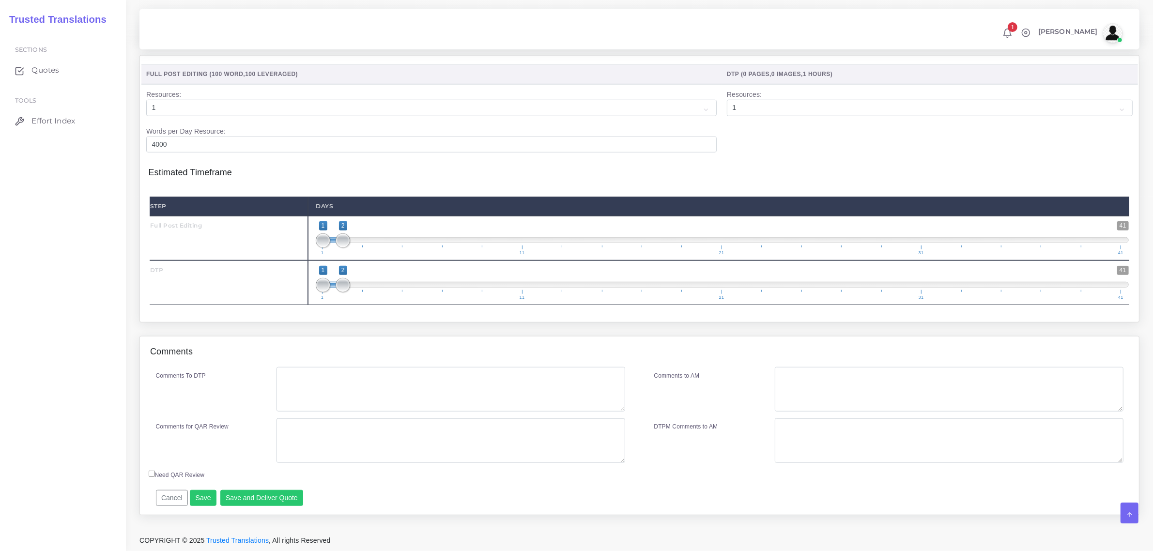
scroll to position [1041, 0]
type input "1.5"
click at [311, 382] on textarea "Comments To DTP" at bounding box center [450, 389] width 348 height 45
type textarea "508 - compliance"
click at [276, 497] on button "Save and Deliver Quote" at bounding box center [261, 498] width 83 height 16
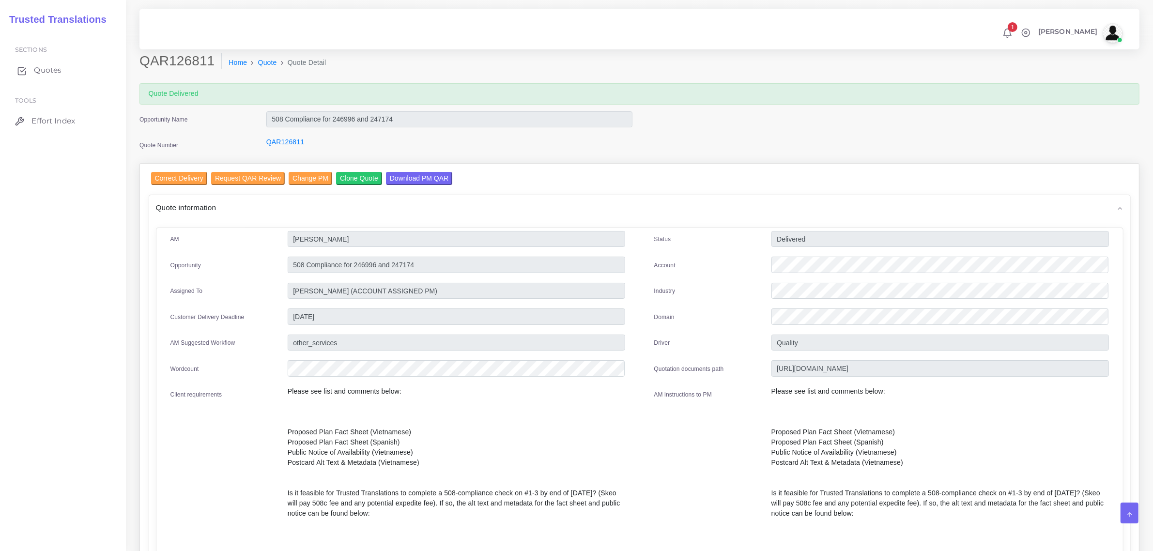
click at [42, 68] on span "Quotes" at bounding box center [48, 70] width 28 height 11
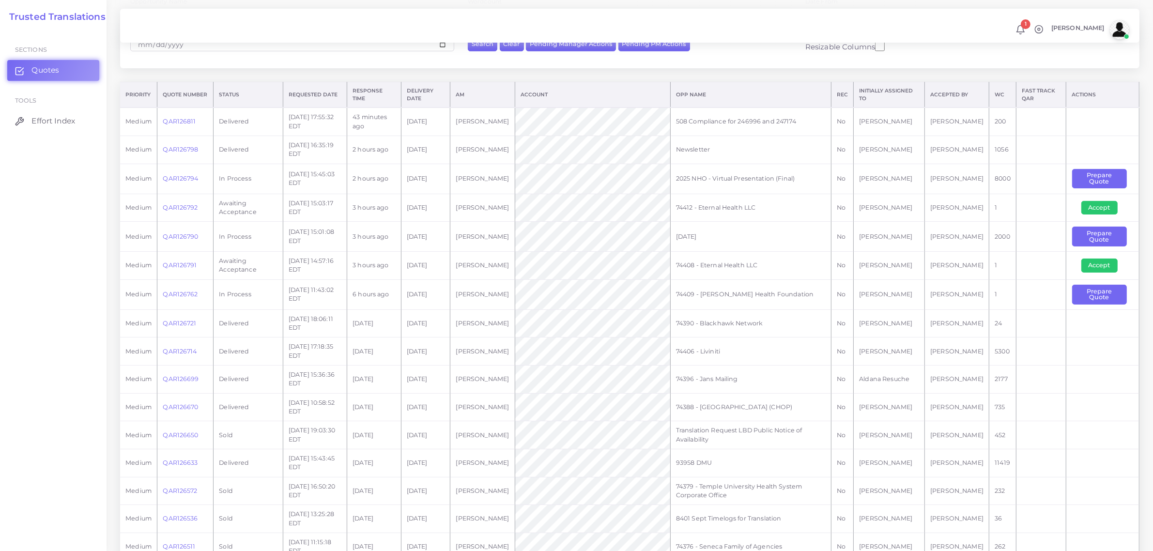
scroll to position [182, 0]
